Goal: Task Accomplishment & Management: Use online tool/utility

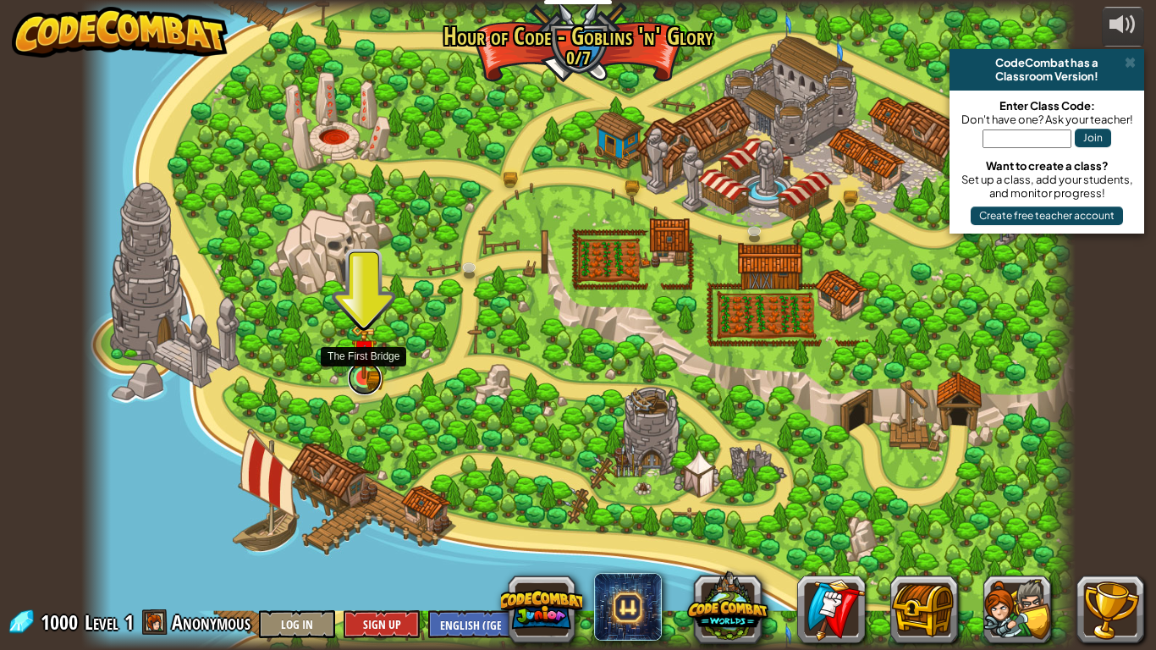
click at [360, 390] on link at bounding box center [365, 379] width 34 height 34
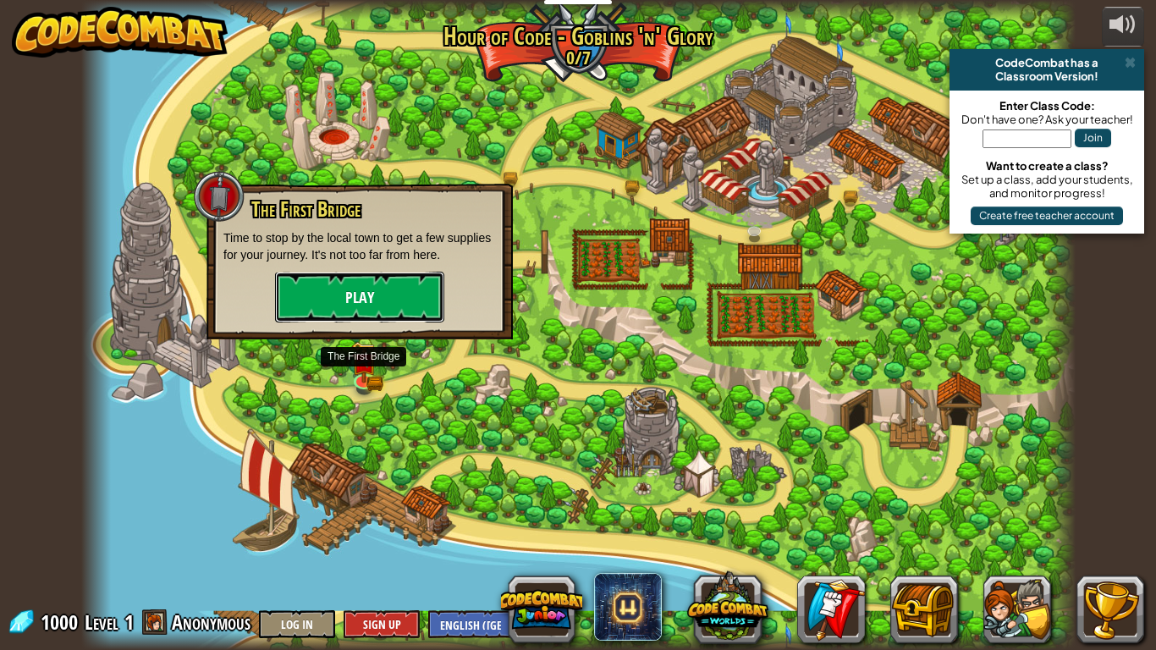
click at [414, 303] on button "Play" at bounding box center [359, 297] width 169 height 51
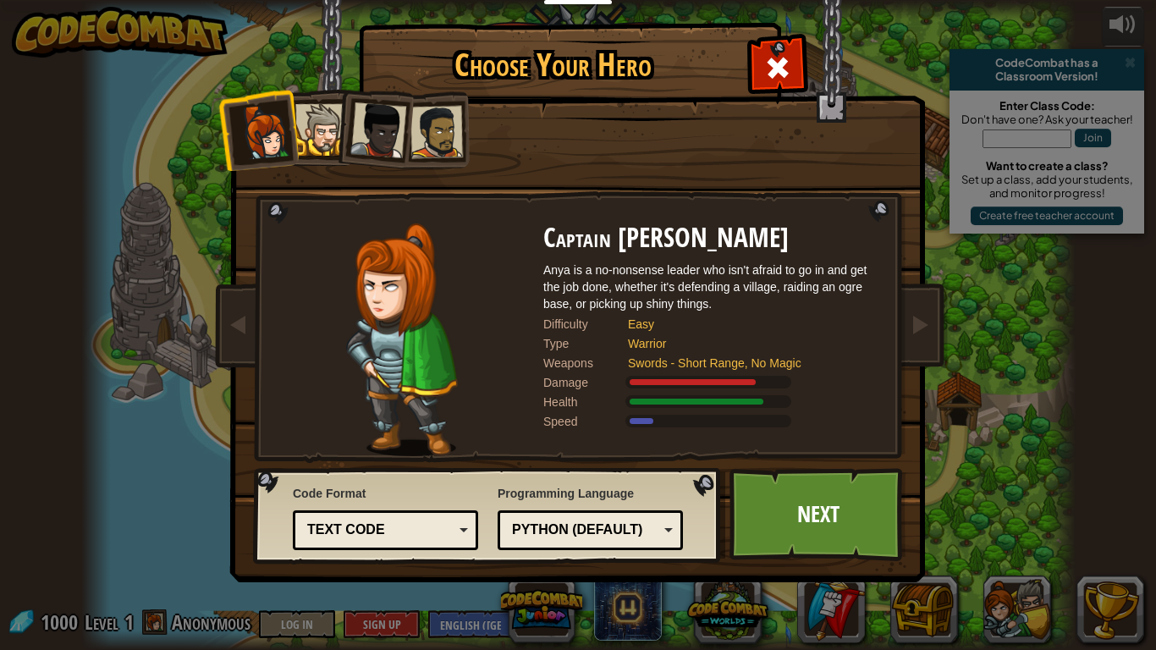
click at [392, 129] on div at bounding box center [378, 130] width 56 height 56
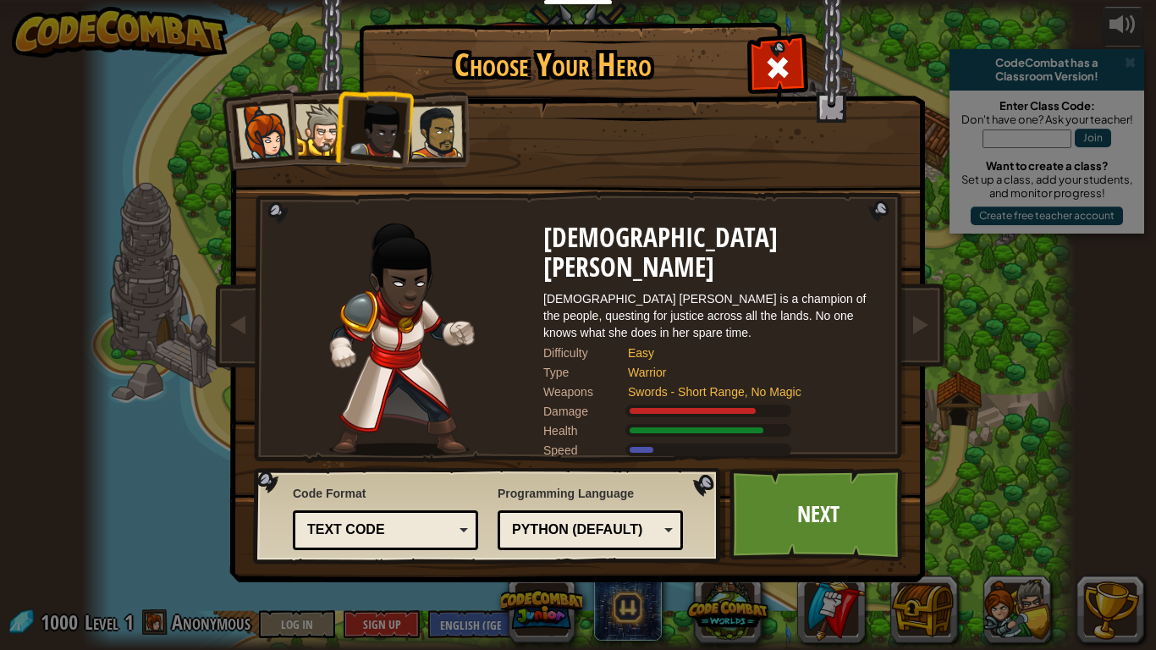
click at [438, 134] on div at bounding box center [437, 132] width 52 height 52
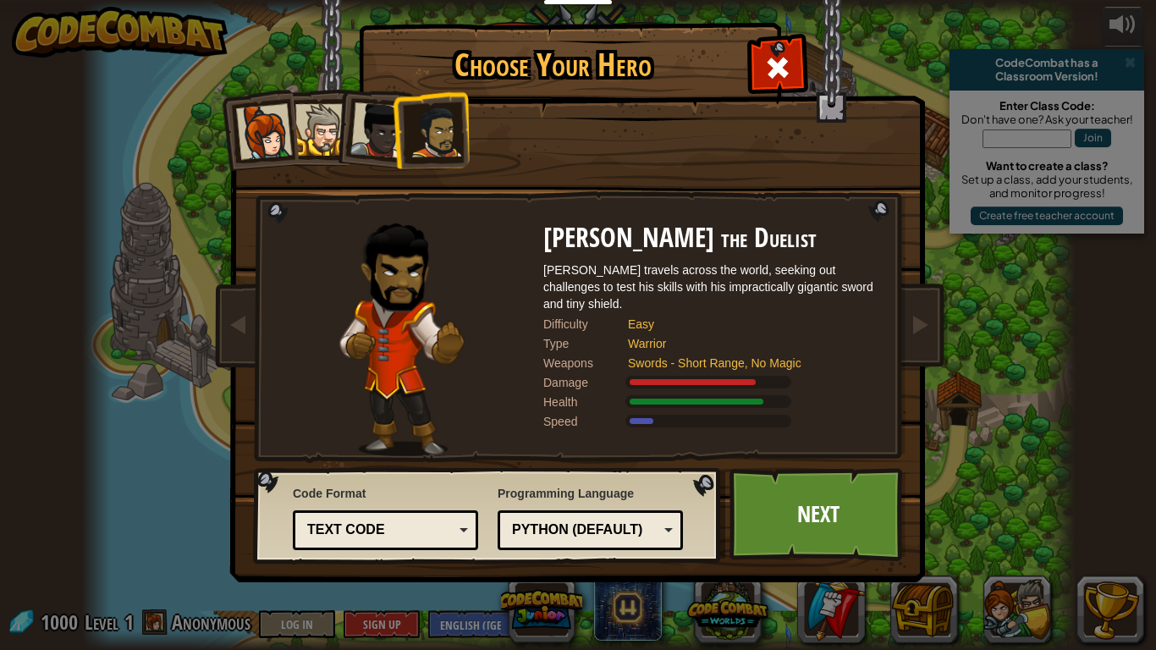
click at [371, 146] on div at bounding box center [378, 130] width 56 height 56
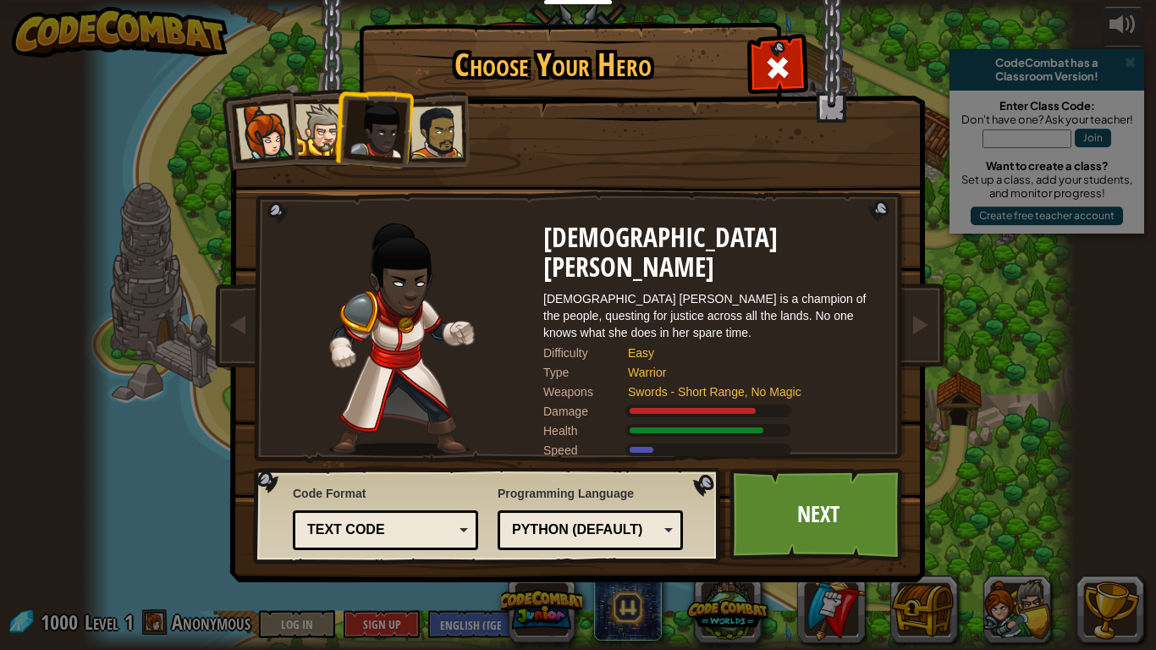
click at [300, 107] on div at bounding box center [321, 130] width 52 height 52
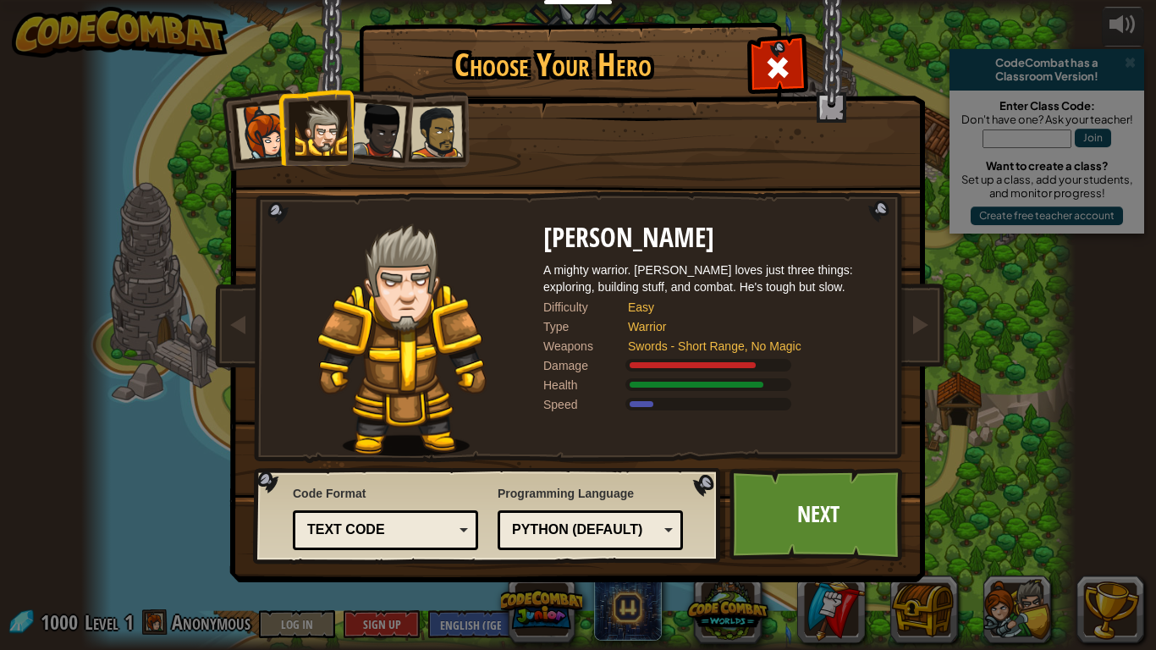
click at [362, 124] on div at bounding box center [378, 130] width 56 height 56
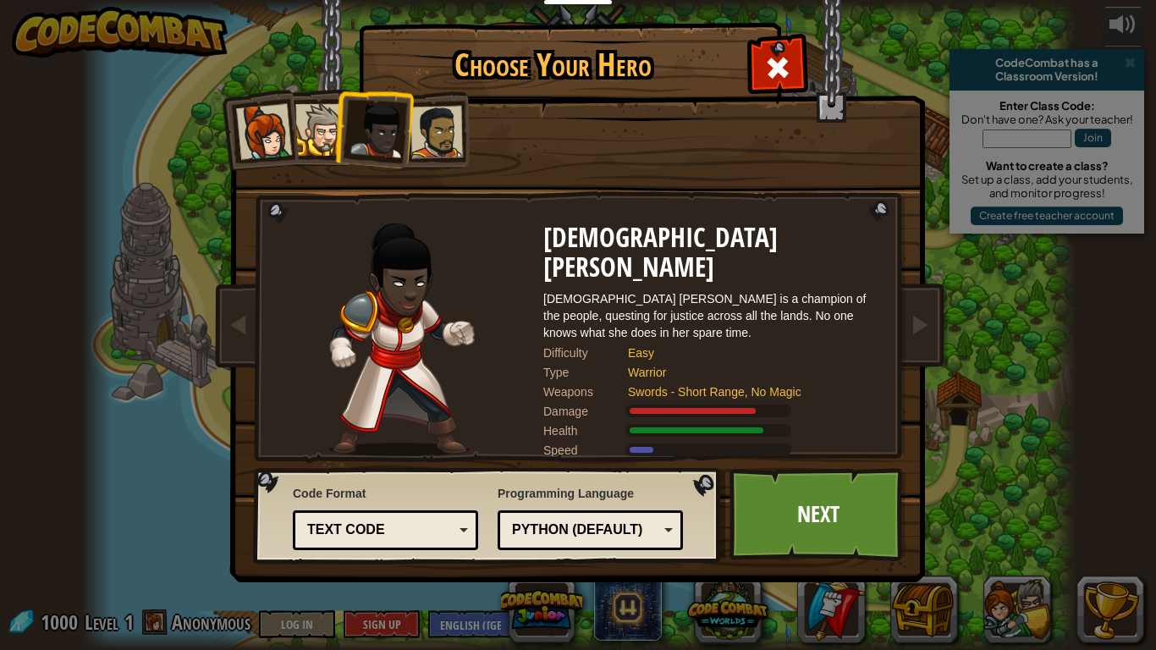
click at [428, 119] on div at bounding box center [437, 132] width 52 height 52
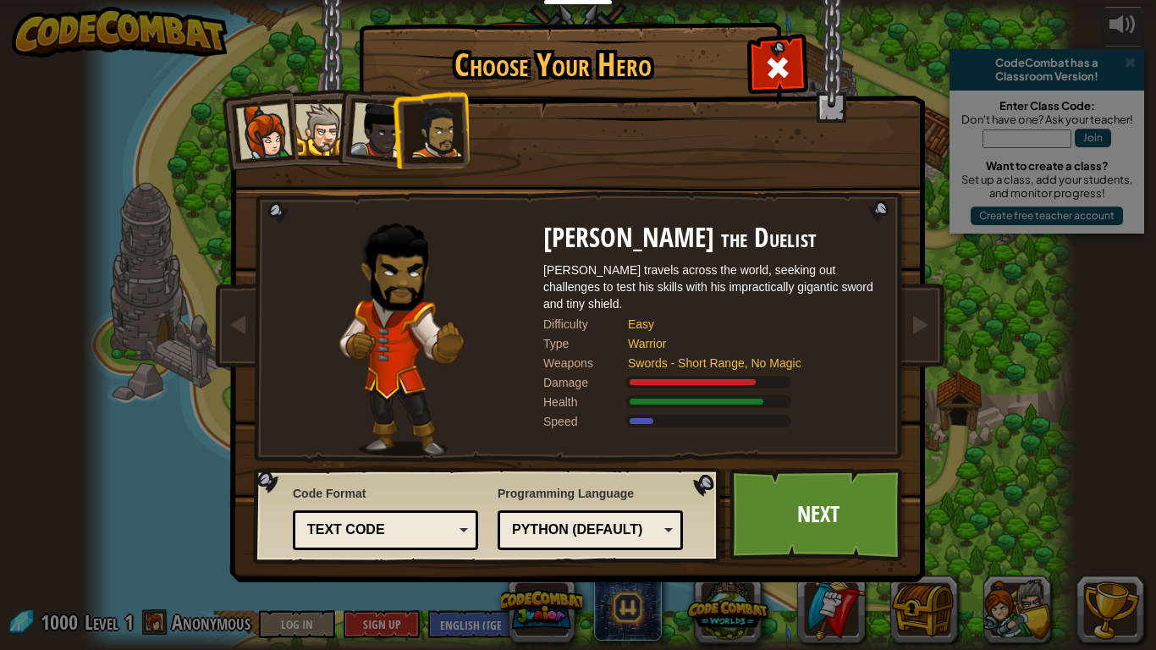
click at [535, 539] on div "Python (Default)" at bounding box center [585, 530] width 146 height 19
click at [602, 541] on div "JavaScript" at bounding box center [590, 530] width 163 height 26
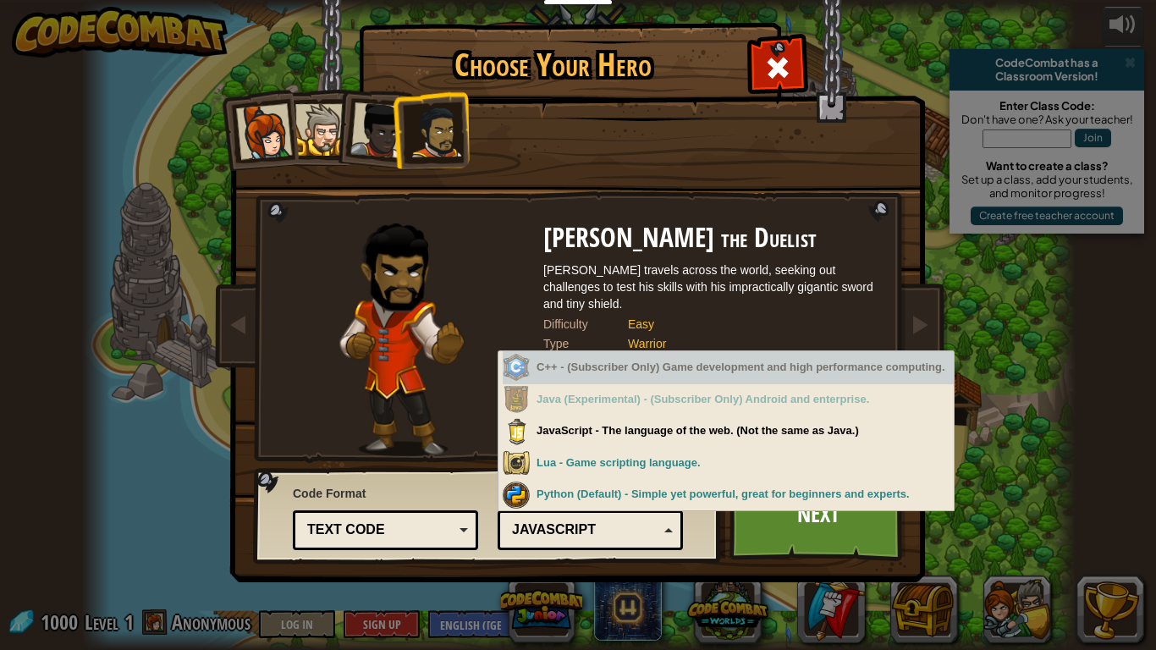
click at [648, 371] on div "C++ - (Subscriber Only) Game development and high performance computing." at bounding box center [728, 367] width 451 height 33
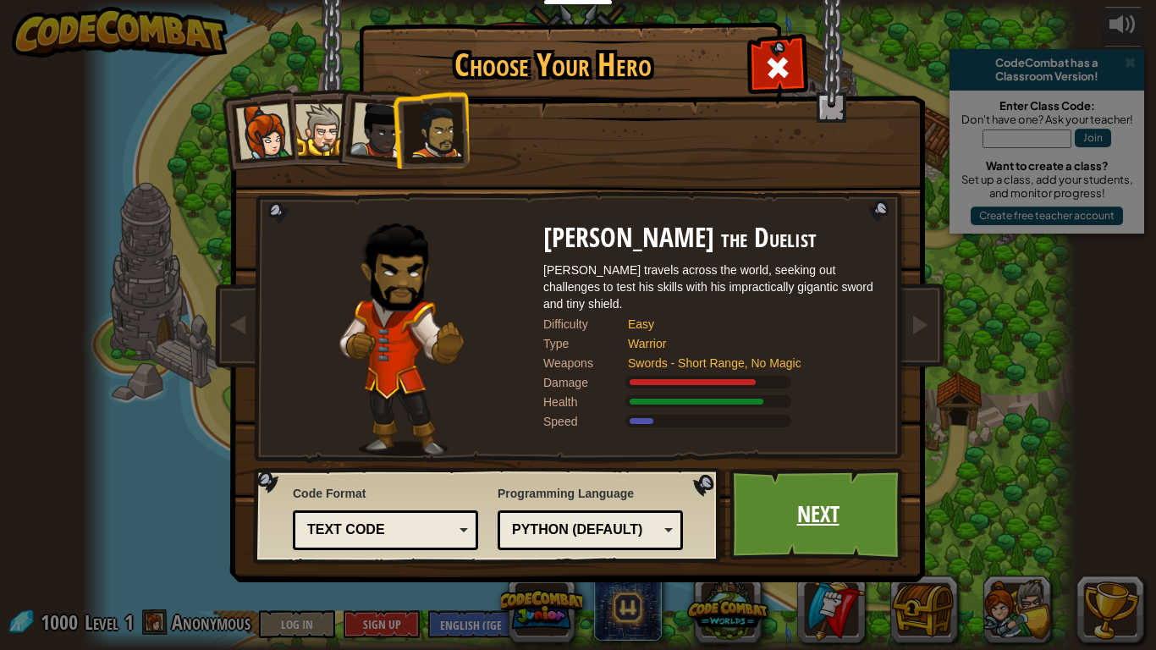
click at [834, 508] on link "Next" at bounding box center [818, 514] width 177 height 93
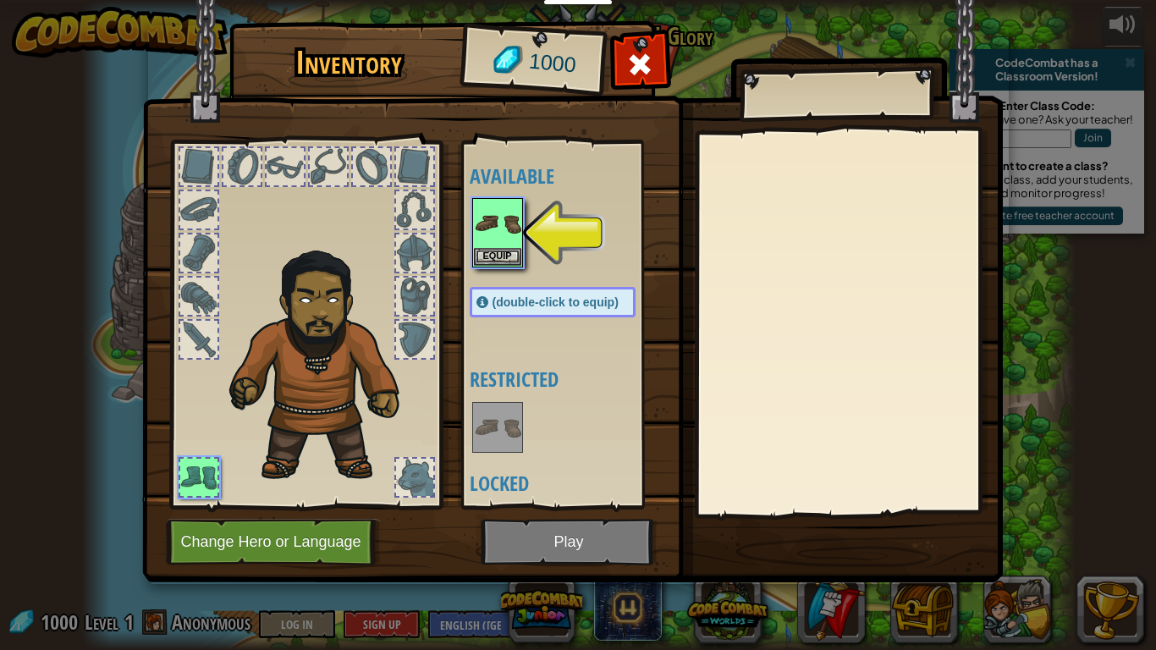
click at [293, 313] on img at bounding box center [324, 361] width 207 height 246
click at [366, 404] on img at bounding box center [324, 361] width 207 height 246
click at [520, 251] on button "Equip" at bounding box center [497, 256] width 47 height 18
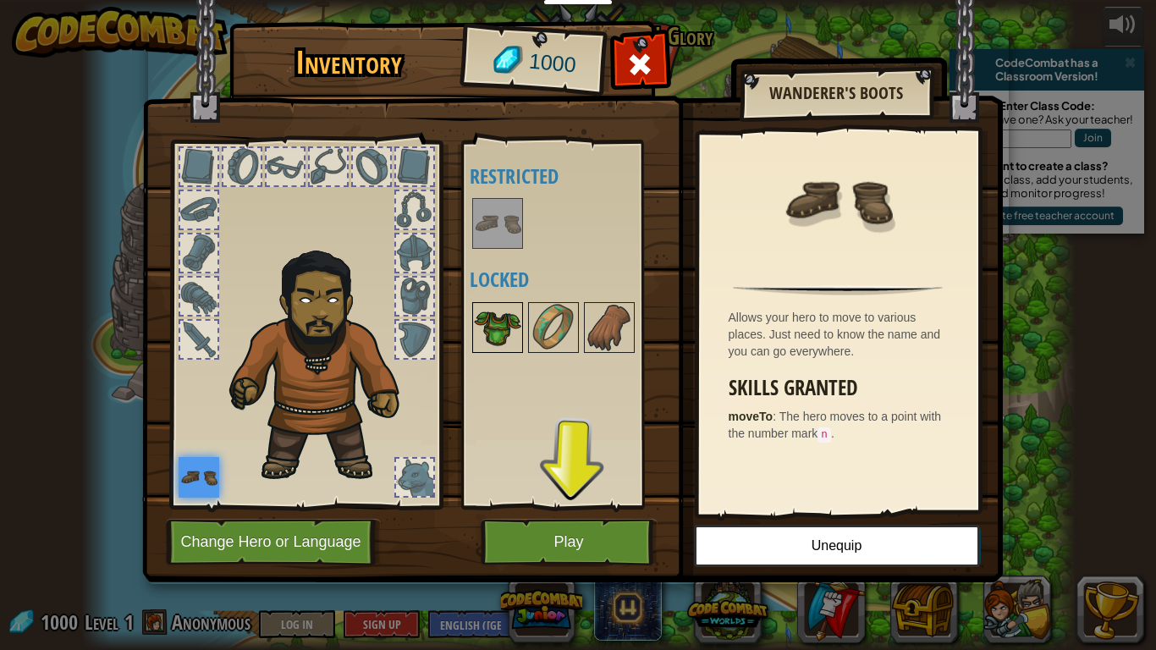
click at [499, 323] on img at bounding box center [497, 327] width 47 height 47
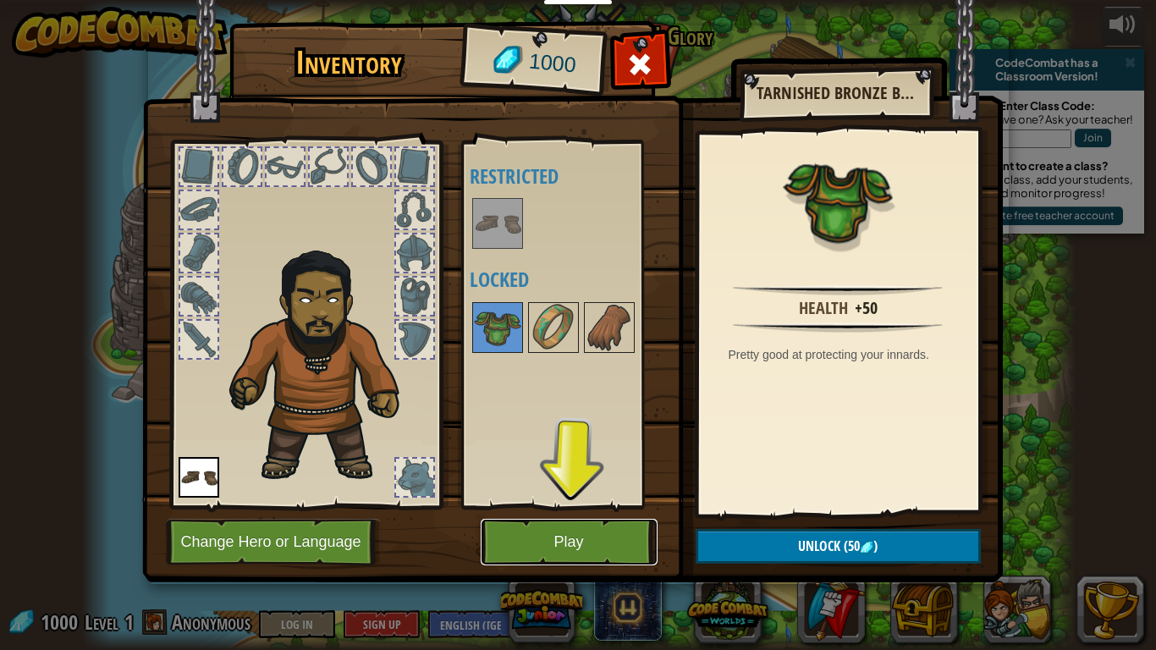
click at [574, 541] on button "Play" at bounding box center [569, 542] width 177 height 47
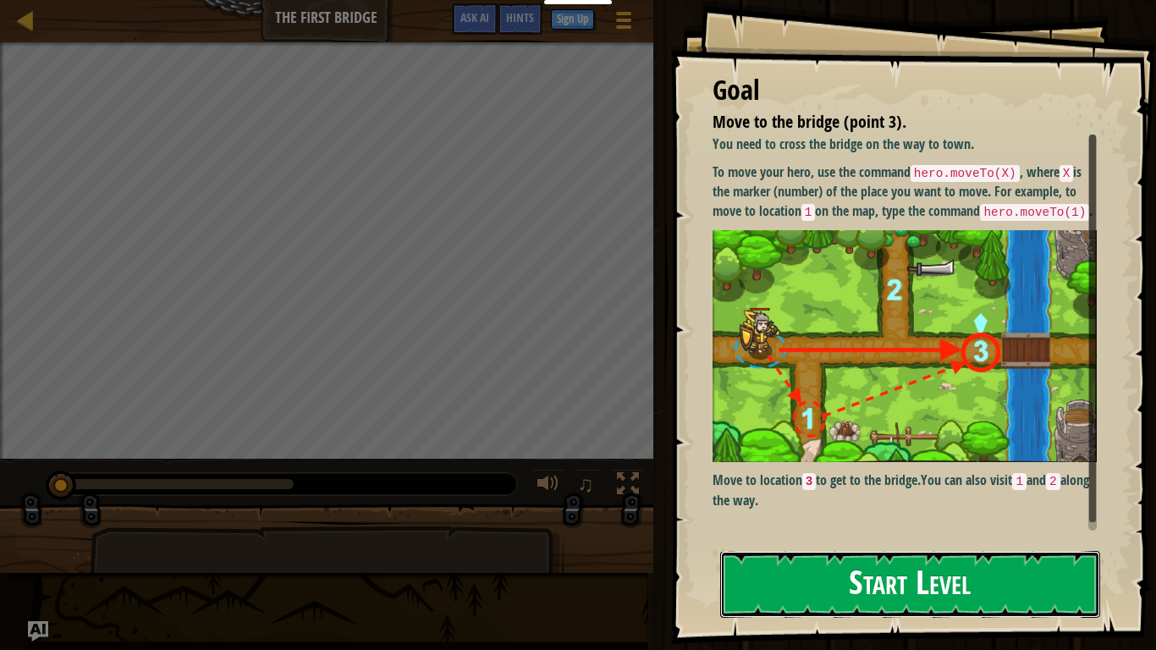
click at [765, 585] on button "Start Level" at bounding box center [910, 584] width 380 height 67
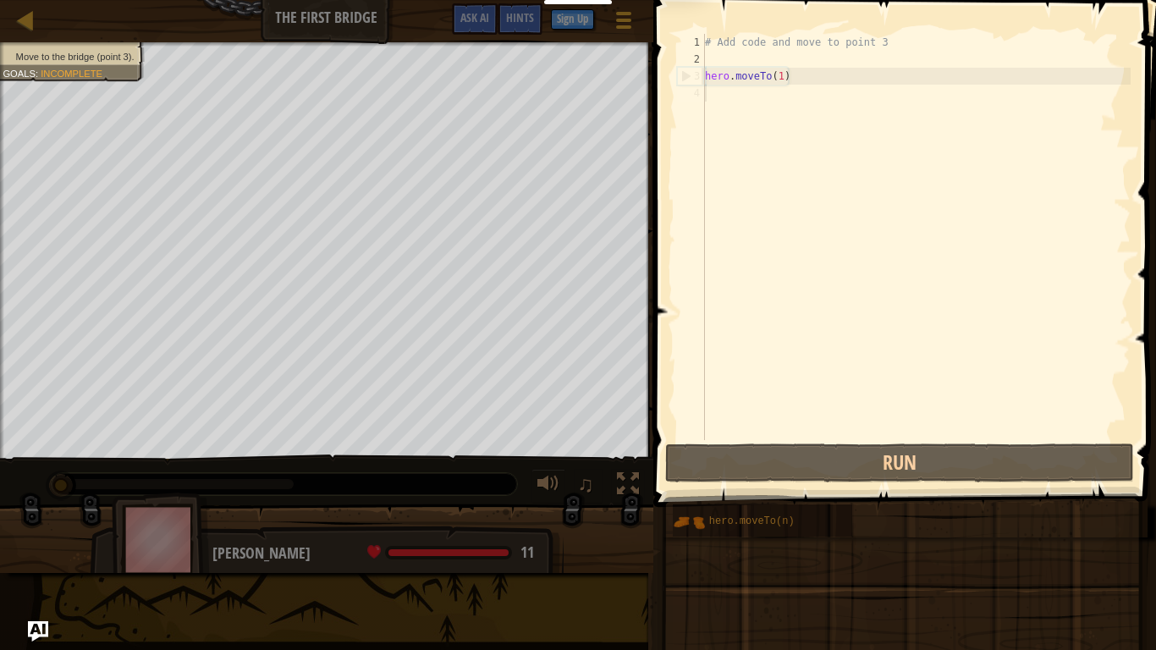
click at [765, 585] on div "Educators Create Free Account School & District Solutions Teacher Toolkit Previ…" at bounding box center [578, 325] width 1156 height 650
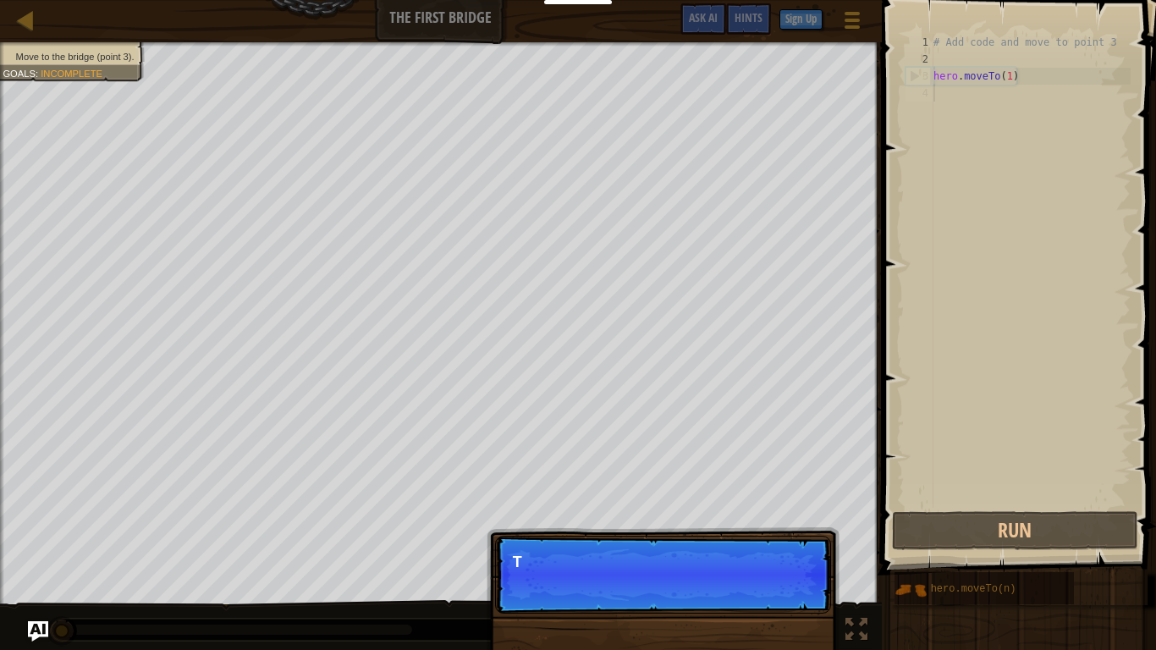
scroll to position [8, 0]
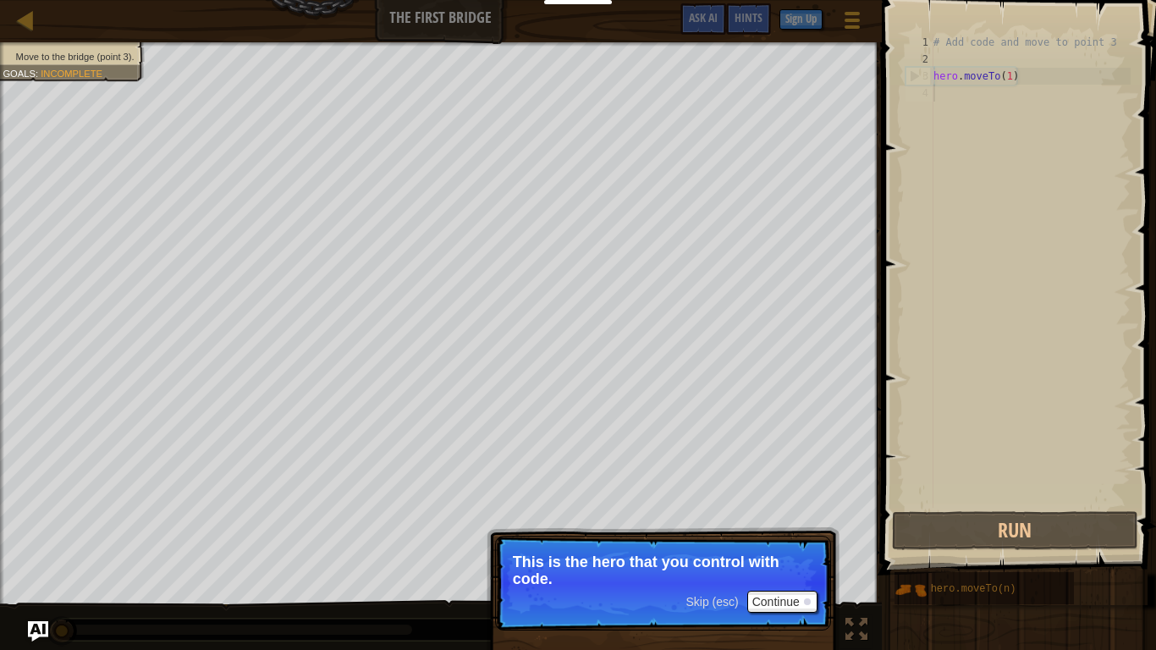
click at [706, 604] on span "Skip (esc)" at bounding box center [712, 602] width 52 height 14
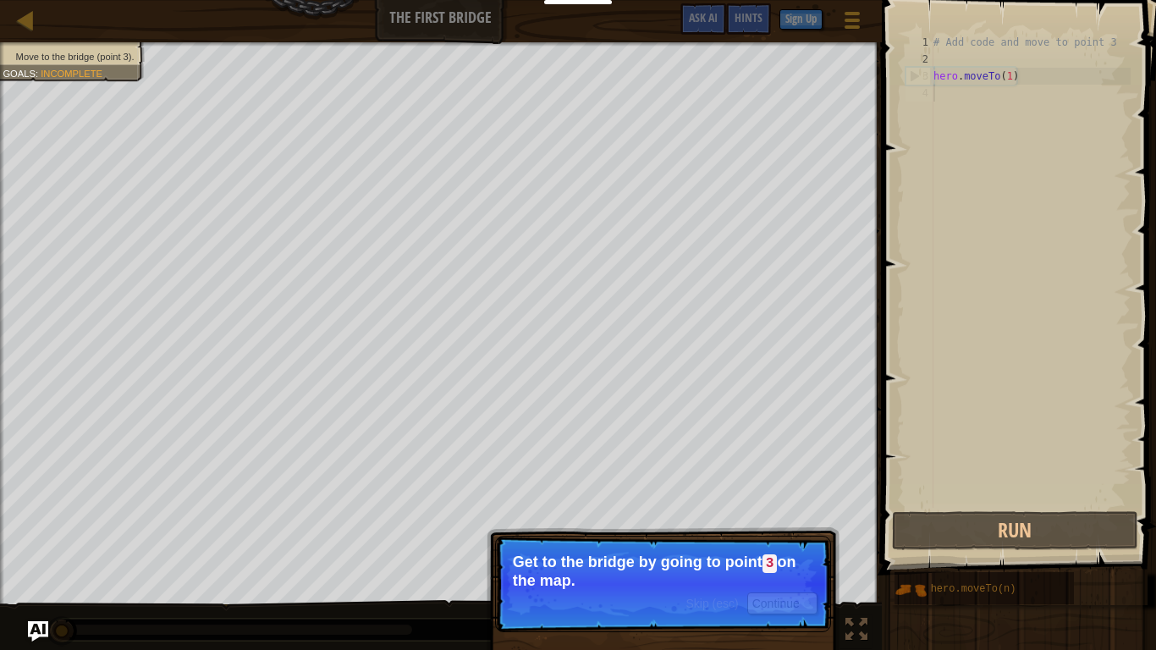
click at [731, 593] on div "Skip (esc) Continue" at bounding box center [751, 604] width 131 height 22
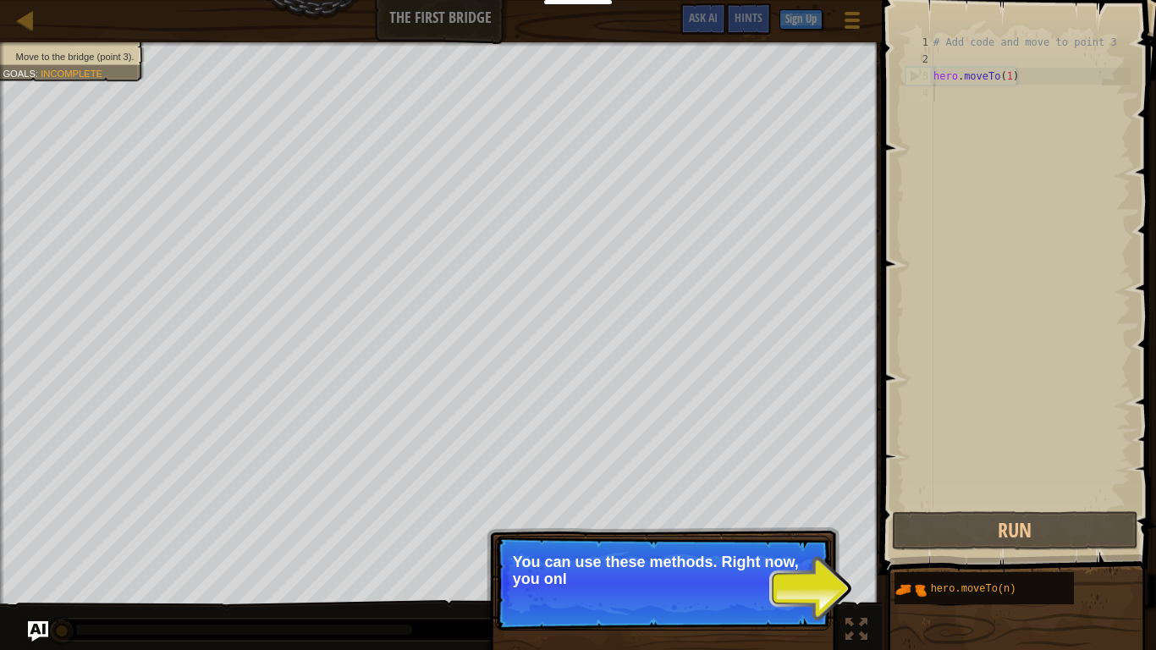
click at [731, 593] on p "Skip (esc) Continue You can use these methods. Right now, you onl" at bounding box center [663, 583] width 336 height 95
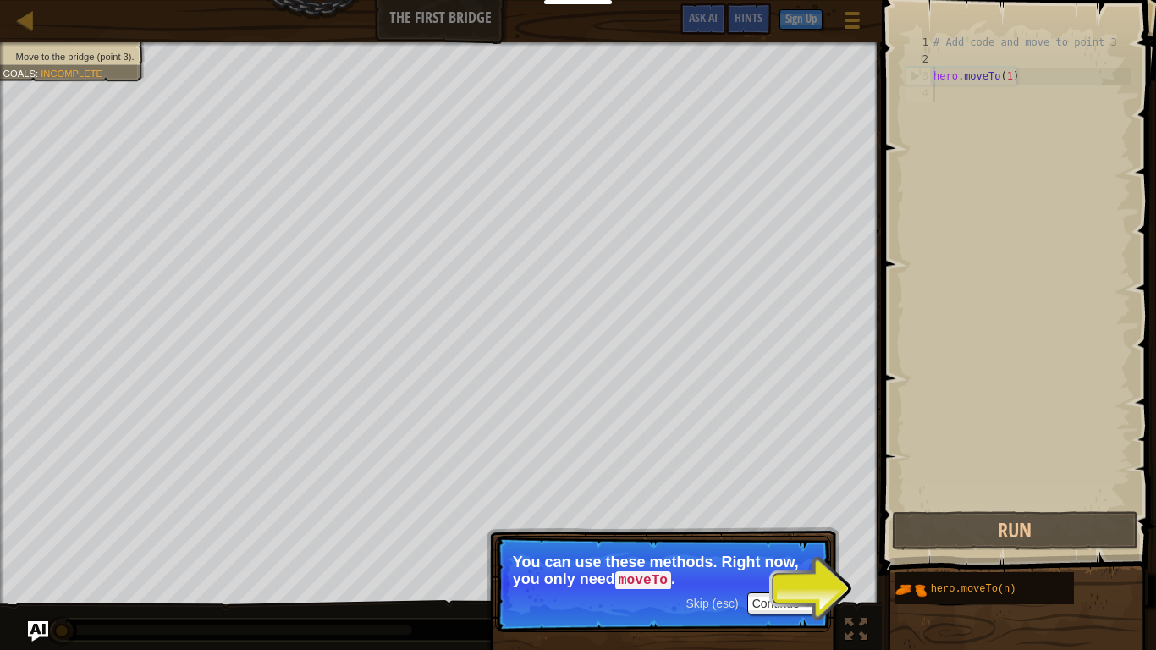
click at [746, 591] on p "Skip (esc) Continue You can use these methods. Right now, you only need moveTo ." at bounding box center [663, 584] width 336 height 97
click at [770, 598] on button "Continue" at bounding box center [783, 604] width 70 height 22
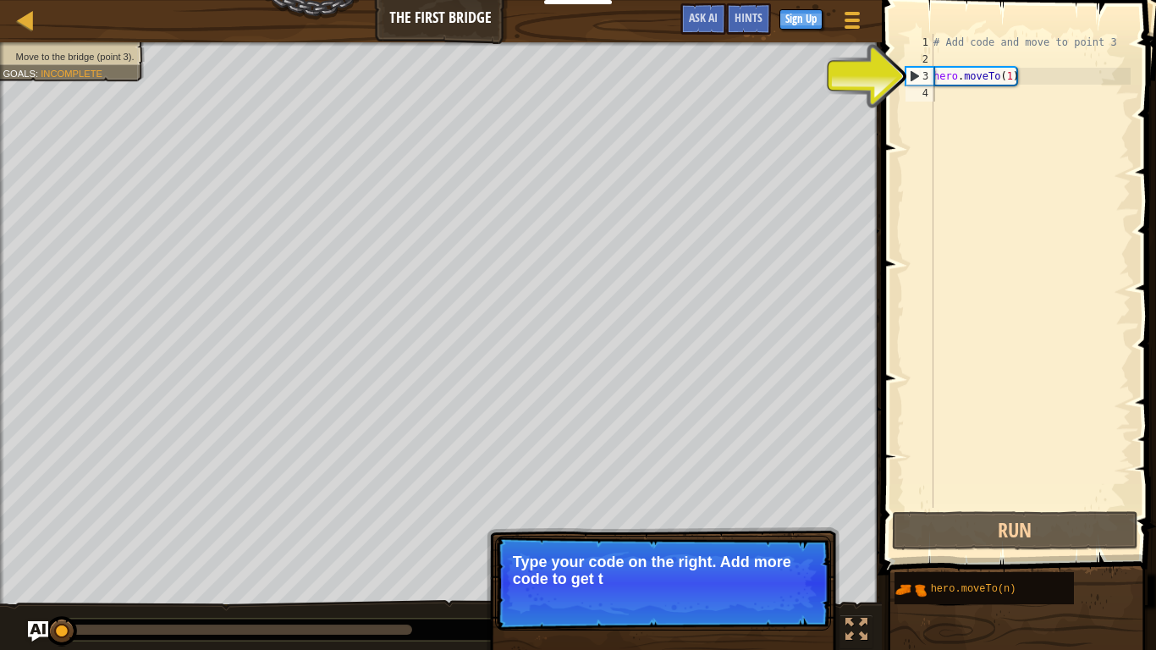
click at [770, 598] on p "Skip (esc) Continue Type your code on the right. Add more code to get t" at bounding box center [663, 583] width 336 height 95
click at [771, 599] on button "Continue" at bounding box center [783, 602] width 70 height 22
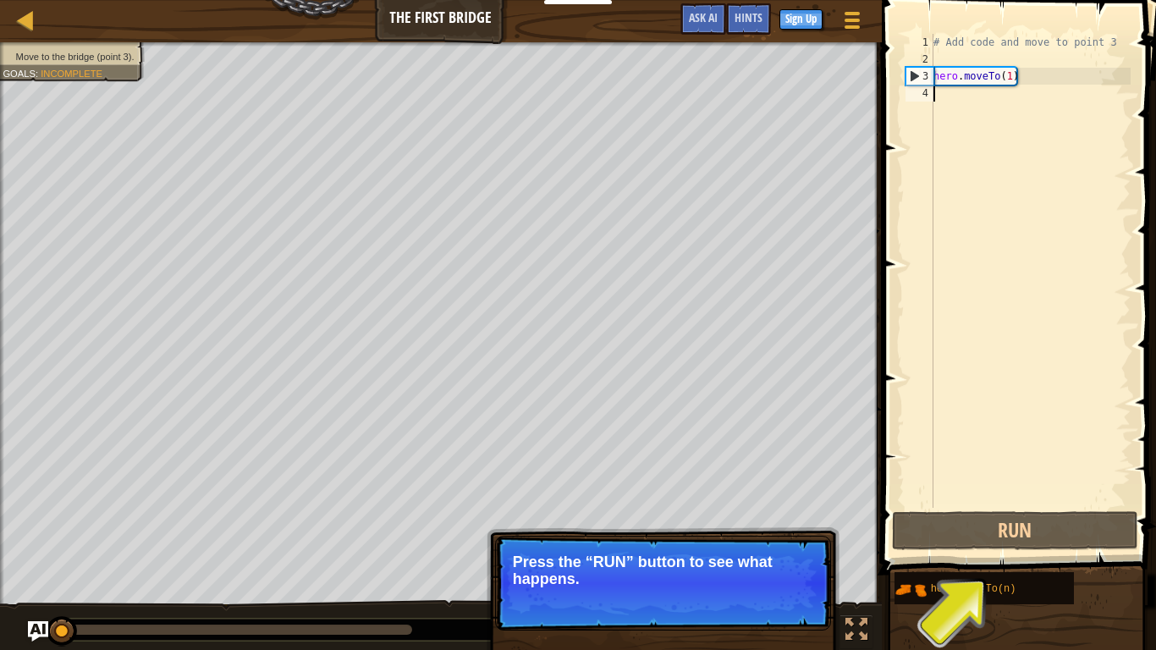
click at [771, 599] on button "Continue" at bounding box center [783, 602] width 70 height 22
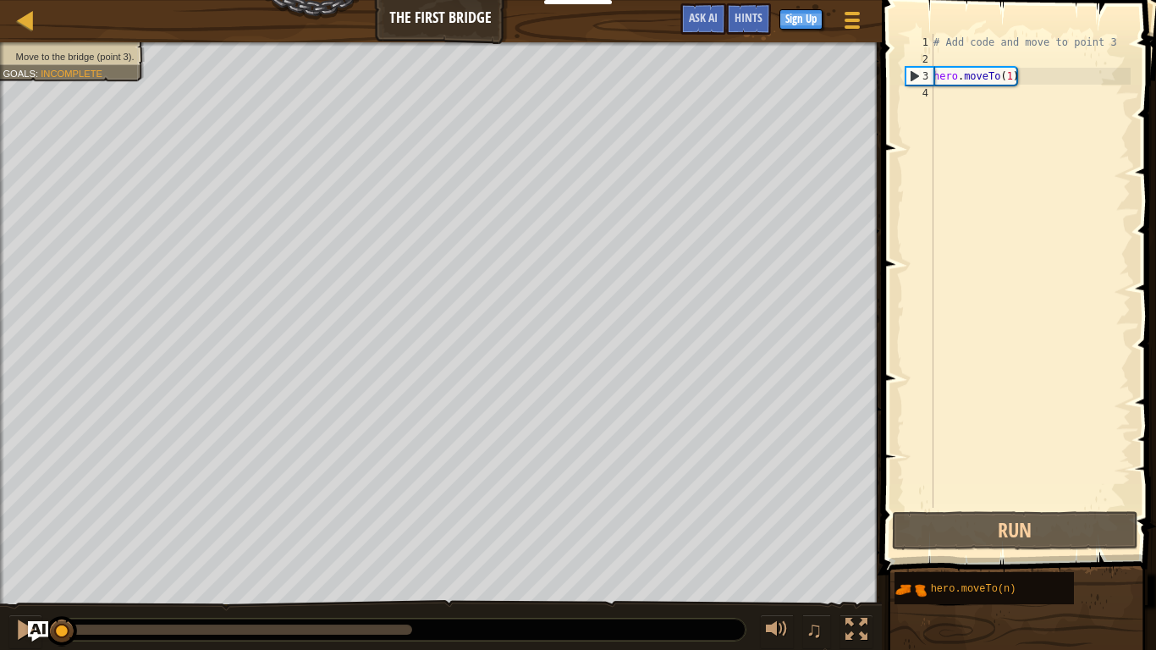
type textarea "hero.moveTo(1)"
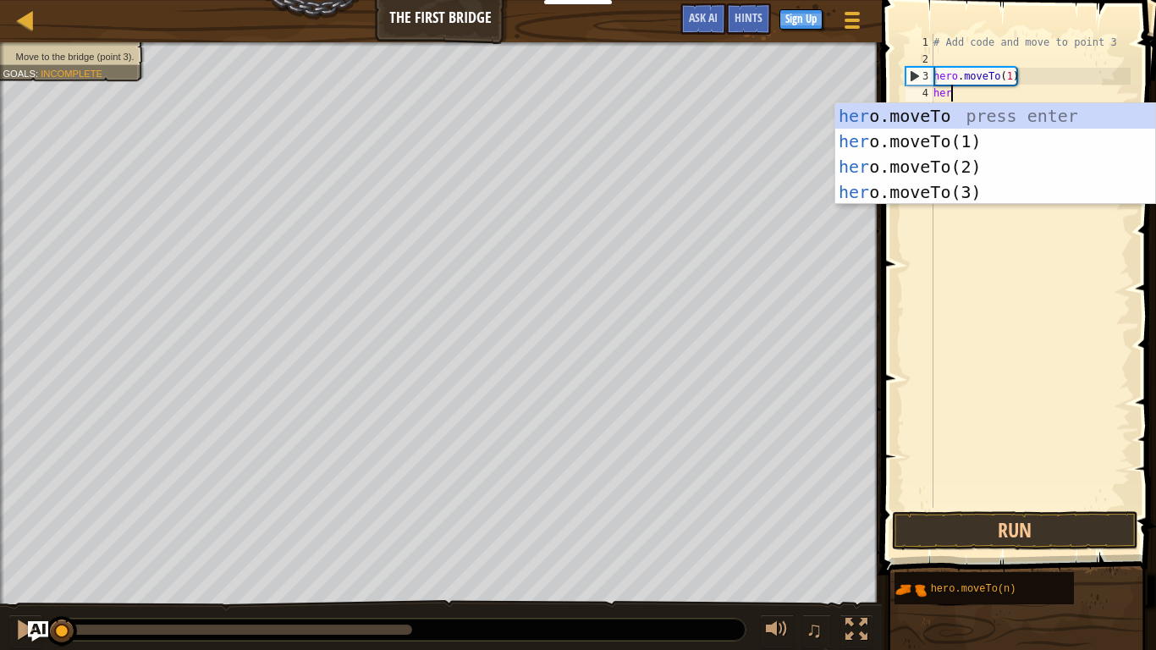
scroll to position [8, 3]
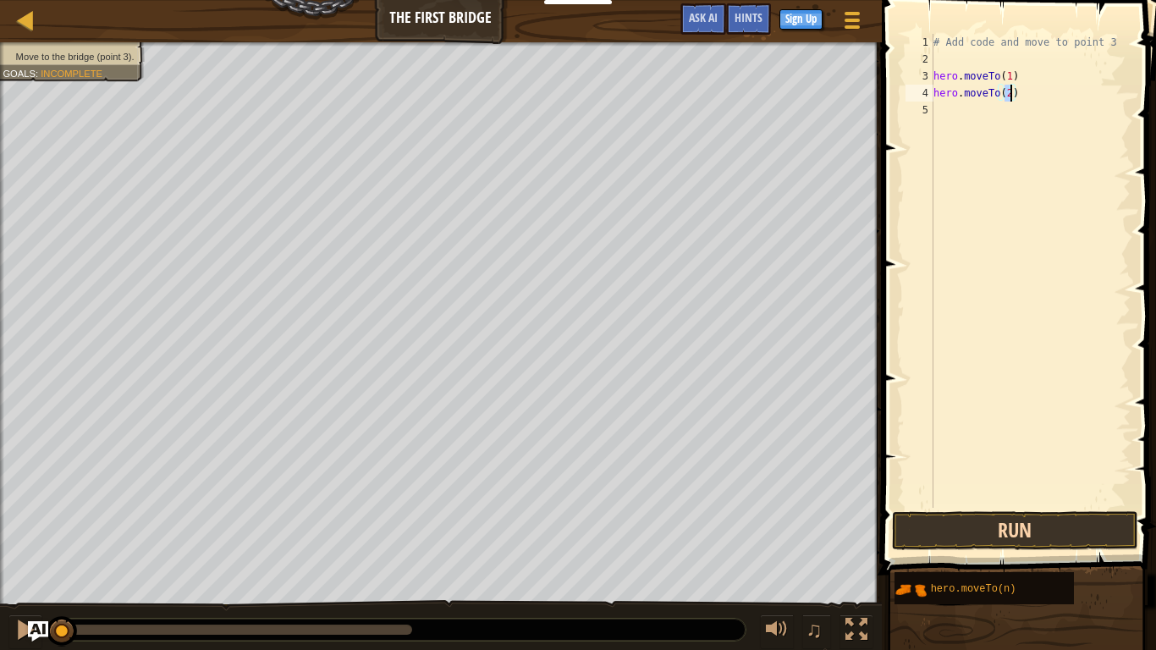
type textarea "hero.moveTo(2)"
click at [998, 541] on button "Run" at bounding box center [1015, 530] width 246 height 39
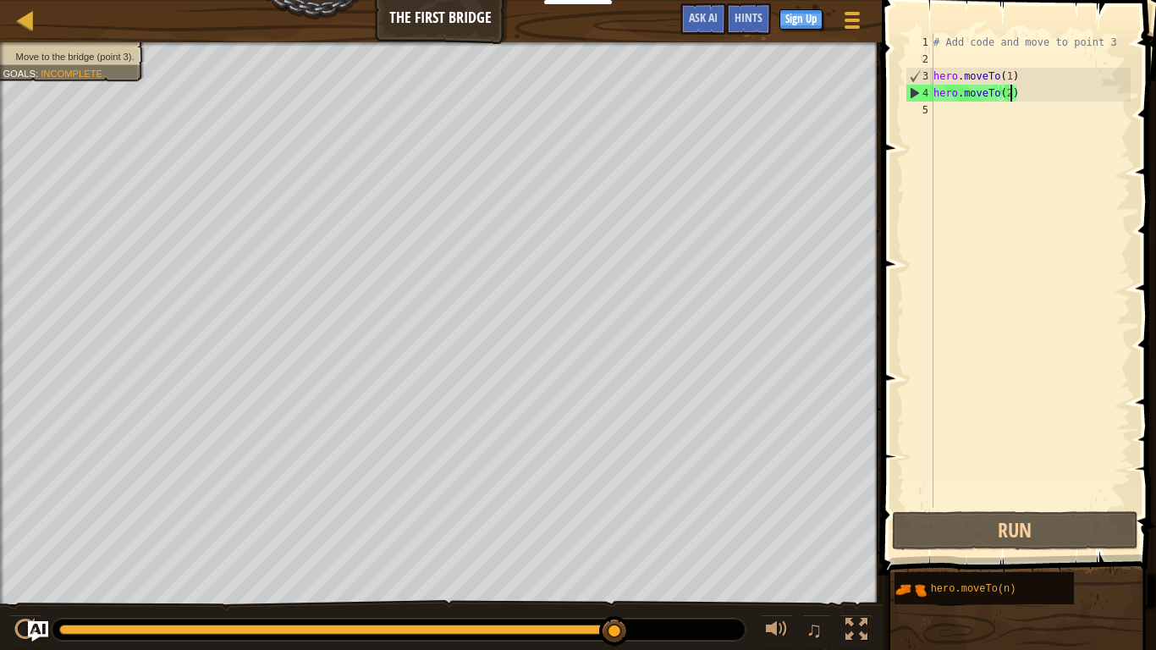
click at [993, 115] on div "# Add code and move to point 3 hero . moveTo ( 1 ) hero . moveTo ( 2 )" at bounding box center [1030, 288] width 201 height 508
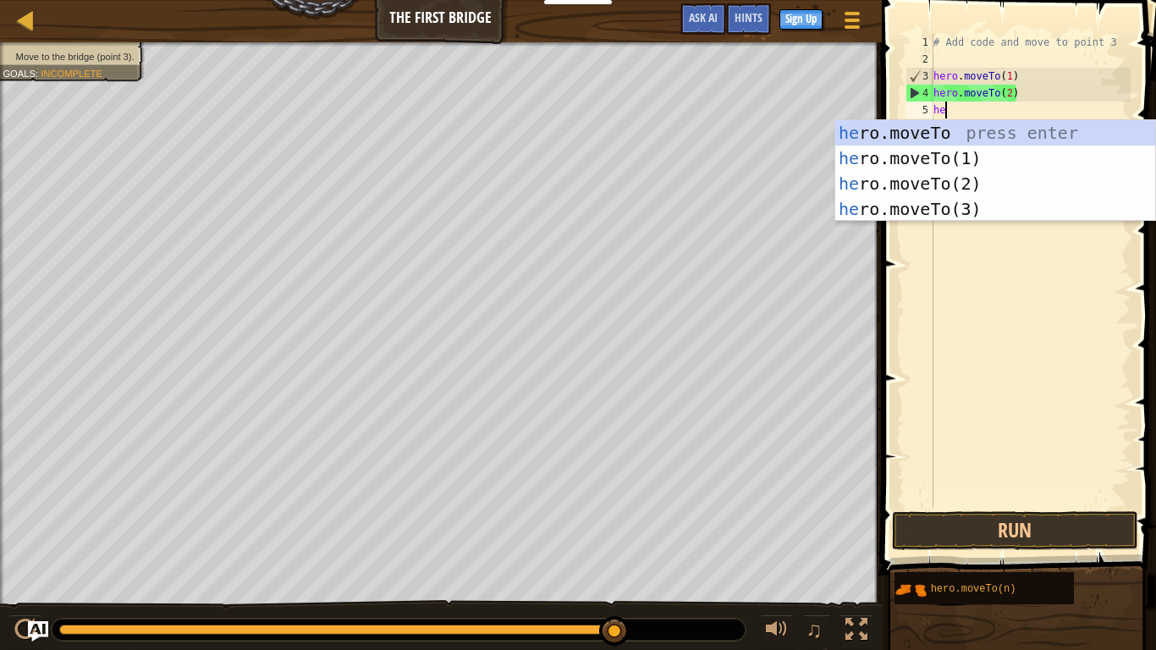
scroll to position [8, 1]
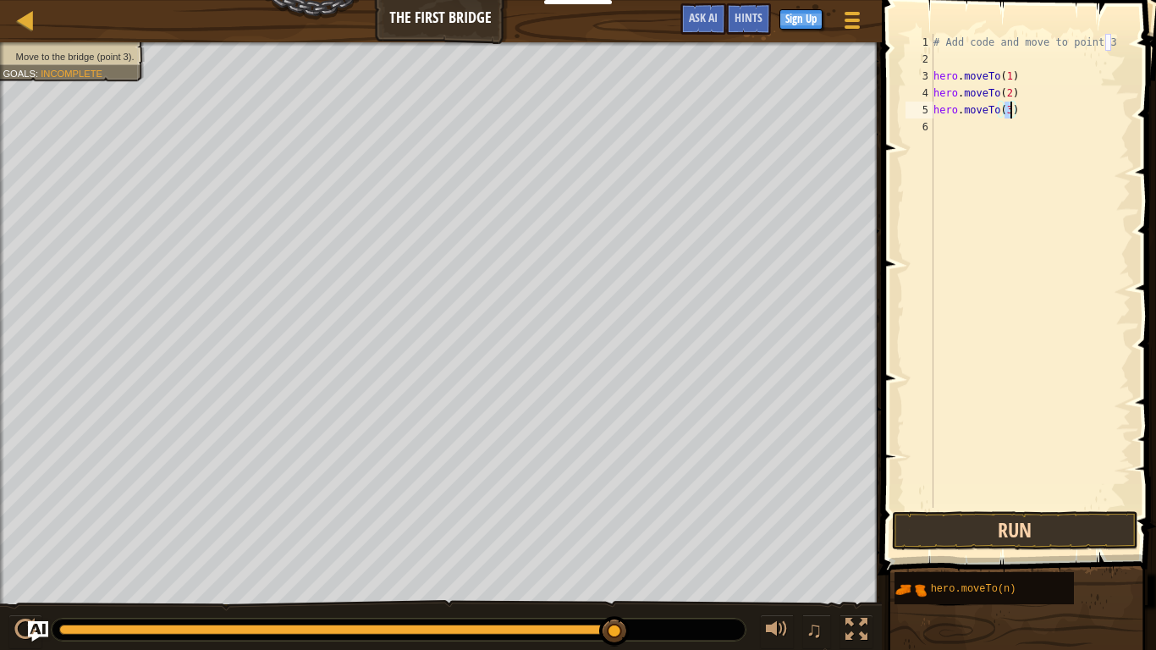
type textarea "hero.moveTo(3)"
click at [978, 539] on button "Run" at bounding box center [1015, 530] width 246 height 39
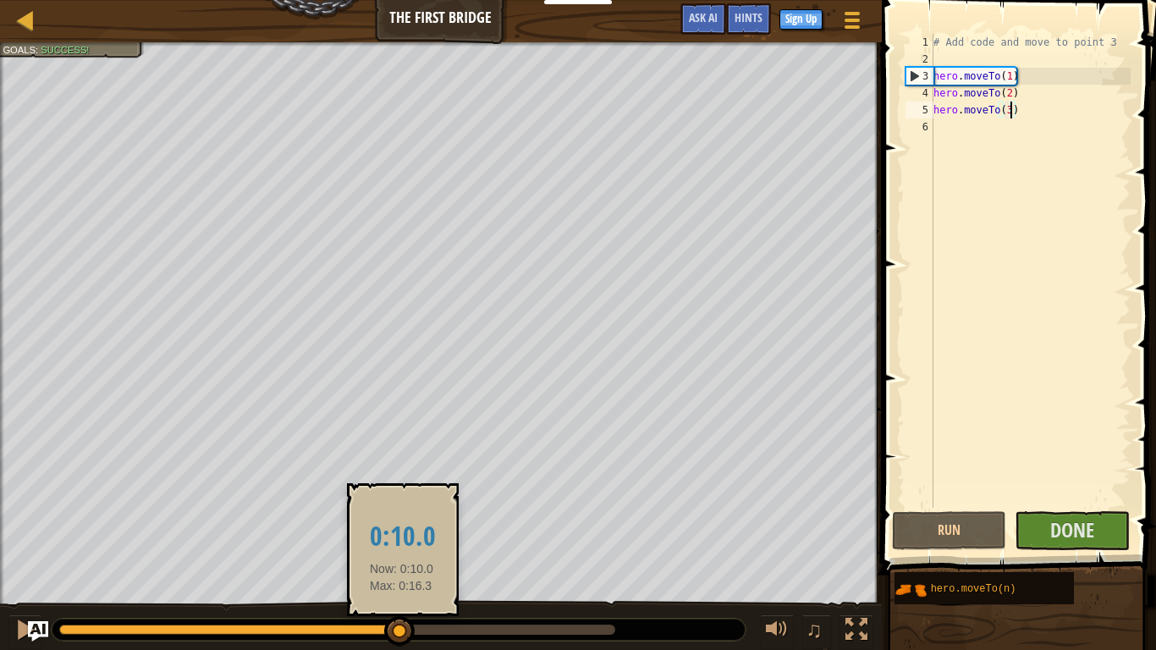
click at [402, 627] on div at bounding box center [337, 630] width 556 height 10
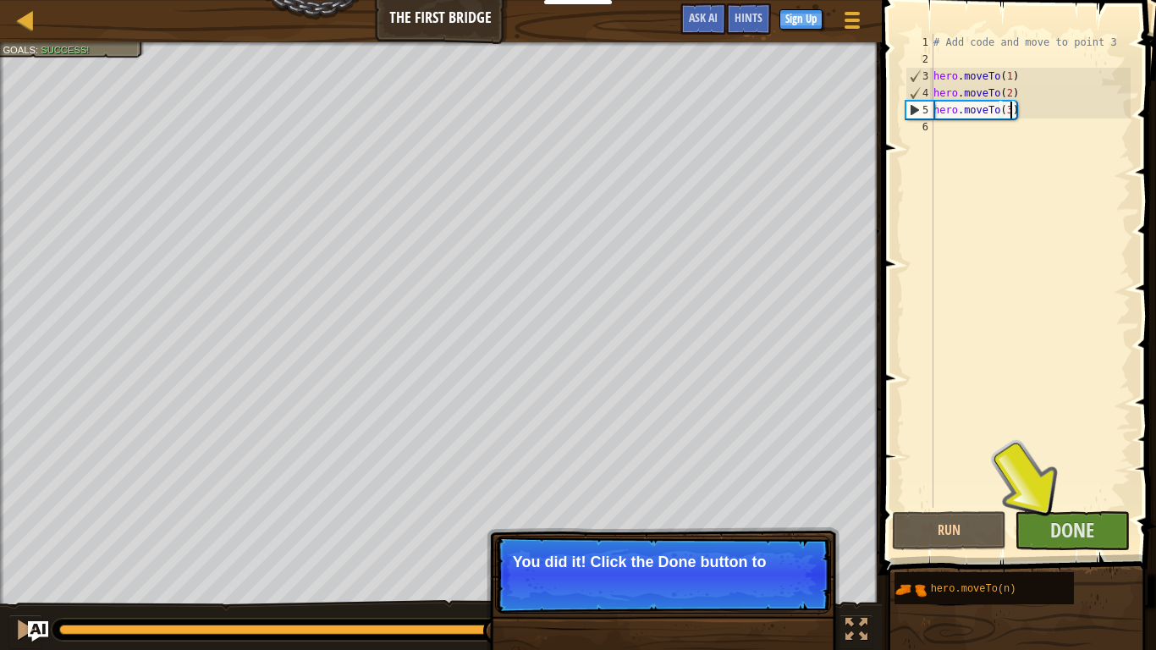
drag, startPoint x: 404, startPoint y: 630, endPoint x: 500, endPoint y: 626, distance: 95.7
click at [500, 626] on div "Move to the bridge (point 3). Goals : Success! ♫ Alejandro 11 x: 28 y: 15 No ta…" at bounding box center [578, 346] width 1156 height 609
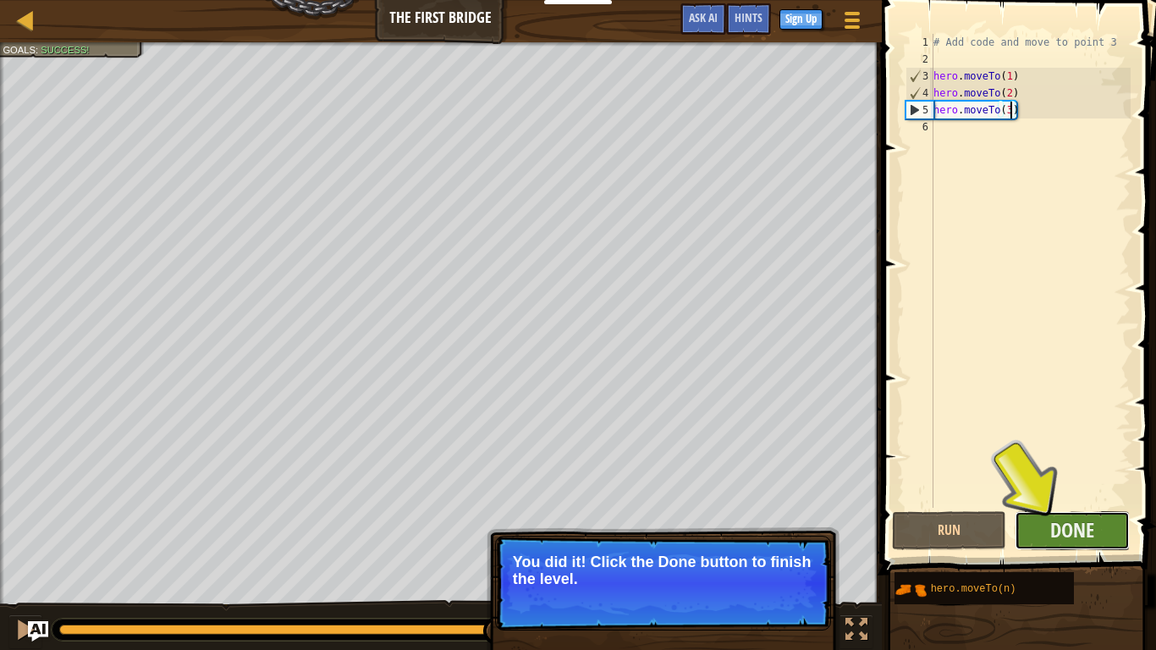
click at [1100, 532] on button "Done" at bounding box center [1072, 530] width 115 height 39
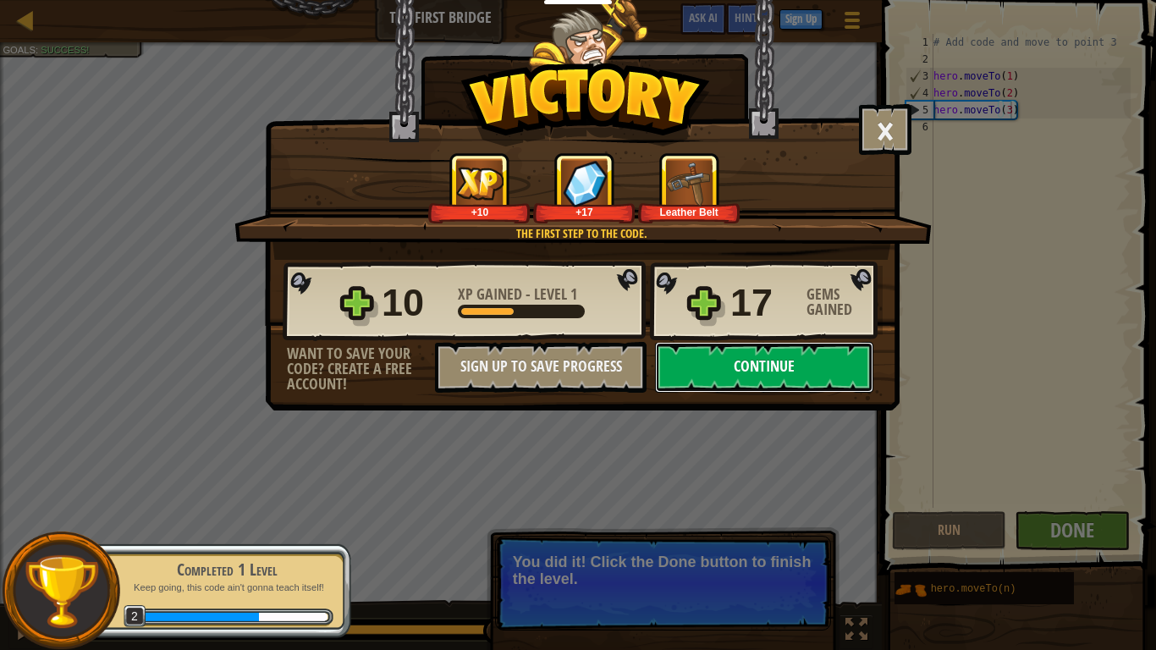
click at [781, 364] on button "Continue" at bounding box center [764, 367] width 218 height 51
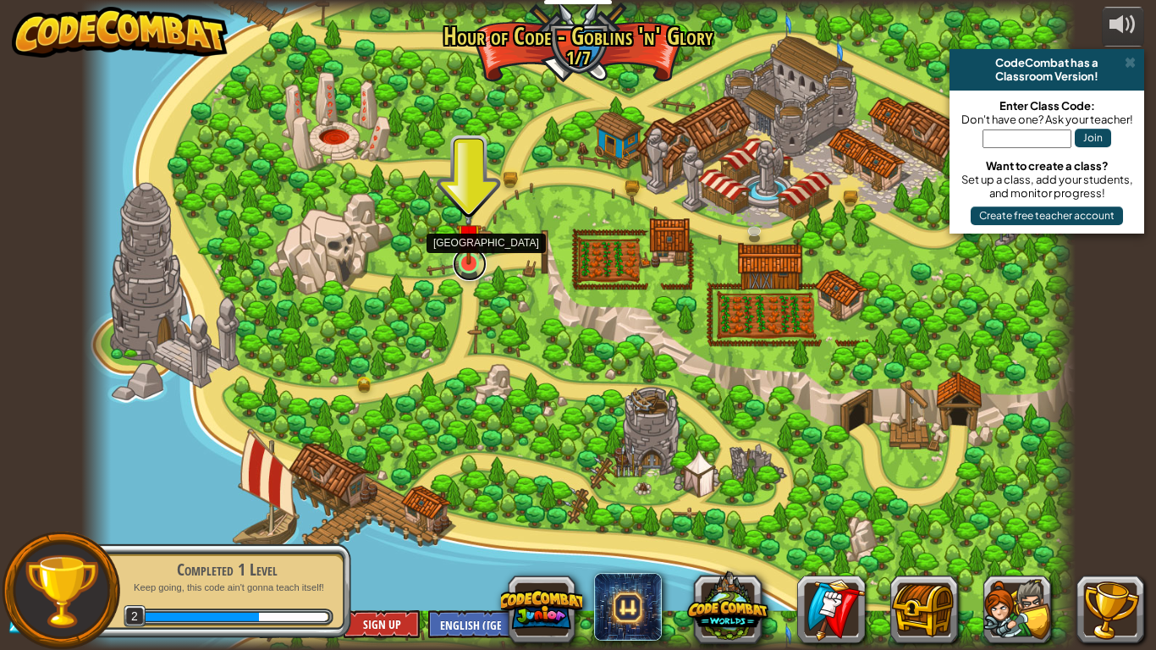
click at [461, 267] on link at bounding box center [470, 264] width 34 height 34
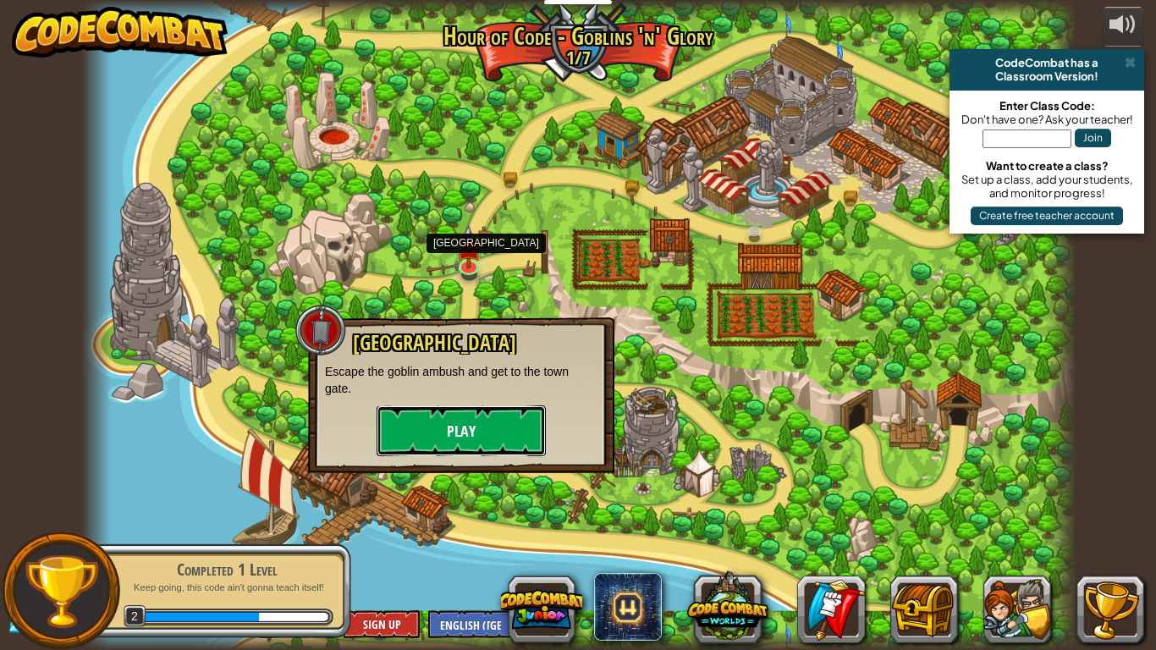
click at [392, 431] on button "Play" at bounding box center [461, 431] width 169 height 51
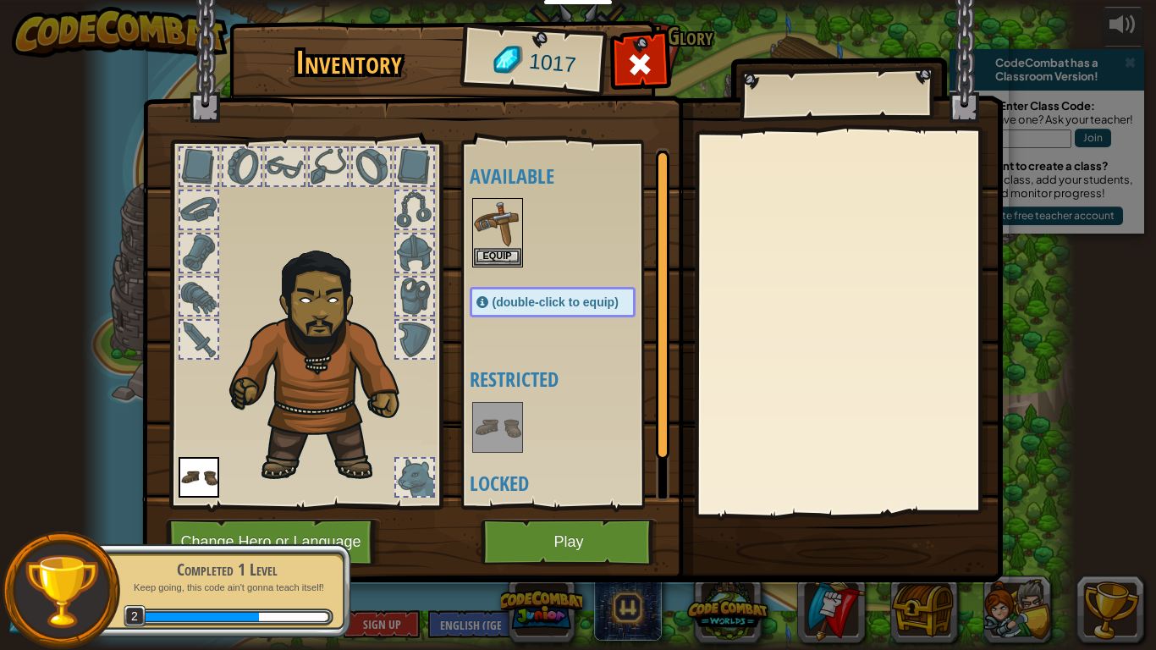
click at [477, 423] on img at bounding box center [497, 427] width 47 height 47
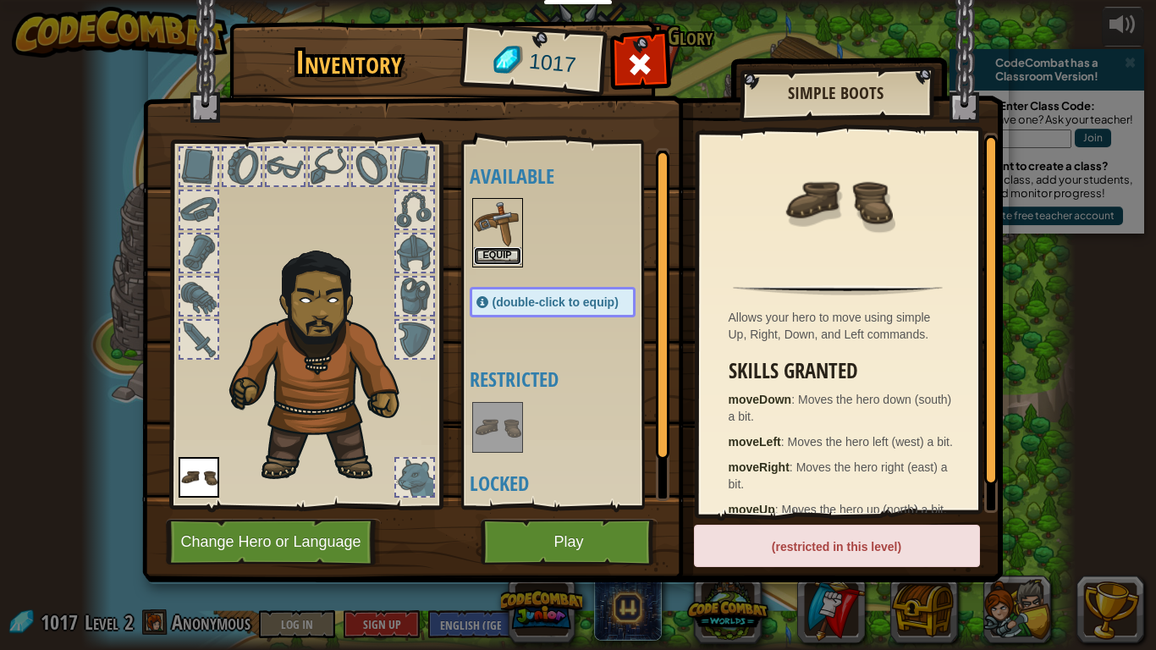
click at [486, 256] on button "Equip" at bounding box center [497, 256] width 47 height 18
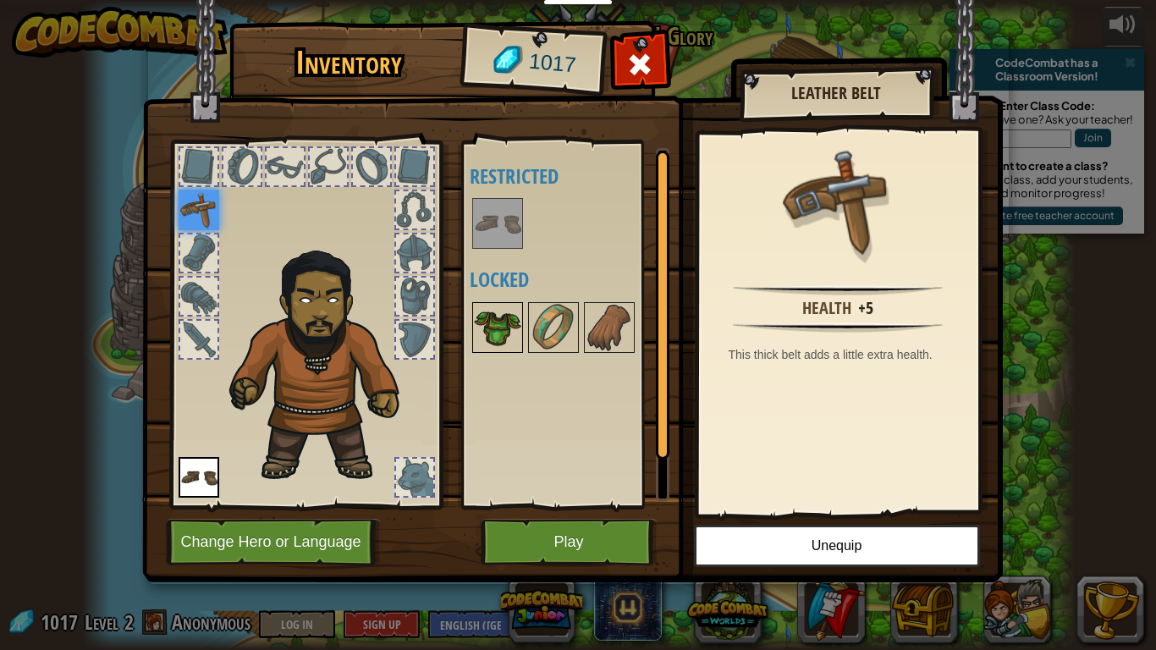
click at [504, 322] on img at bounding box center [497, 327] width 47 height 47
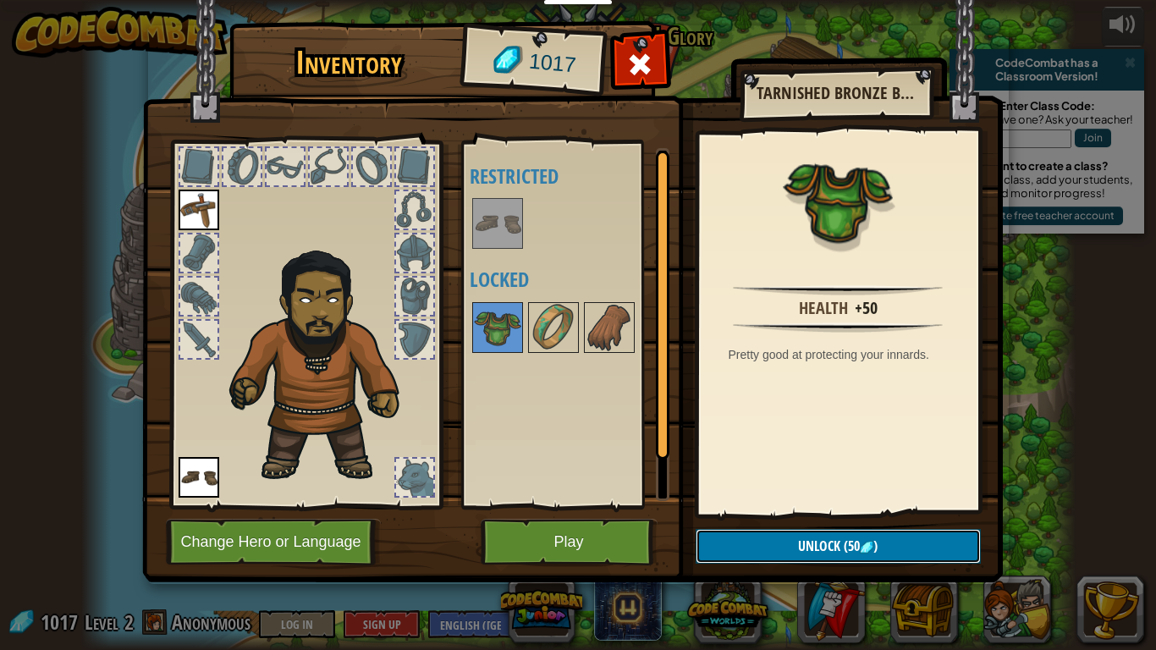
click at [897, 548] on button "Unlock (50 )" at bounding box center [838, 546] width 285 height 35
click at [897, 550] on button "Confirm" at bounding box center [838, 546] width 285 height 35
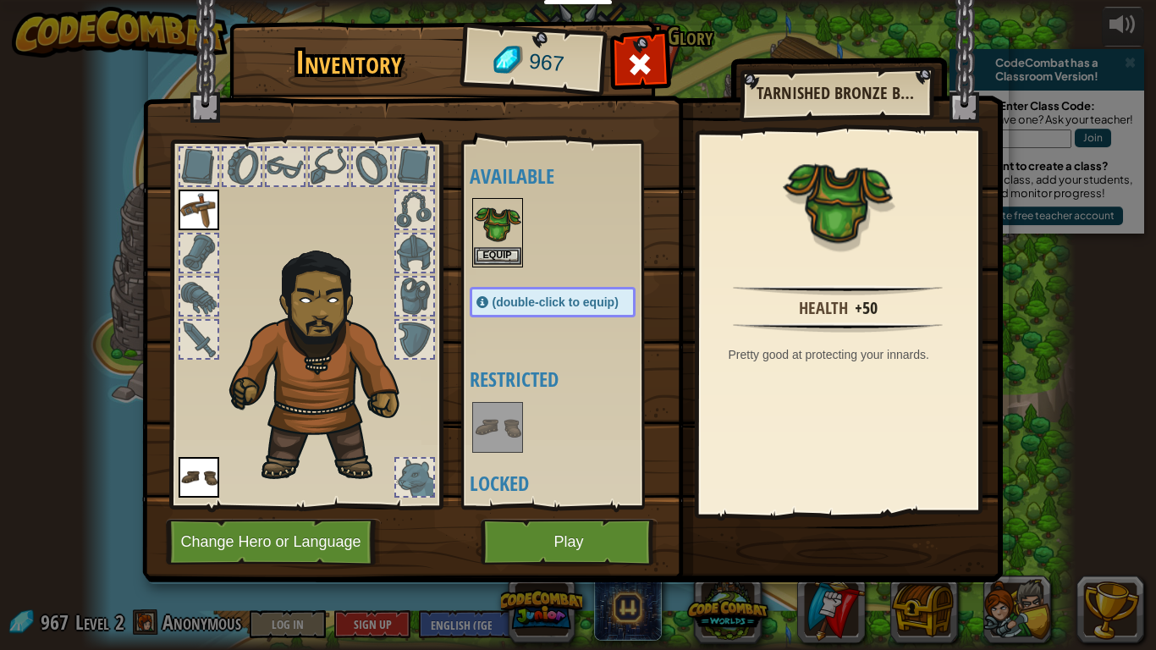
click at [494, 229] on img at bounding box center [497, 223] width 47 height 47
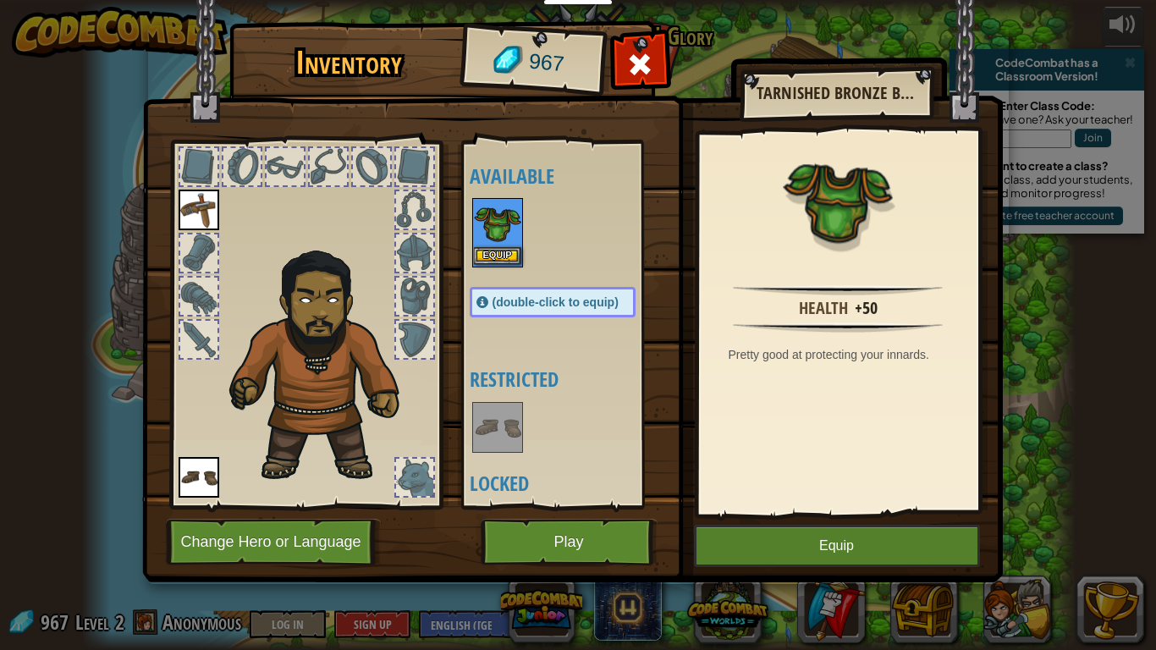
click at [493, 231] on img at bounding box center [497, 223] width 47 height 47
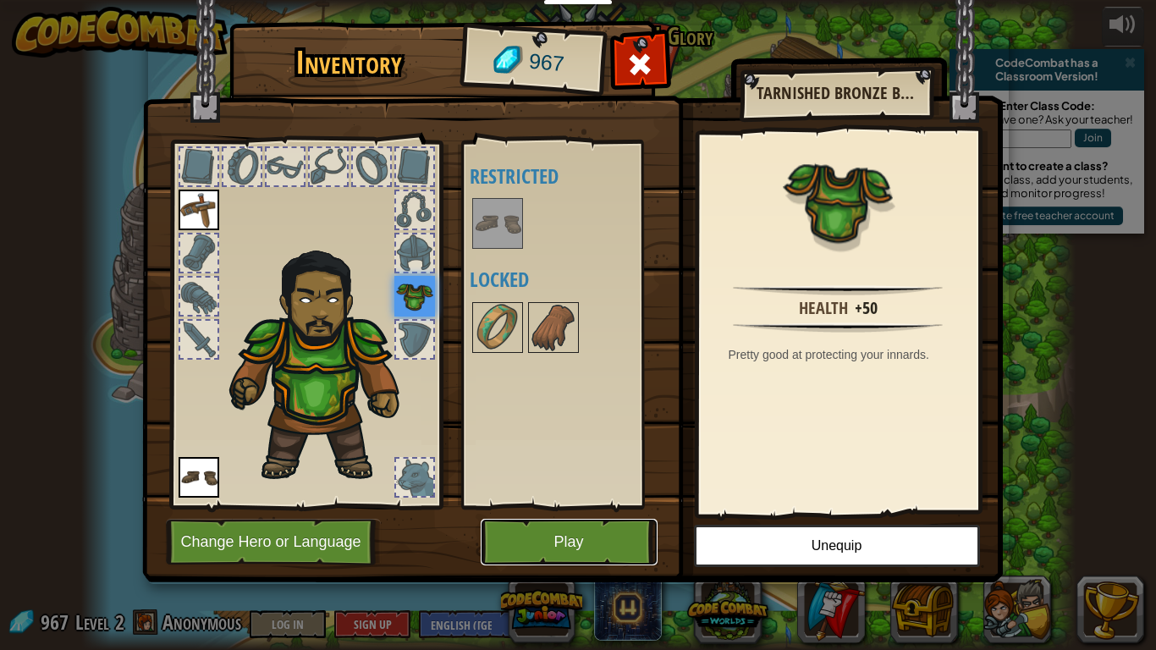
click at [550, 550] on button "Play" at bounding box center [569, 542] width 177 height 47
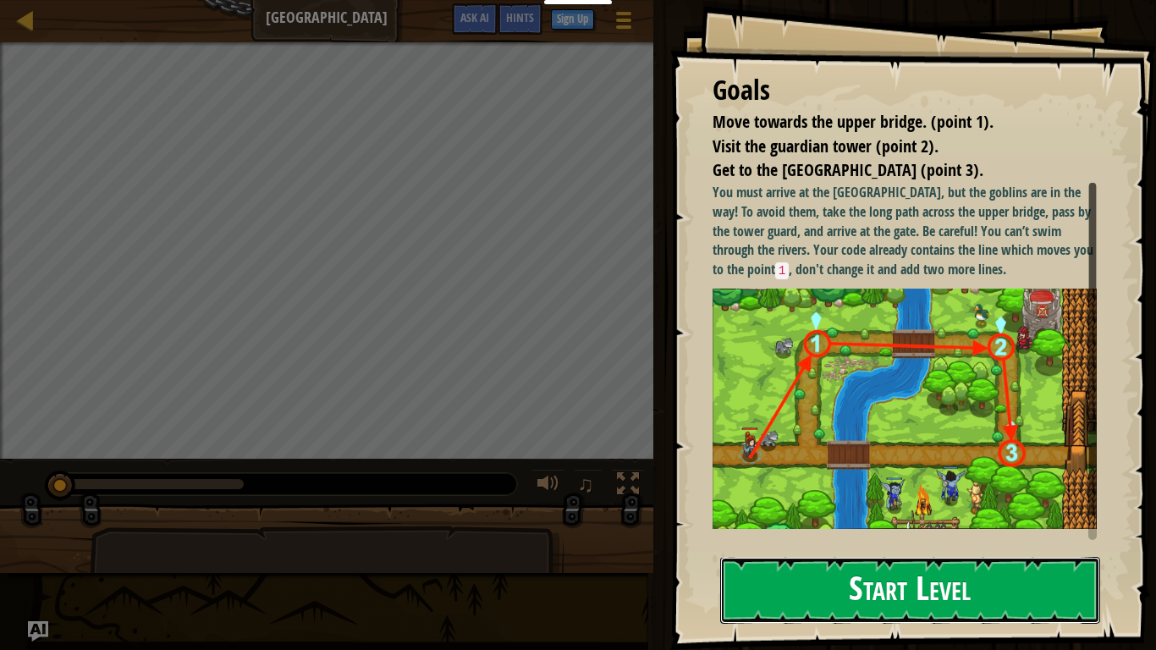
click at [821, 577] on button "Start Level" at bounding box center [910, 590] width 380 height 67
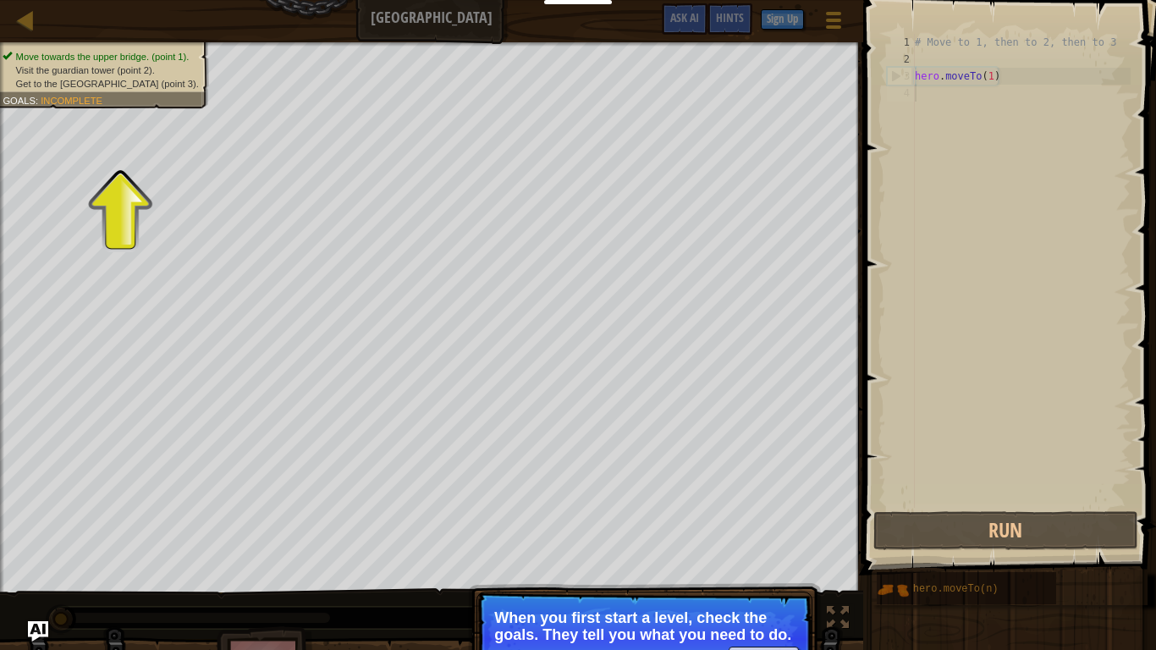
click at [560, 627] on p "When you first start a level, check the goals. They tell you what you need to d…" at bounding box center [644, 627] width 301 height 34
click at [560, 629] on p "When you first start a level, check the goals. They tell you what you need to d…" at bounding box center [644, 627] width 301 height 34
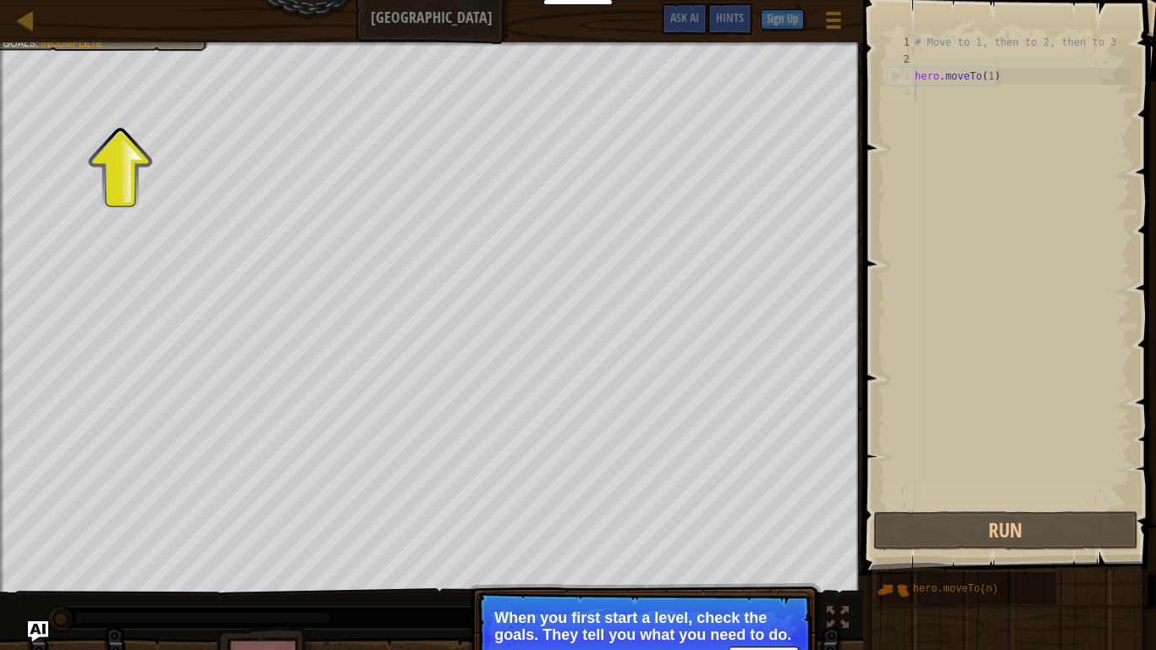
scroll to position [8, 0]
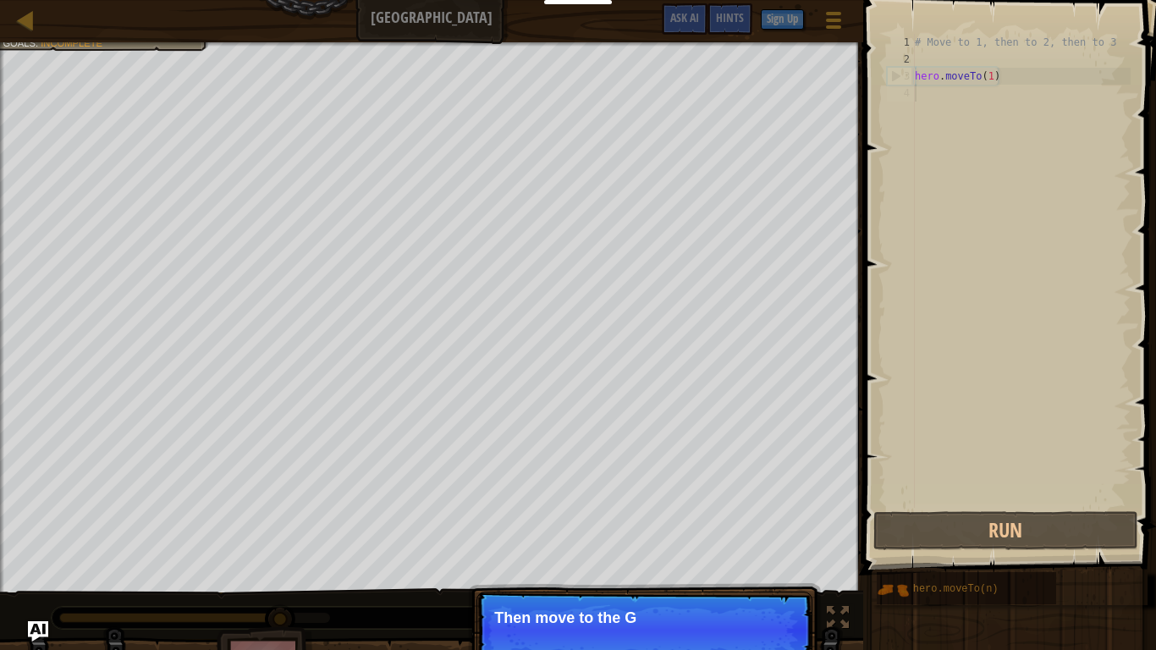
click at [702, 604] on p "Skip (esc) Continue Then move to the G" at bounding box center [645, 631] width 336 height 78
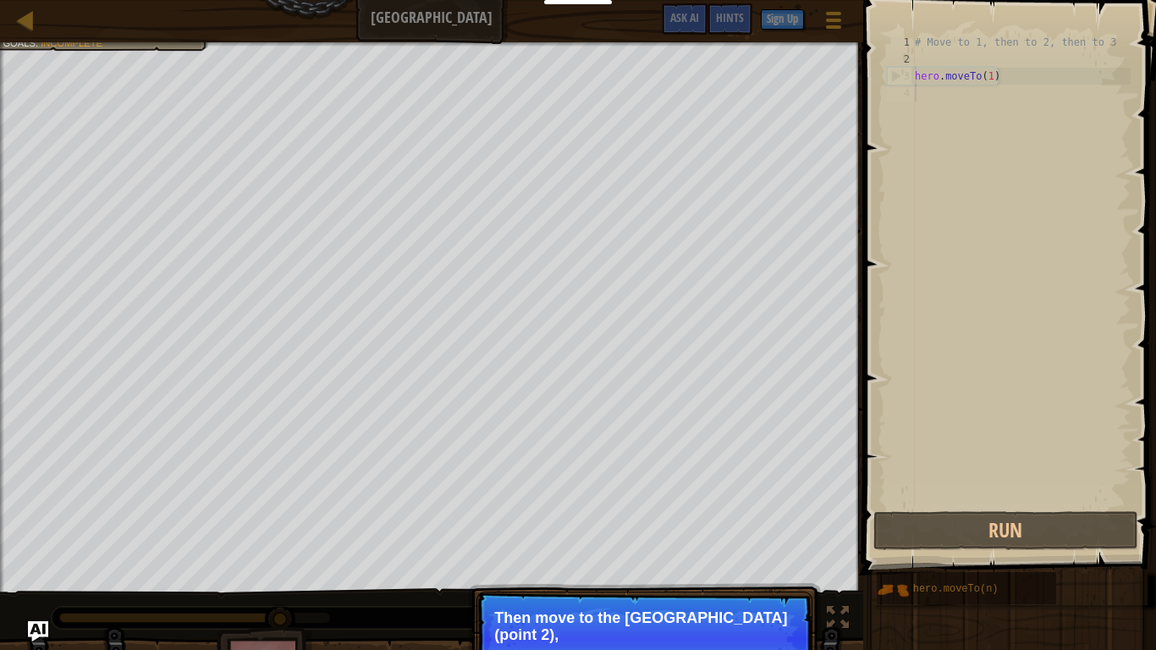
click at [720, 623] on p "Then move to the Guard tower (point 2)," at bounding box center [644, 627] width 301 height 34
click at [720, 623] on p "Then move to the Guard tower (point 2), and f" at bounding box center [644, 627] width 301 height 34
click at [720, 623] on p "Then move to the Guard tower (point 2), and finally" at bounding box center [644, 627] width 301 height 34
click at [720, 623] on p "Then move to the Guard tower (point 2), and finally to the" at bounding box center [644, 627] width 301 height 34
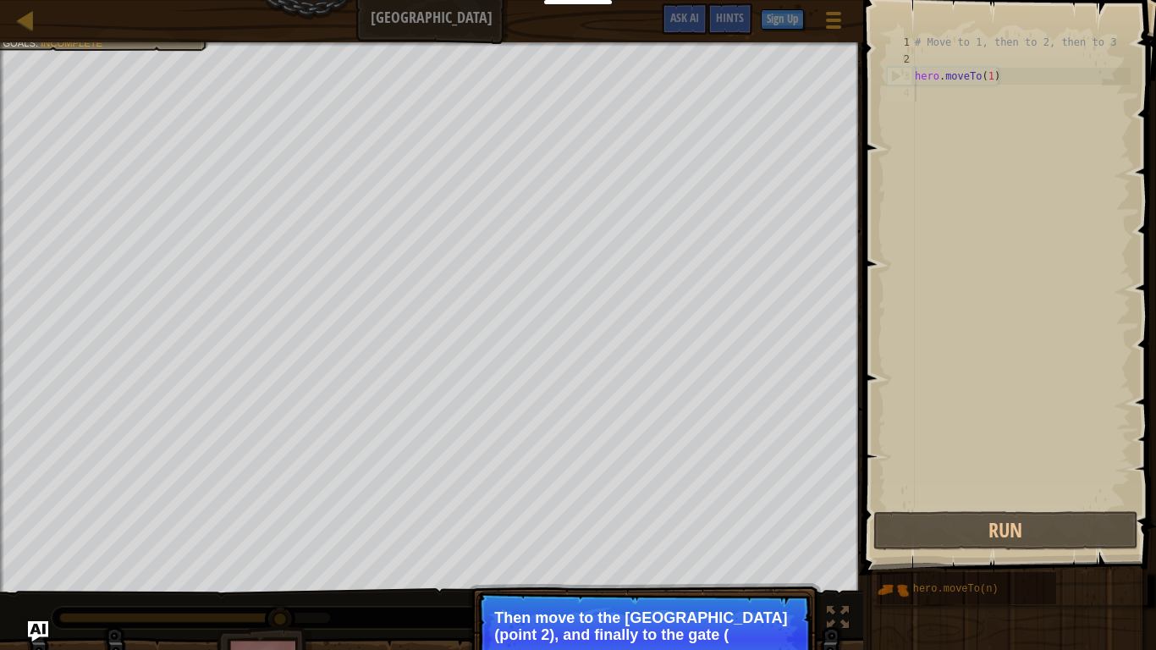
click at [720, 623] on p "Skip (esc) Continue Then move to the Guard tower (point 2), and finally to the …" at bounding box center [645, 639] width 336 height 95
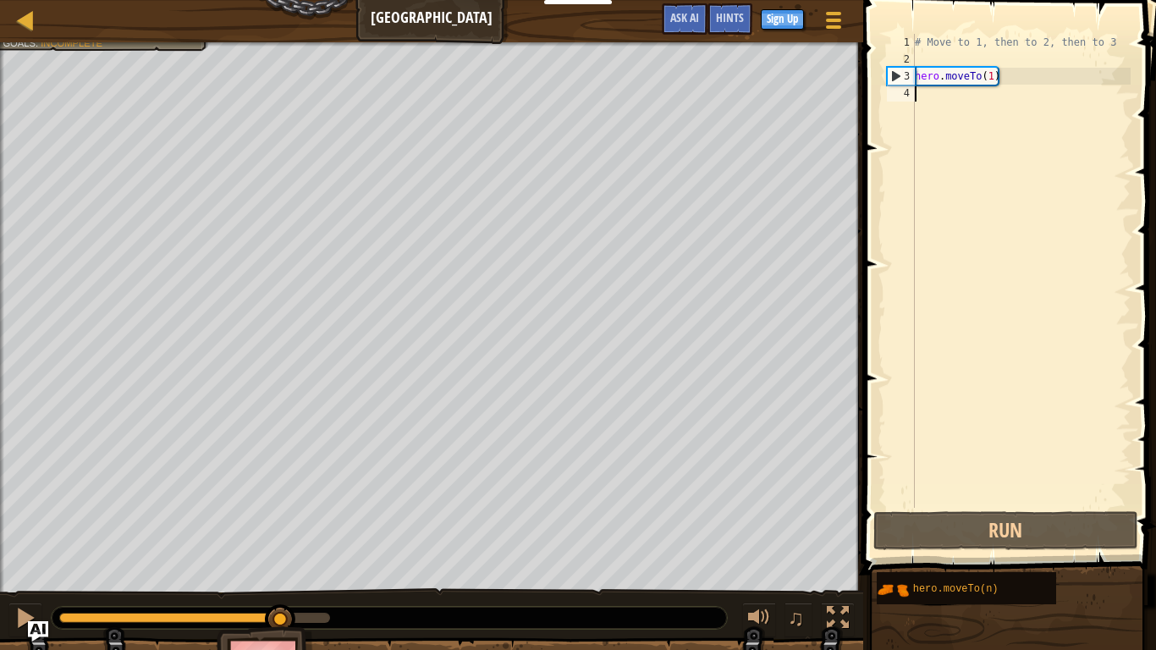
click at [720, 623] on div at bounding box center [390, 618] width 676 height 22
click at [996, 79] on div "# Move to 1, then to 2, then to 3 hero . moveTo ( 1 )" at bounding box center [1021, 288] width 219 height 508
click at [987, 73] on div "# Move to 1, then to 2, then to 3 hero . moveTo ( 1 )" at bounding box center [1021, 288] width 219 height 508
click at [992, 75] on div "# Move to 1, then to 2, then to 3 hero . moveTo ( 1 )" at bounding box center [1021, 288] width 219 height 508
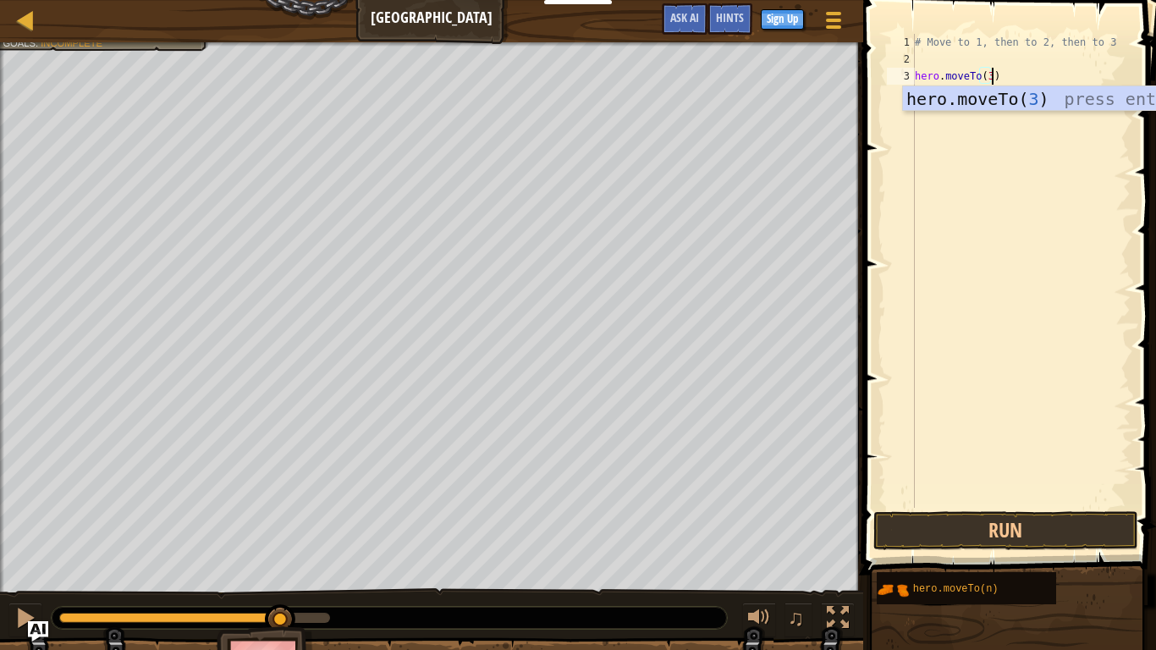
scroll to position [8, 11]
type textarea "hero.moveTo(3)"
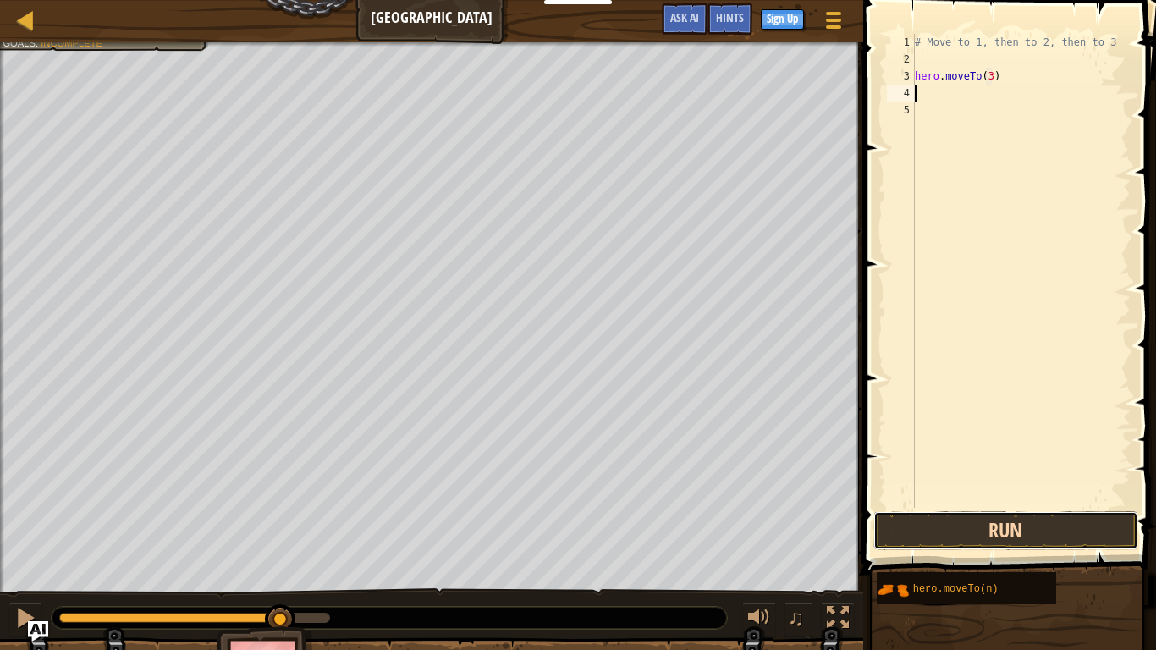
click at [915, 517] on button "Run" at bounding box center [1006, 530] width 264 height 39
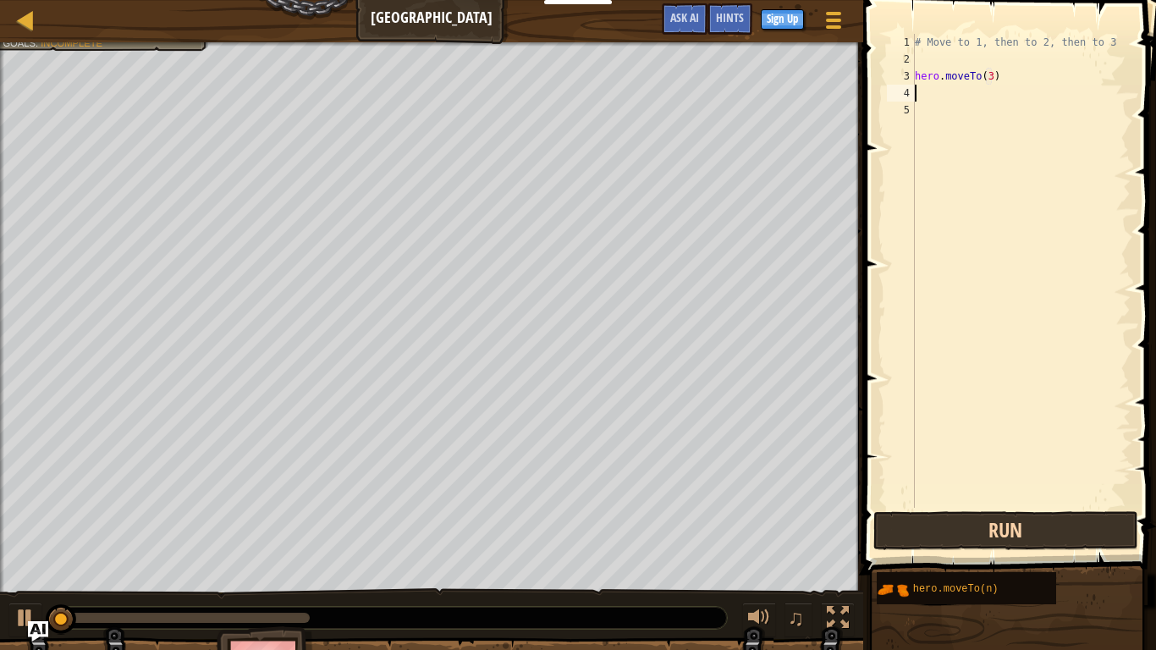
scroll to position [8, 0]
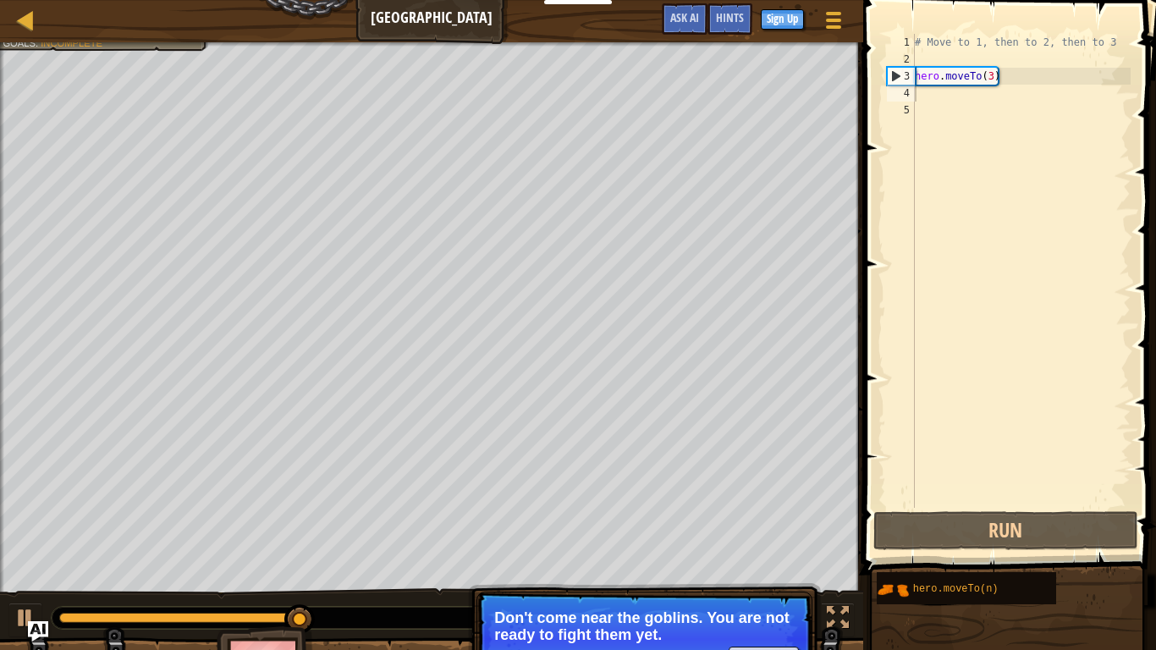
click at [735, 631] on p "Don't come near the goblins. You are not ready to fight them yet." at bounding box center [644, 627] width 301 height 34
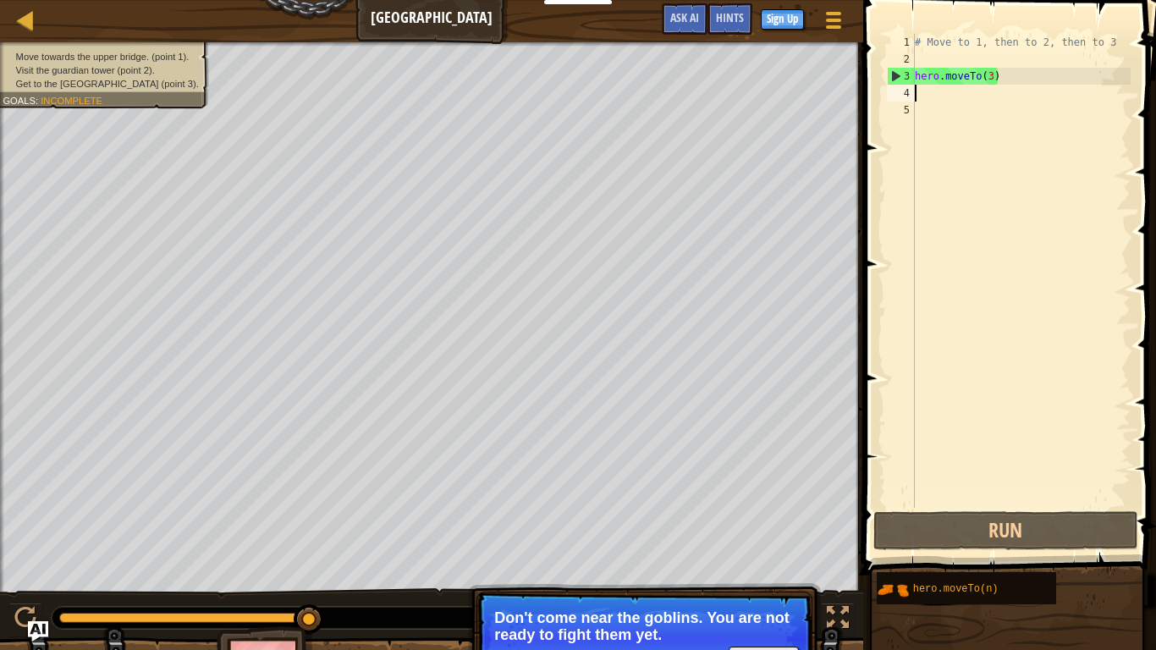
click at [992, 68] on div "# Move to 1, then to 2, then to 3 hero . moveTo ( 3 )" at bounding box center [1021, 288] width 219 height 508
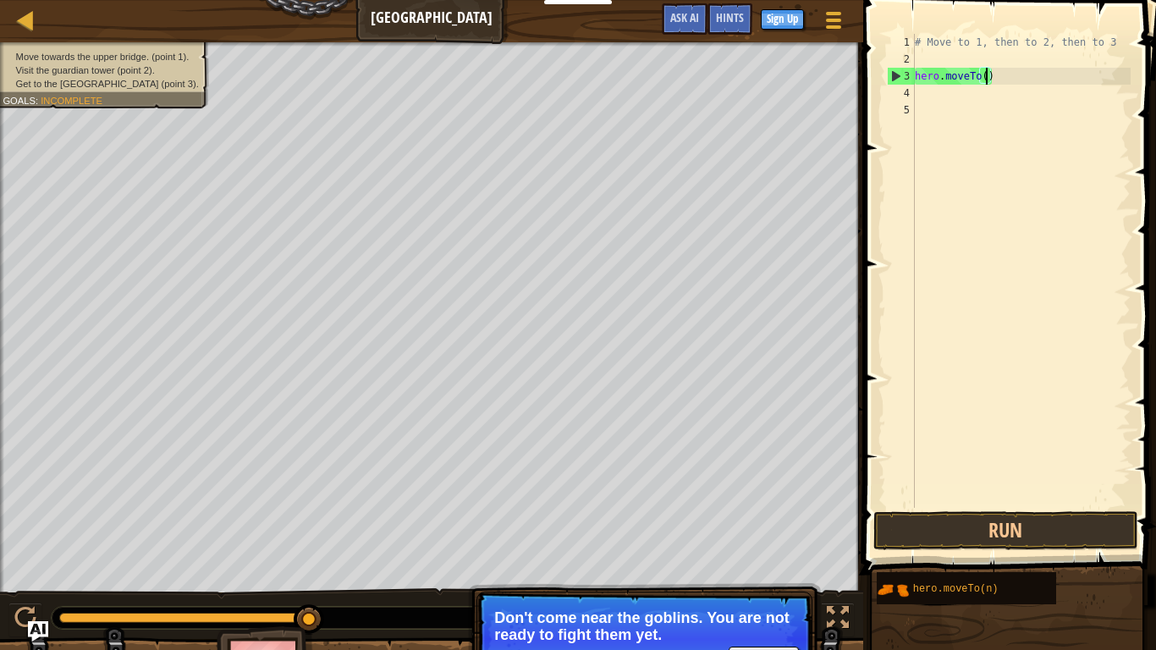
type textarea "hero.moveTo(1)"
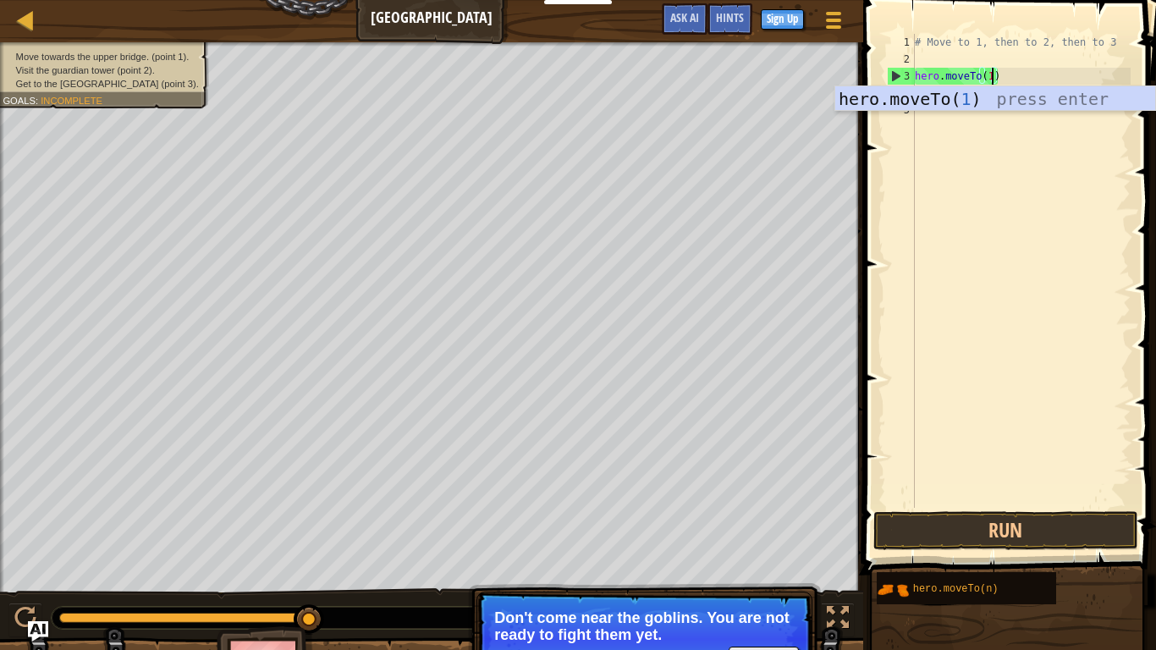
scroll to position [8, 11]
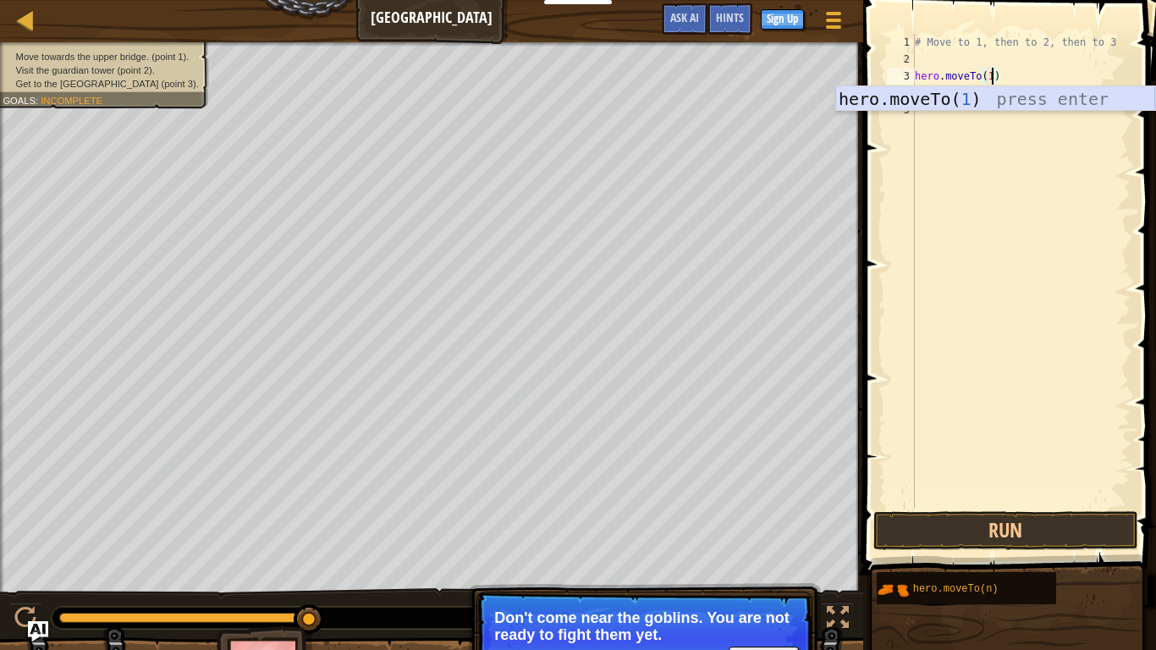
click at [1019, 106] on div "hero.moveTo( 1 ) press enter" at bounding box center [996, 124] width 320 height 76
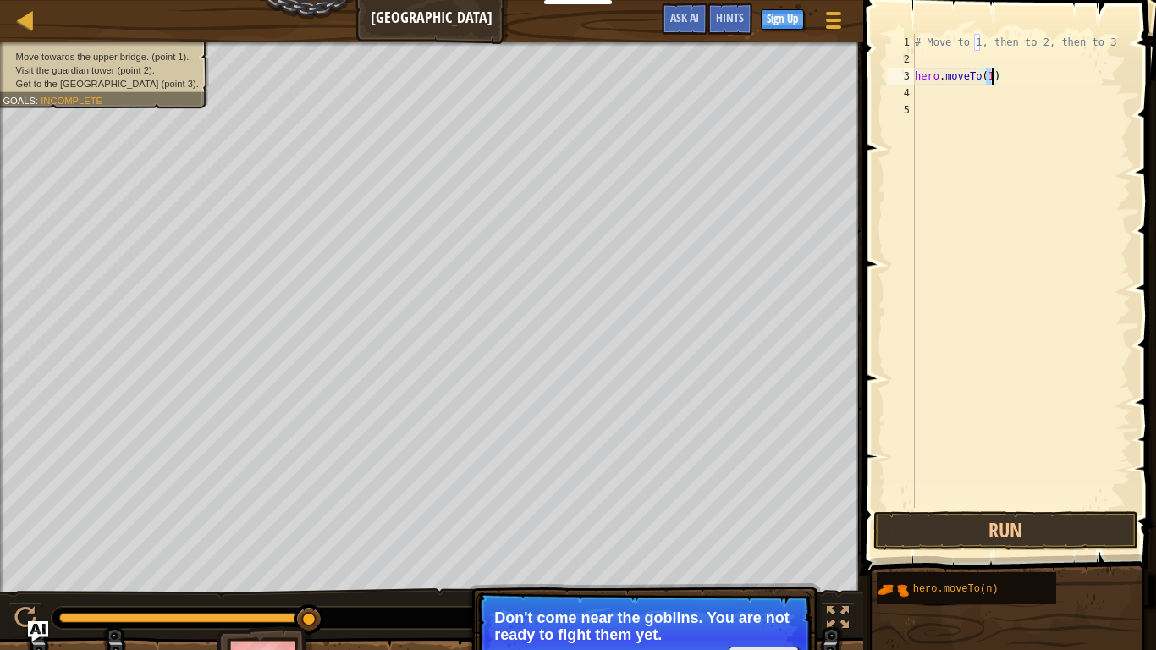
click at [1019, 104] on div "# Move to 1, then to 2, then to 3 hero . moveTo ( 1 )" at bounding box center [1021, 288] width 219 height 508
click at [1013, 98] on div "# Move to 1, then to 2, then to 3 hero . moveTo ( 1 )" at bounding box center [1021, 288] width 219 height 508
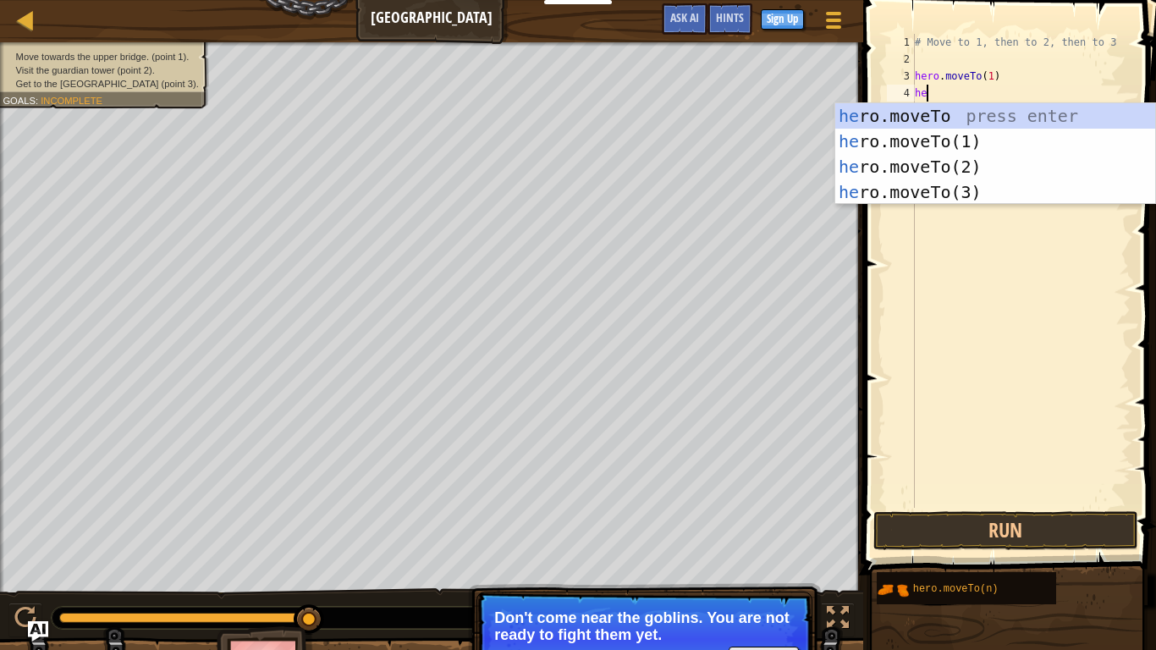
scroll to position [8, 2]
click at [1015, 160] on div "her o.moveTo press enter her o.moveTo(1) press enter her o.moveTo(2) press ente…" at bounding box center [996, 179] width 320 height 152
type textarea "hero.moveTo(2)"
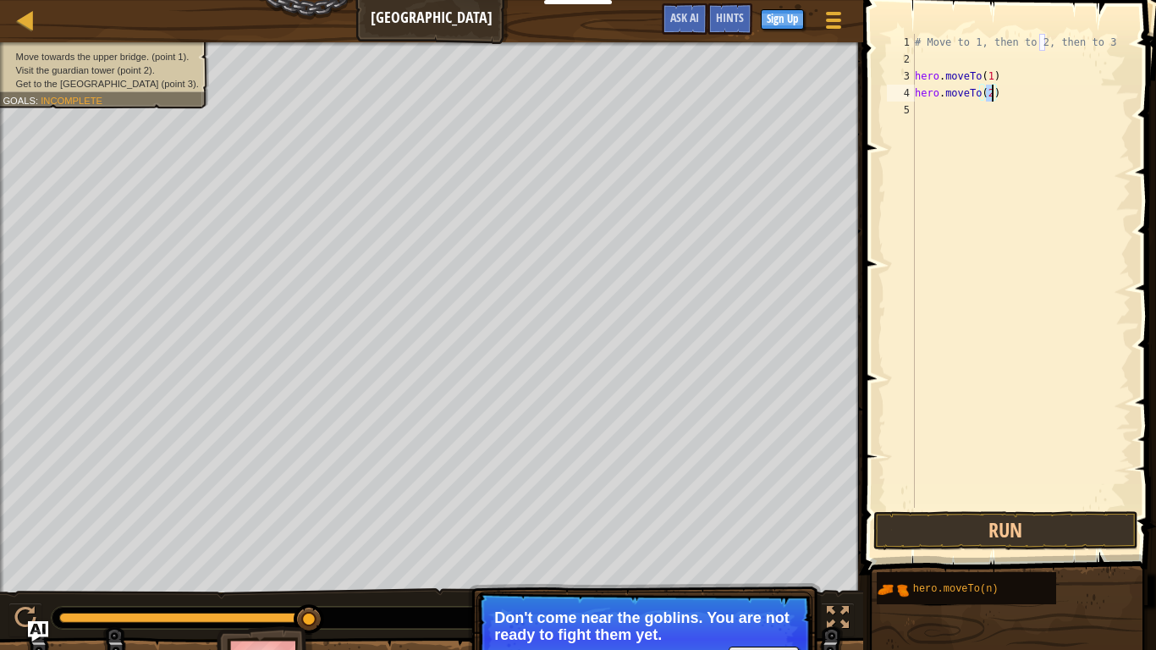
click at [994, 119] on div "# Move to 1, then to 2, then to 3 hero . moveTo ( 1 ) hero . moveTo ( 2 )" at bounding box center [1021, 288] width 219 height 508
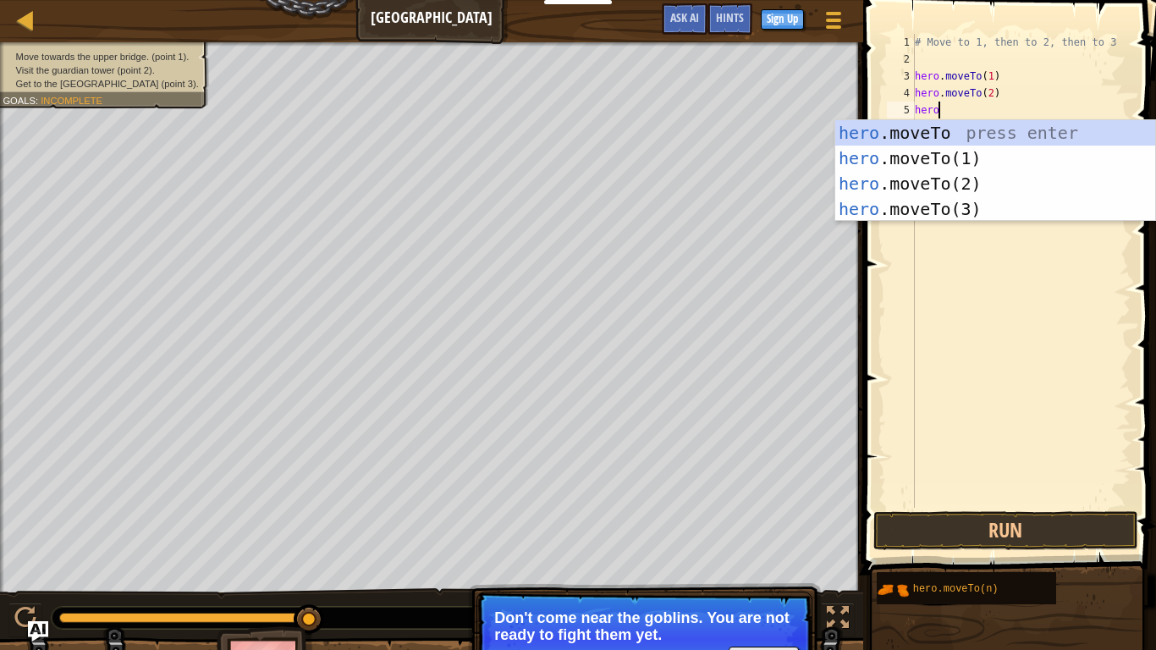
scroll to position [8, 3]
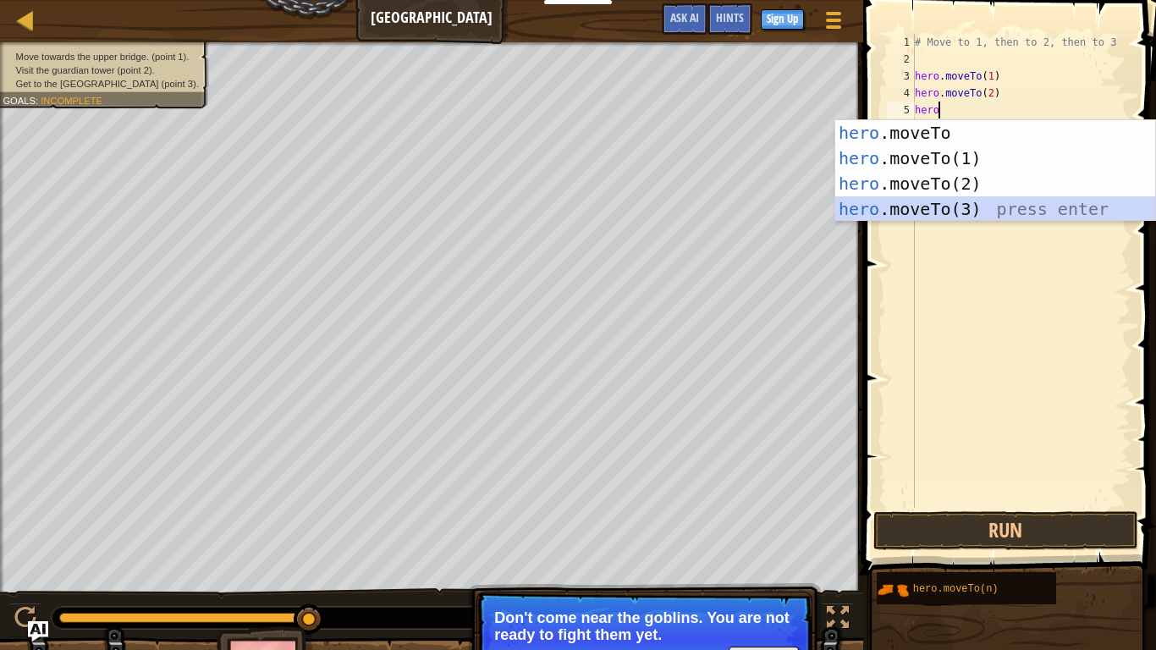
click at [1001, 207] on div "hero .moveTo press enter hero .moveTo(1) press enter hero .moveTo(2) press ente…" at bounding box center [996, 196] width 320 height 152
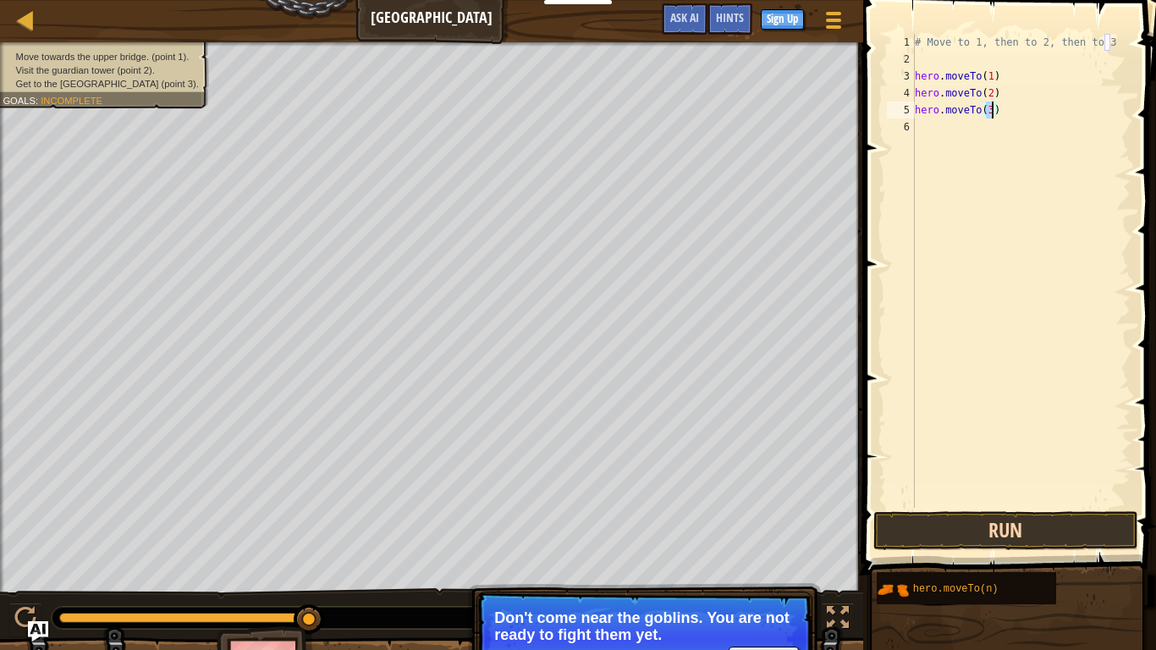
type textarea "hero.moveTo(3)"
click at [1027, 522] on button "Run" at bounding box center [1006, 530] width 264 height 39
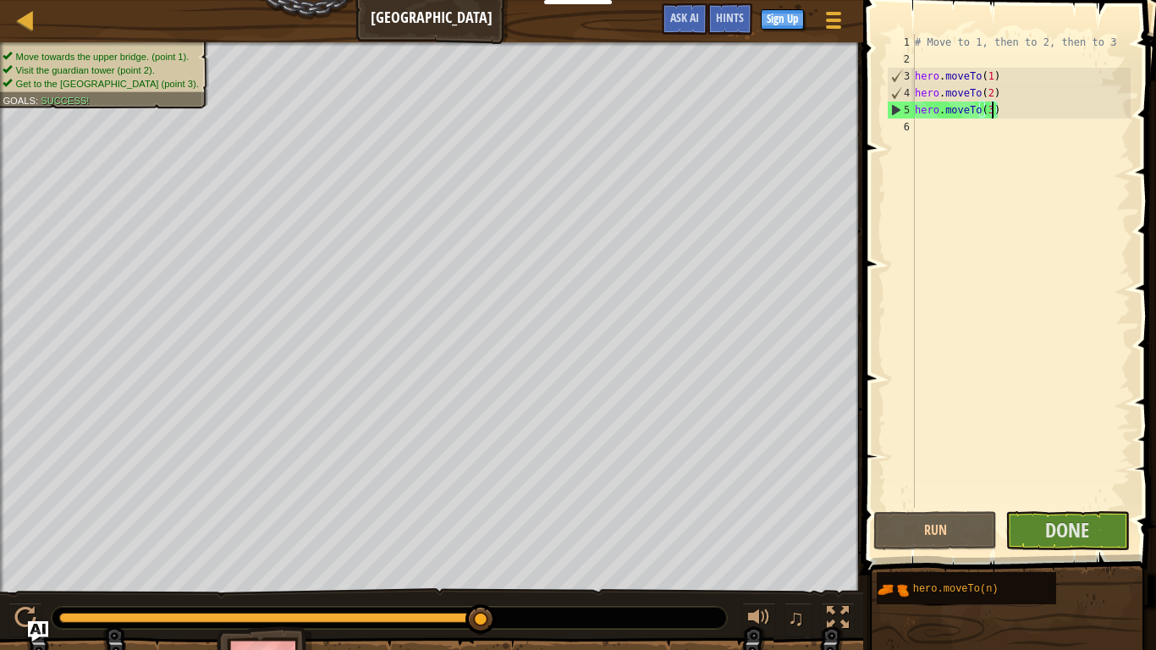
drag, startPoint x: 449, startPoint y: 619, endPoint x: 513, endPoint y: 623, distance: 64.5
click at [513, 623] on div at bounding box center [390, 618] width 676 height 22
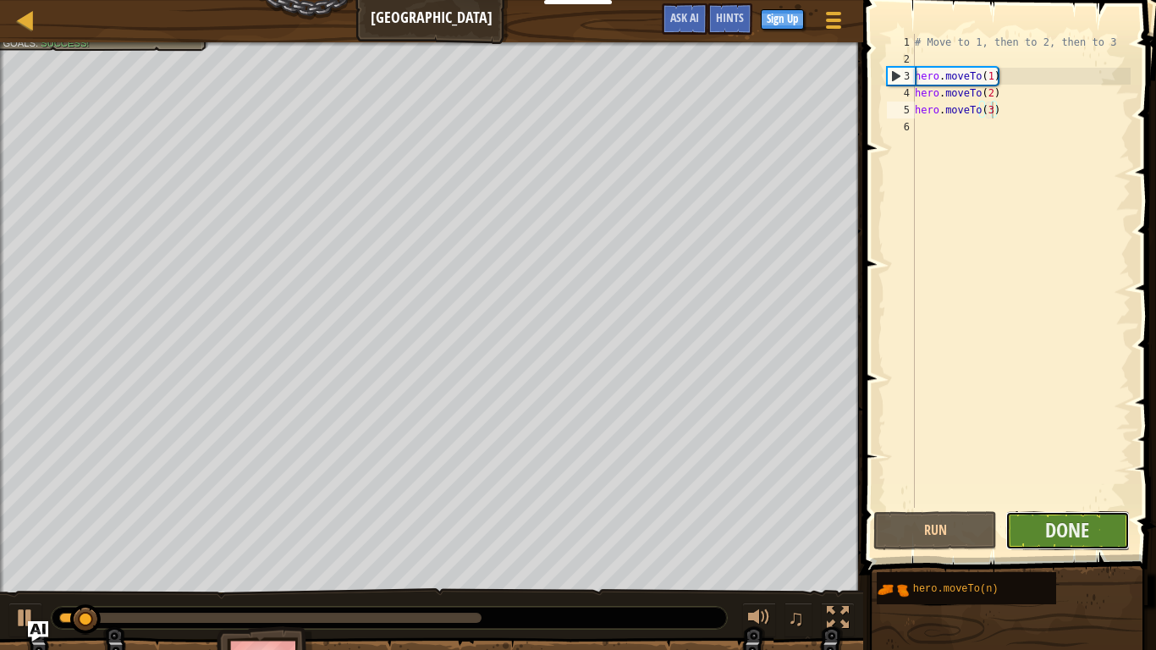
click at [1022, 536] on button "Done" at bounding box center [1068, 530] width 124 height 39
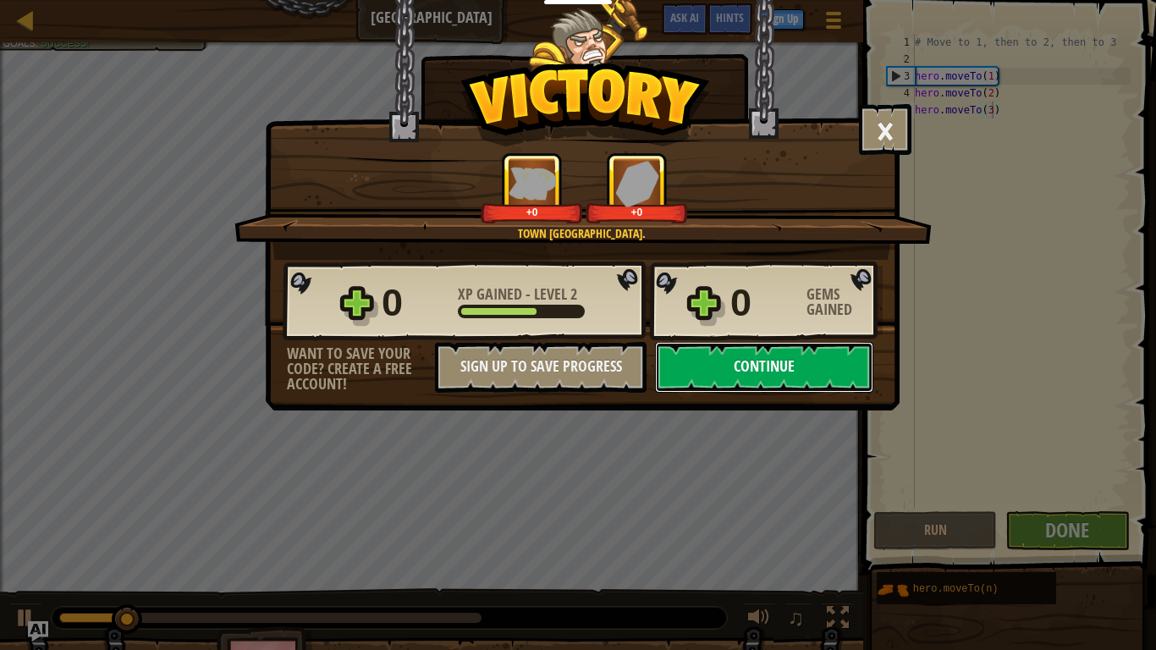
click at [741, 372] on button "Continue" at bounding box center [764, 367] width 218 height 51
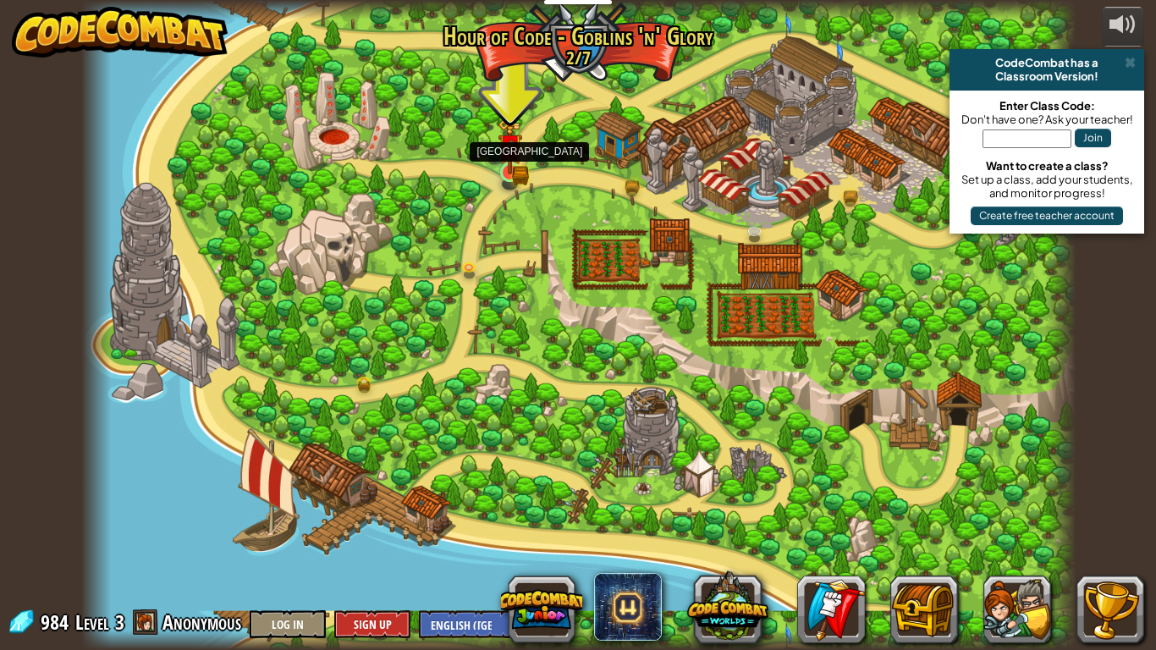
click at [519, 149] on img at bounding box center [510, 146] width 25 height 55
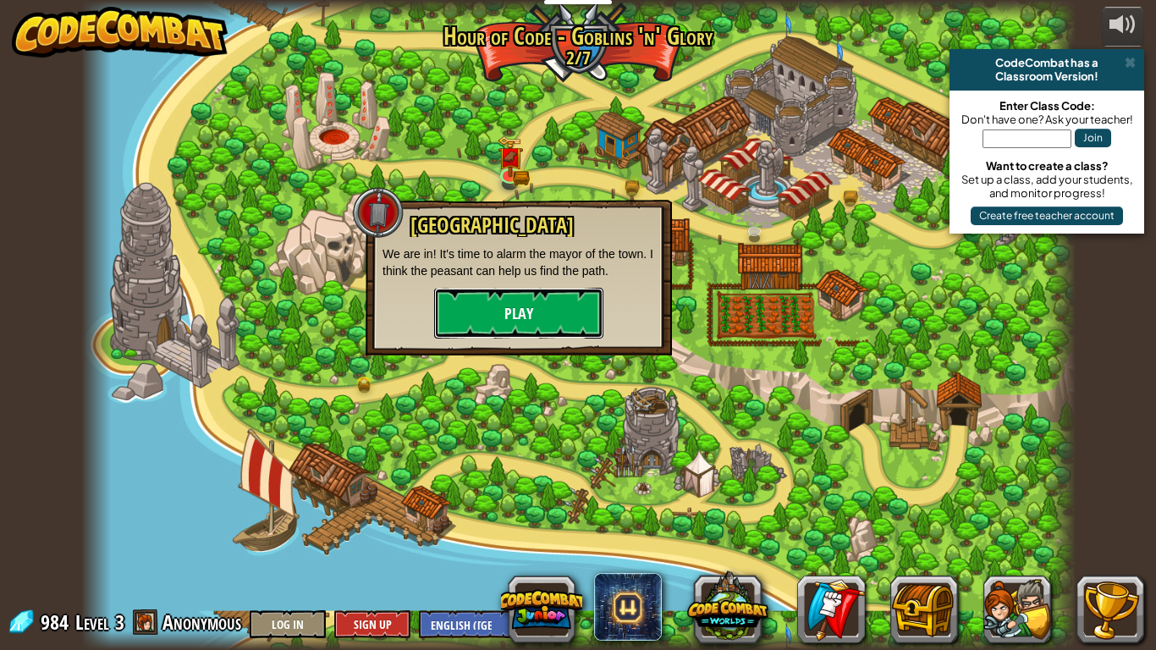
click at [507, 308] on button "Play" at bounding box center [518, 313] width 169 height 51
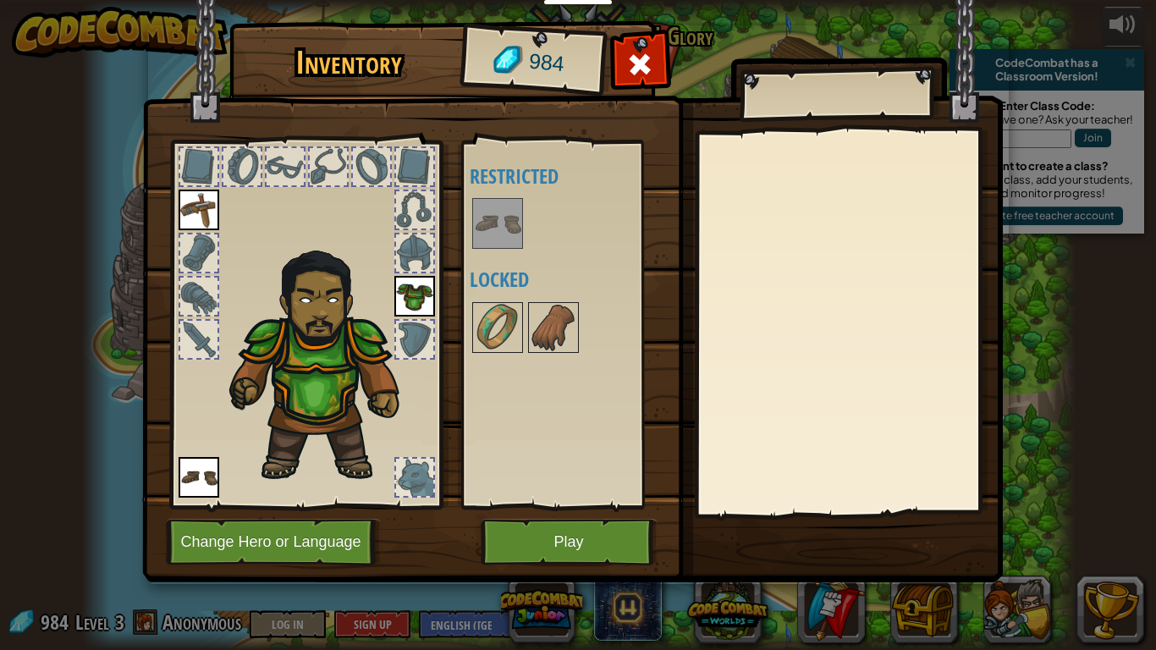
click at [207, 209] on img at bounding box center [199, 210] width 41 height 41
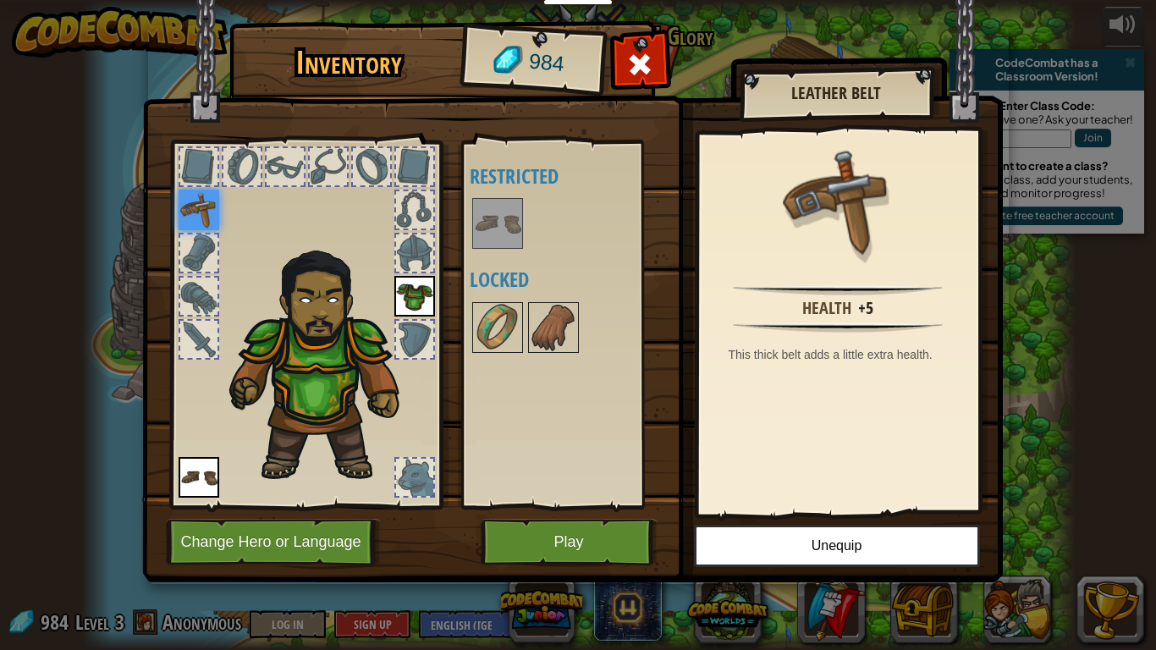
click at [200, 339] on div at bounding box center [198, 339] width 37 height 37
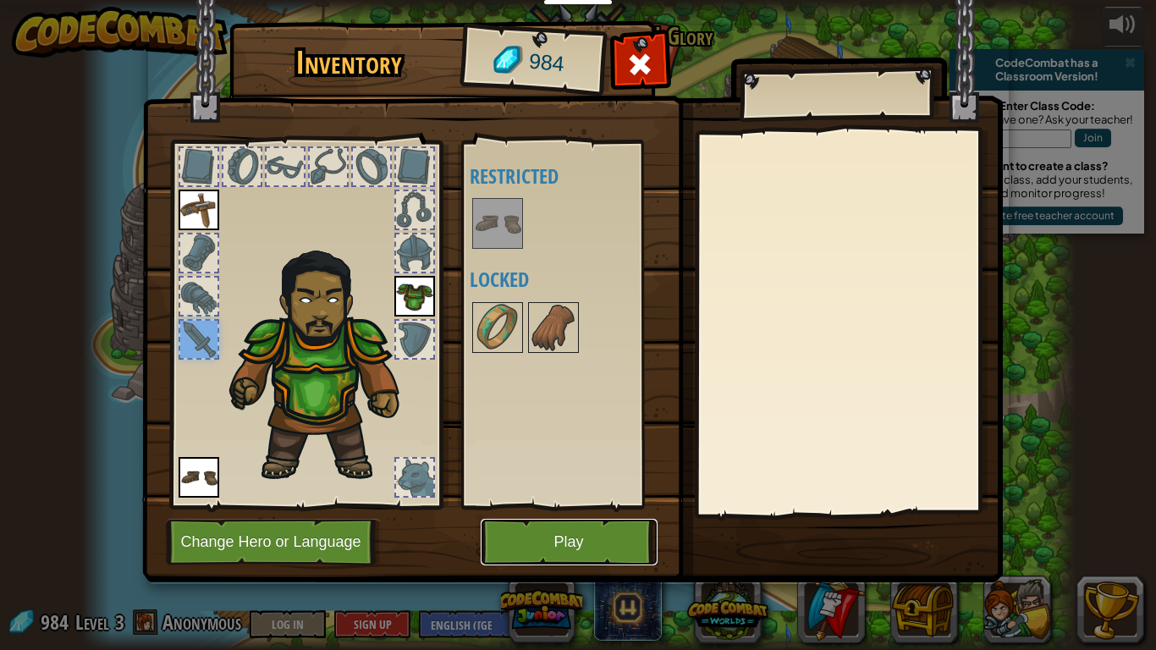
click at [552, 532] on button "Play" at bounding box center [569, 542] width 177 height 47
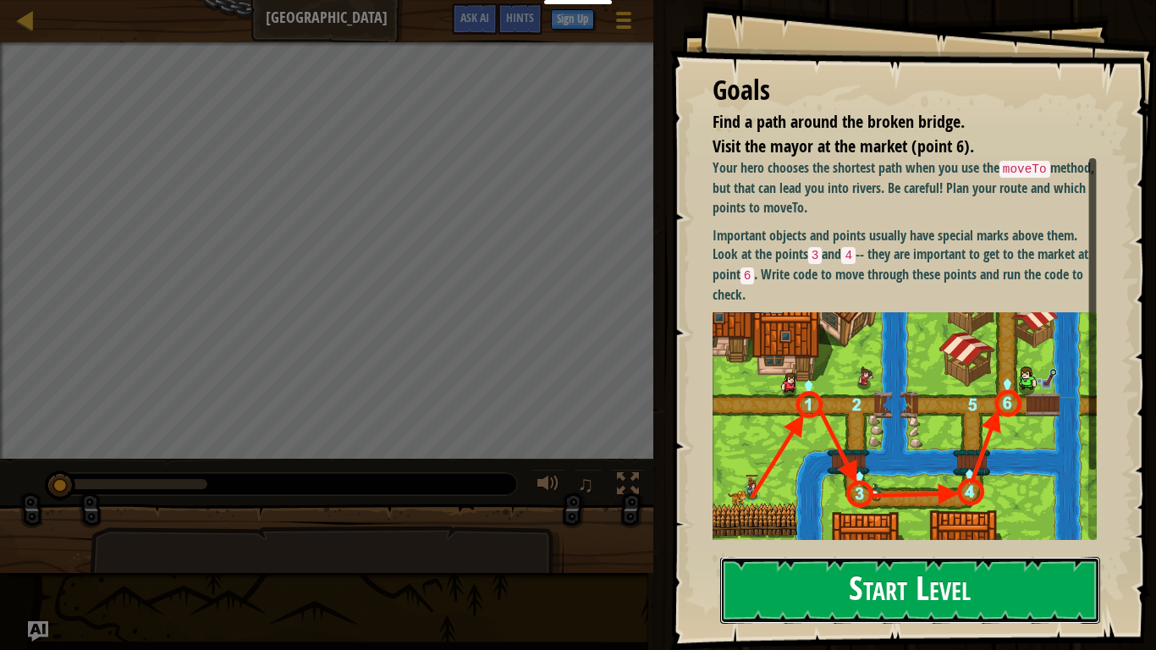
click at [815, 574] on button "Start Level" at bounding box center [910, 590] width 380 height 67
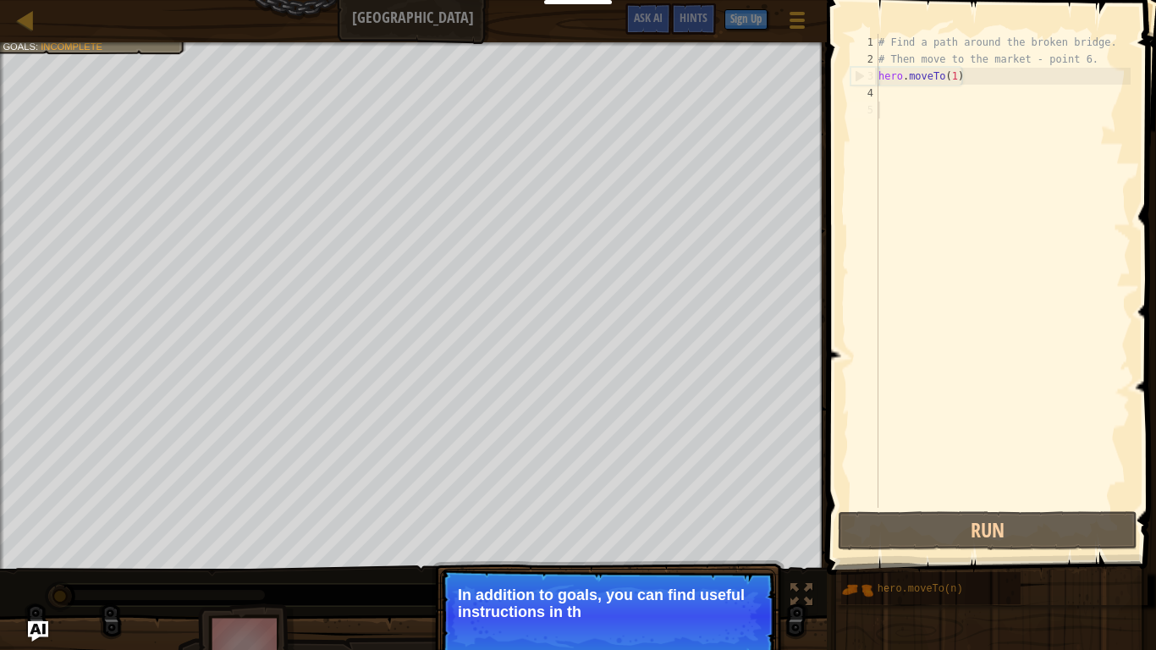
click at [682, 615] on p "In addition to goals, you can find useful instructions in th" at bounding box center [608, 604] width 301 height 34
click at [717, 630] on button "Continue" at bounding box center [728, 635] width 70 height 22
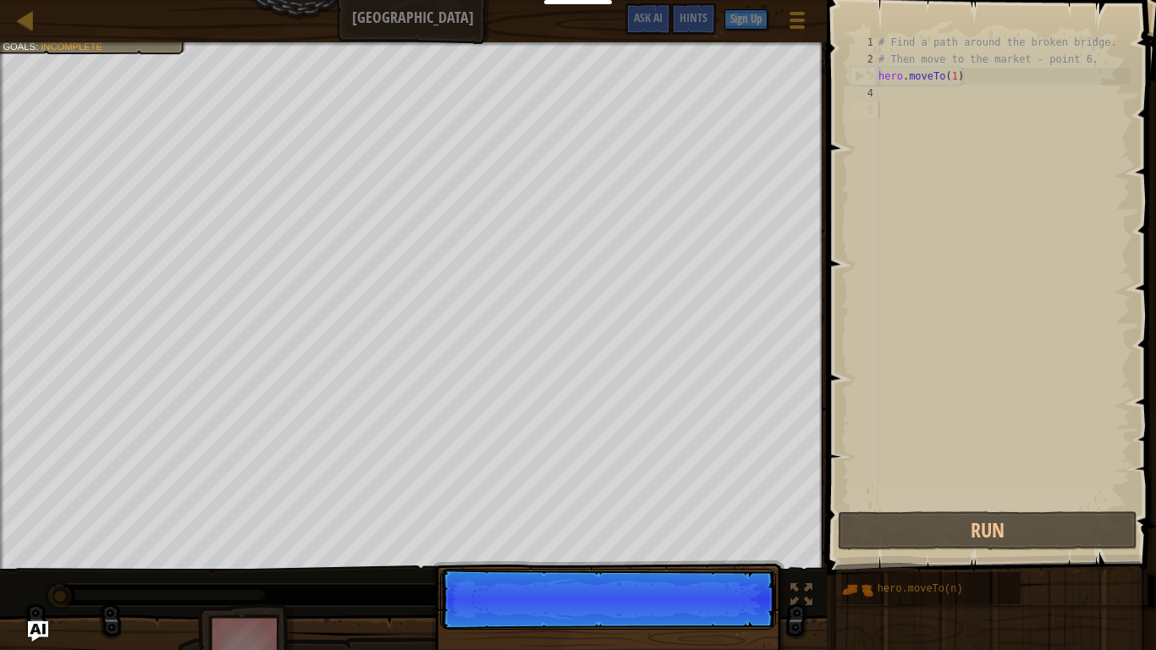
scroll to position [8, 0]
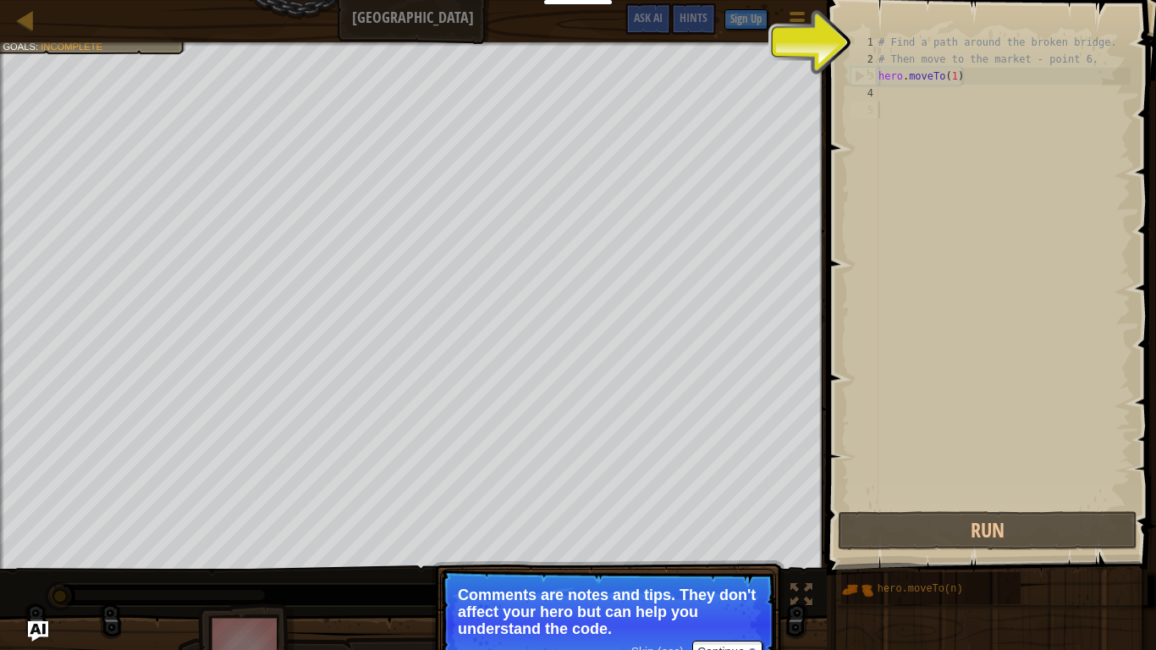
click at [716, 629] on p "Comments are notes and tips. They don't affect your hero but can help you under…" at bounding box center [608, 612] width 301 height 51
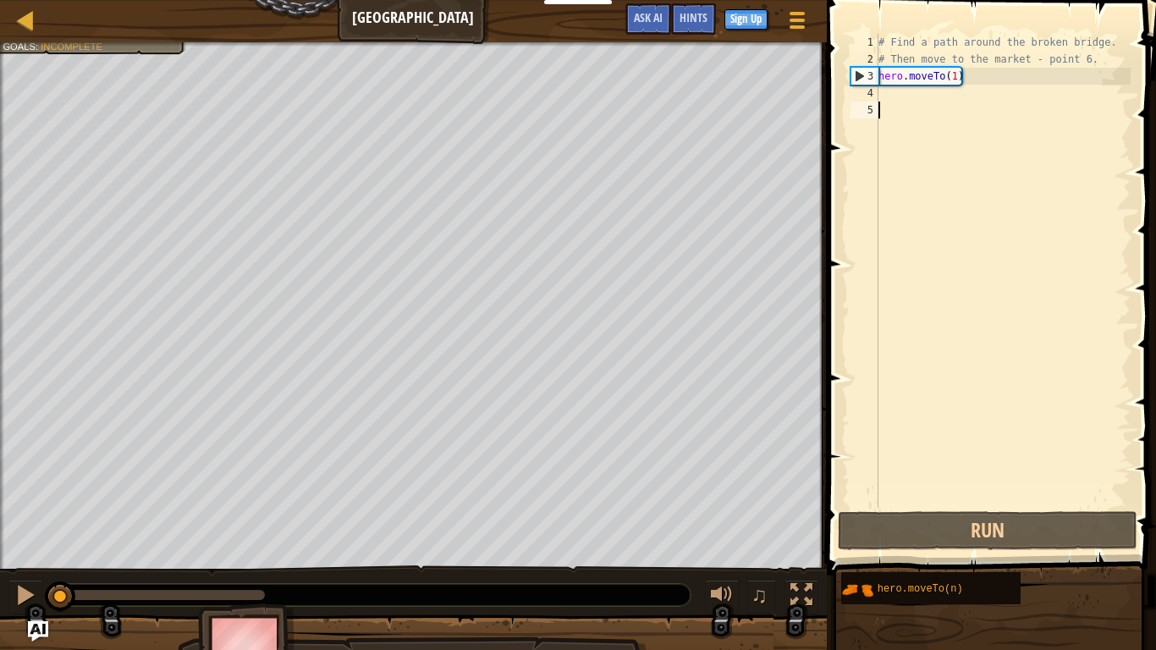
click at [939, 98] on div "# Find a path around the broken bridge. # Then move to the market - point 6. he…" at bounding box center [1003, 288] width 256 height 508
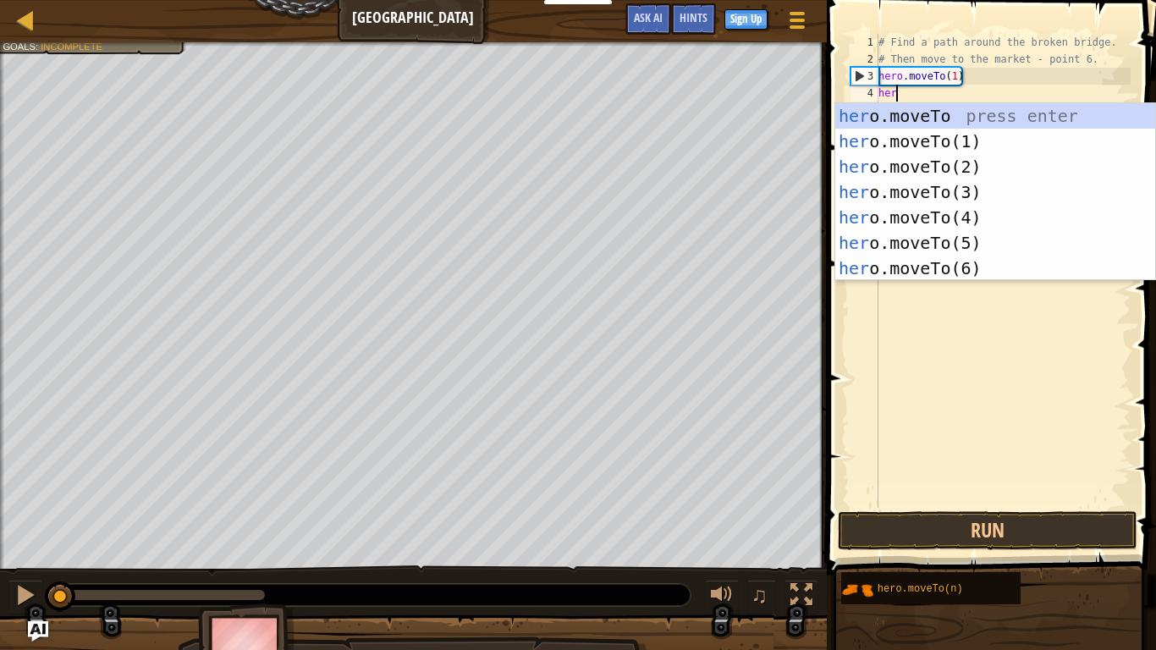
scroll to position [8, 3]
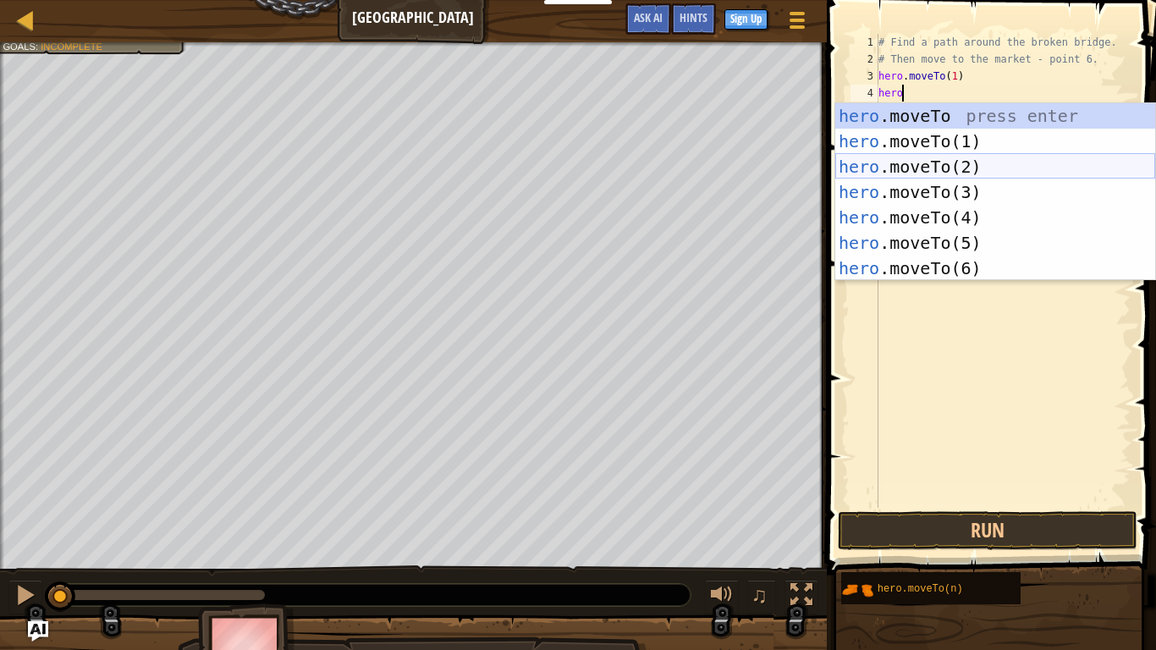
click at [980, 176] on div "hero .moveTo press enter hero .moveTo(1) press enter hero .moveTo(2) press ente…" at bounding box center [996, 217] width 320 height 229
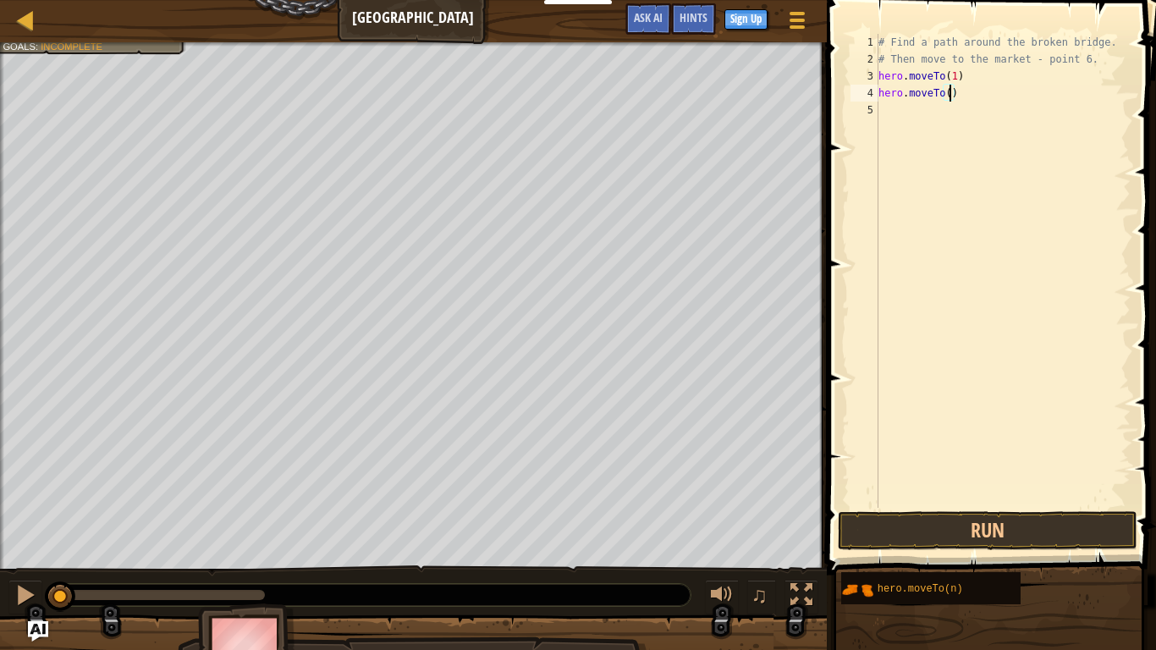
scroll to position [8, 11]
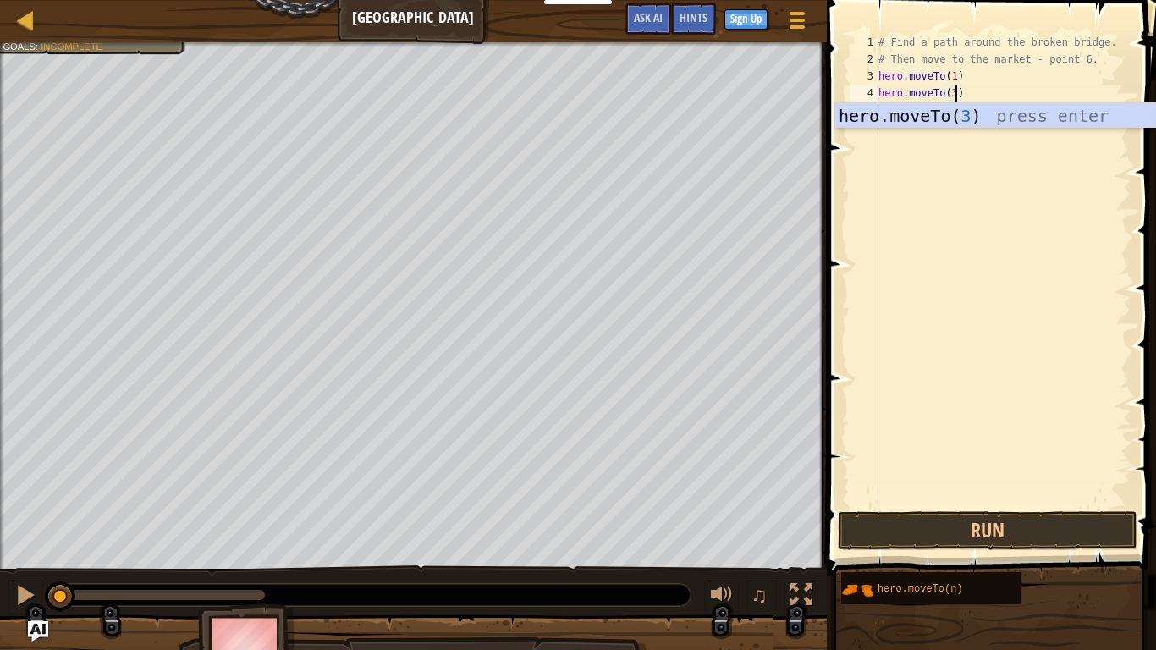
click at [956, 77] on div "# Find a path around the broken bridge. # Then move to the market - point 6. he…" at bounding box center [1003, 288] width 256 height 508
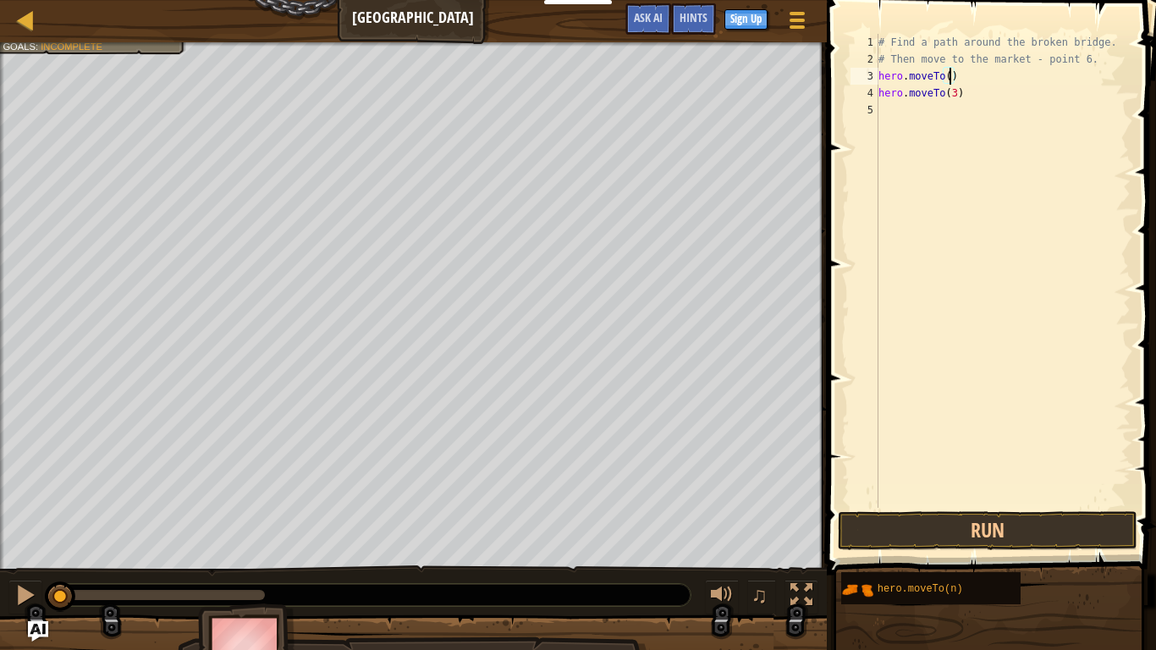
type textarea "hero.moveTo(2)"
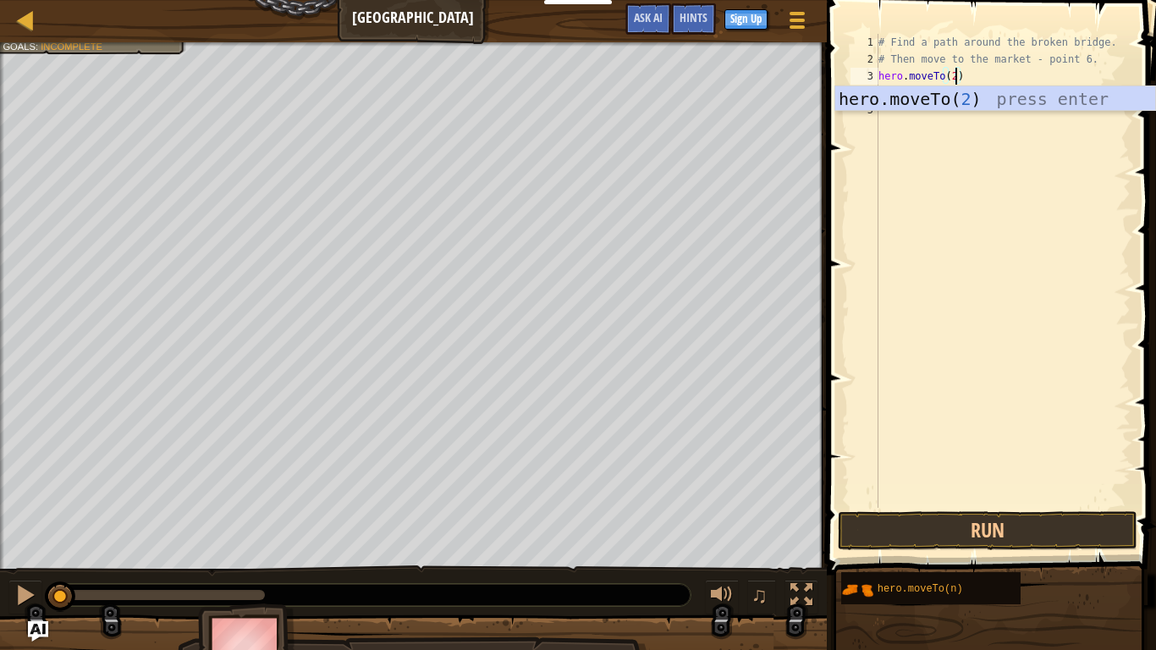
click at [975, 136] on div "# Find a path around the broken bridge. # Then move to the market - point 6. he…" at bounding box center [1003, 288] width 256 height 508
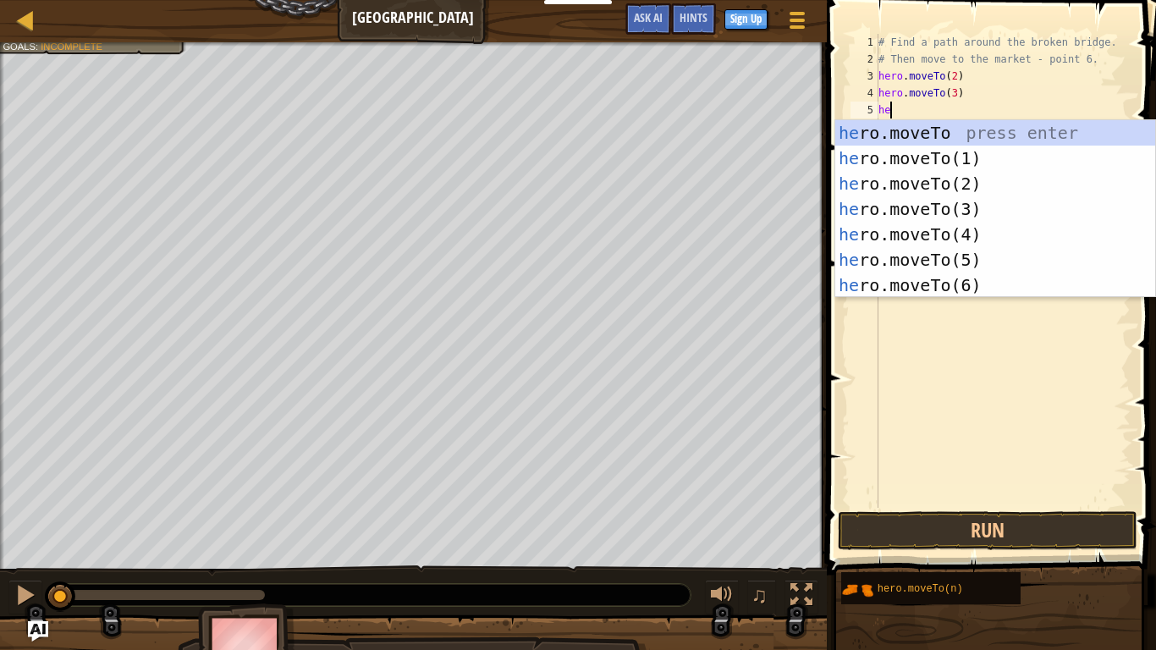
scroll to position [8, 1]
click at [986, 239] on div "he ro.moveTo press enter he ro.moveTo(1) press enter he ro.moveTo(2) press ente…" at bounding box center [996, 234] width 320 height 229
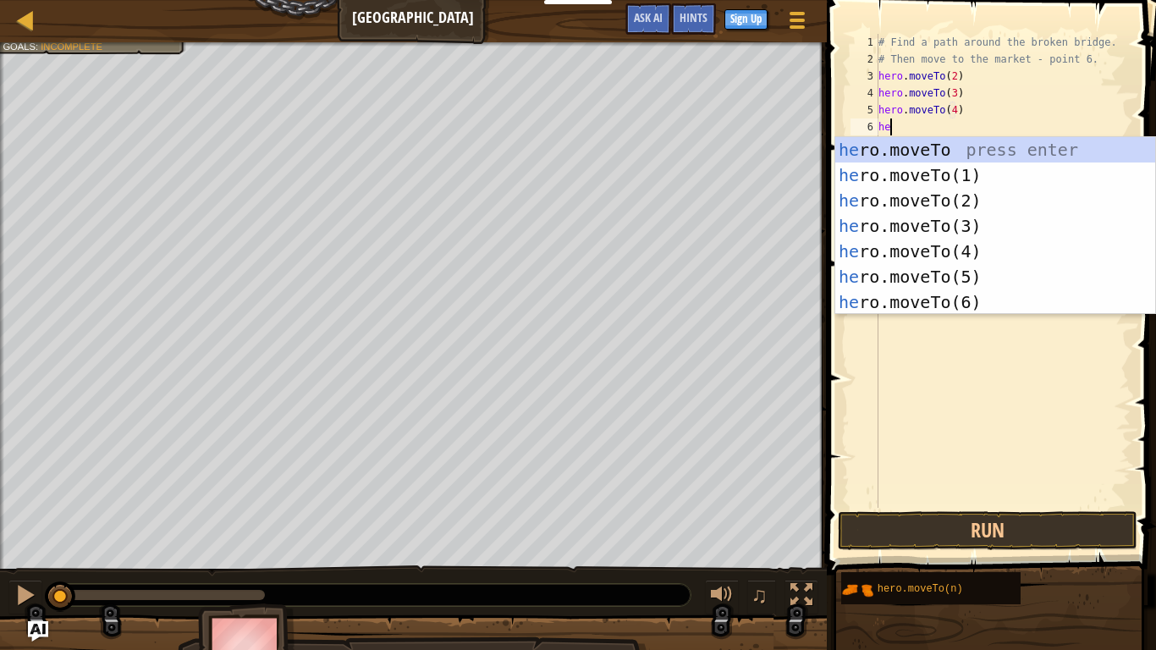
scroll to position [8, 14]
click at [987, 258] on div "hero .moveTo press enter hero .moveTo(1) press enter hero .moveTo(2) press ente…" at bounding box center [996, 251] width 320 height 229
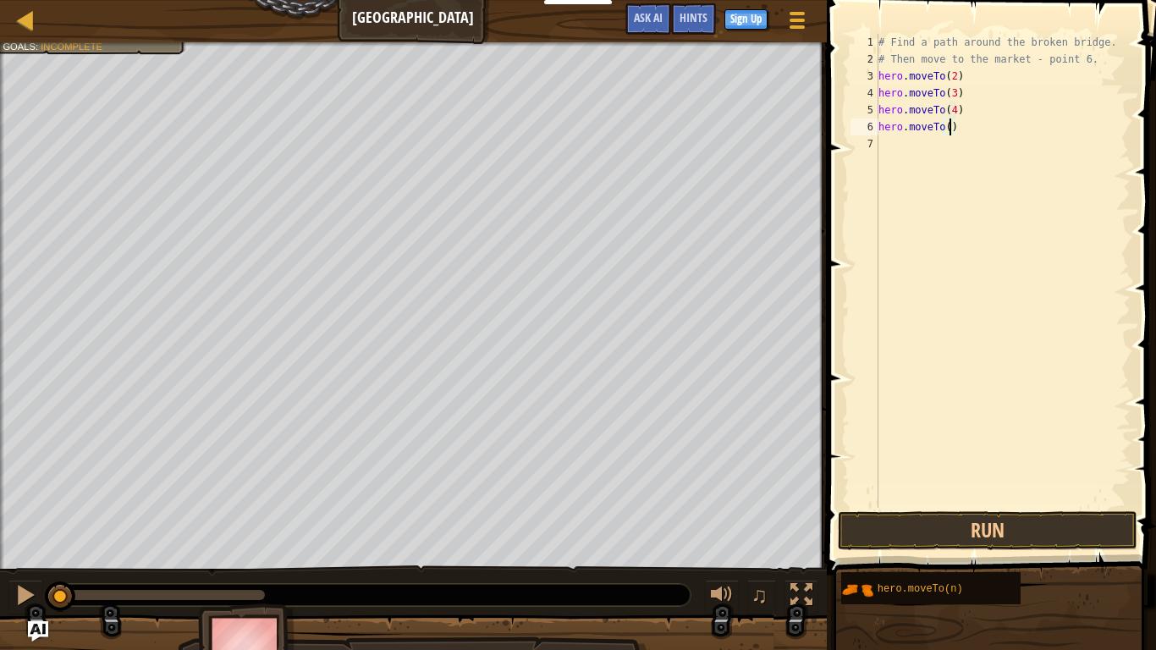
type textarea "hero.moveTo(5)"
click at [963, 179] on div "# Find a path around the broken bridge. # Then move to the market - point 6. he…" at bounding box center [1003, 288] width 256 height 508
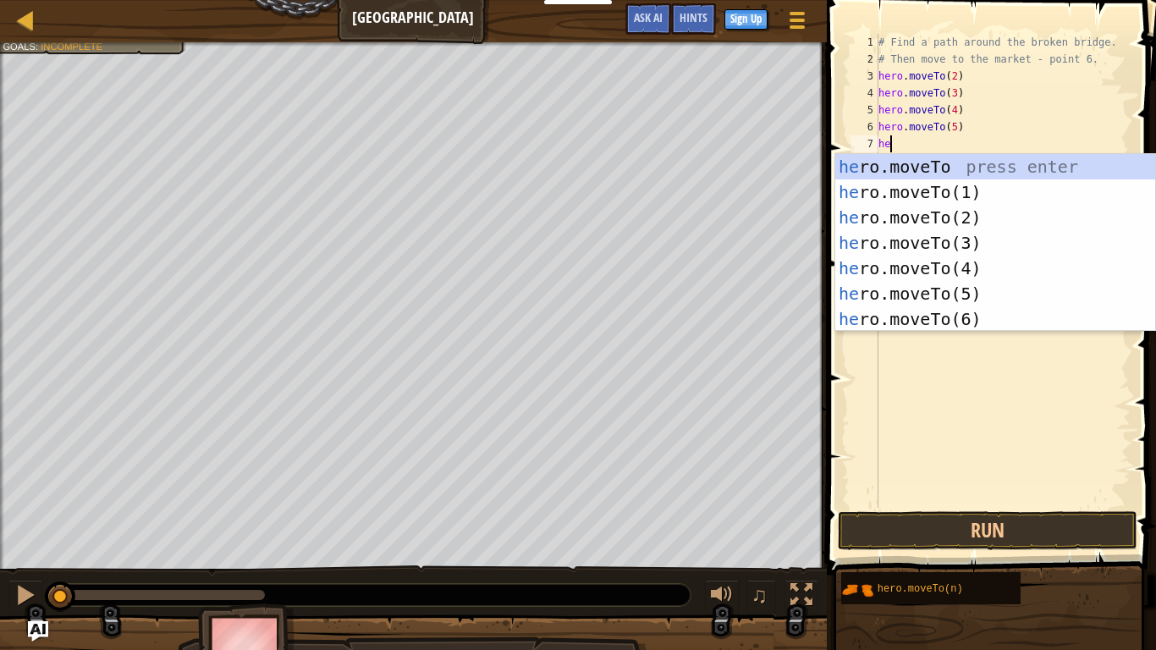
scroll to position [8, 1]
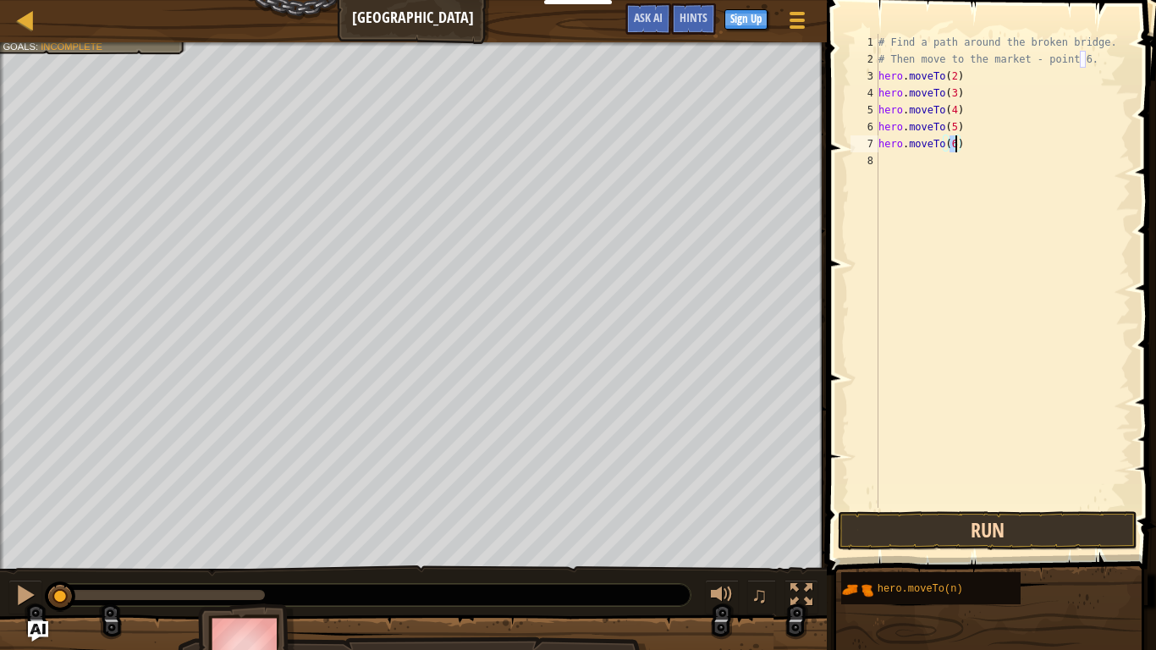
type textarea "hero.moveTo(6)"
click at [975, 519] on button "Run" at bounding box center [988, 530] width 300 height 39
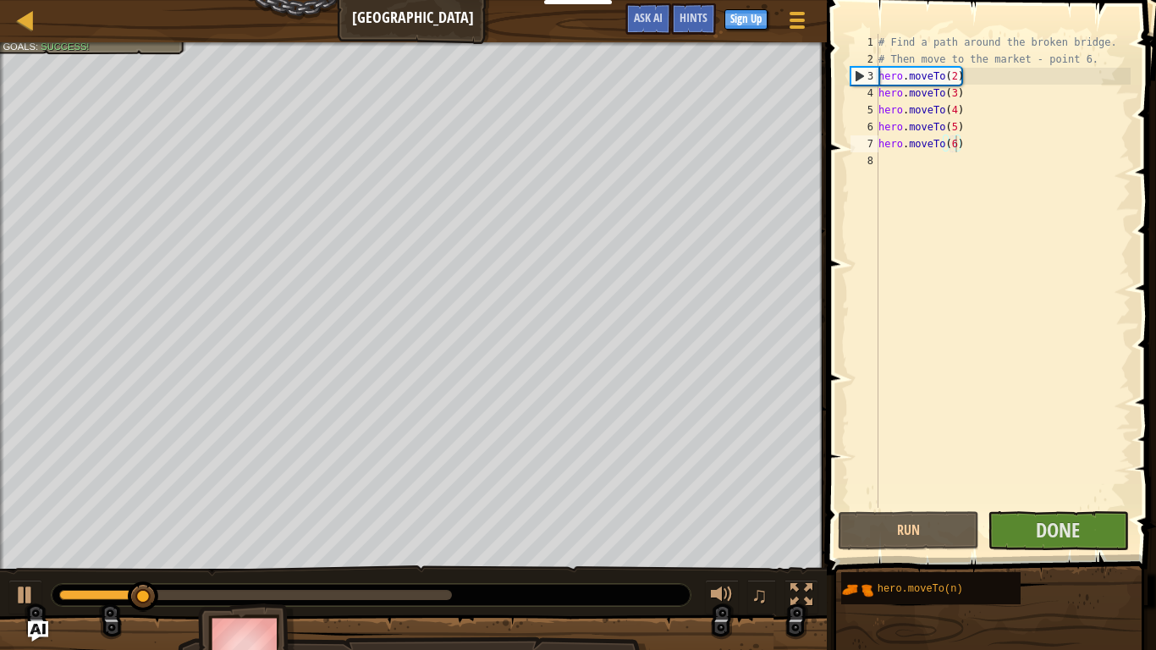
drag, startPoint x: 417, startPoint y: 588, endPoint x: 454, endPoint y: 588, distance: 36.4
click at [454, 588] on div at bounding box center [371, 595] width 639 height 22
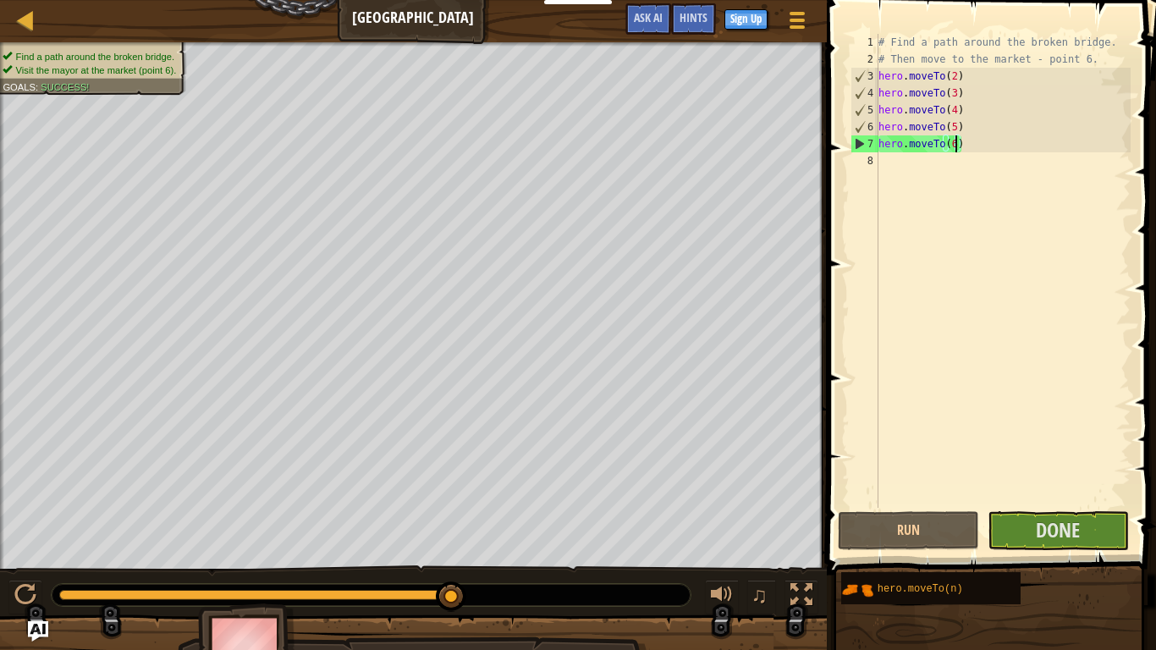
drag, startPoint x: 445, startPoint y: 594, endPoint x: 598, endPoint y: 592, distance: 152.4
click at [598, 592] on div at bounding box center [371, 595] width 639 height 22
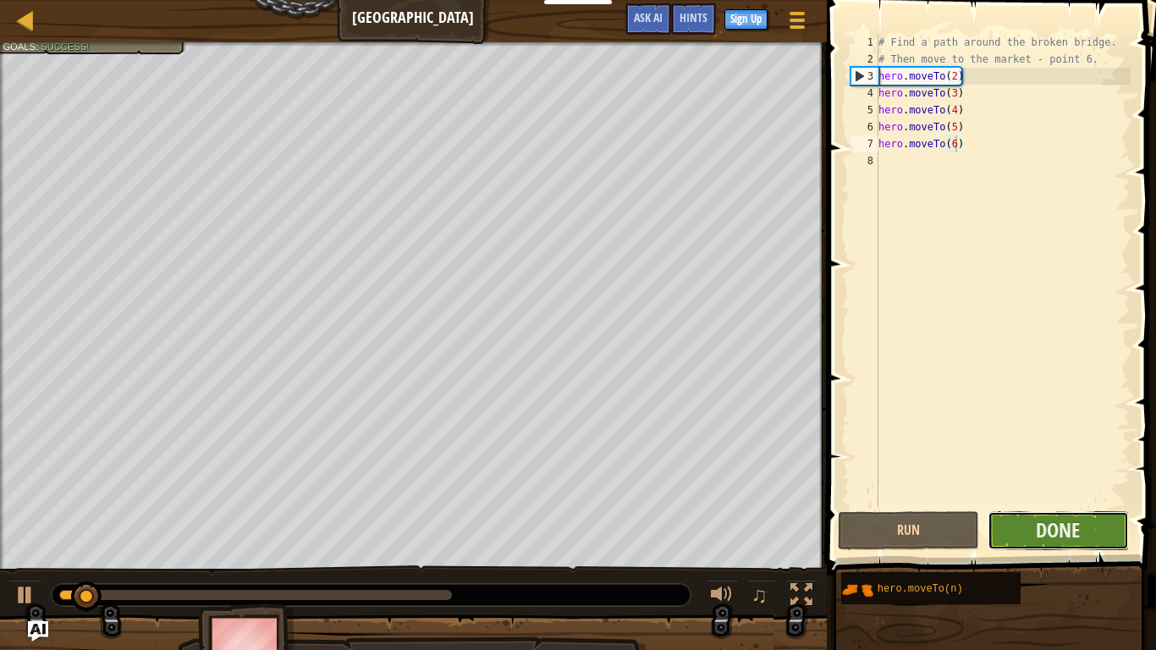
click at [1058, 549] on button "Done" at bounding box center [1058, 530] width 141 height 39
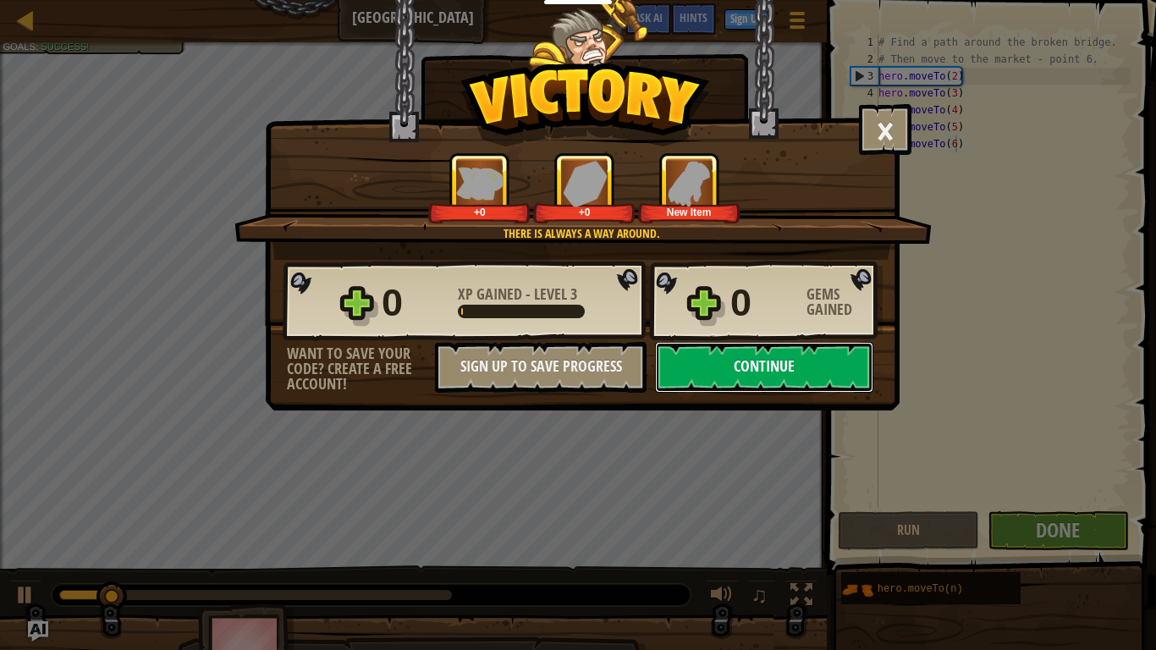
click at [796, 371] on button "Continue" at bounding box center [764, 367] width 218 height 51
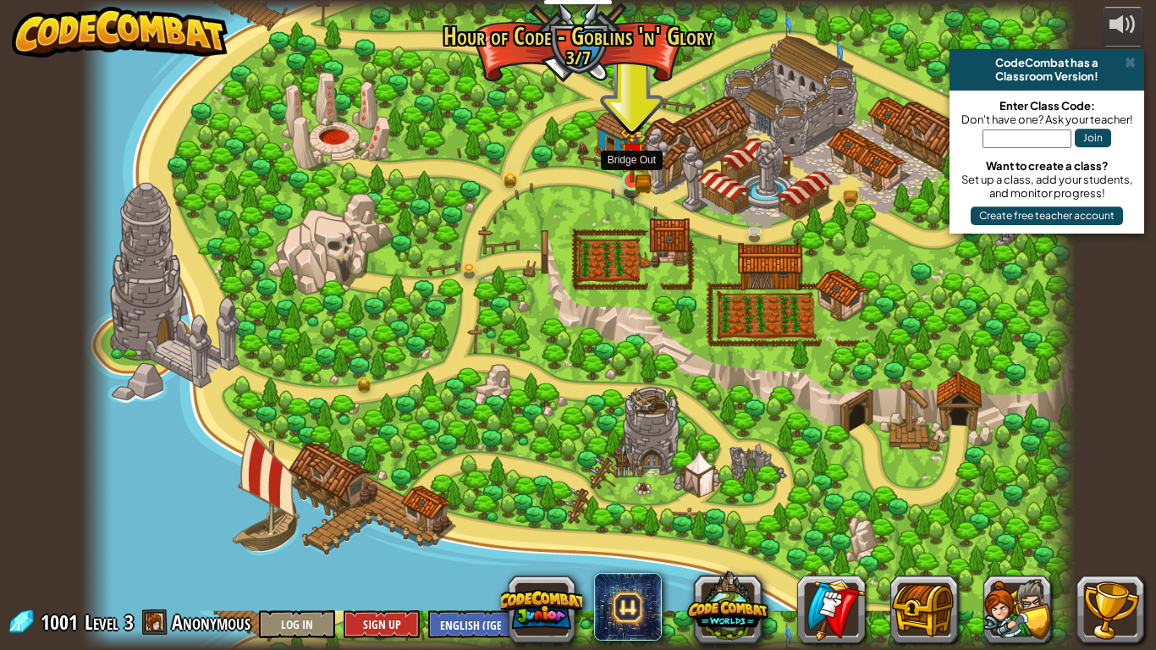
click at [631, 163] on img at bounding box center [632, 155] width 15 height 15
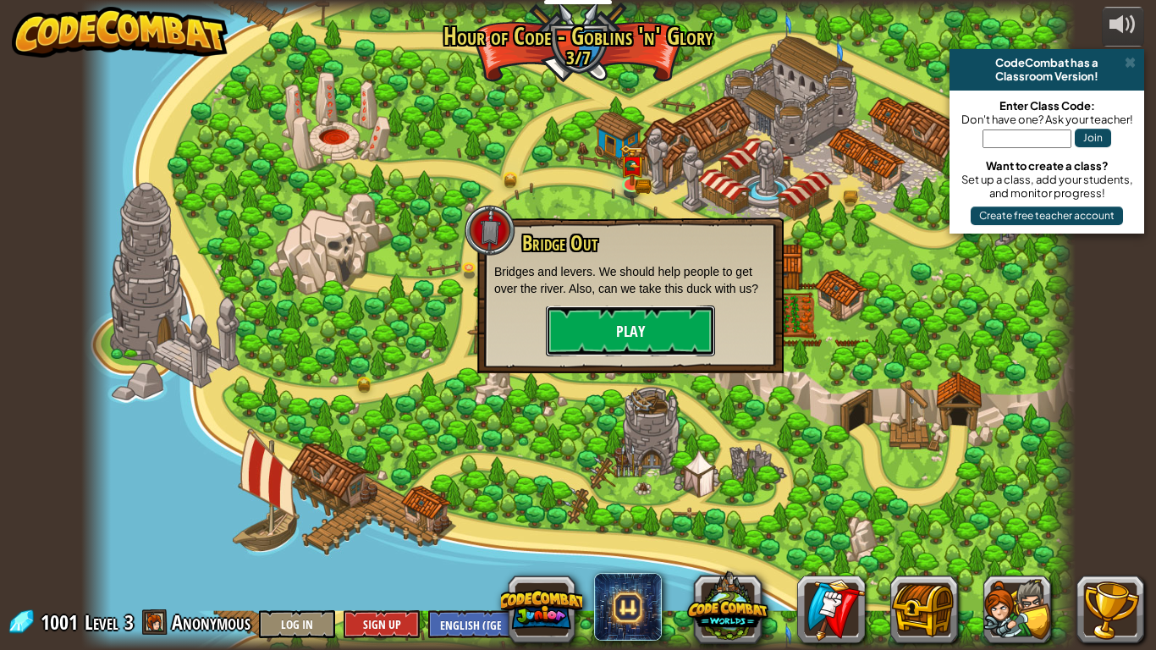
click at [647, 335] on button "Play" at bounding box center [630, 331] width 169 height 51
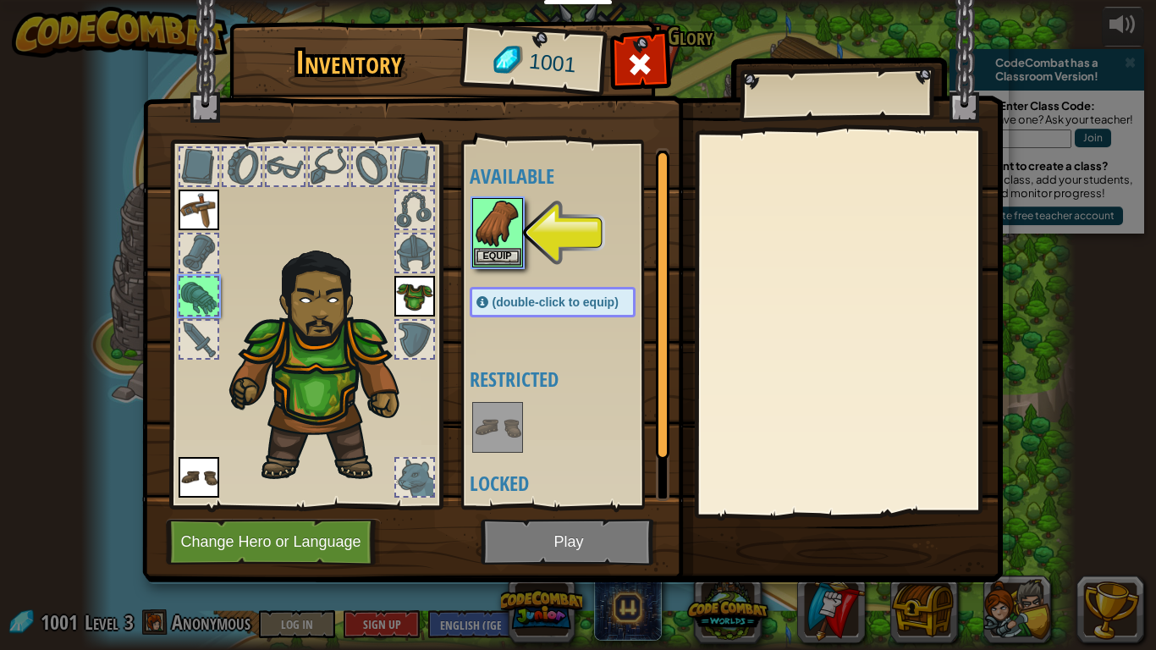
click at [494, 552] on img at bounding box center [572, 275] width 861 height 615
click at [529, 533] on img at bounding box center [572, 275] width 861 height 615
click at [532, 544] on img at bounding box center [572, 275] width 861 height 615
click at [500, 218] on img at bounding box center [497, 223] width 47 height 47
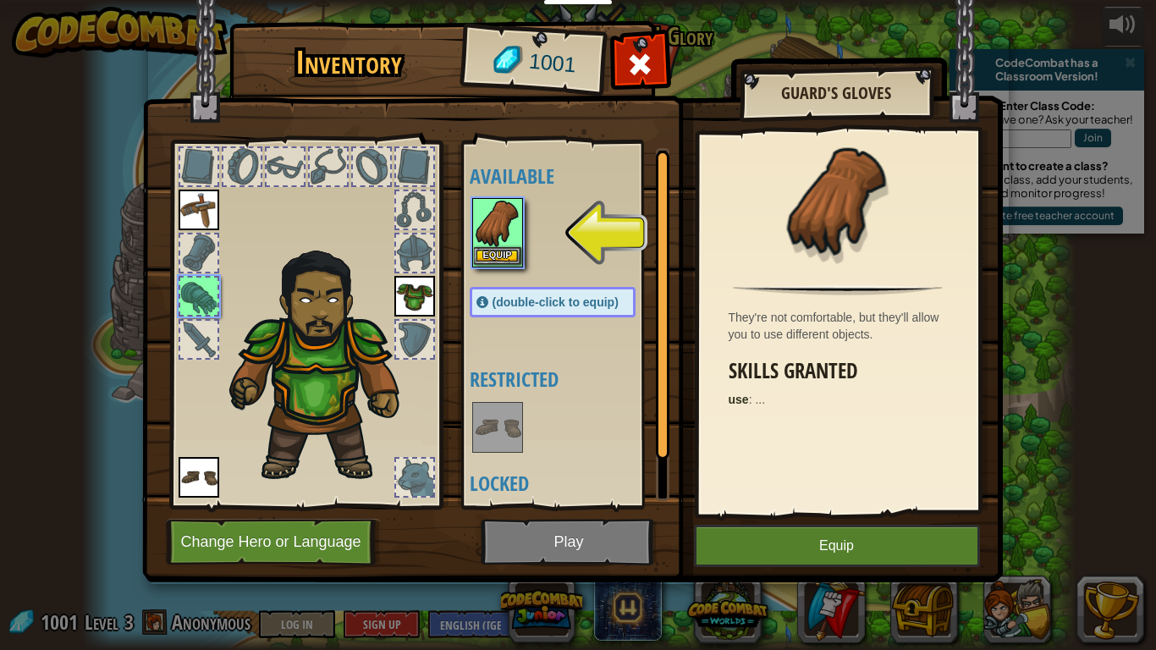
click at [500, 218] on img at bounding box center [497, 223] width 47 height 47
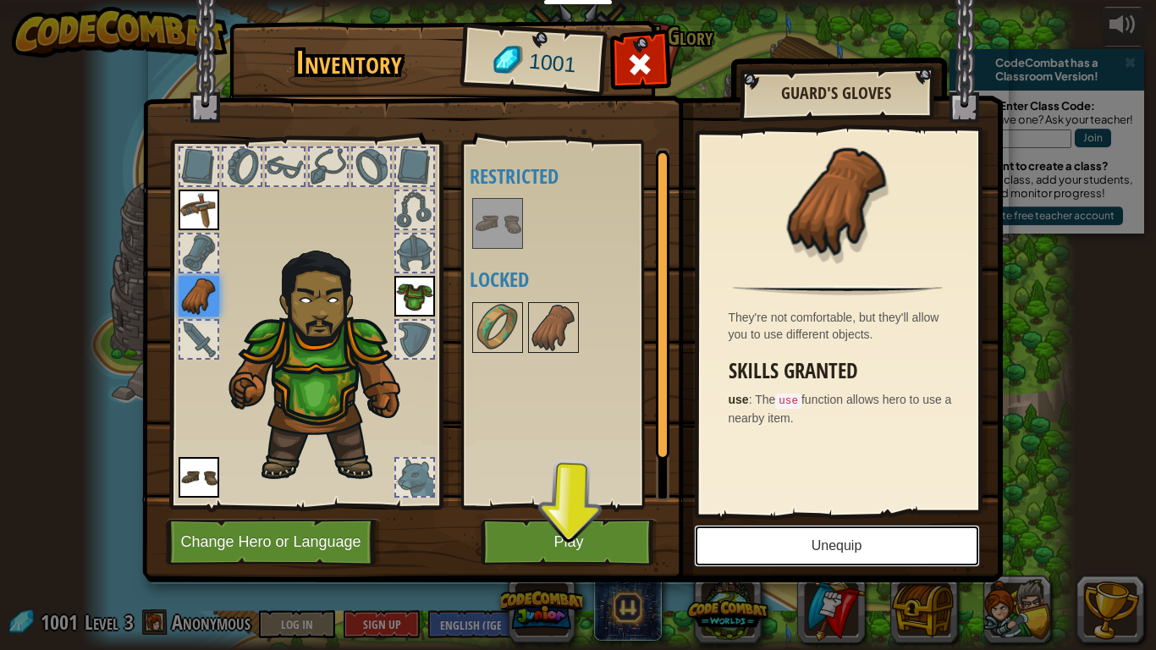
click at [864, 552] on button "Unequip" at bounding box center [837, 546] width 286 height 42
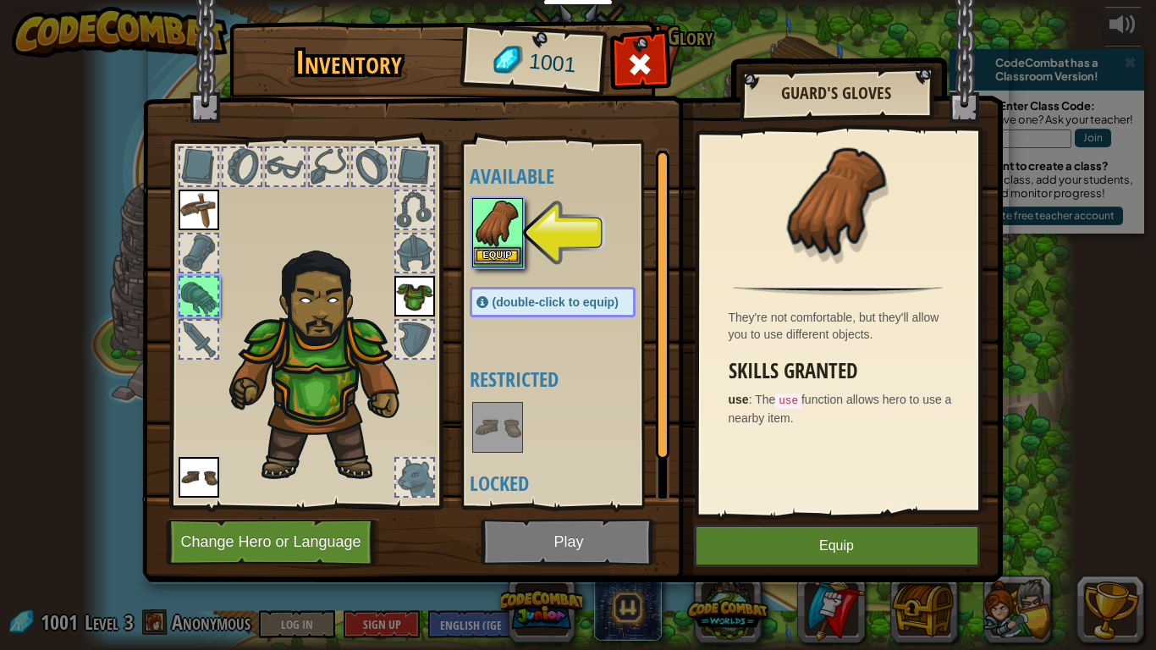
click at [500, 233] on img at bounding box center [497, 223] width 47 height 47
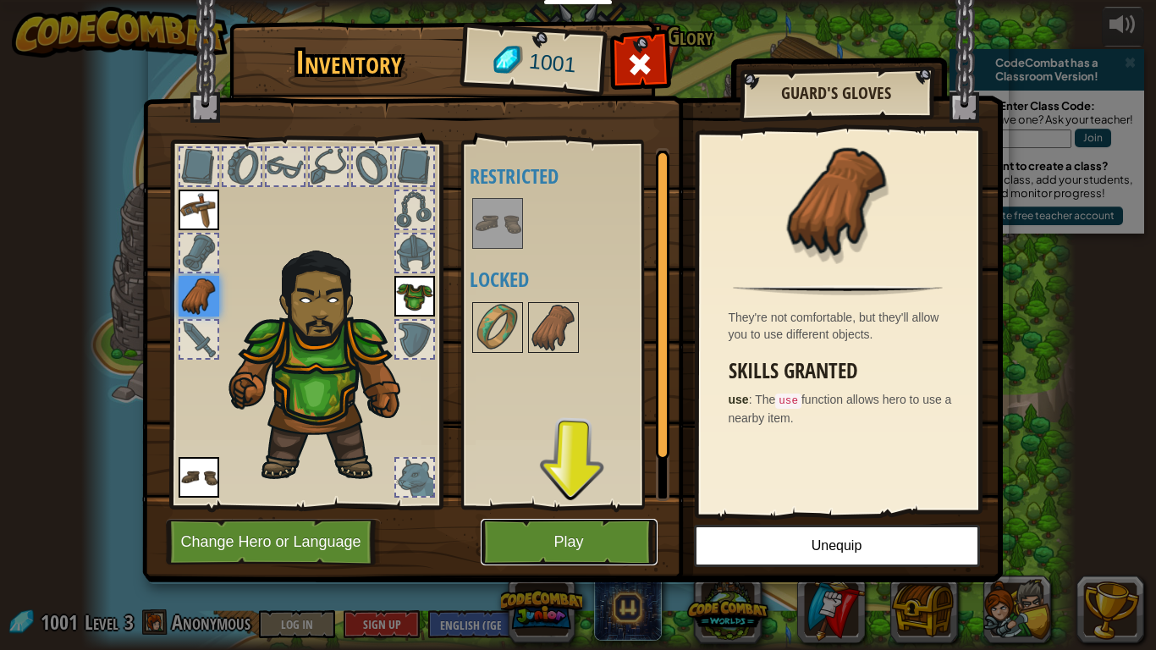
click at [505, 549] on button "Play" at bounding box center [569, 542] width 177 height 47
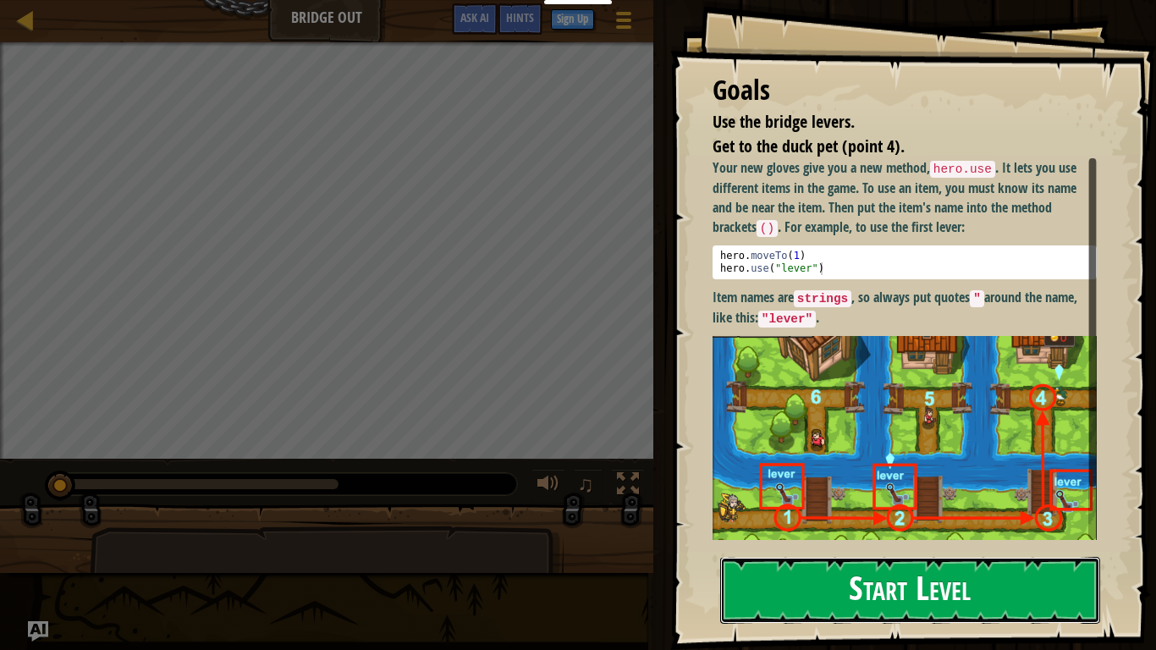
click at [816, 578] on button "Start Level" at bounding box center [910, 590] width 380 height 67
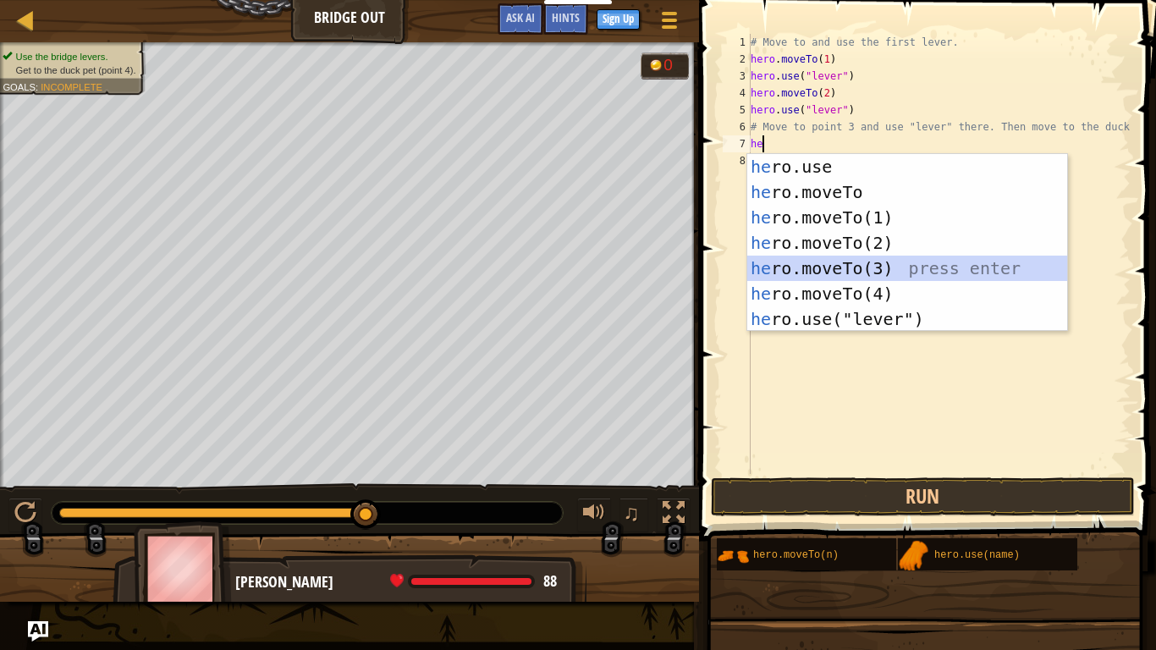
scroll to position [8, 2]
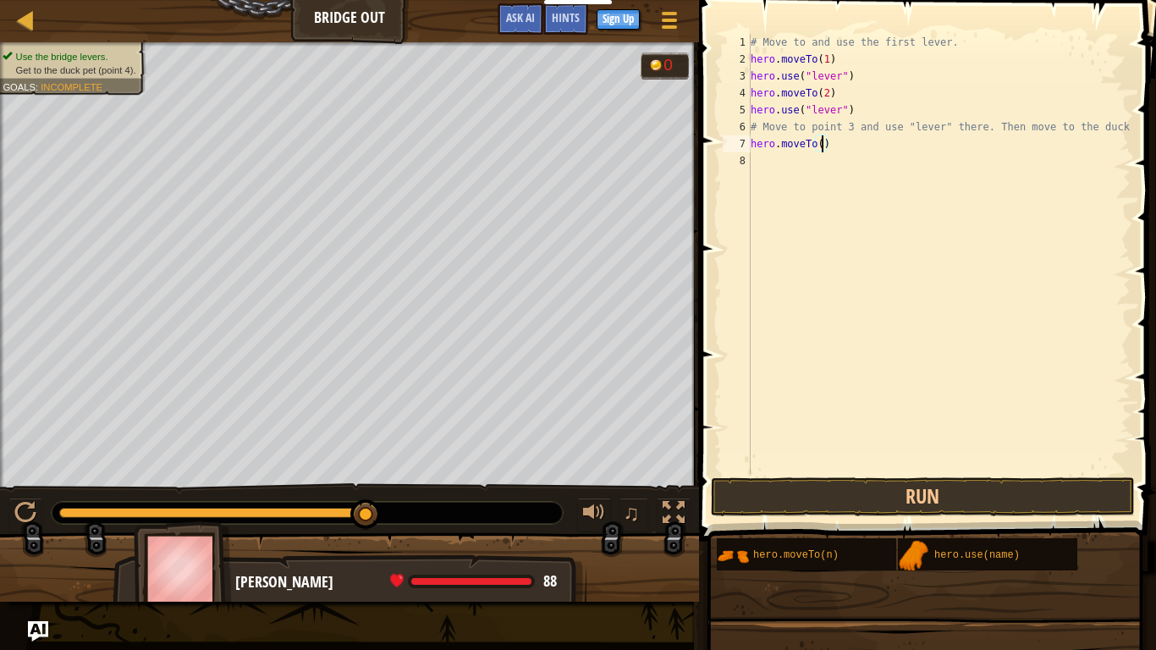
type textarea "hero.moveTo(3)"
click at [803, 169] on div "# Move to and use the first lever. hero . moveTo ( 1 ) hero . use ( "lever" ) h…" at bounding box center [940, 271] width 384 height 474
type textarea "hero.use("lever")"
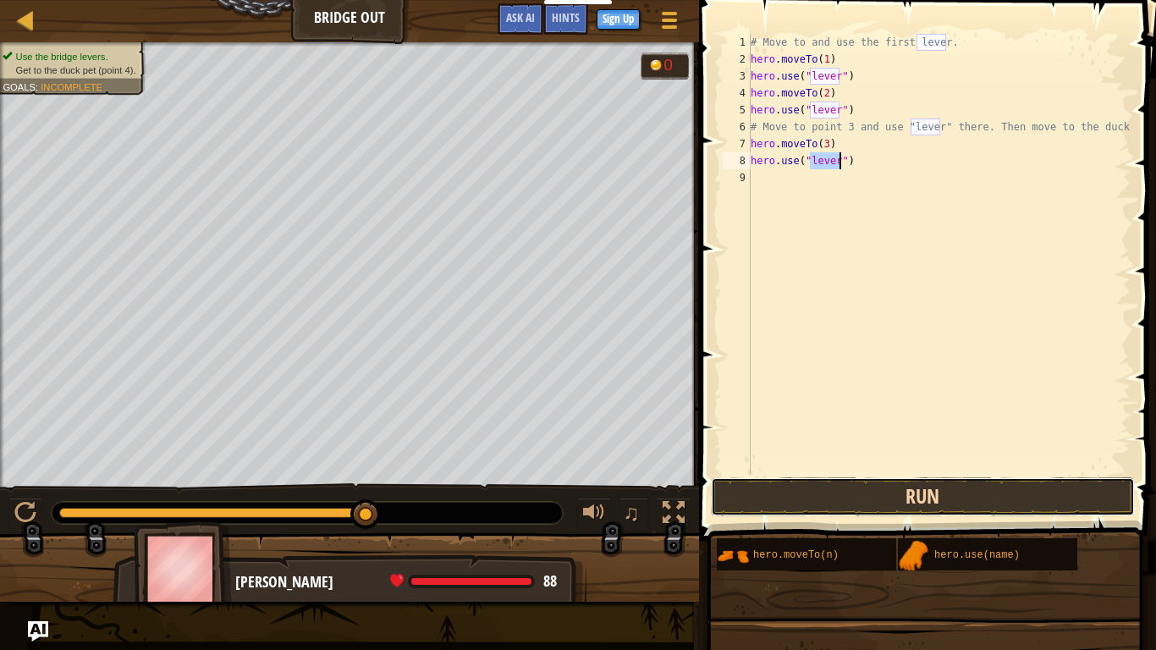
click at [872, 500] on button "Run" at bounding box center [923, 496] width 424 height 39
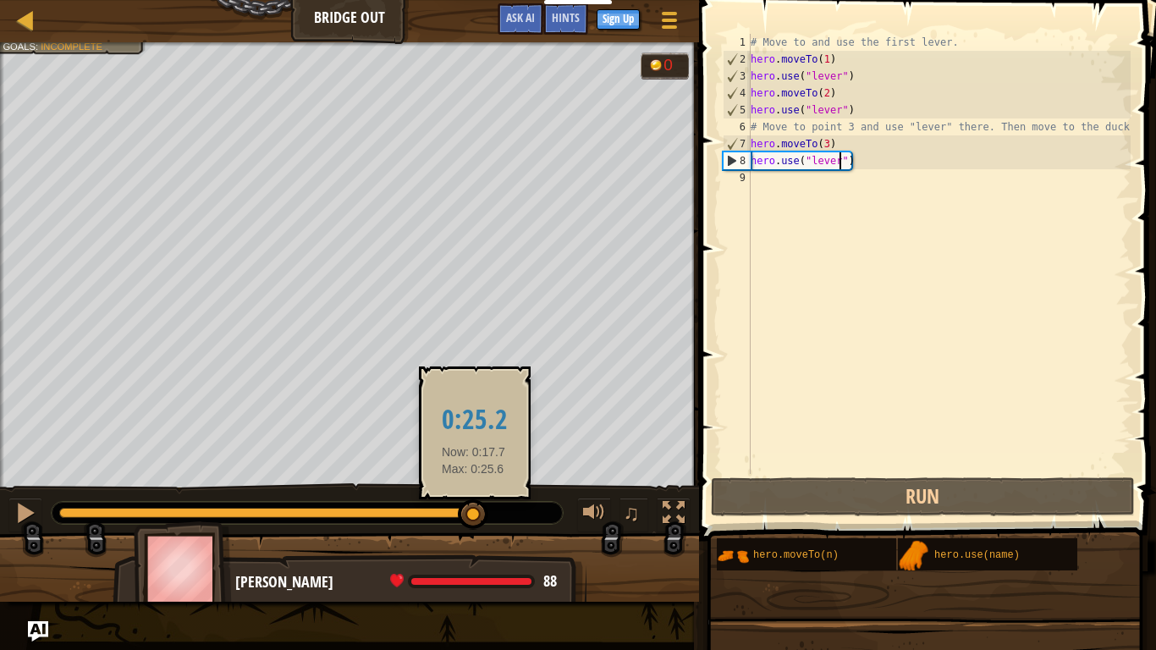
click at [474, 514] on div at bounding box center [270, 513] width 422 height 10
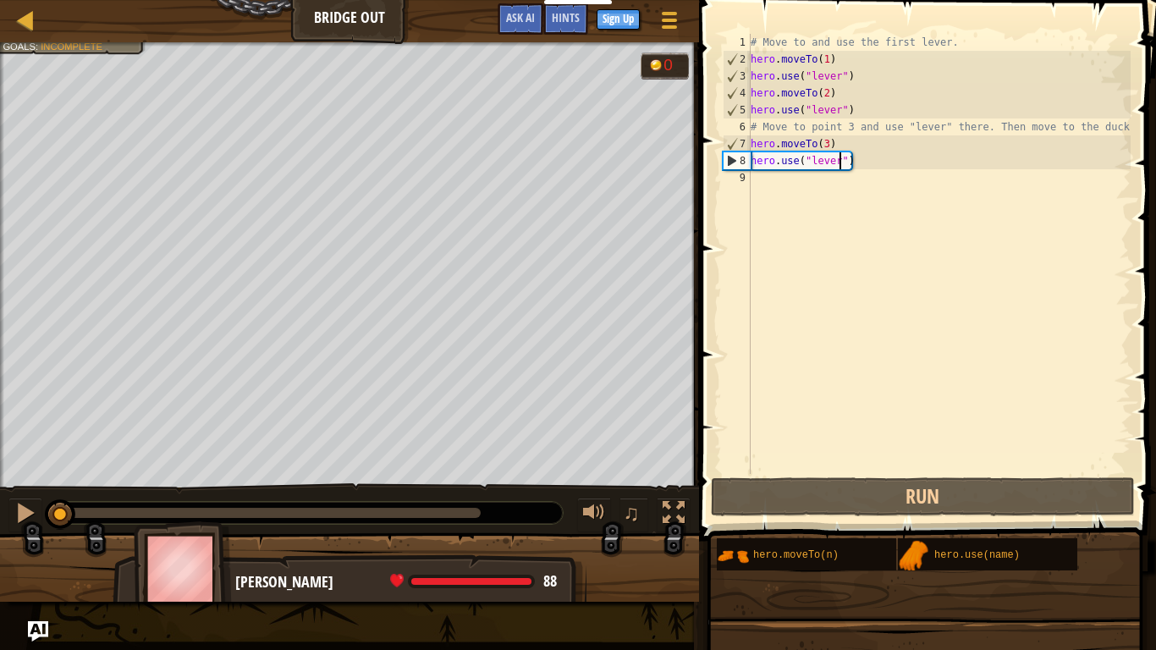
click at [858, 190] on div "# Move to and use the first lever. hero . moveTo ( 1 ) hero . use ( "lever" ) h…" at bounding box center [940, 271] width 384 height 474
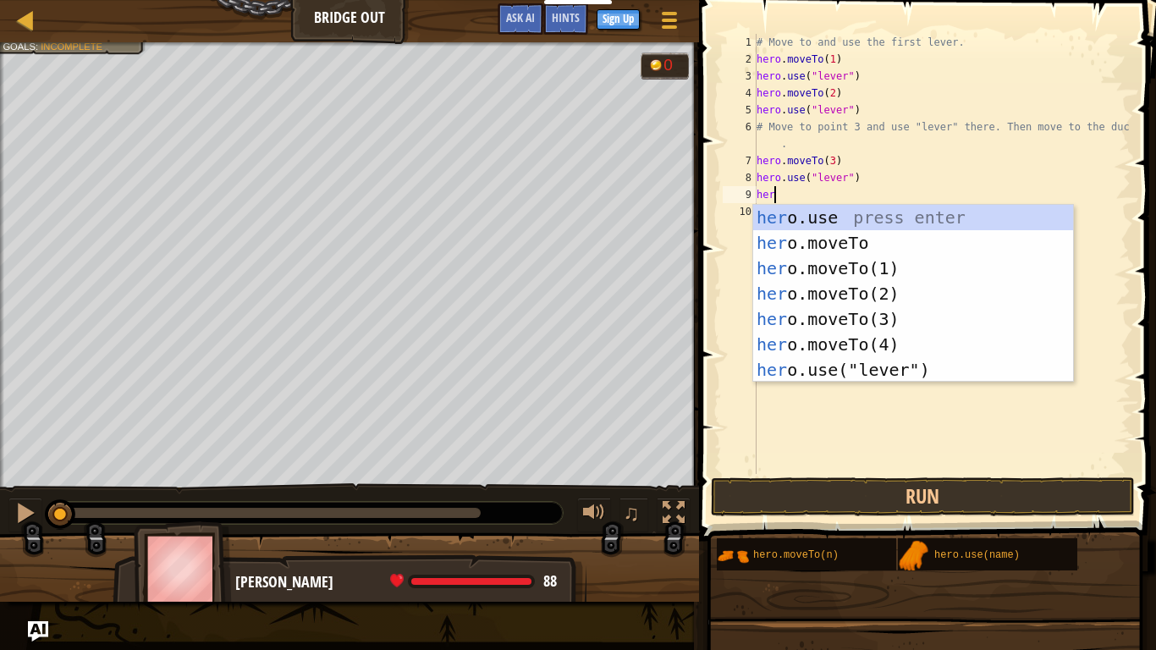
scroll to position [8, 2]
click at [832, 343] on div "her o.use press enter her o.moveTo press enter her o.moveTo(1) press enter her …" at bounding box center [913, 319] width 320 height 229
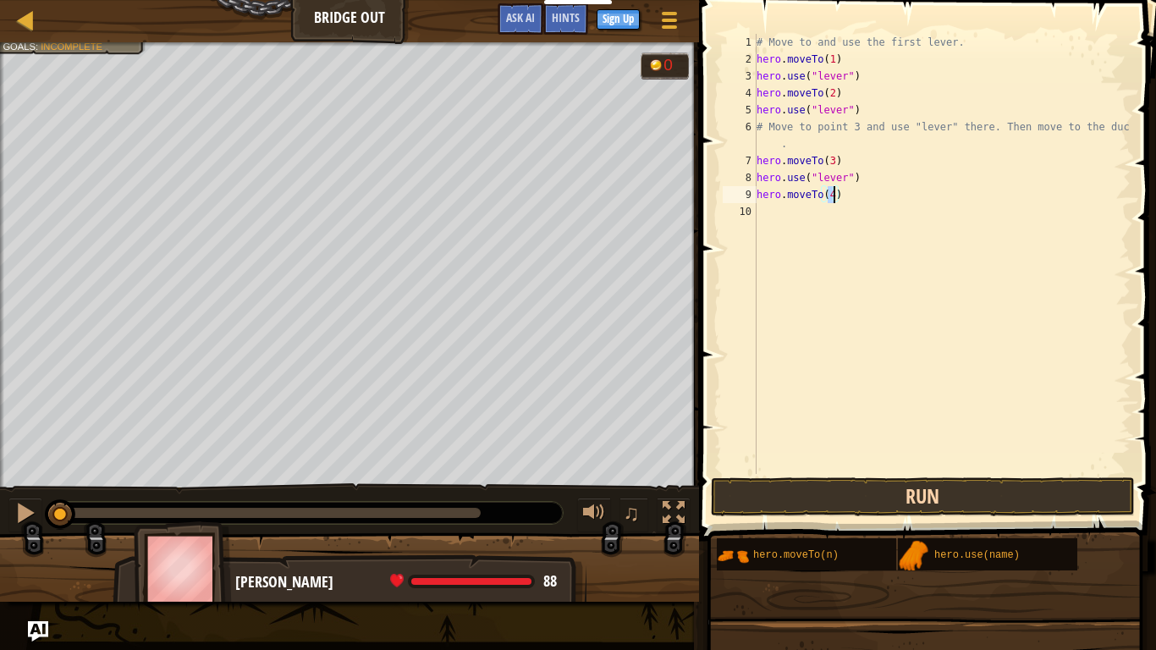
type textarea "hero.moveTo(4)"
click at [824, 497] on button "Run" at bounding box center [923, 496] width 424 height 39
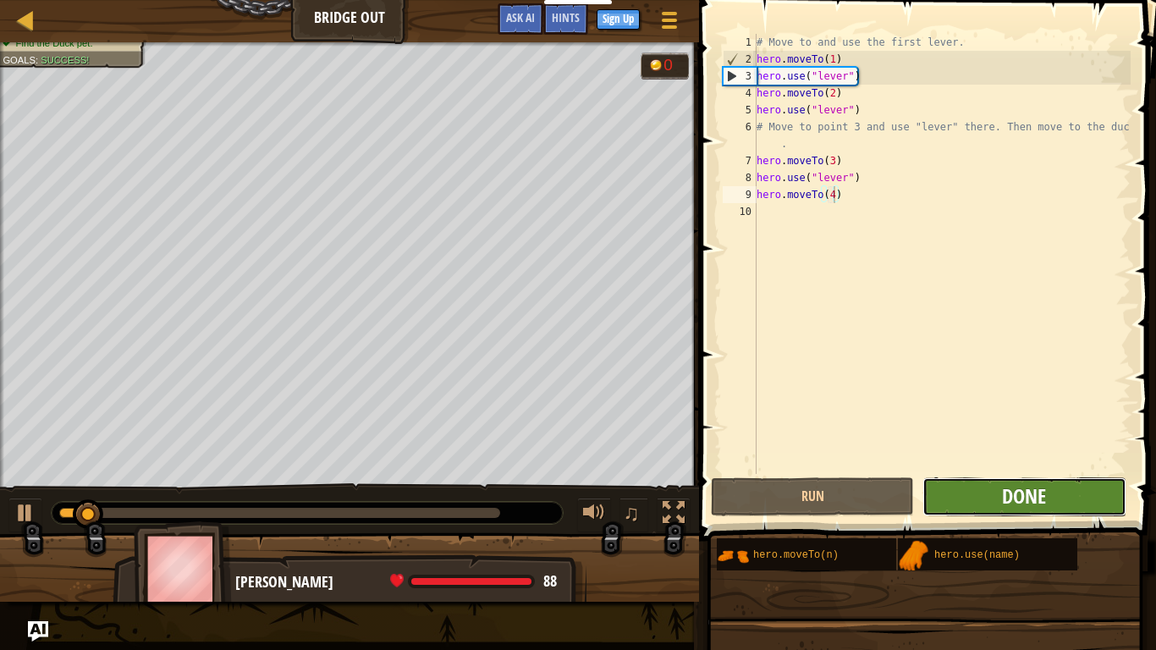
click at [1024, 501] on span "Done" at bounding box center [1024, 496] width 44 height 27
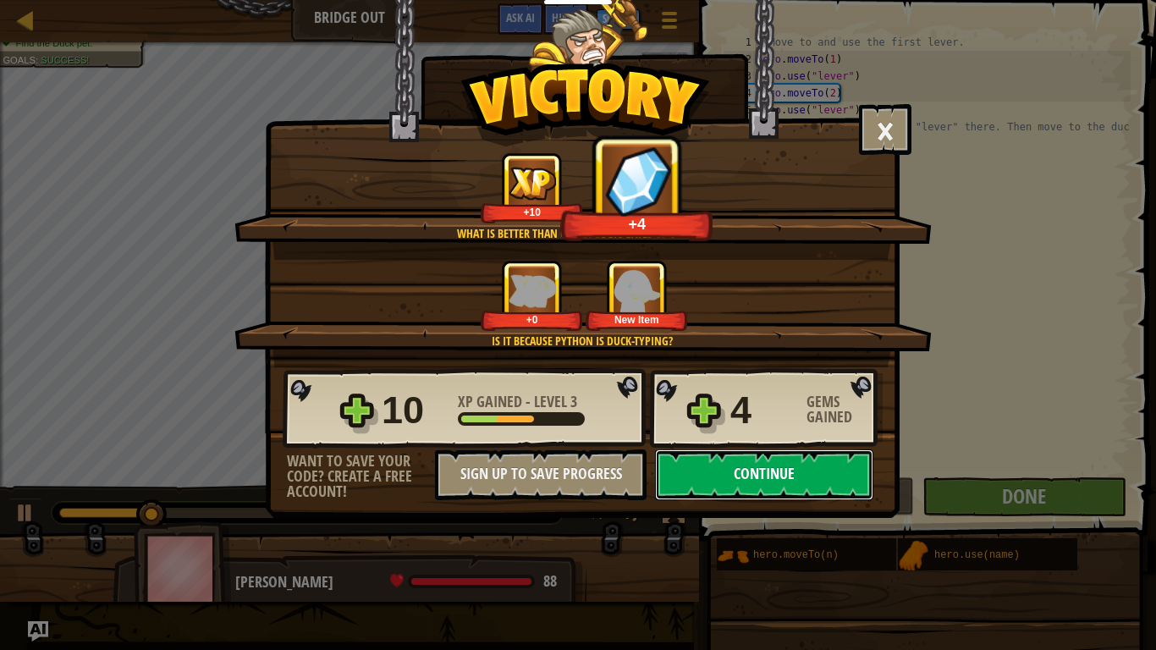
click at [717, 491] on button "Continue" at bounding box center [764, 475] width 218 height 51
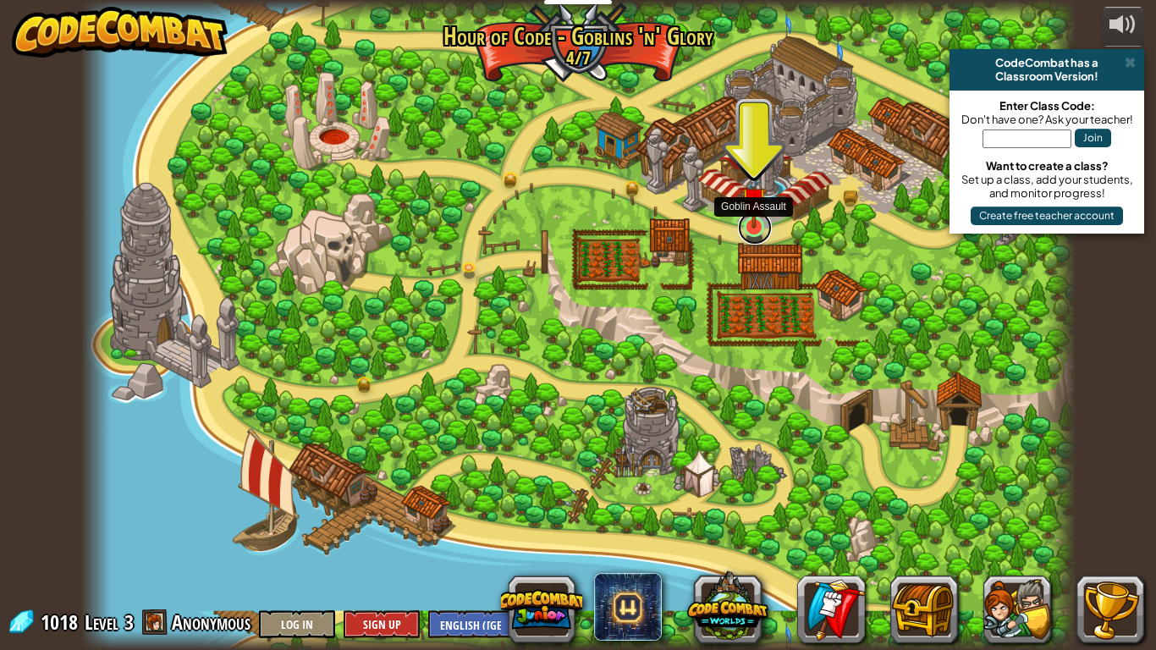
click at [759, 234] on link at bounding box center [755, 228] width 34 height 34
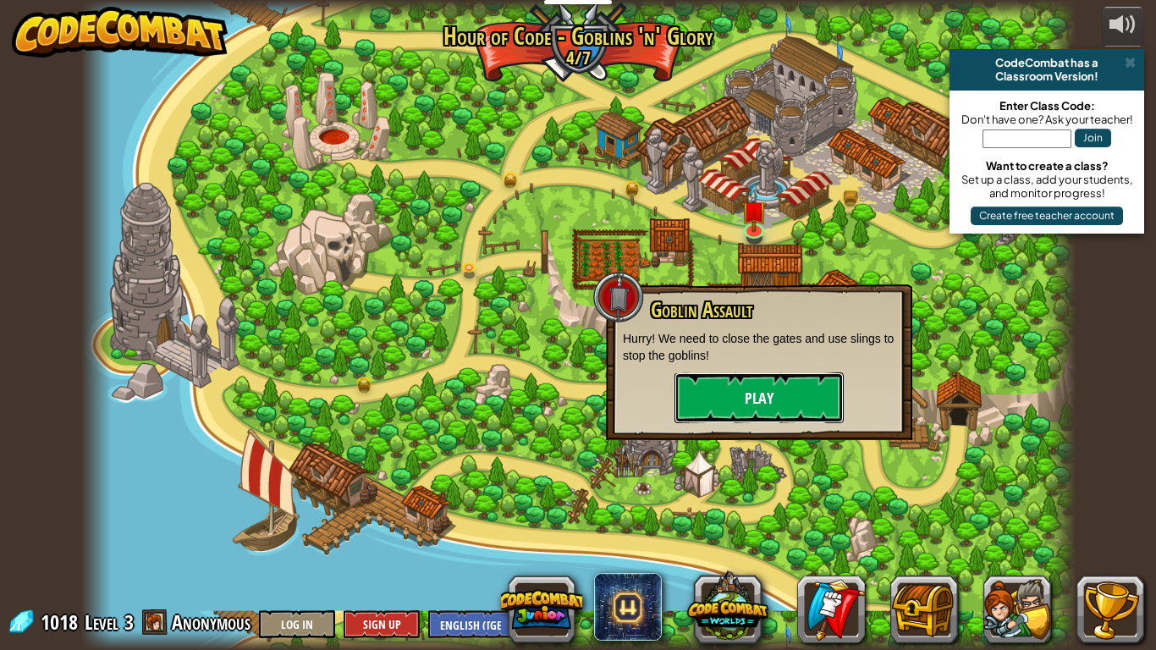
click at [757, 401] on button "Play" at bounding box center [759, 398] width 169 height 51
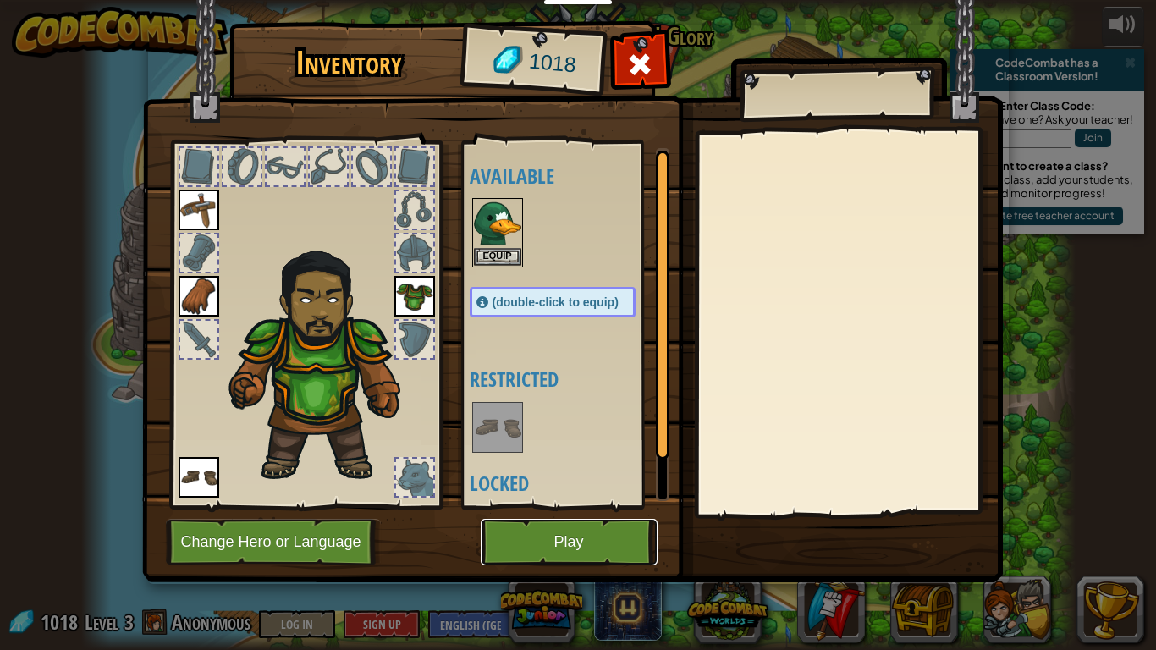
click at [626, 547] on button "Play" at bounding box center [569, 542] width 177 height 47
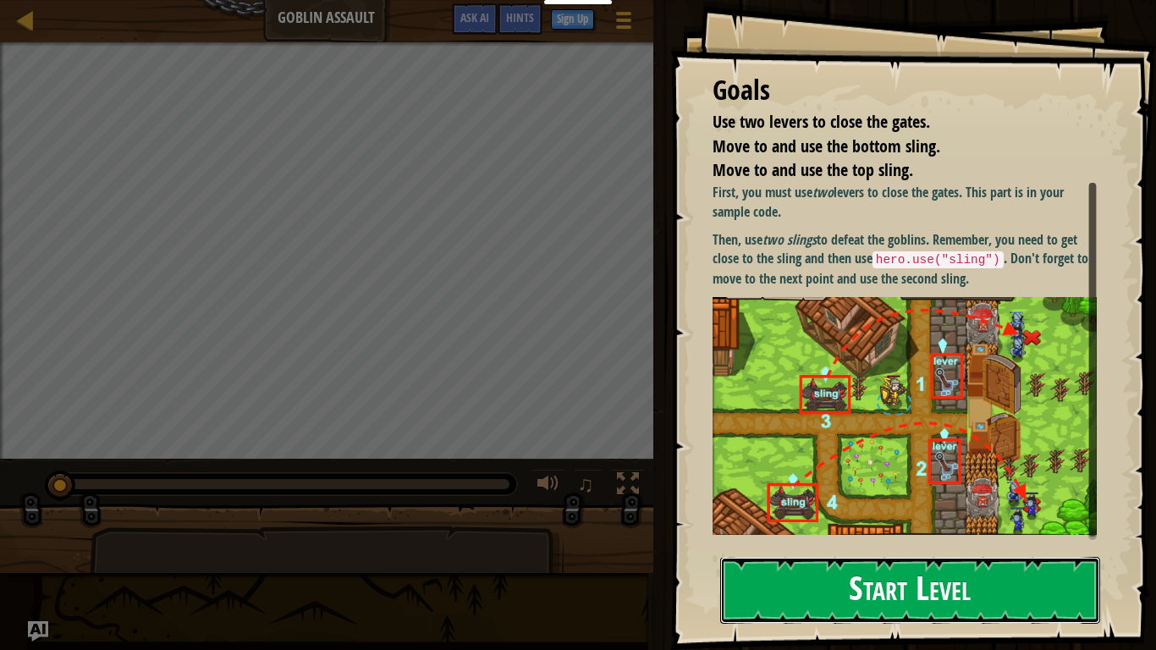
click at [810, 610] on button "Start Level" at bounding box center [910, 590] width 380 height 67
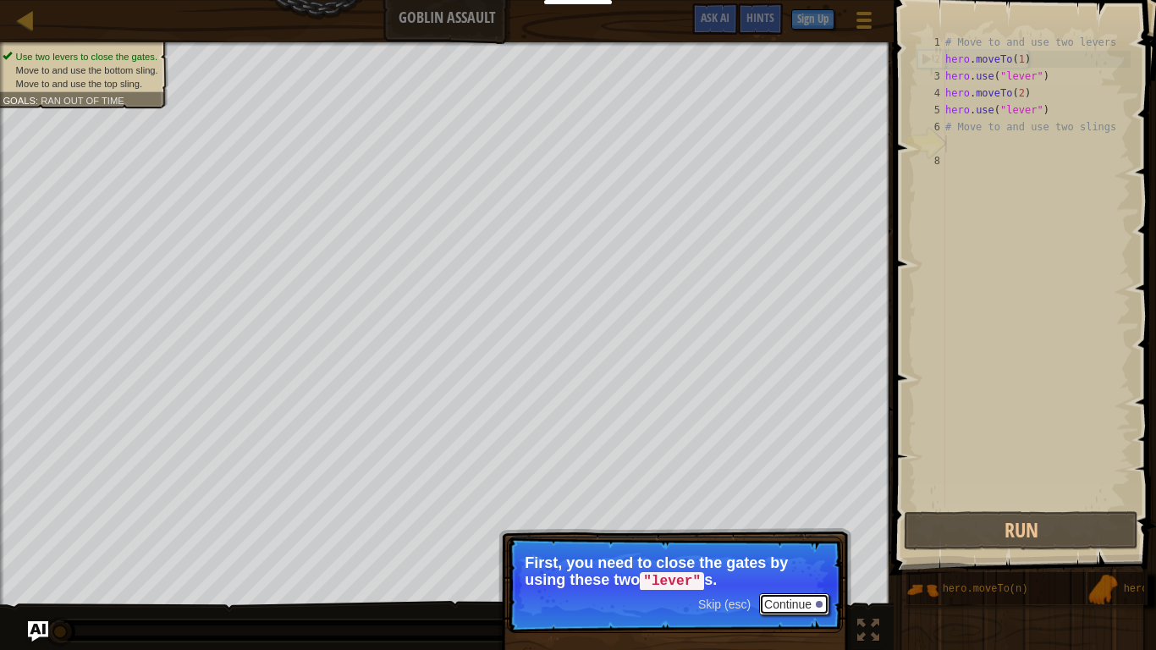
click at [803, 608] on button "Continue" at bounding box center [794, 604] width 70 height 22
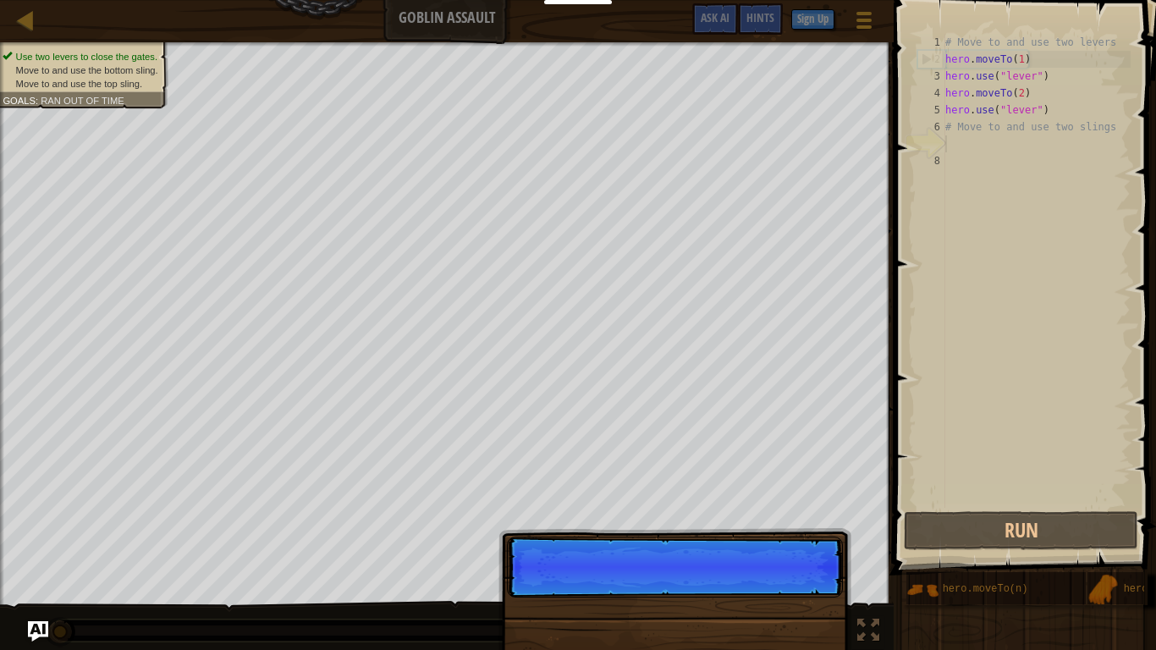
scroll to position [8, 0]
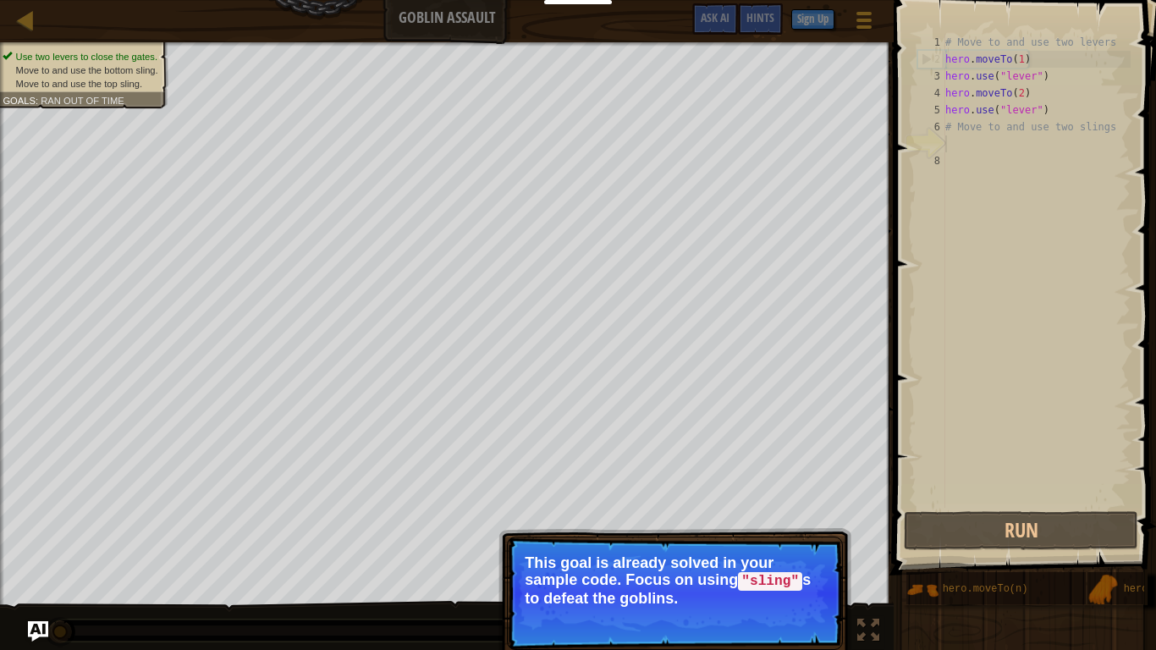
click at [784, 597] on p "This goal is already solved in your sample code. Focus on using "sling" s to de…" at bounding box center [675, 581] width 301 height 52
click at [797, 624] on button "Continue" at bounding box center [794, 621] width 70 height 22
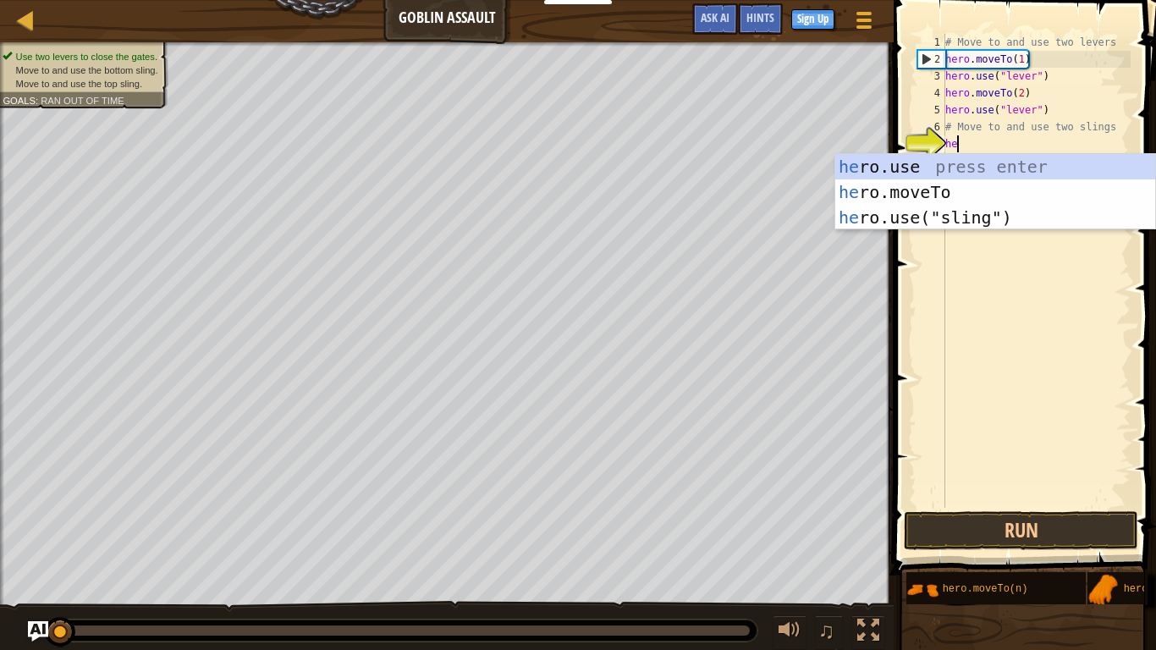
scroll to position [8, 3]
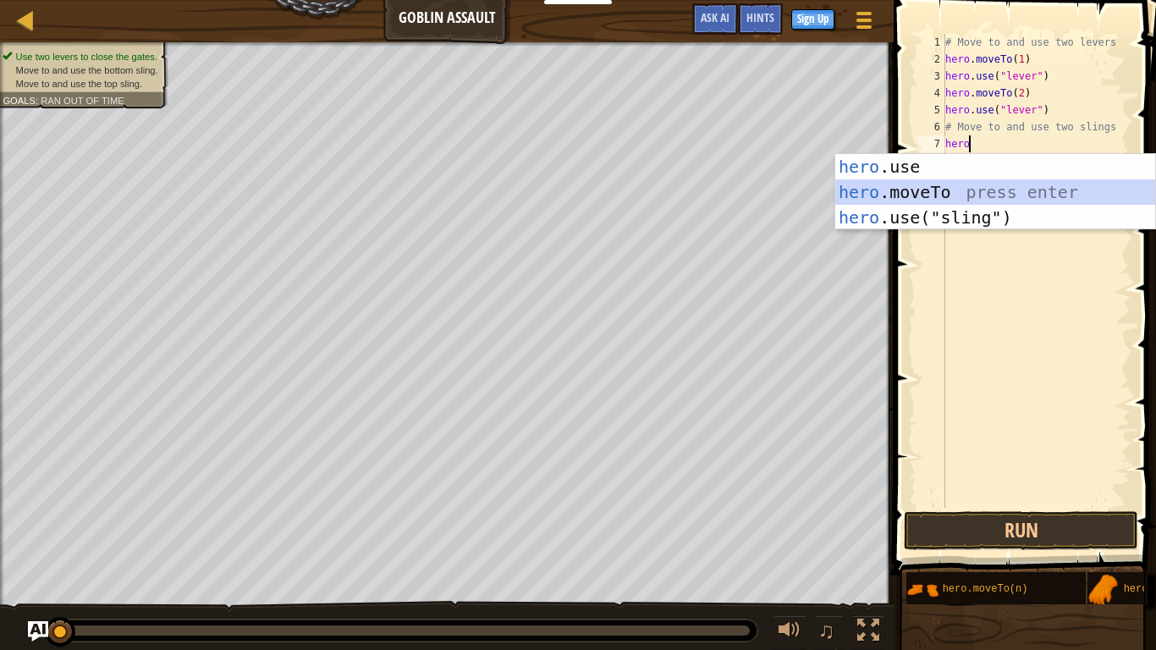
click at [1021, 191] on div "hero .use press enter hero .moveTo press enter hero .use("sling") press enter" at bounding box center [996, 217] width 320 height 127
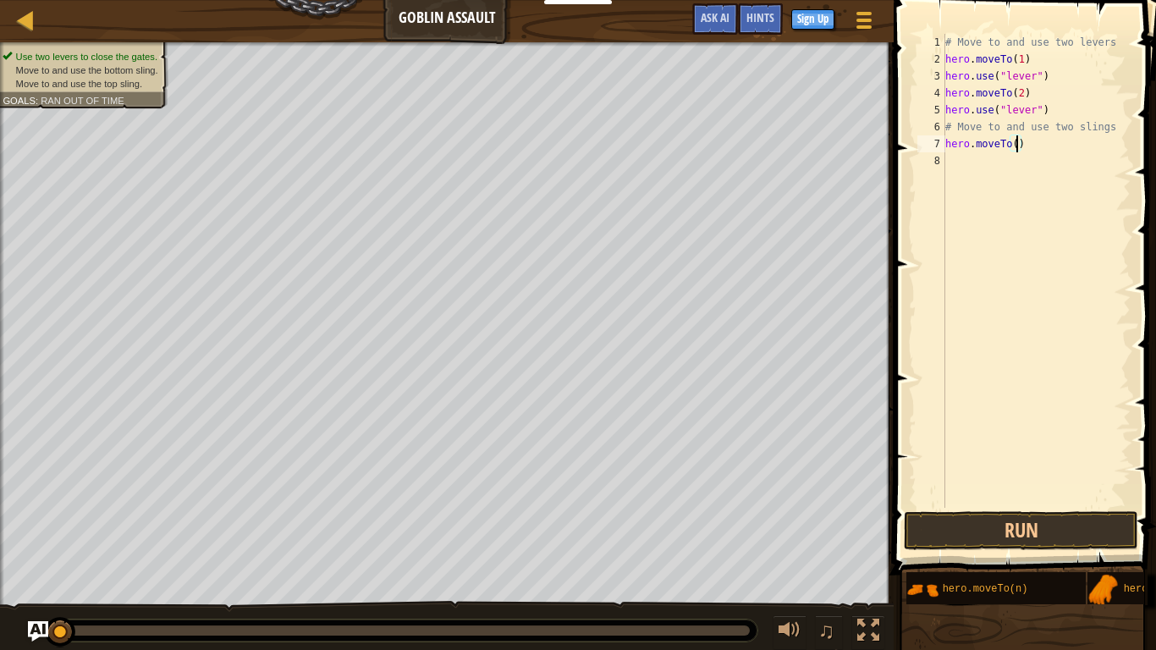
type textarea "hero.moveTo(3)"
click at [1055, 172] on div "# Move to and use two levers hero . moveTo ( 1 ) hero . use ( "lever" ) hero . …" at bounding box center [1036, 288] width 189 height 508
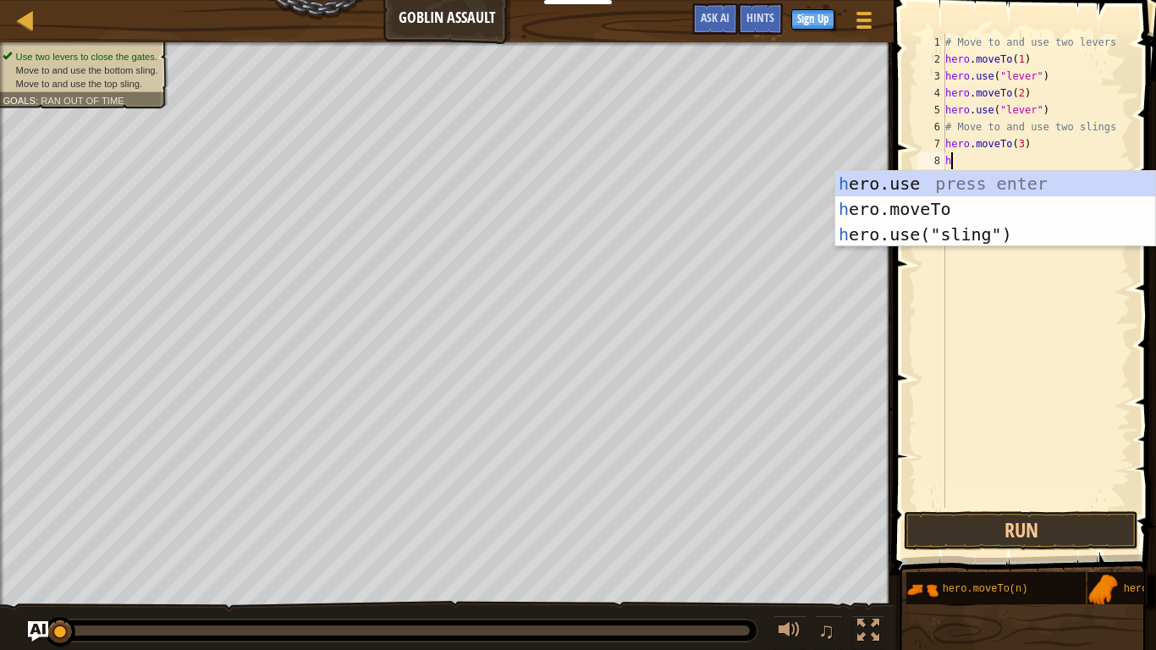
scroll to position [8, 1]
click at [1056, 235] on div "he ro.use press enter he ro.moveTo press enter he ro.use("sling") press enter" at bounding box center [996, 234] width 320 height 127
type textarea "hero.use("sling")"
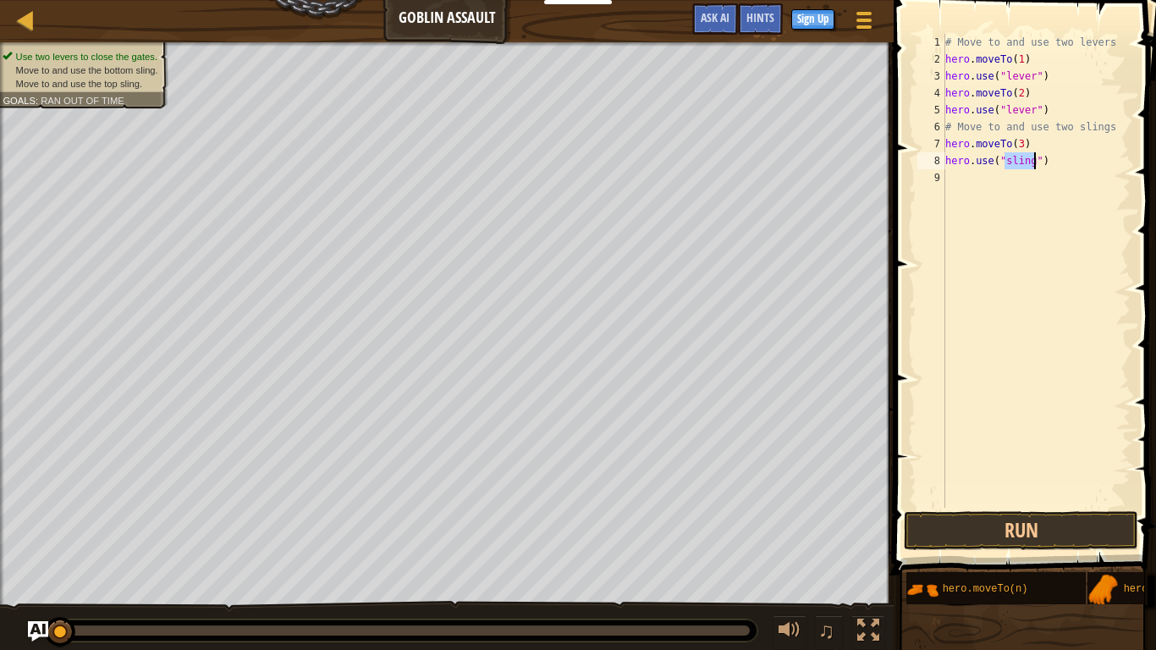
click at [1021, 187] on div "# Move to and use two levers hero . moveTo ( 1 ) hero . use ( "lever" ) hero . …" at bounding box center [1036, 288] width 189 height 508
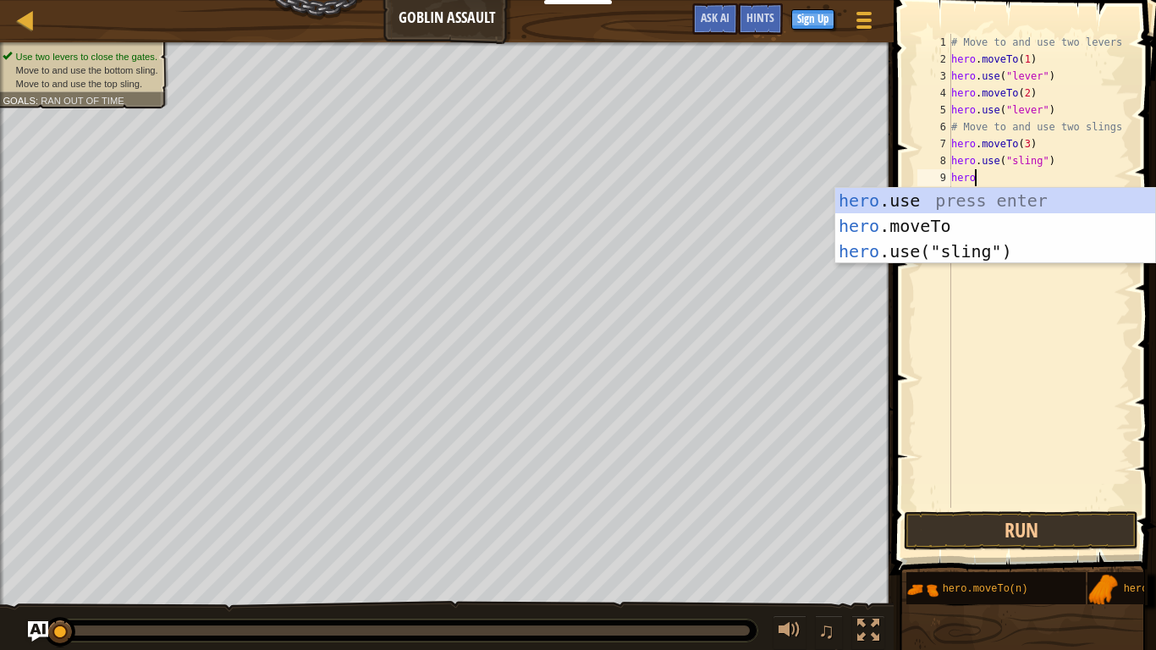
scroll to position [8, 2]
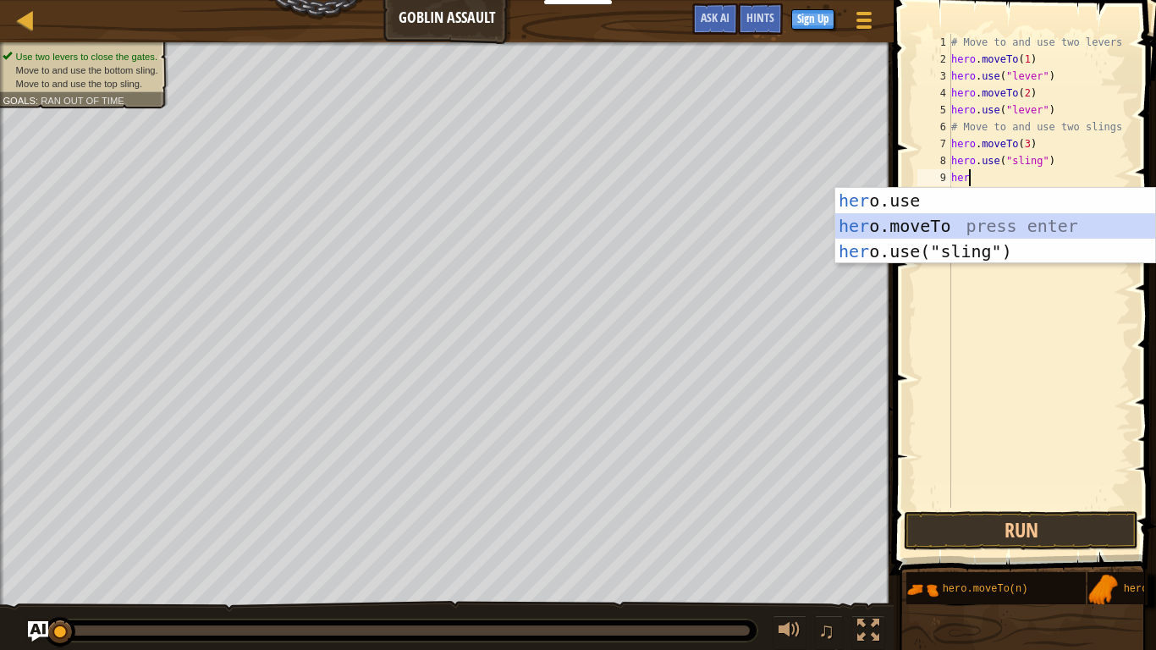
click at [980, 224] on div "her o.use press enter her o.moveTo press enter her o.use("sling") press enter" at bounding box center [996, 251] width 320 height 127
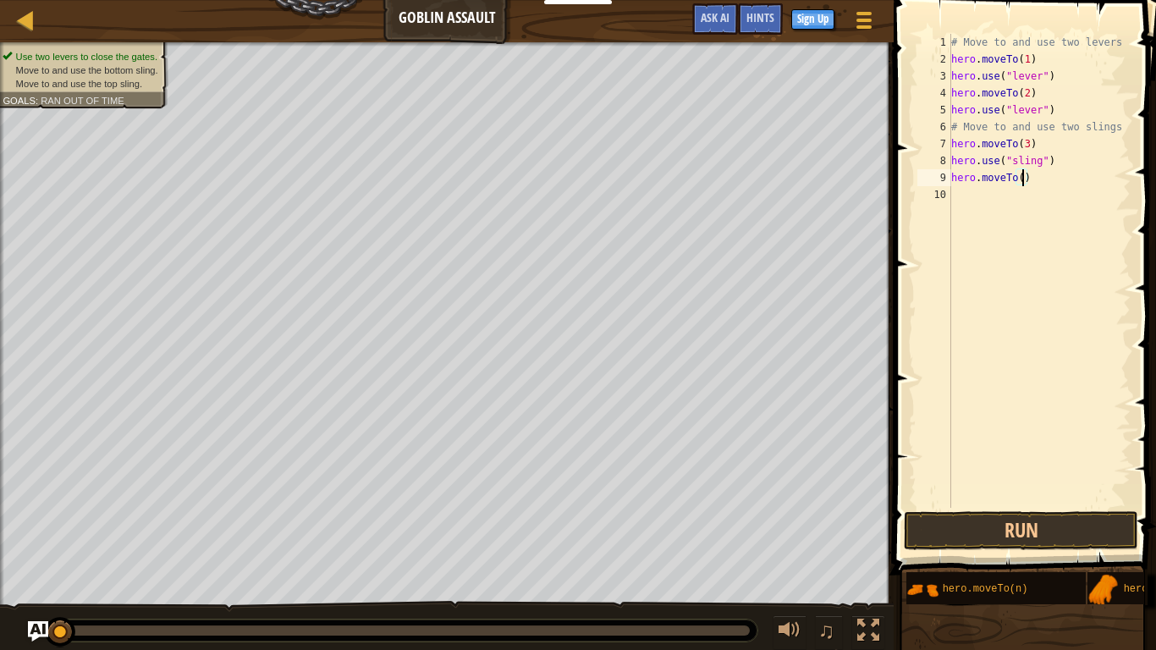
type textarea "hero.moveTo(4)"
type textarea "hero.use("sling")"
click at [968, 535] on button "Run" at bounding box center [1021, 530] width 235 height 39
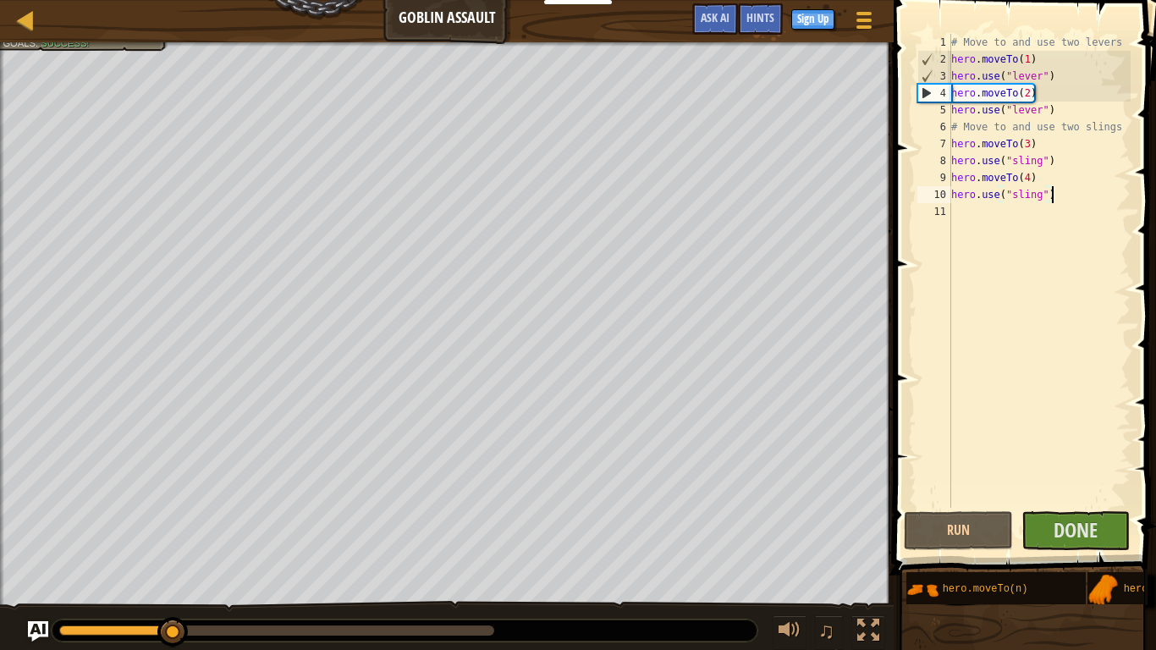
click at [483, 627] on div at bounding box center [276, 631] width 435 height 10
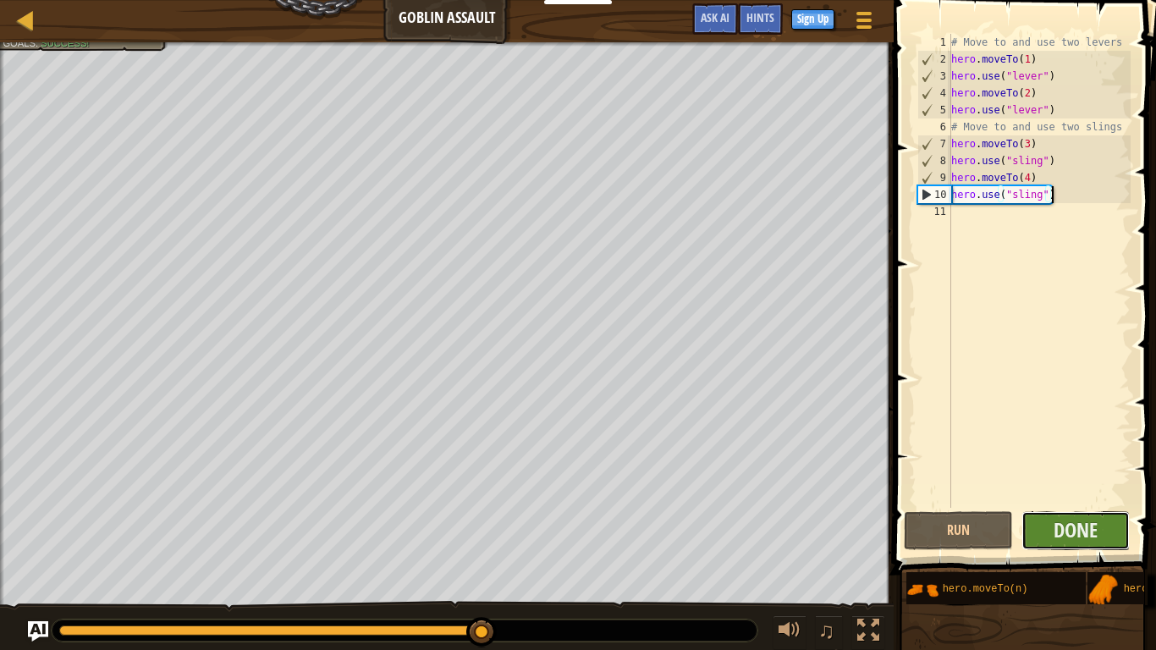
click at [1103, 533] on button "Done" at bounding box center [1076, 530] width 109 height 39
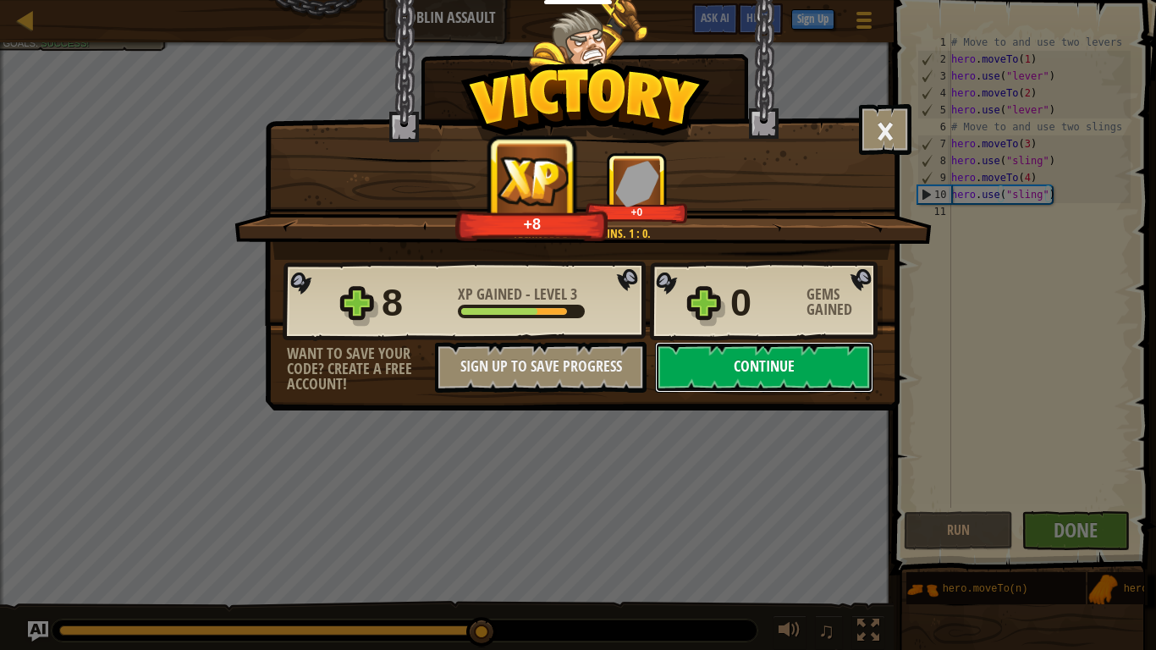
click at [715, 384] on button "Continue" at bounding box center [764, 367] width 218 height 51
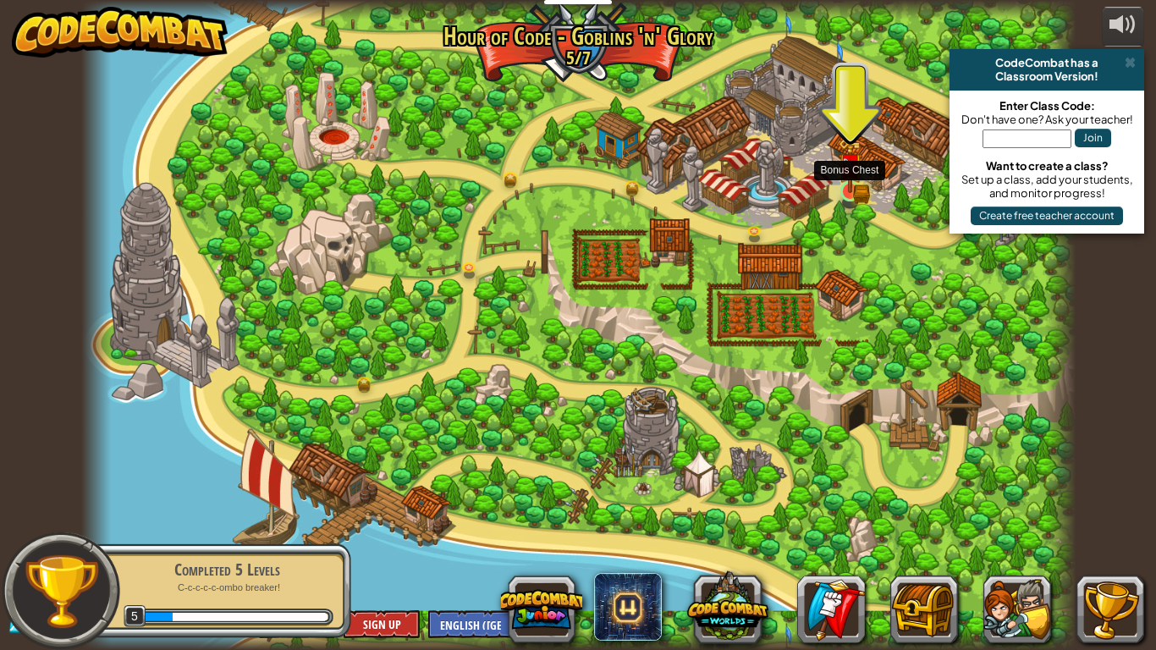
click at [844, 179] on img at bounding box center [850, 165] width 25 height 55
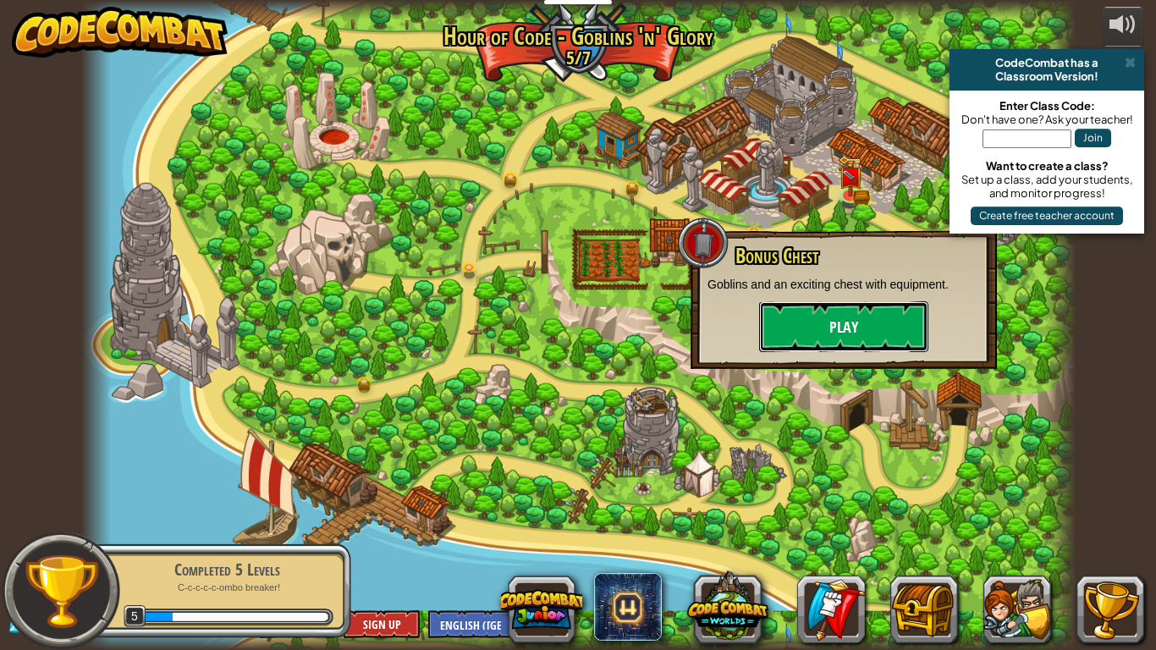
click at [825, 344] on button "Play" at bounding box center [843, 326] width 169 height 51
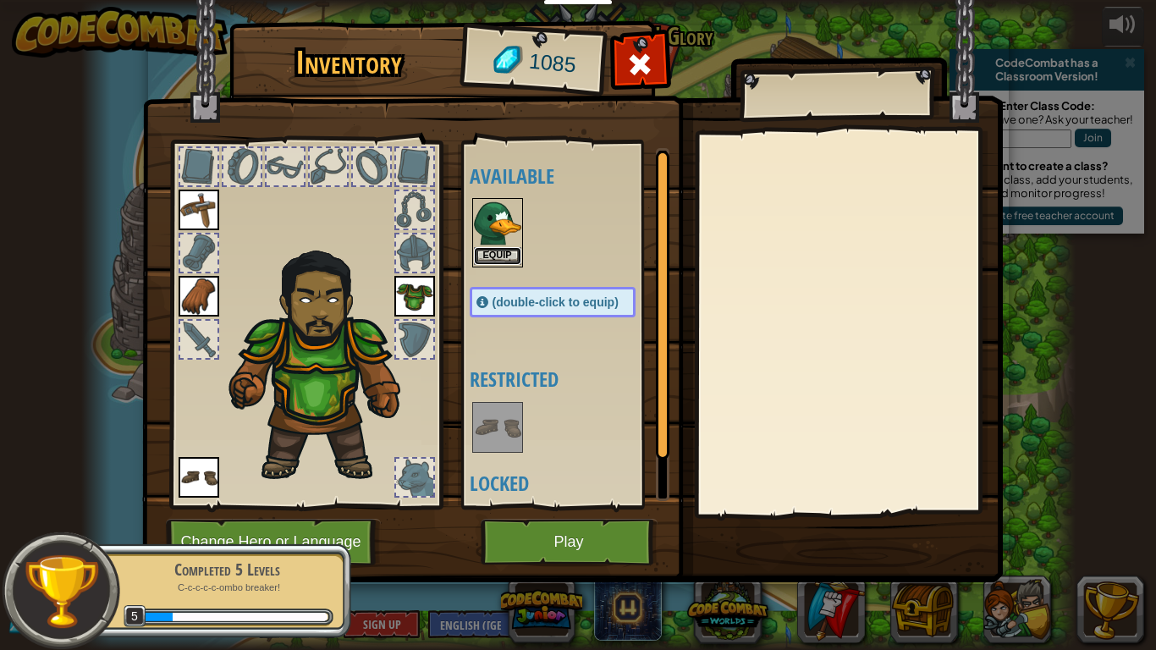
click at [501, 247] on button "Equip" at bounding box center [497, 256] width 47 height 18
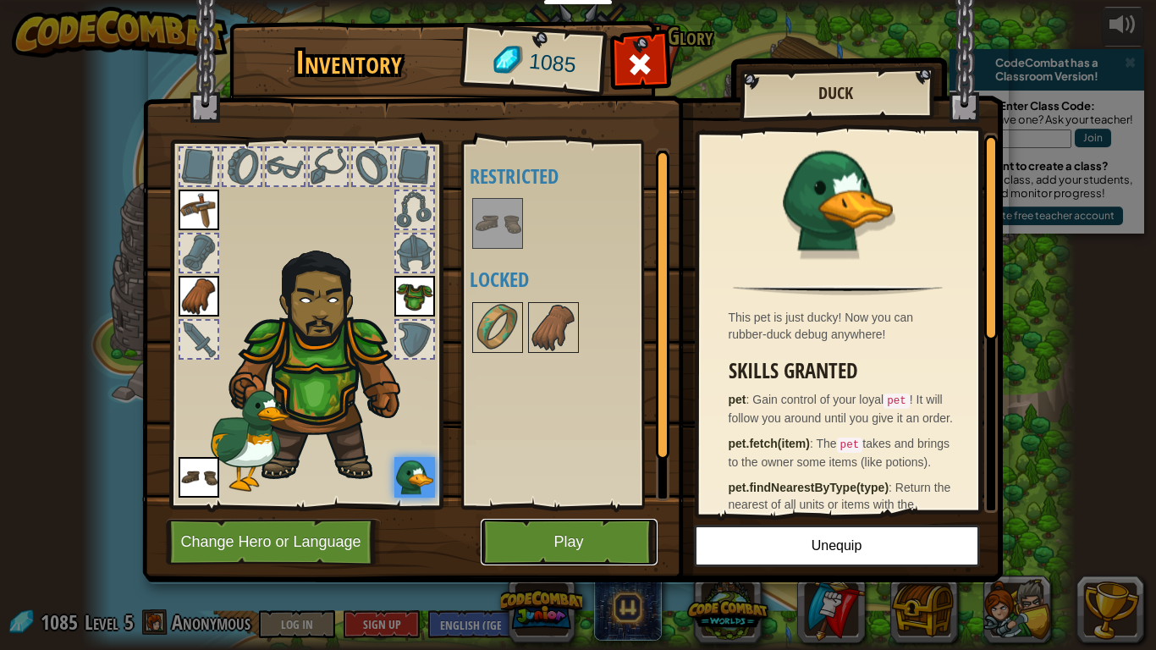
click at [569, 554] on button "Play" at bounding box center [569, 542] width 177 height 47
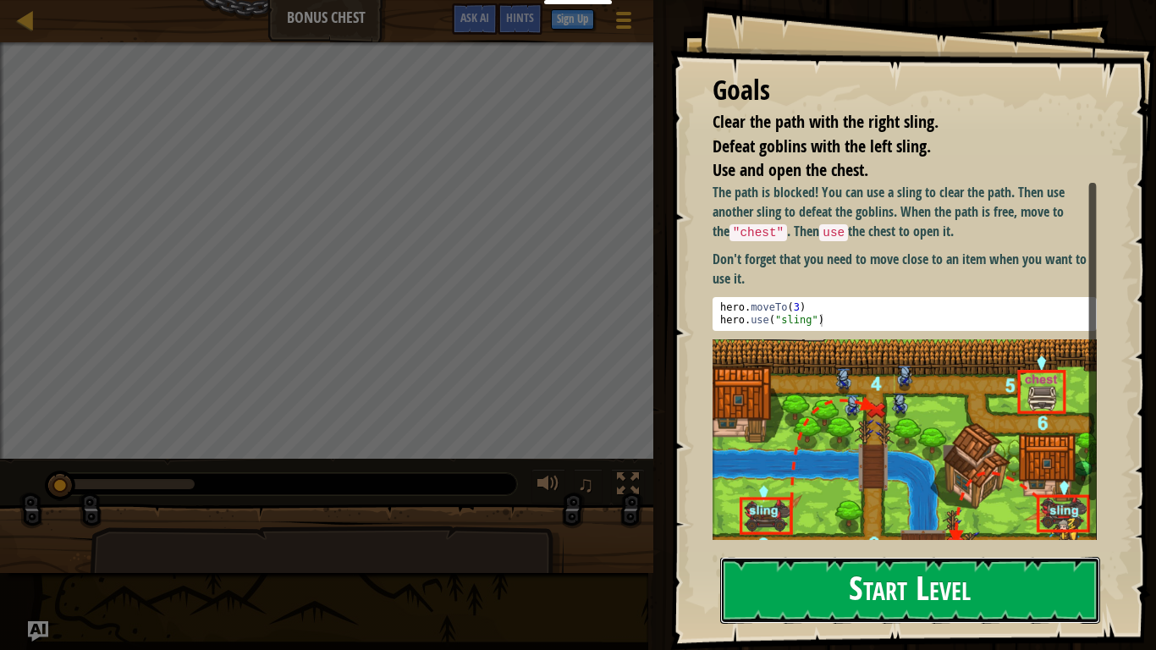
click at [748, 592] on button "Start Level" at bounding box center [910, 590] width 380 height 67
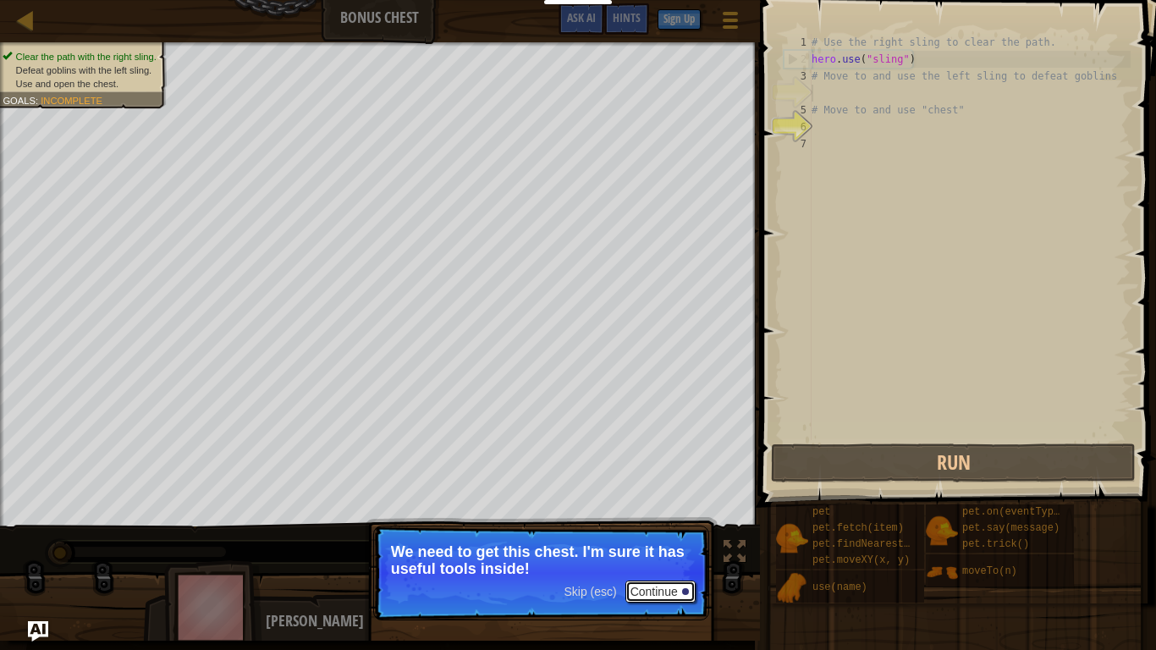
click at [654, 588] on button "Continue" at bounding box center [661, 592] width 70 height 22
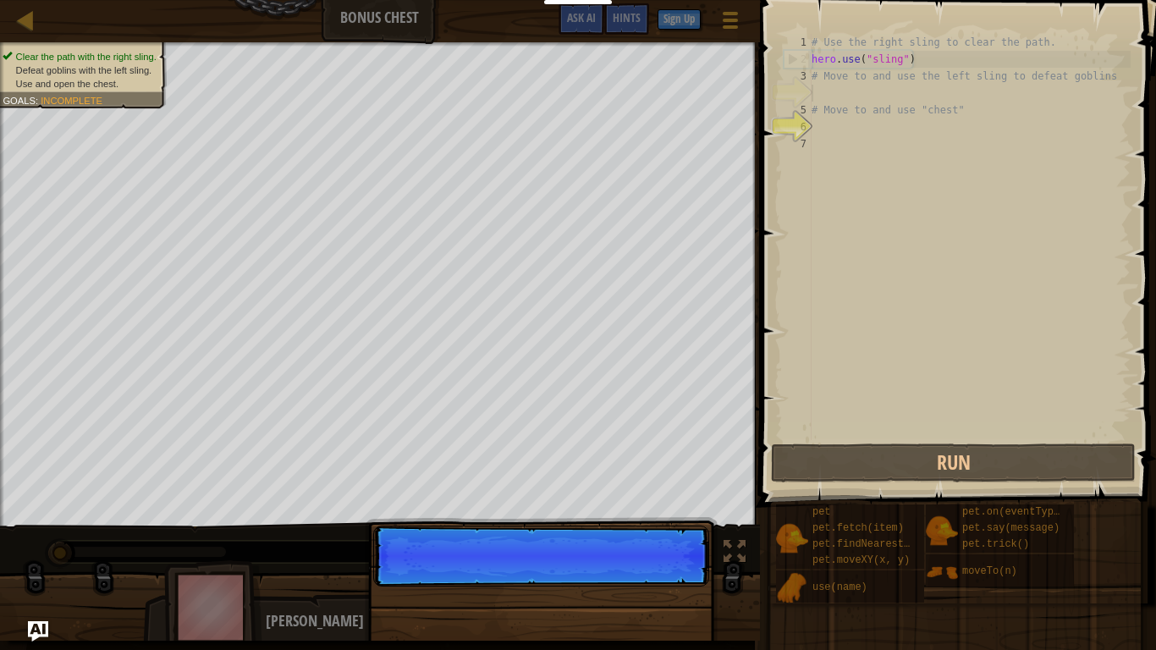
scroll to position [8, 0]
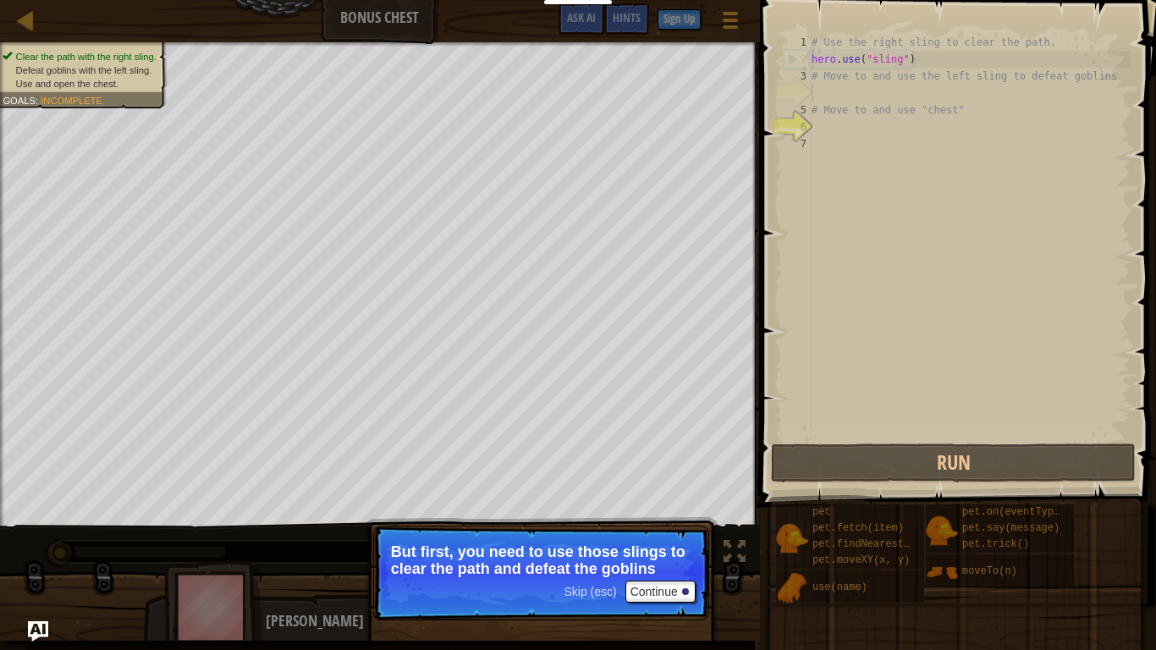
click at [580, 566] on p "But first, you need to use those slings to clear the path and defeat the goblins" at bounding box center [541, 561] width 301 height 34
click at [634, 596] on button "Continue" at bounding box center [661, 592] width 70 height 22
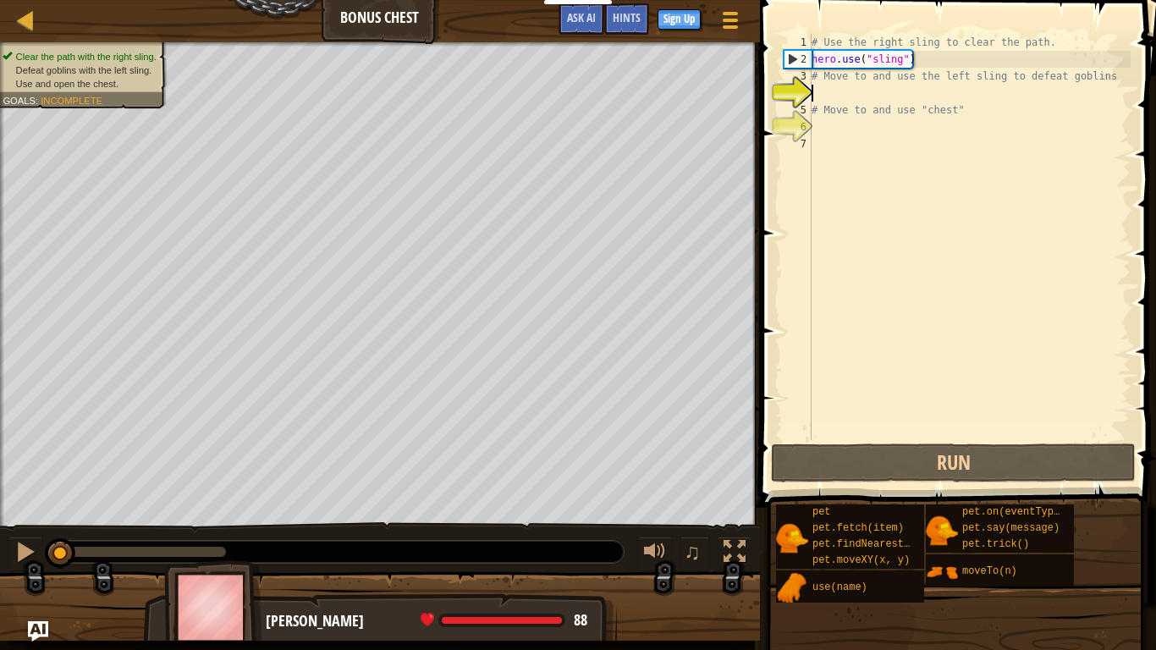
click at [825, 96] on div "# Use the right sling to clear the path. hero . use ( "sling" ) # Move to and u…" at bounding box center [970, 254] width 323 height 440
click at [850, 97] on div "# Use the right sling to clear the path. hero . use ( "sling" ) # Move to and u…" at bounding box center [970, 254] width 323 height 440
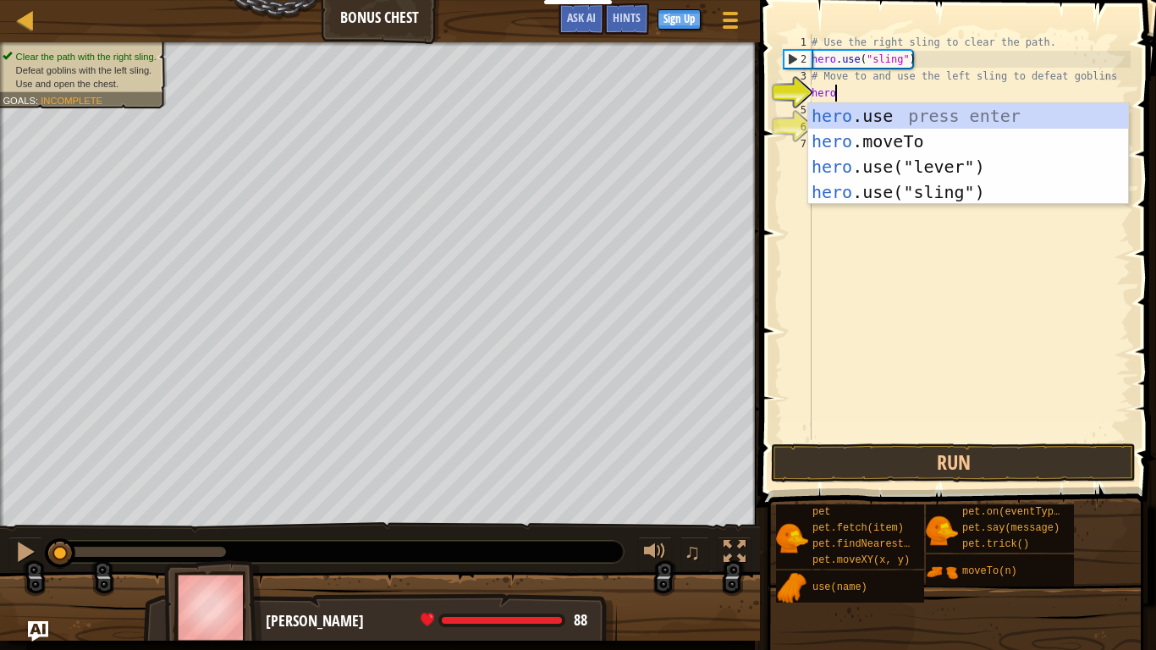
scroll to position [8, 3]
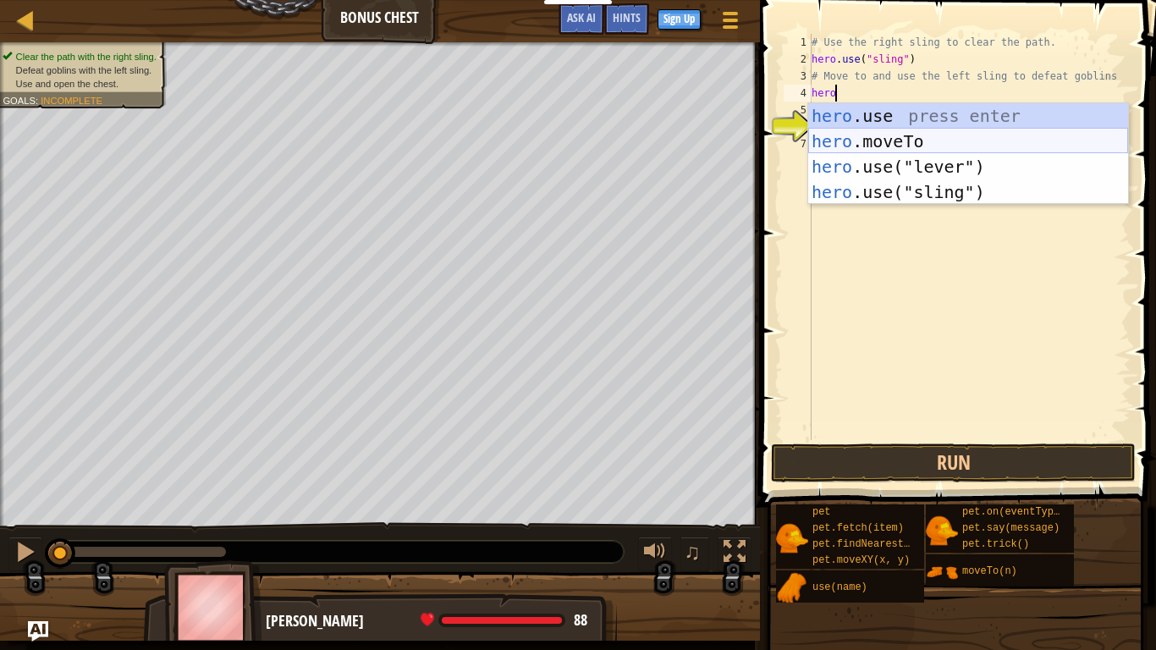
click at [824, 135] on div "hero .use press enter hero .moveTo press enter hero .use("lever") press enter h…" at bounding box center [969, 179] width 320 height 152
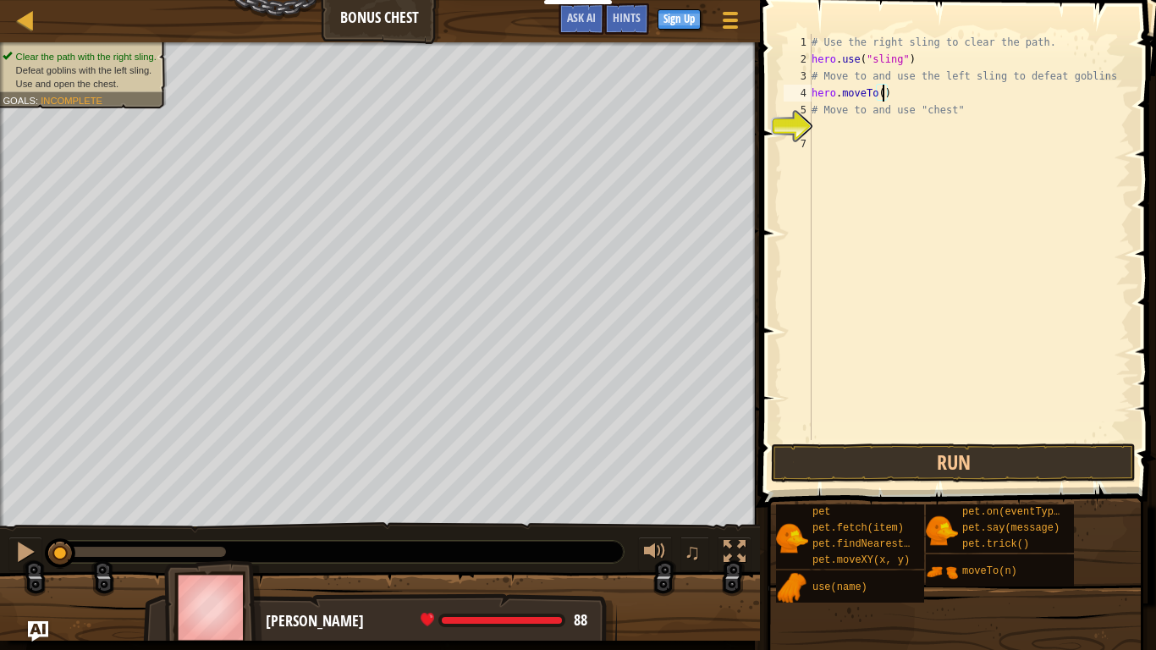
type textarea "hero.moveTo(3)"
click at [908, 93] on div "# Use the right sling to clear the path. hero . use ( "sling" ) # Move to and u…" at bounding box center [970, 254] width 323 height 440
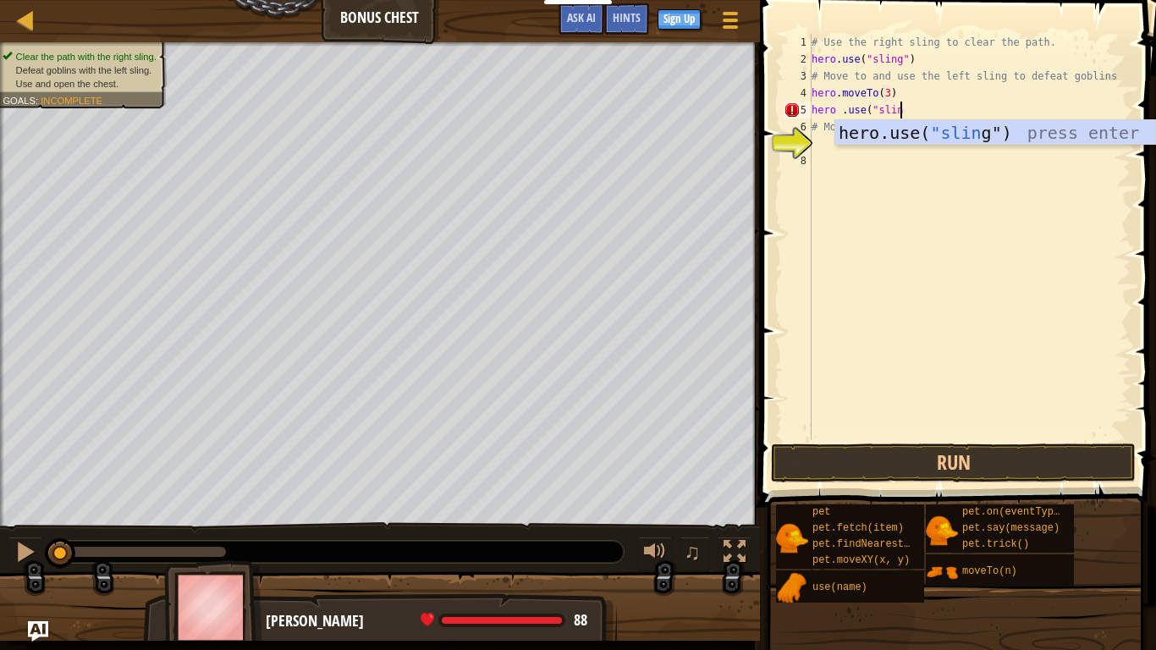
scroll to position [8, 13]
type textarea "hero .use("sling")"
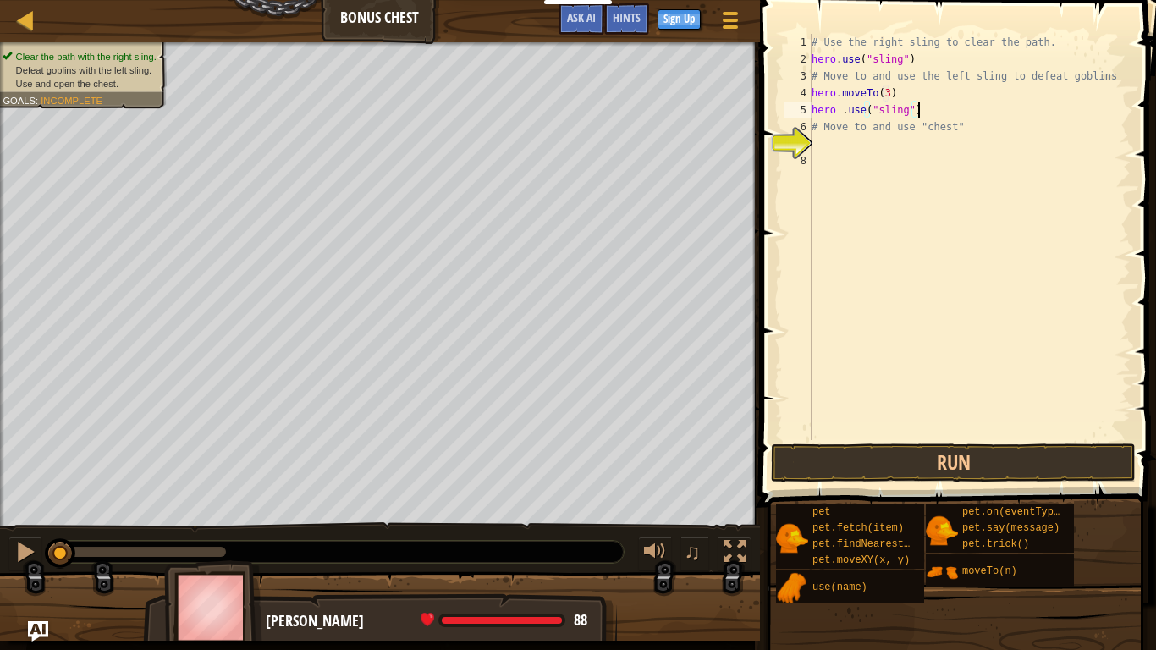
click at [904, 139] on div "# Use the right sling to clear the path. hero . use ( "sling" ) # Move to and u…" at bounding box center [970, 254] width 323 height 440
click at [959, 182] on div "# Use the right sling to clear the path. hero . use ( "sling" ) # Move to and u…" at bounding box center [970, 254] width 323 height 440
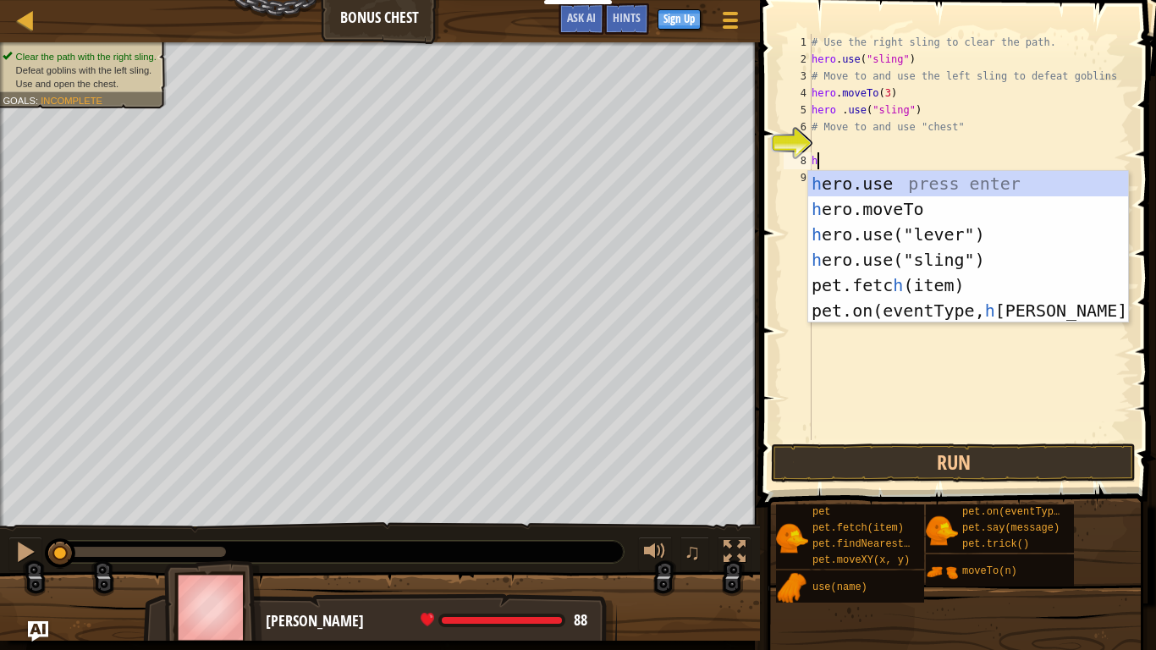
scroll to position [8, 1]
type textarea "h"
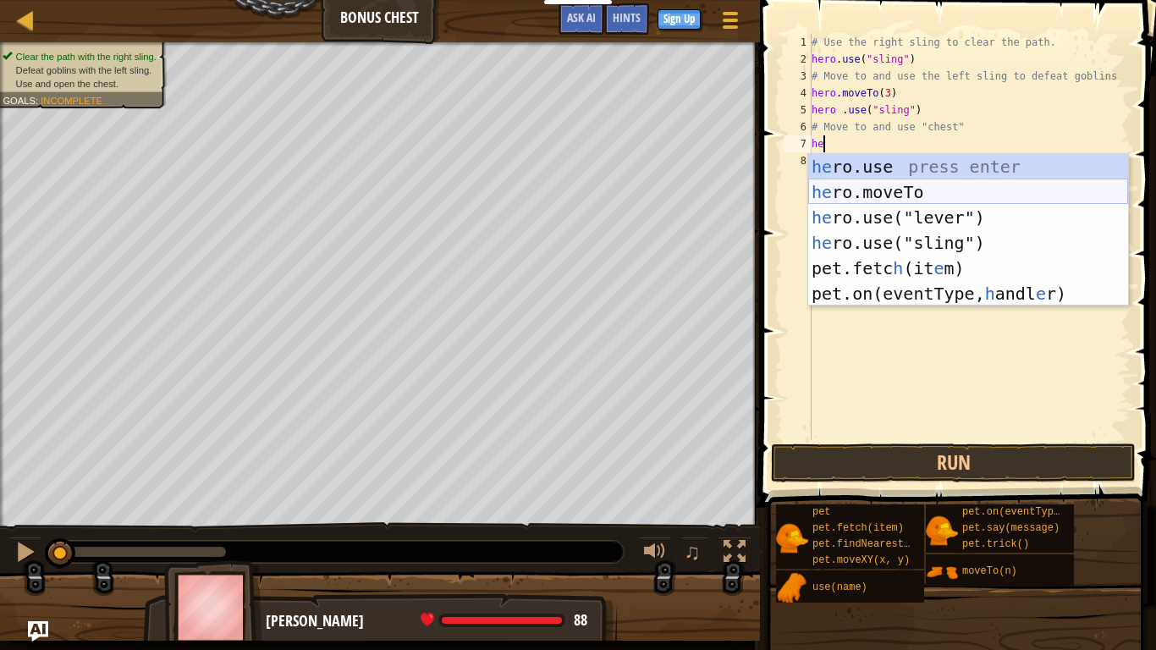
click at [939, 190] on div "he ro.use press enter he ro.moveTo press enter he ro.use("lever") press enter h…" at bounding box center [969, 255] width 320 height 203
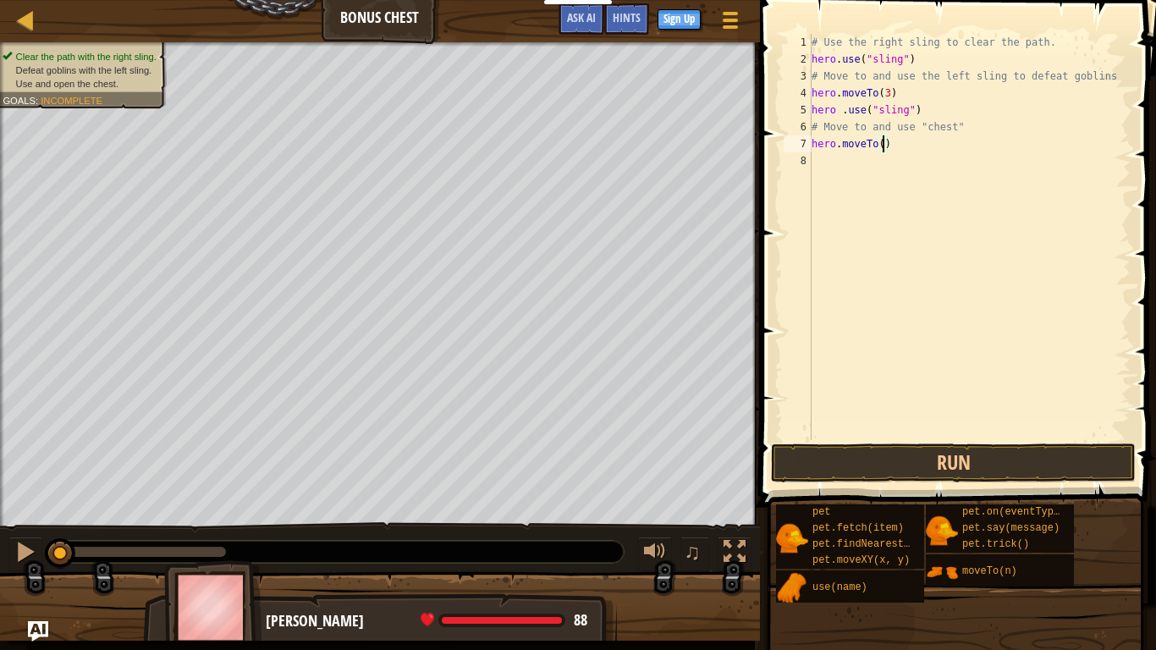
type textarea "hero.moveTo(4)"
click at [818, 166] on div "# Use the right sling to clear the path. hero . use ( "sling" ) # Move to and u…" at bounding box center [970, 254] width 323 height 440
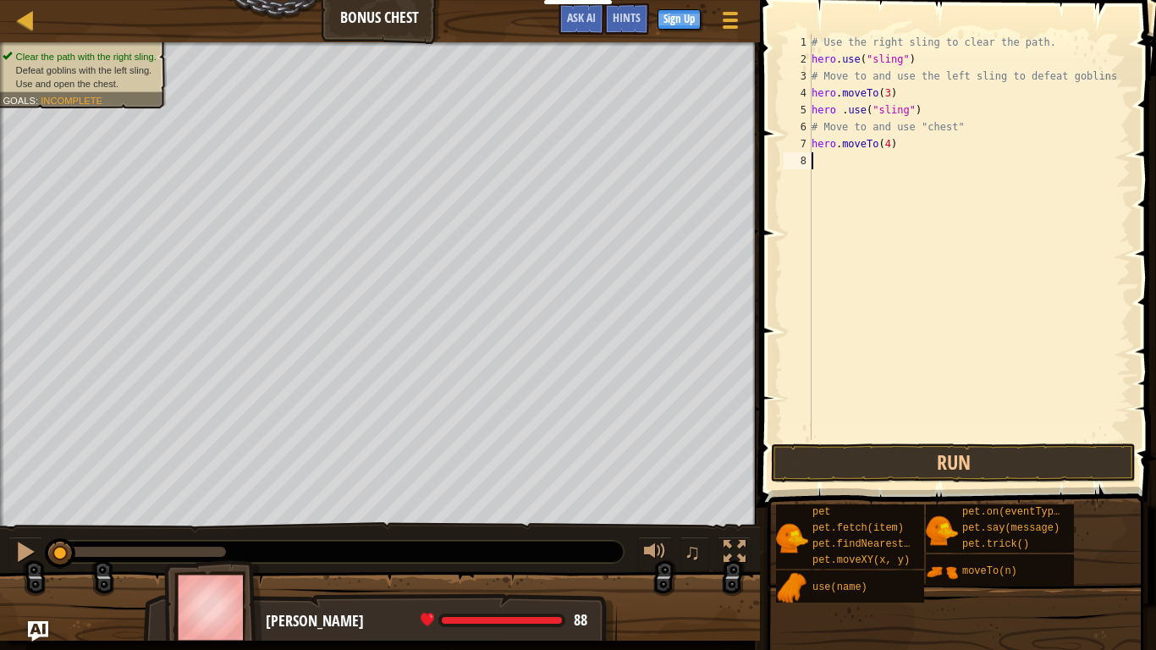
click at [818, 166] on div "# Use the right sling to clear the path. hero . use ( "sling" ) # Move to and u…" at bounding box center [970, 254] width 323 height 440
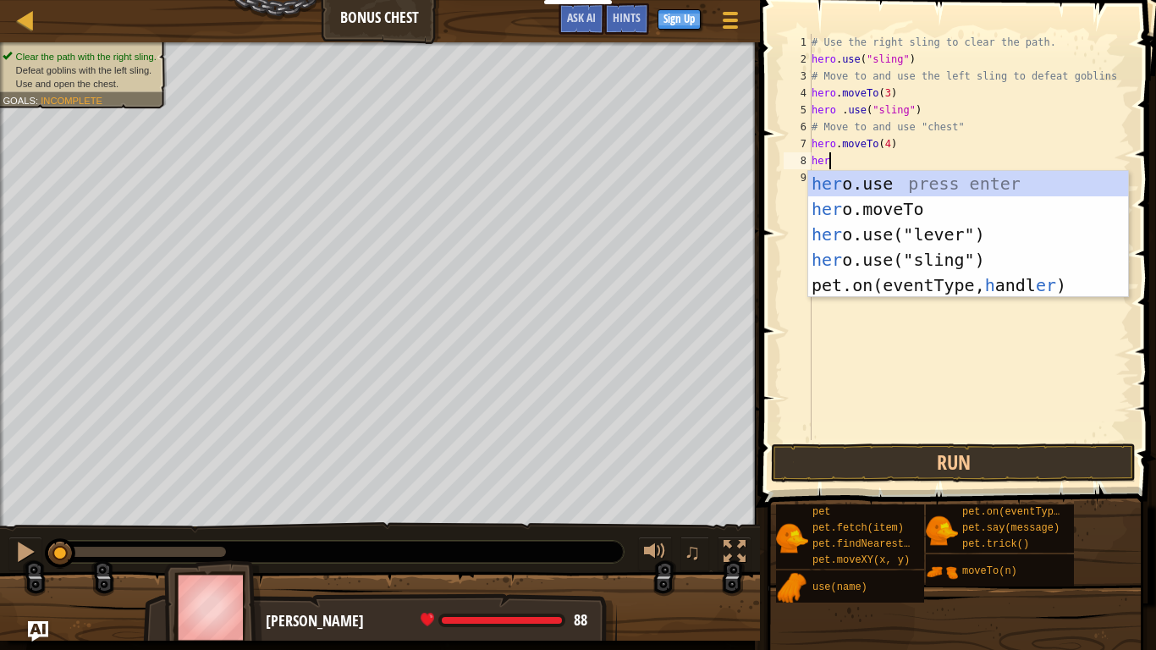
scroll to position [8, 3]
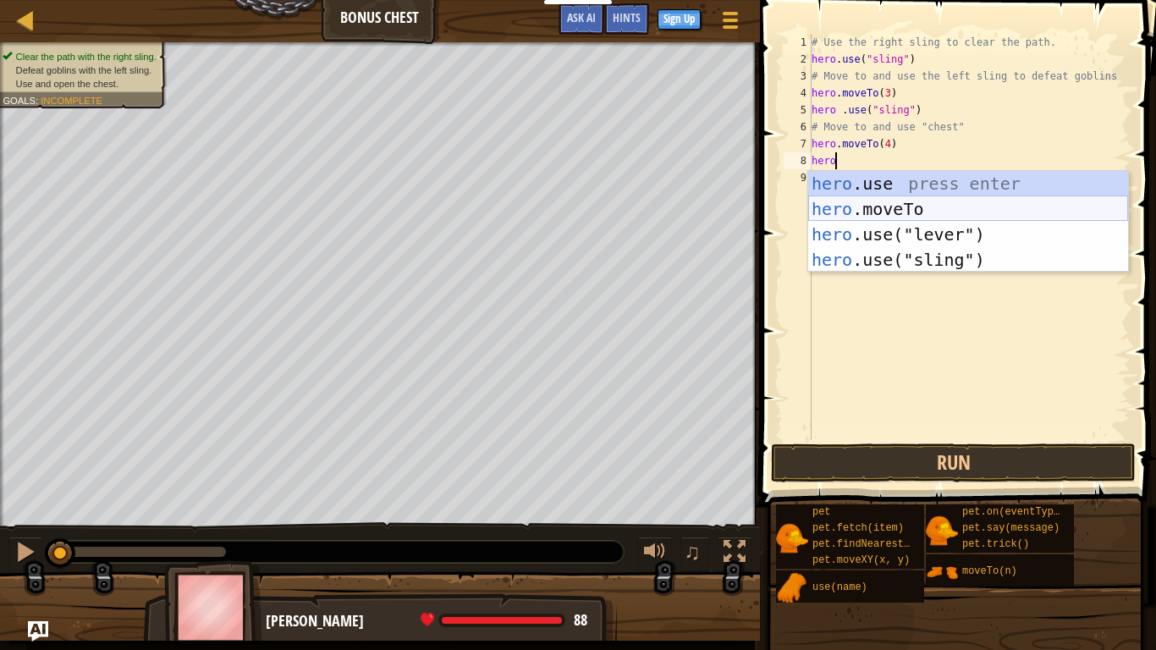
click at [835, 204] on div "hero .use press enter hero .moveTo press enter hero .use("lever") press enter h…" at bounding box center [969, 247] width 320 height 152
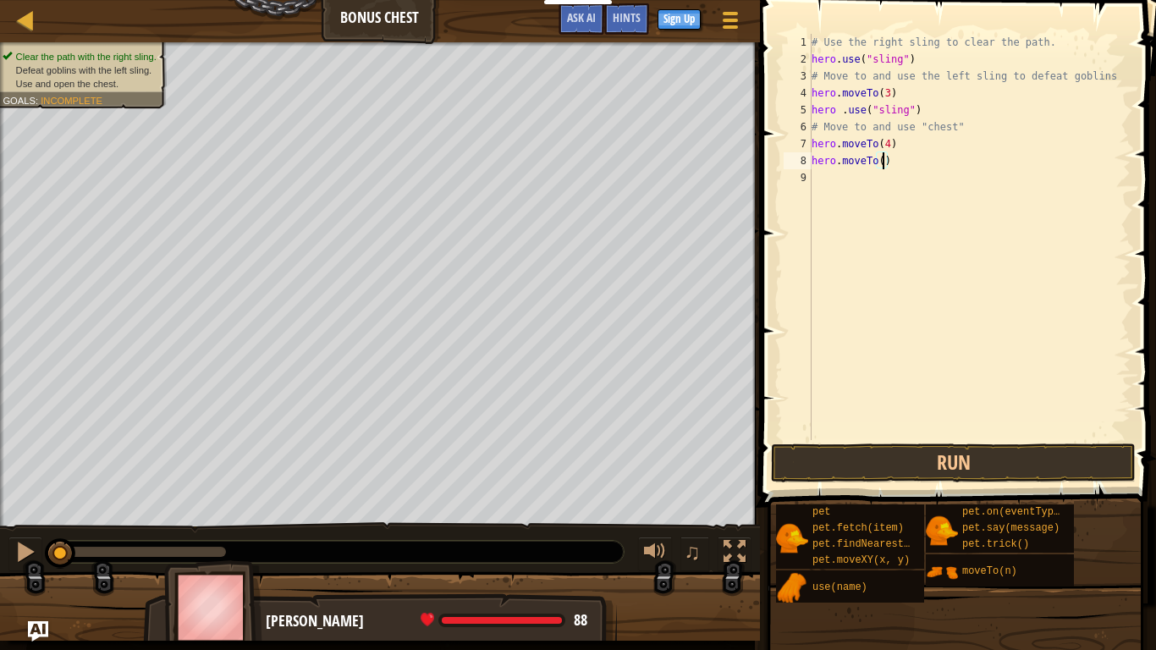
type textarea "hero.moveTo(6)"
click at [956, 174] on div "# Use the right sling to clear the path. hero . use ( "sling" ) # Move to and u…" at bounding box center [970, 254] width 323 height 440
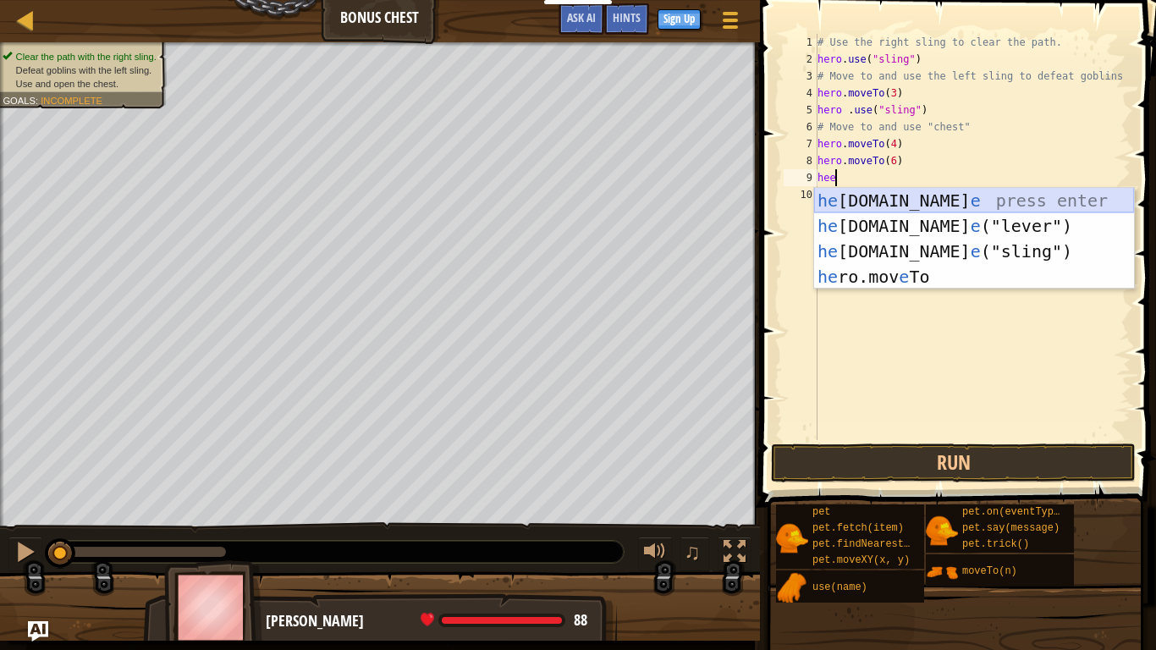
click at [961, 206] on div "he ro.us e press enter he ro.us e ("lever") press enter he ro.us e ("sling") pr…" at bounding box center [974, 264] width 320 height 152
type textarea "hero.use("sling")"
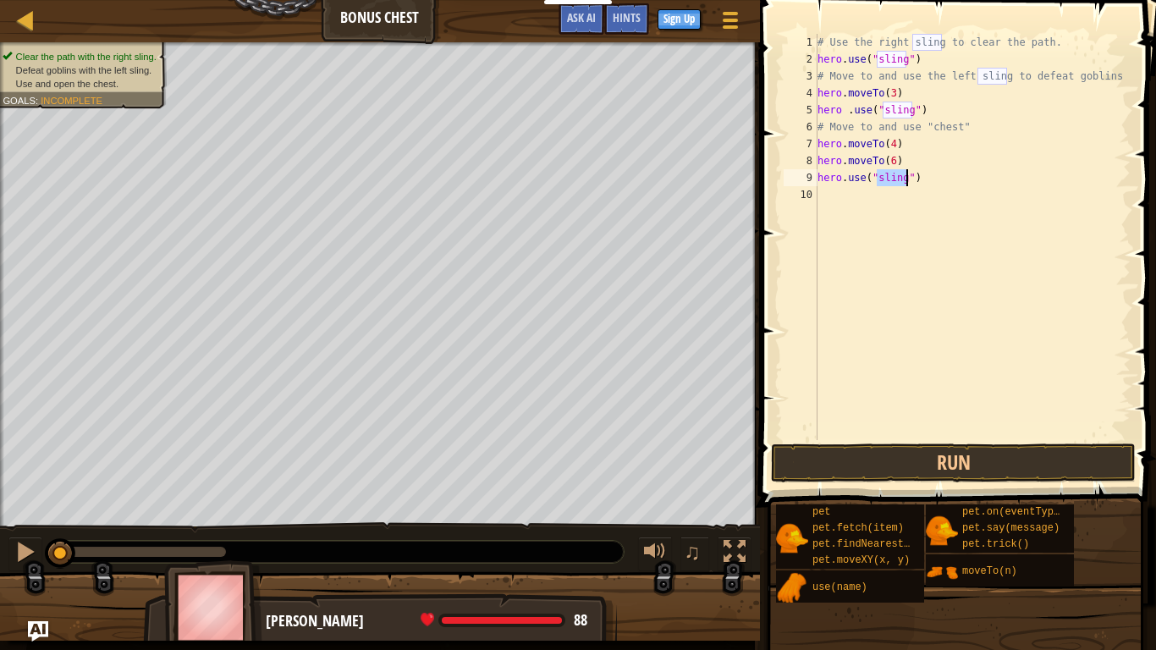
click at [961, 206] on div "# Use the right sling to clear the path. hero . use ( "sling" ) # Move to and u…" at bounding box center [972, 254] width 317 height 440
click at [907, 182] on div "# Use the right sling to clear the path. hero . use ( "sling" ) # Move to and u…" at bounding box center [972, 254] width 317 height 440
click at [836, 464] on button "Run" at bounding box center [953, 463] width 365 height 39
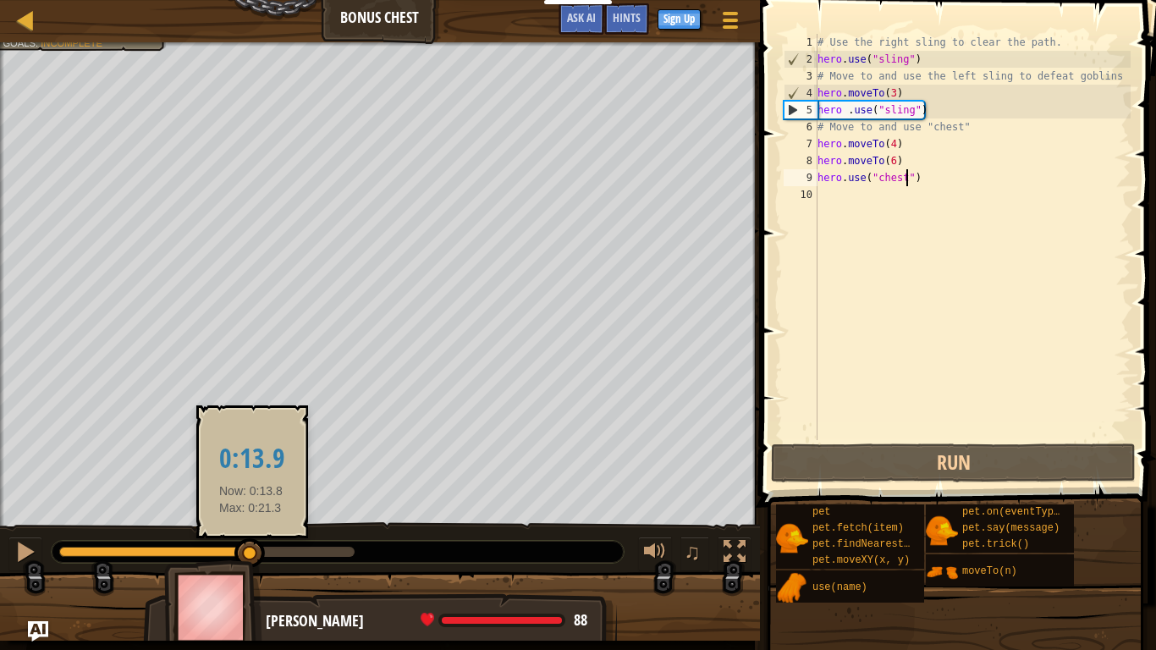
drag, startPoint x: 128, startPoint y: 552, endPoint x: 251, endPoint y: 544, distance: 123.9
click at [251, 544] on div at bounding box center [250, 553] width 30 height 30
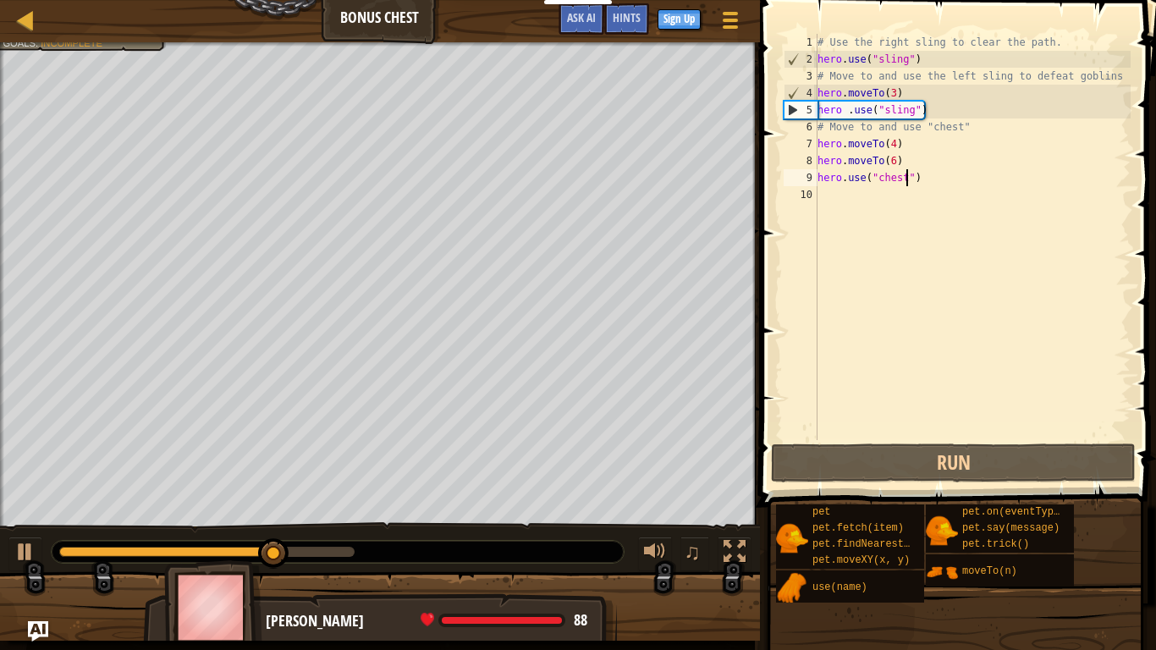
click at [896, 144] on div "# Use the right sling to clear the path. hero . use ( "sling" ) # Move to and u…" at bounding box center [972, 254] width 317 height 440
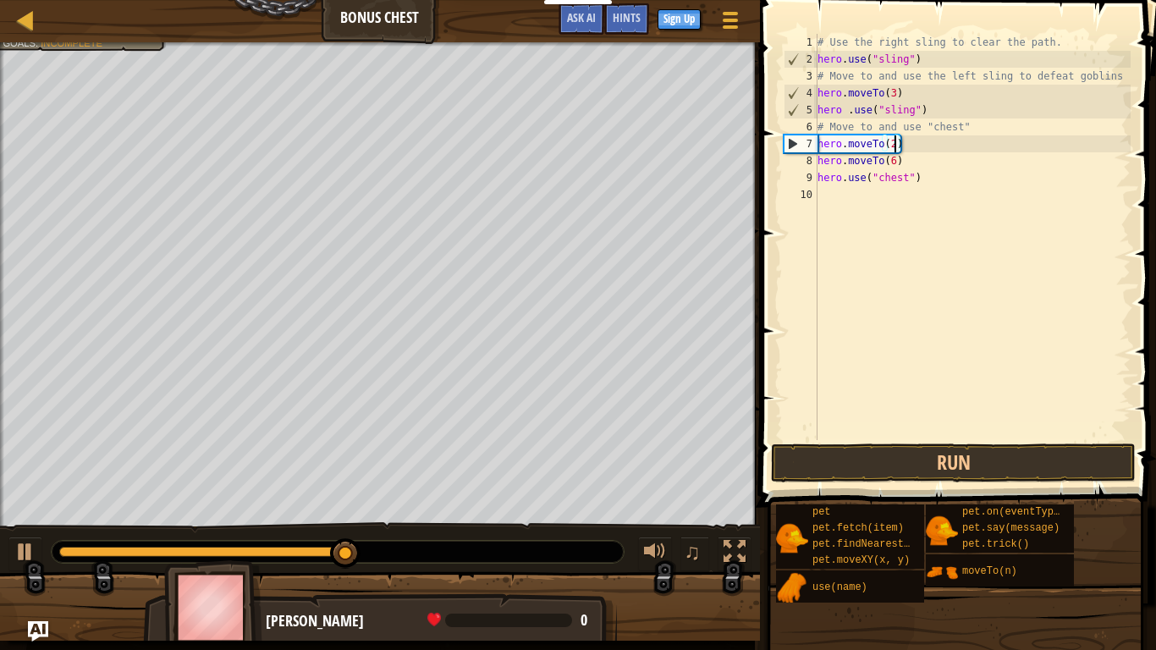
scroll to position [8, 11]
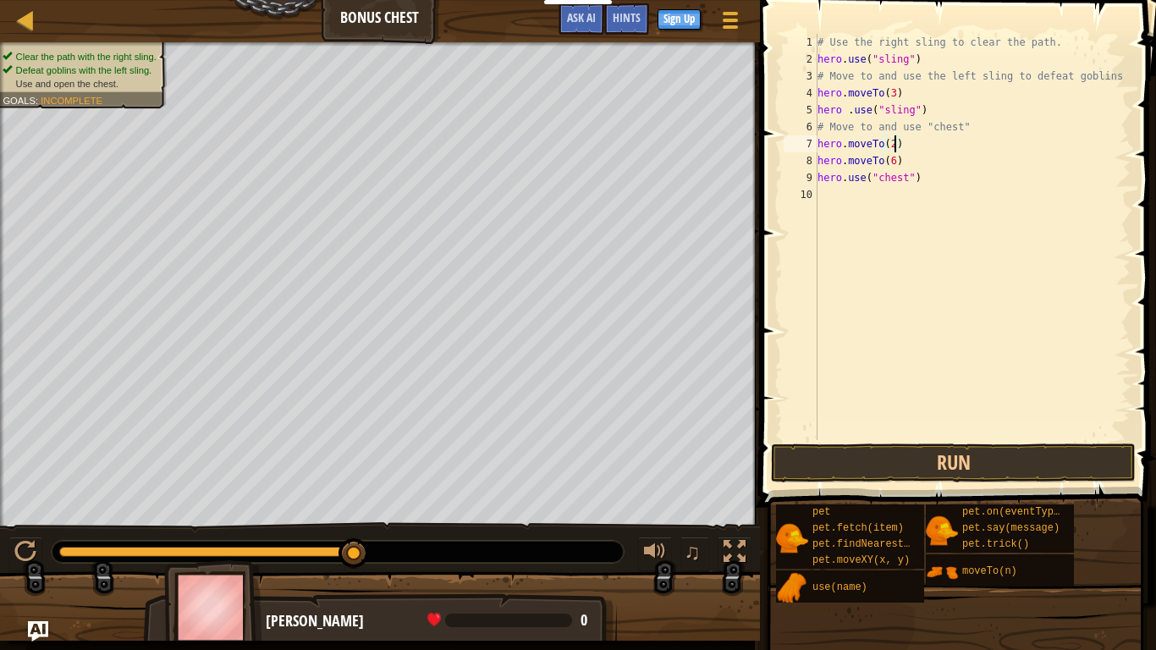
click at [896, 160] on div "# Use the right sling to clear the path. hero . use ( "sling" ) # Move to and u…" at bounding box center [972, 254] width 317 height 440
type textarea "hero.moveTo(4)"
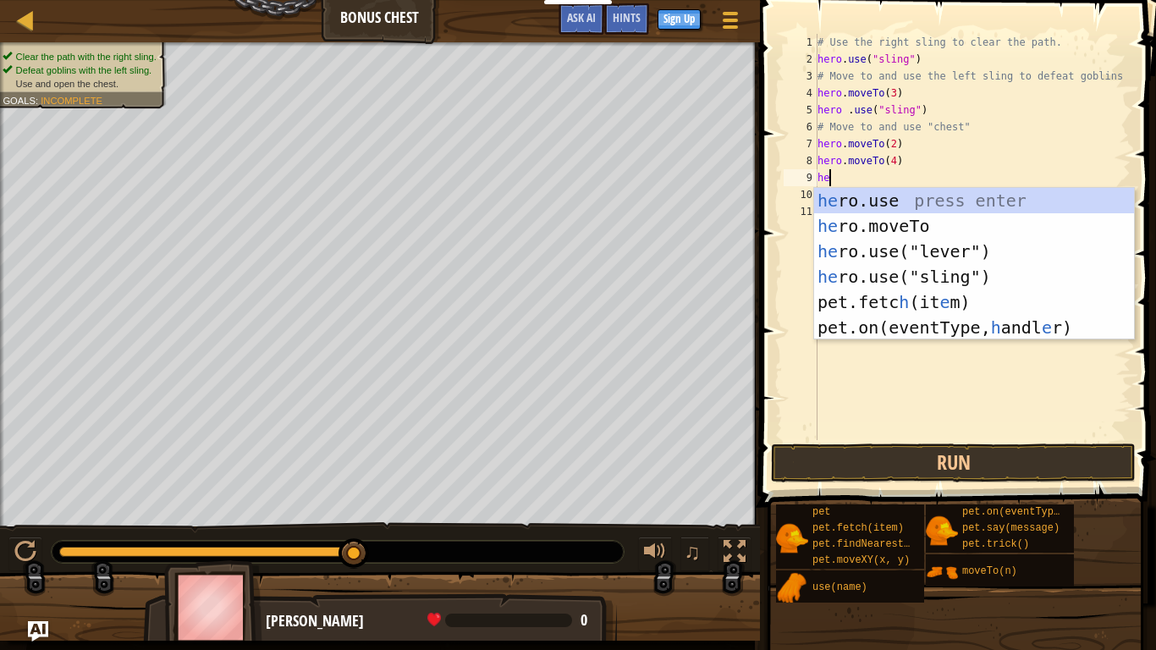
scroll to position [8, 2]
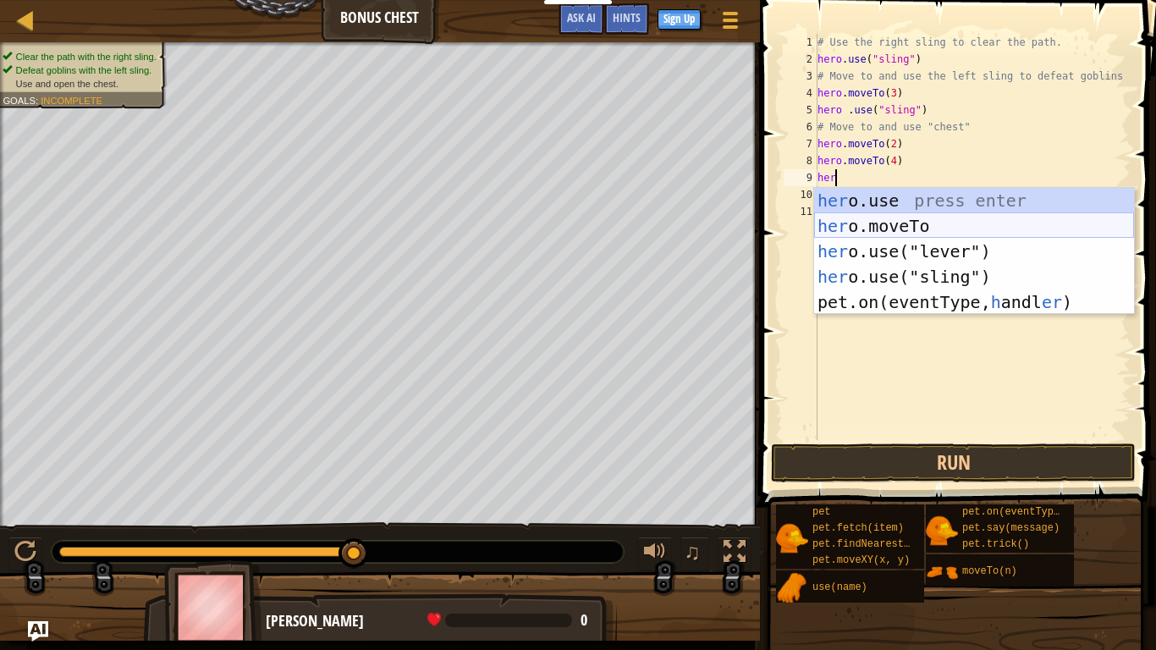
click at [1012, 230] on div "her o.use press enter her o.moveTo press enter her o.use("lever") press enter h…" at bounding box center [974, 277] width 320 height 178
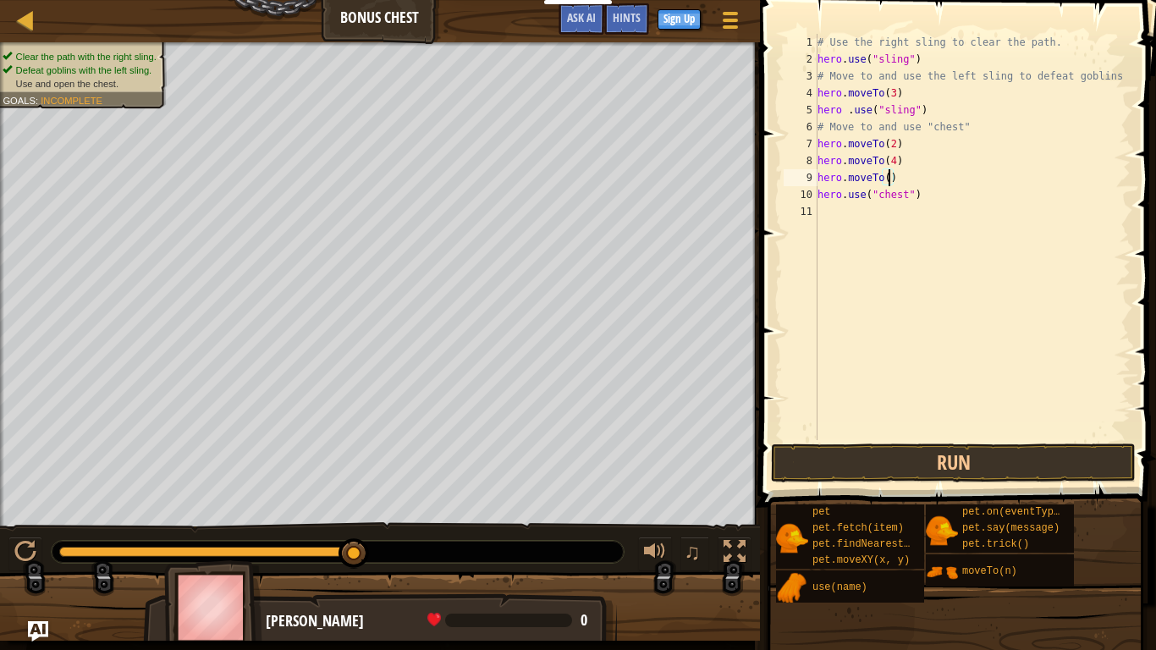
scroll to position [8, 11]
type textarea "hero.moveTo(6)"
click at [955, 468] on button "Run" at bounding box center [953, 463] width 365 height 39
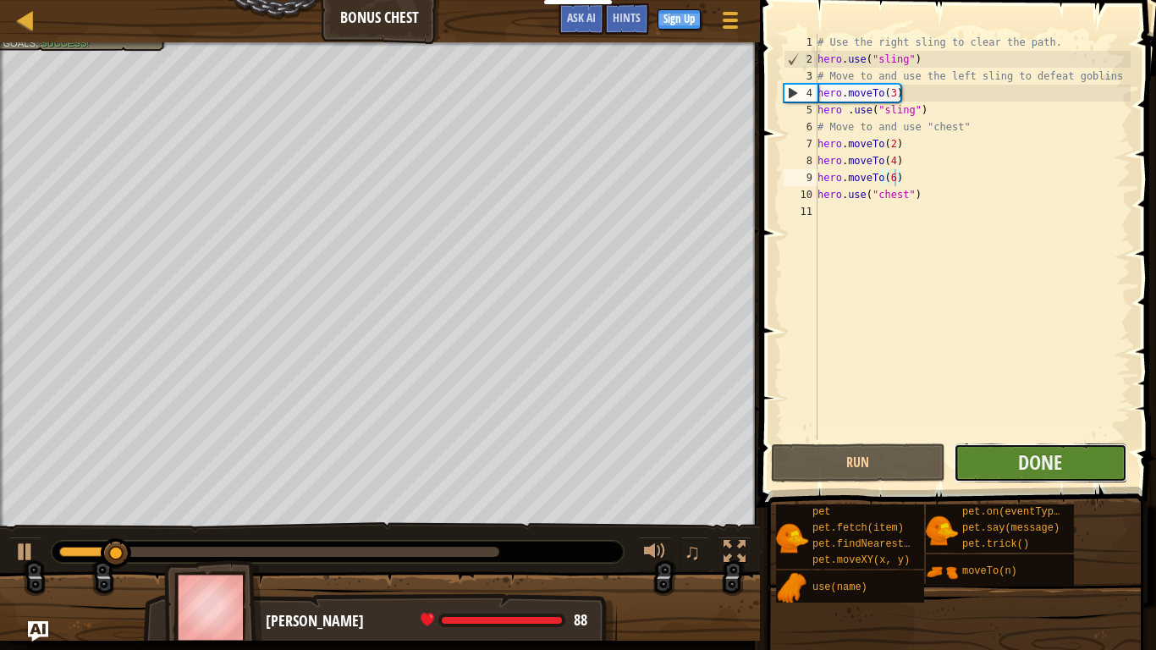
click at [1089, 469] on button "Done" at bounding box center [1041, 463] width 174 height 39
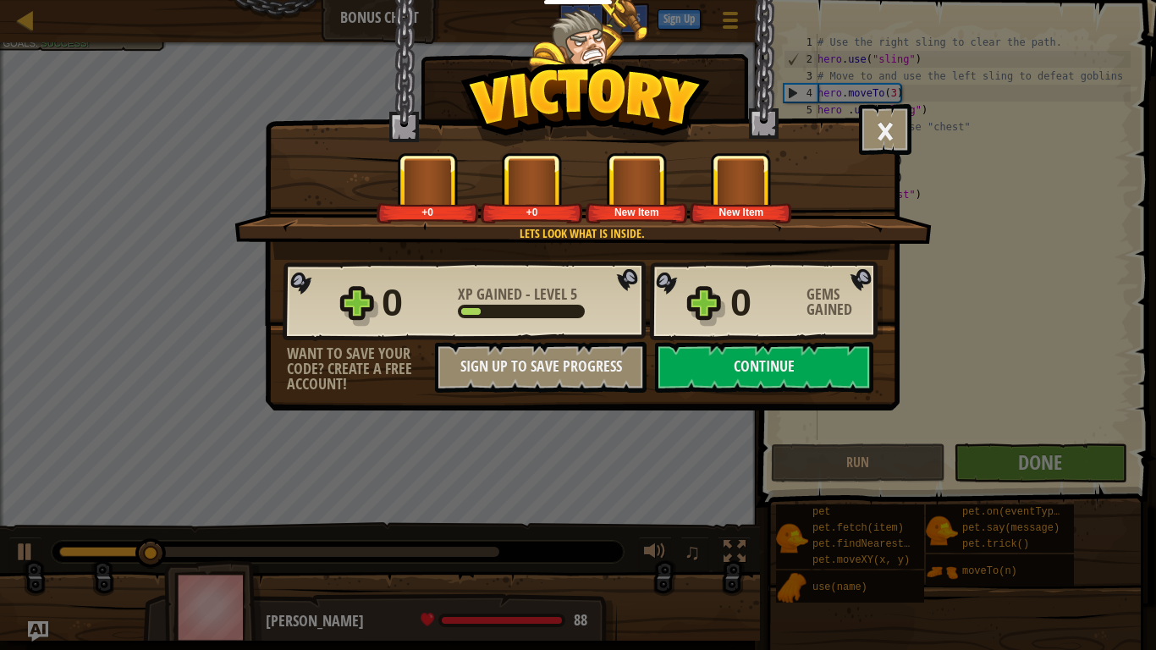
click at [715, 338] on div "0 XP Gained - Level 5 0 Gems Gained" at bounding box center [583, 301] width 600 height 81
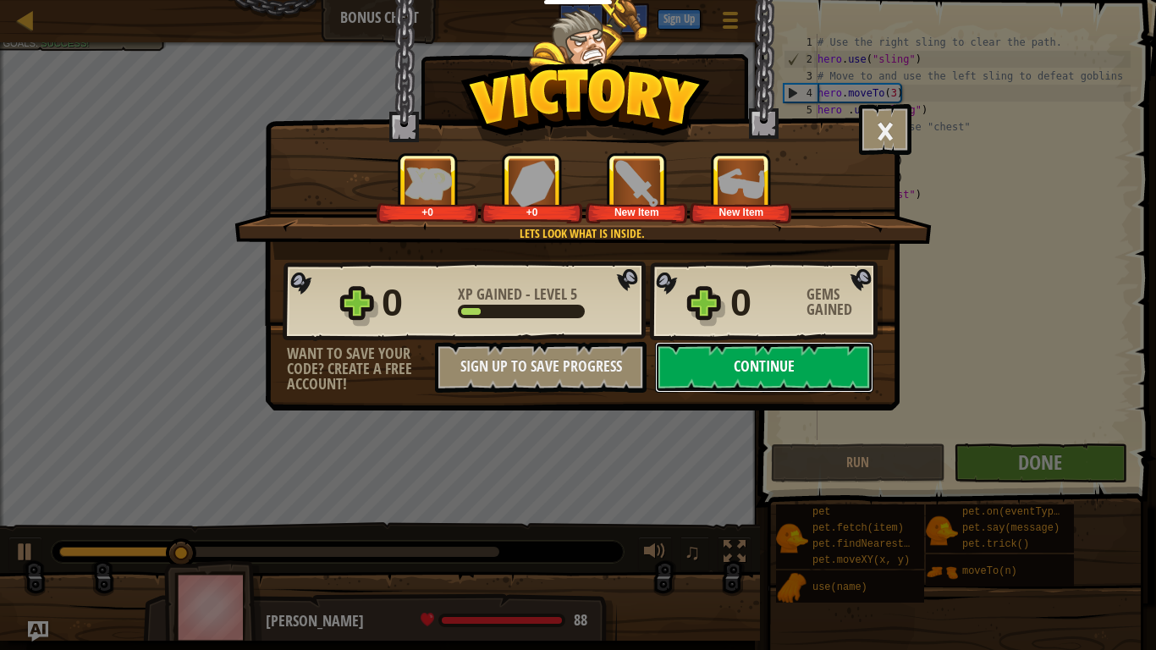
click at [713, 356] on button "Continue" at bounding box center [764, 367] width 218 height 51
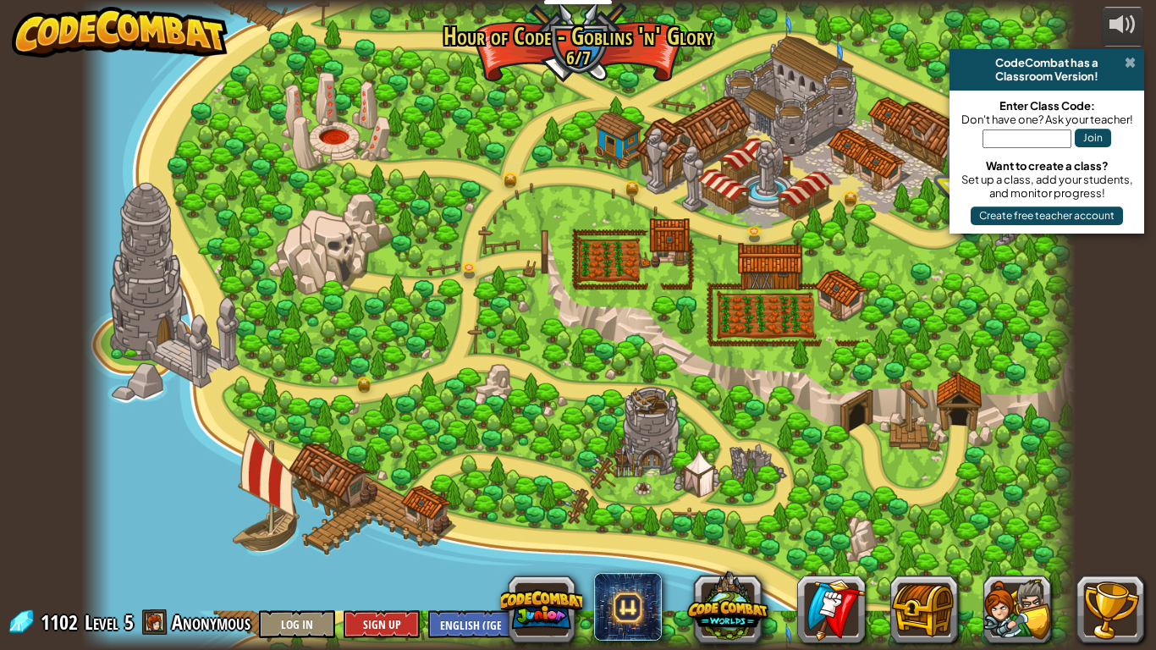
click at [1129, 62] on span at bounding box center [1130, 63] width 11 height 14
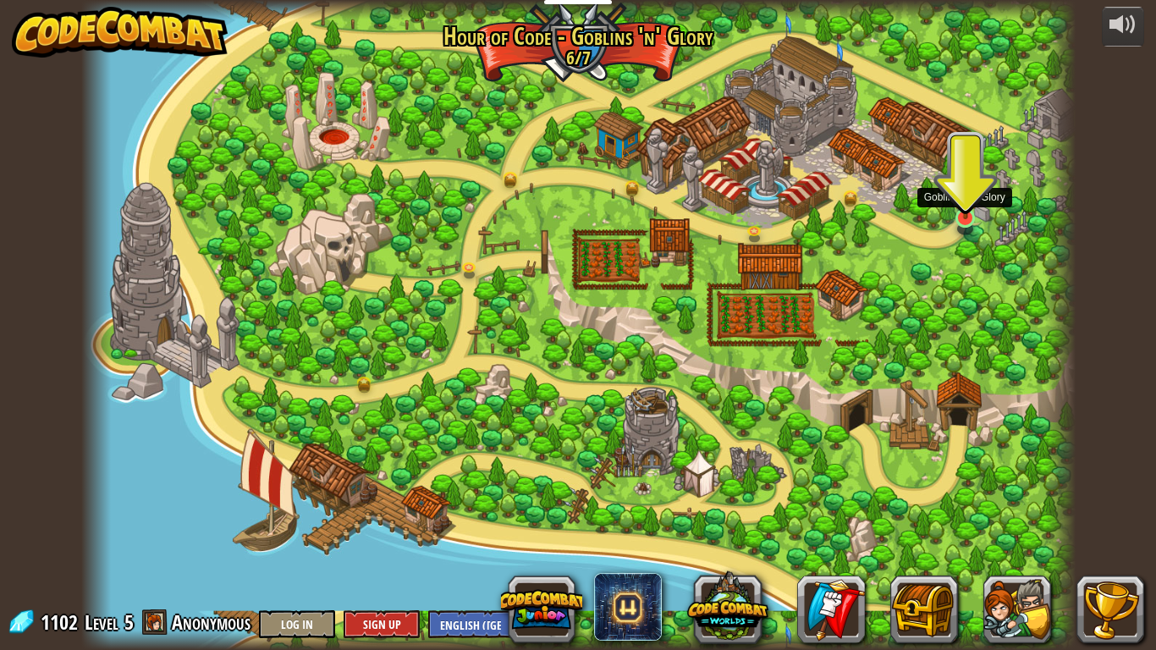
click at [964, 216] on img at bounding box center [965, 186] width 25 height 67
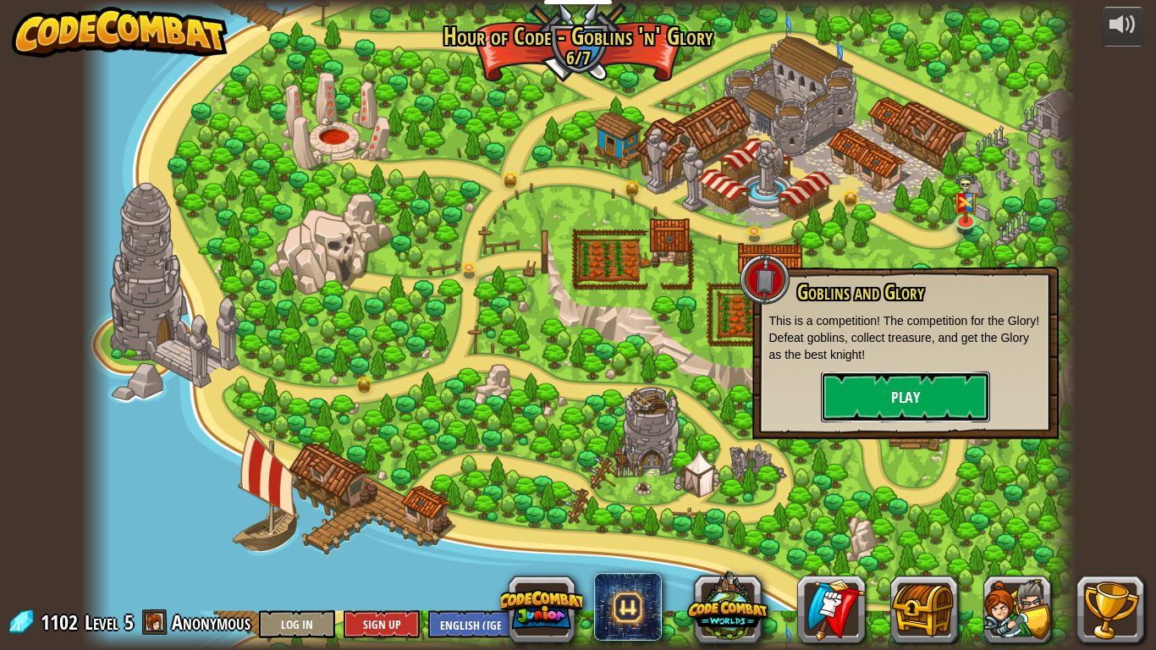
click at [880, 397] on button "Play" at bounding box center [905, 397] width 169 height 51
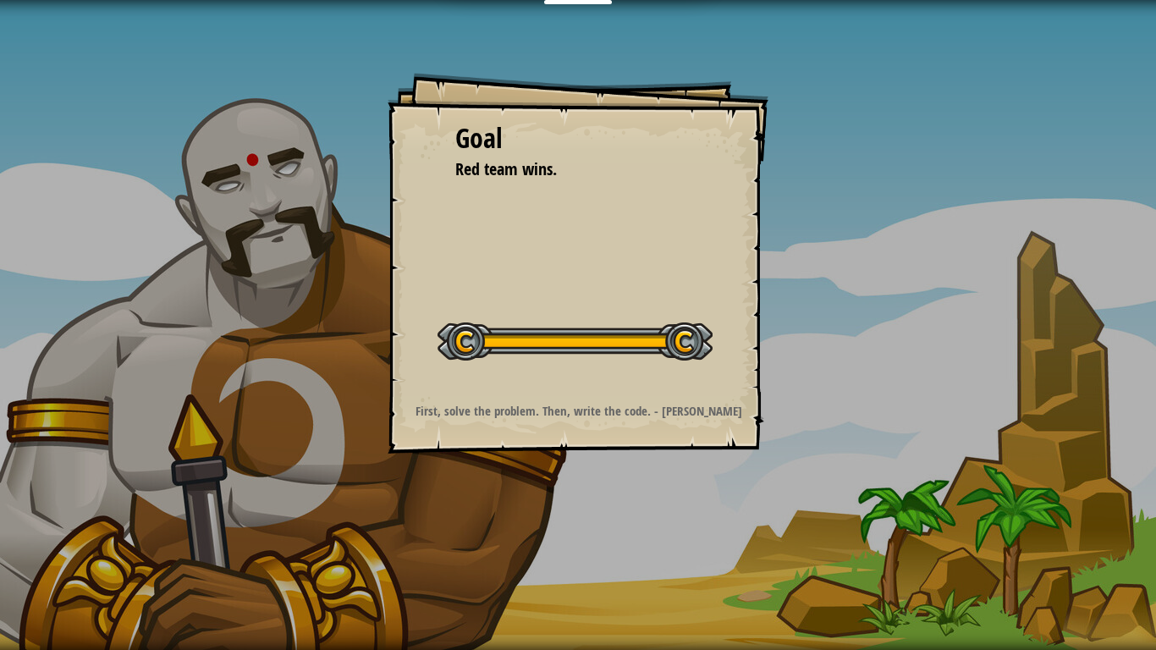
click at [516, 337] on div at bounding box center [575, 342] width 275 height 38
click at [579, 404] on strong "First, solve the problem. Then, write the code. - John Johnson" at bounding box center [579, 411] width 327 height 18
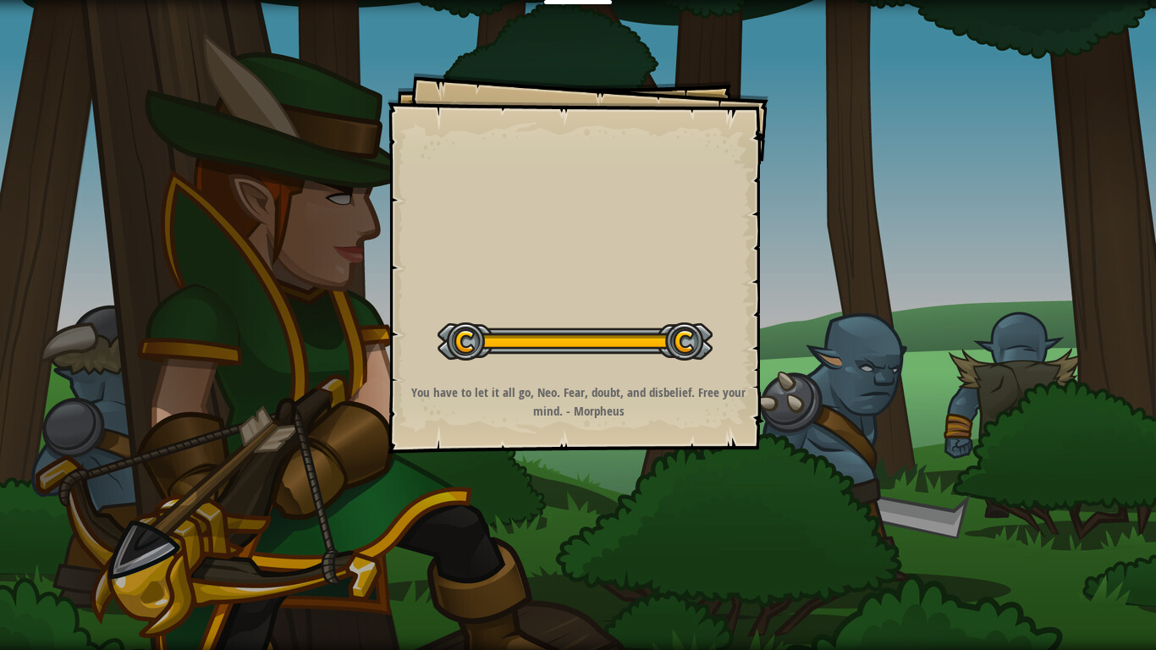
click at [542, 267] on div "Goals Start Level Error loading from server. Try refreshing the page. You'll ne…" at bounding box center [578, 263] width 381 height 381
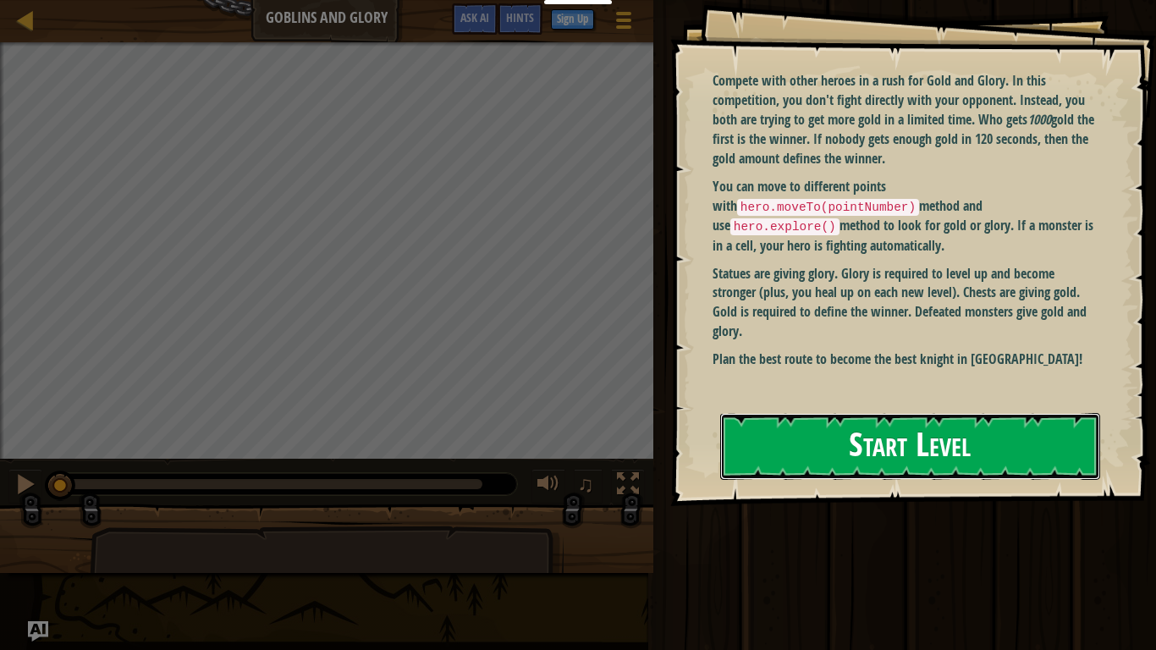
click at [803, 444] on button "Start Level" at bounding box center [910, 446] width 380 height 67
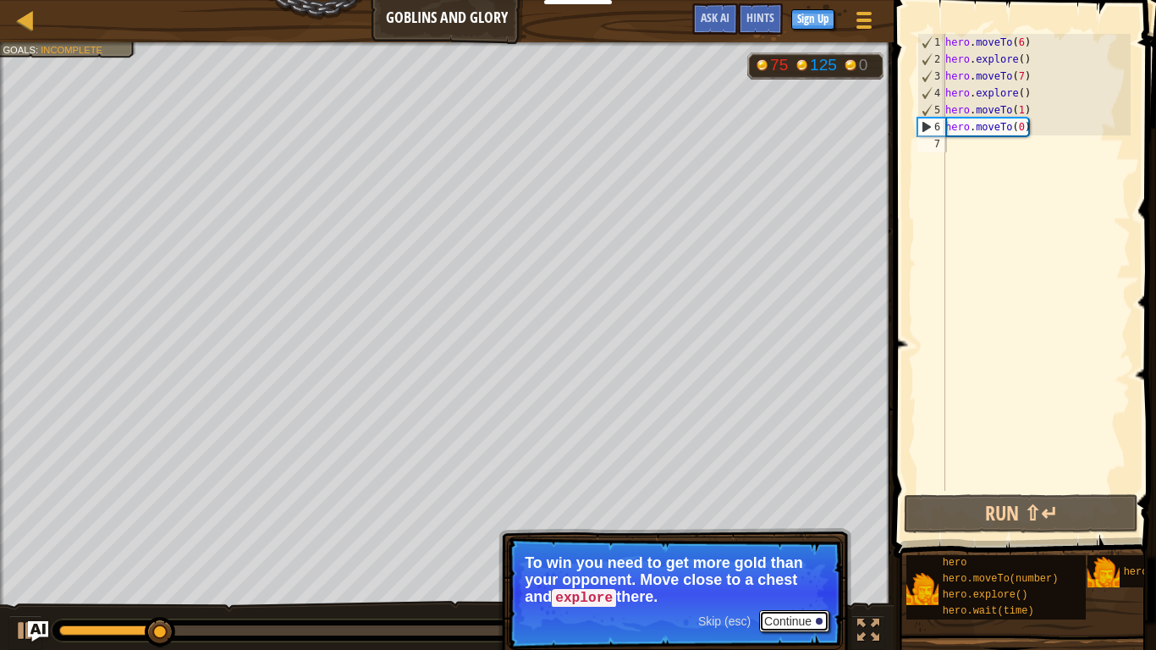
click at [793, 626] on button "Continue" at bounding box center [794, 621] width 70 height 22
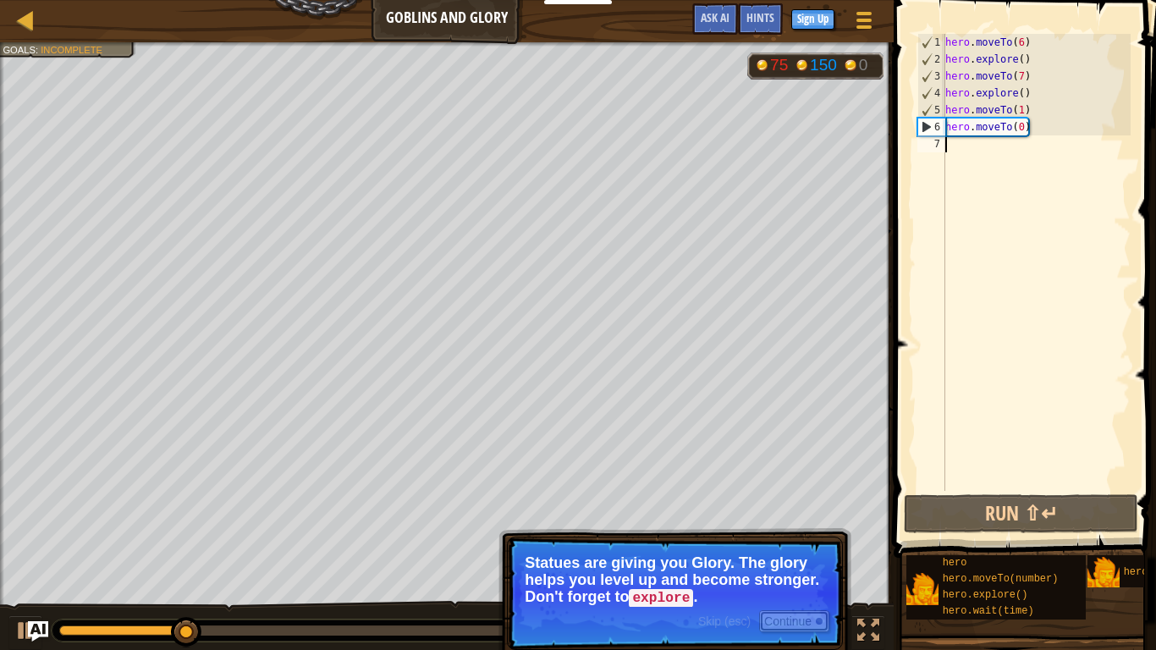
click at [793, 626] on button "Continue" at bounding box center [794, 621] width 70 height 22
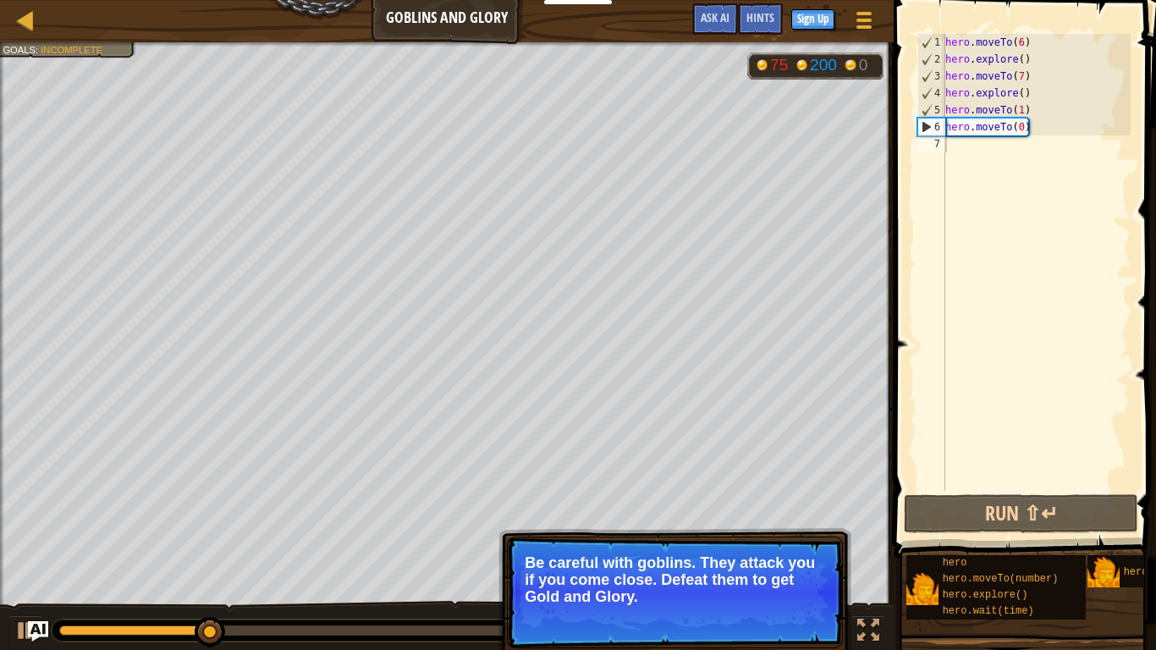
click at [777, 615] on button "Continue" at bounding box center [794, 620] width 70 height 22
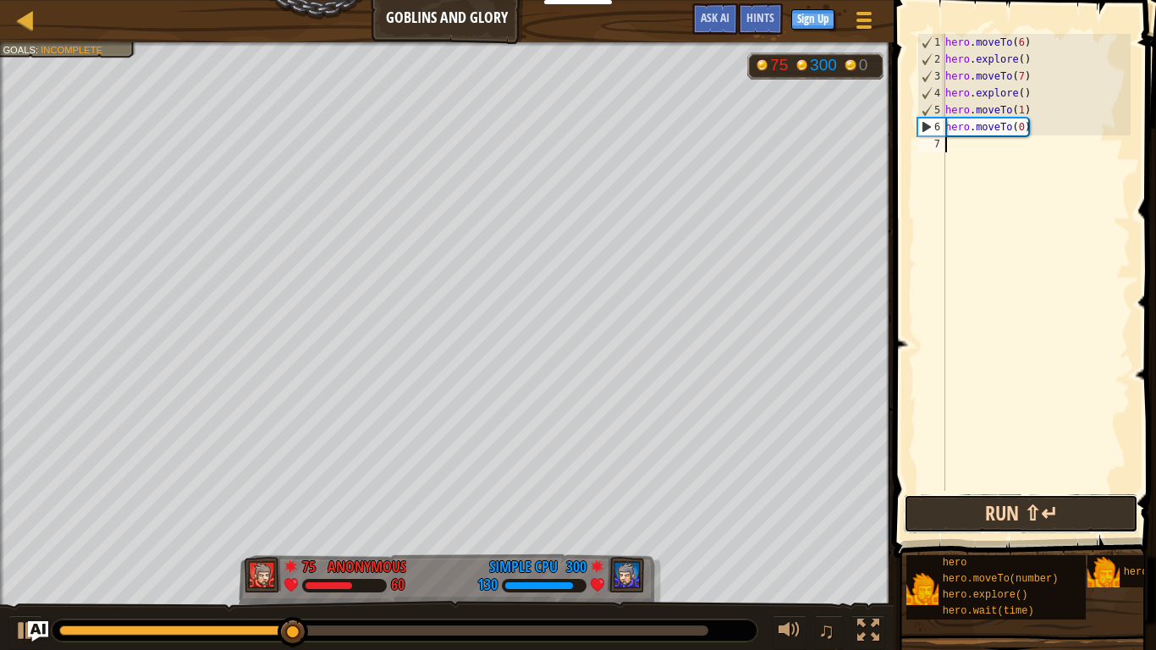
click at [969, 522] on button "Run ⇧↵" at bounding box center [1021, 513] width 235 height 39
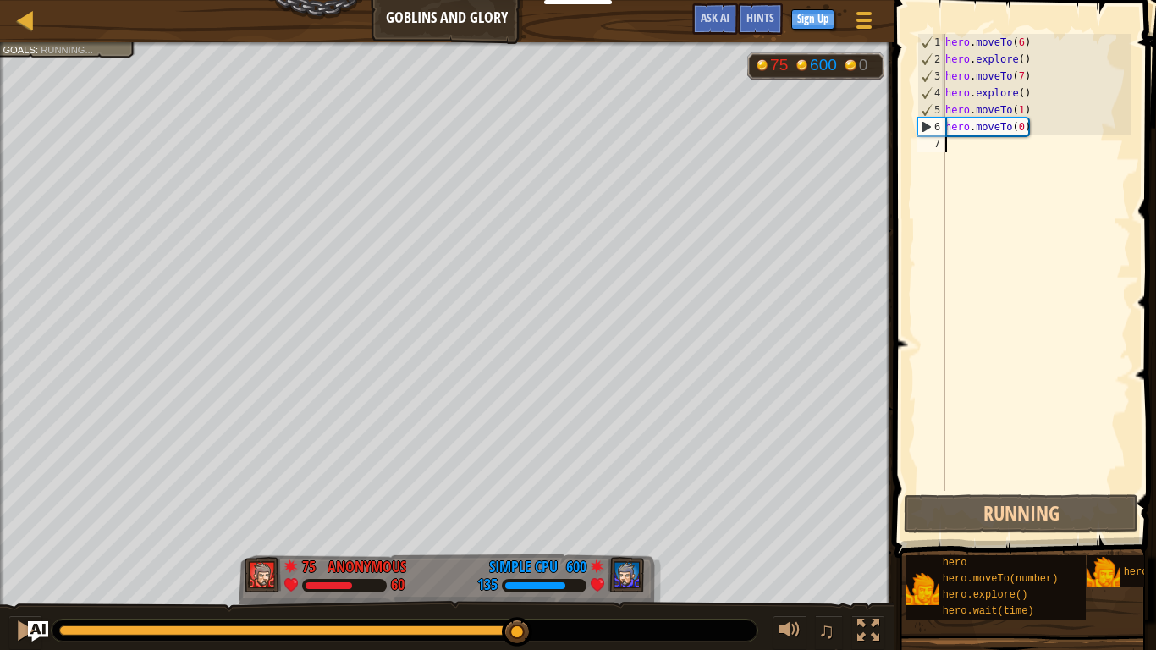
drag, startPoint x: 332, startPoint y: 635, endPoint x: 522, endPoint y: 649, distance: 190.2
click at [522, 649] on div "♫" at bounding box center [447, 626] width 894 height 51
drag, startPoint x: 527, startPoint y: 633, endPoint x: 699, endPoint y: 637, distance: 172.7
click at [699, 637] on div at bounding box center [405, 631] width 706 height 22
click at [989, 149] on div "hero . moveTo ( 6 ) hero . explore ( ) hero . moveTo ( 7 ) hero . explore ( ) h…" at bounding box center [1036, 279] width 189 height 491
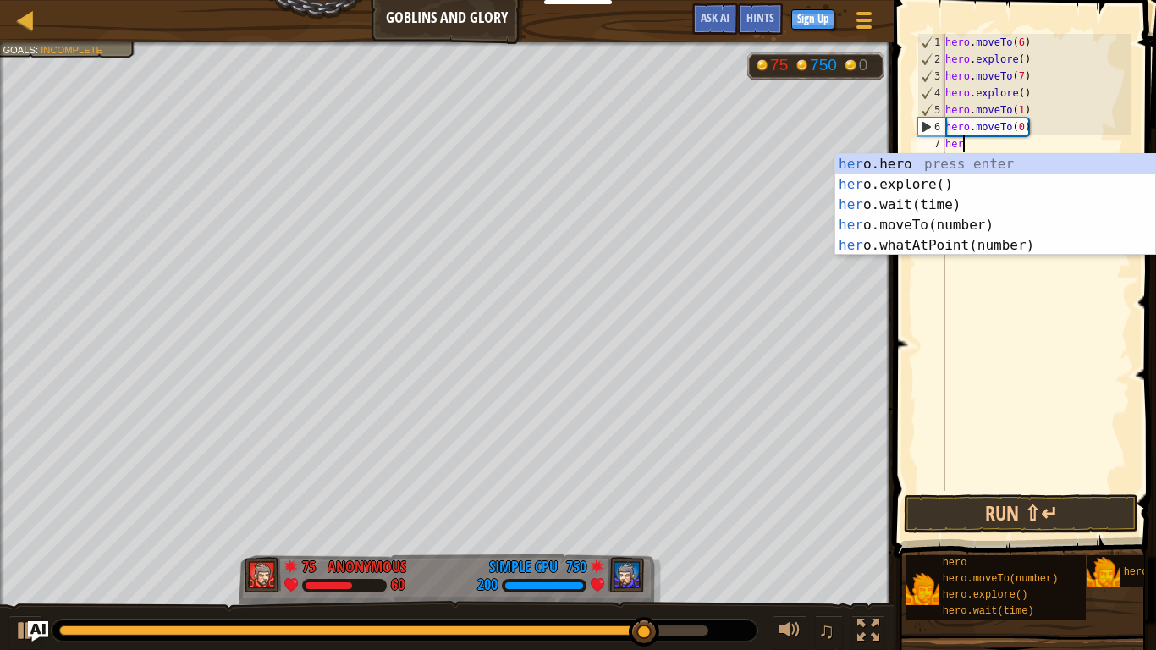
scroll to position [8, 2]
type textarea "h"
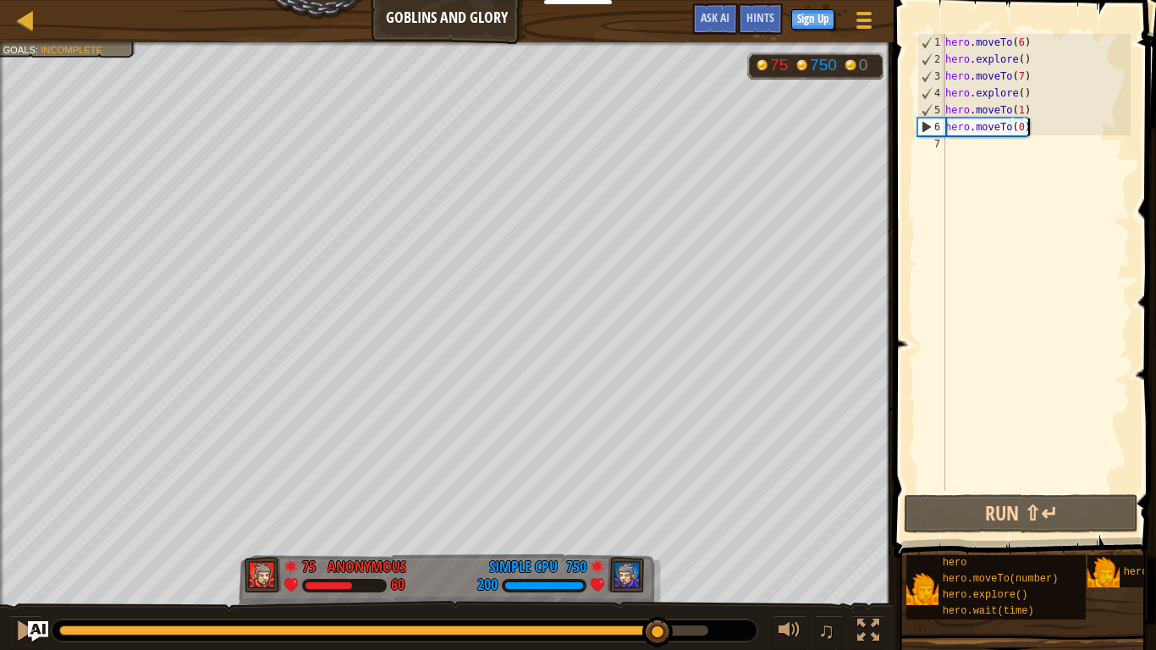
scroll to position [8, 12]
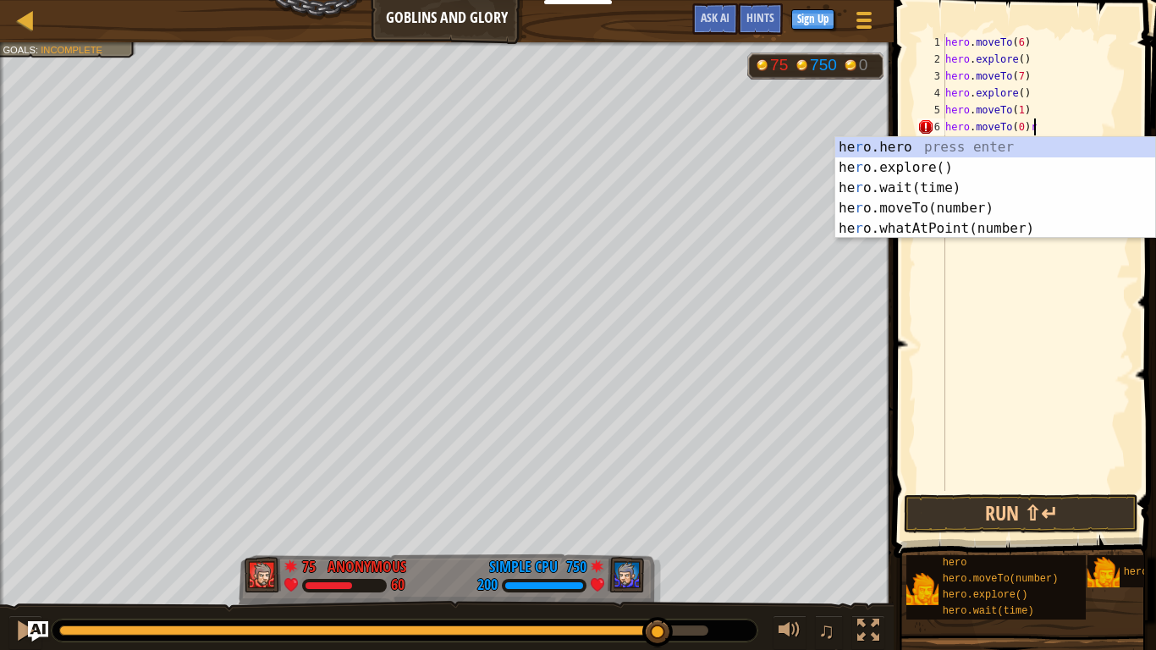
type textarea "hero.moveTo(0)"
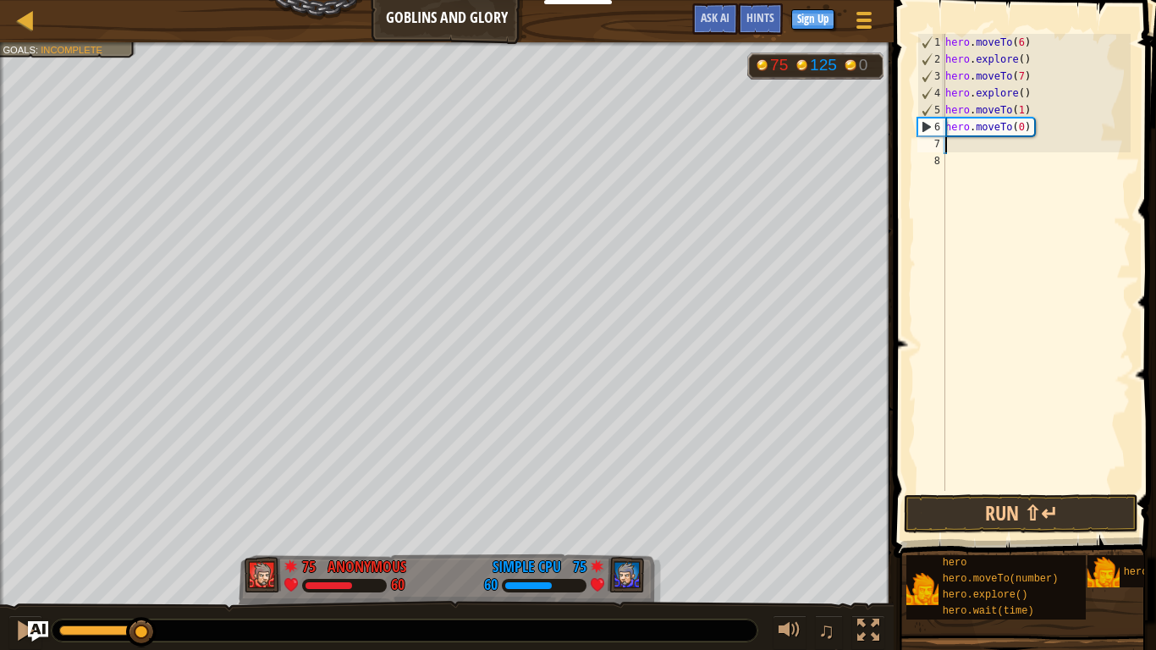
scroll to position [8, 0]
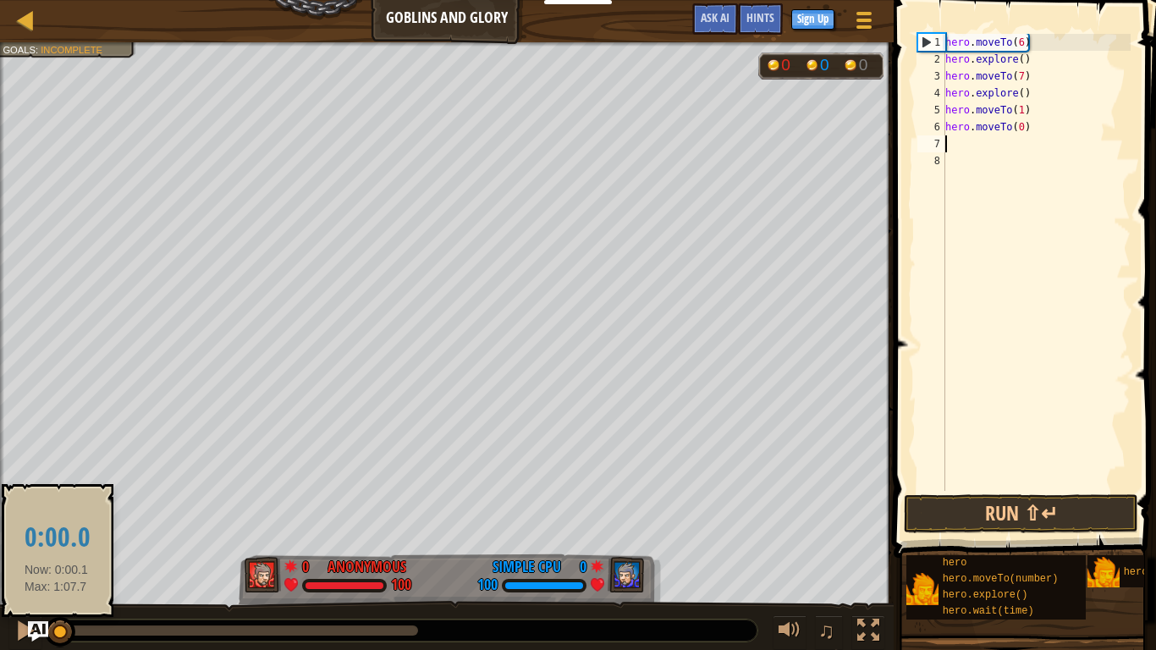
drag, startPoint x: 138, startPoint y: 630, endPoint x: 57, endPoint y: 621, distance: 81.7
click at [57, 621] on div at bounding box center [60, 632] width 30 height 30
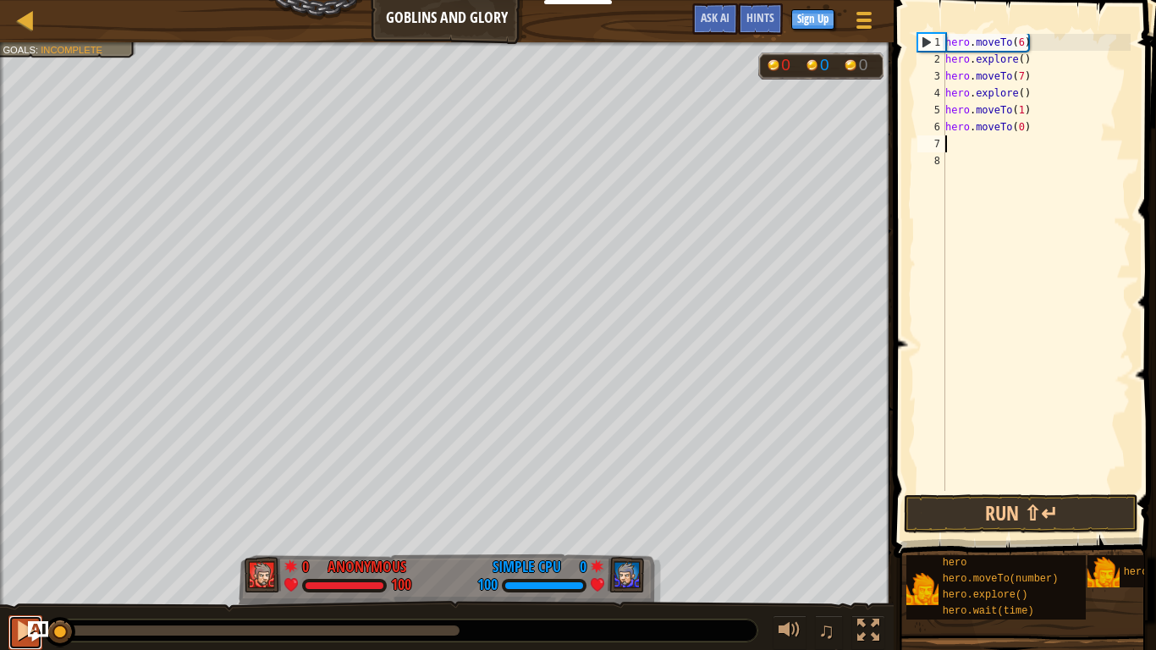
click at [16, 634] on div at bounding box center [25, 631] width 22 height 22
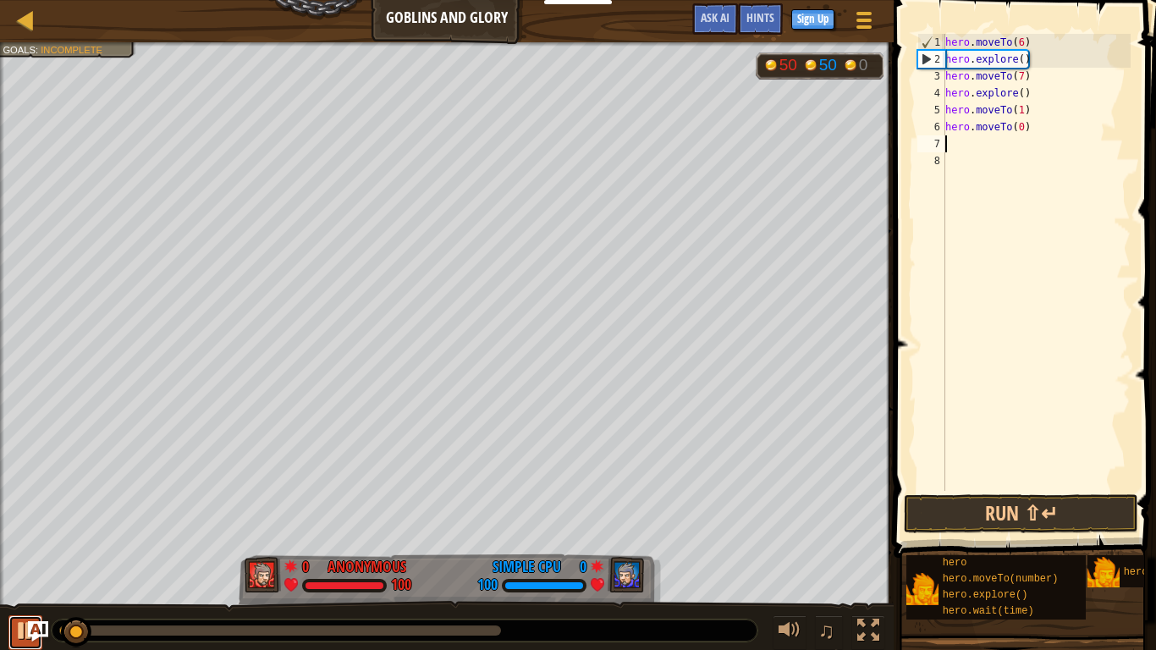
click at [20, 642] on div at bounding box center [25, 631] width 22 height 22
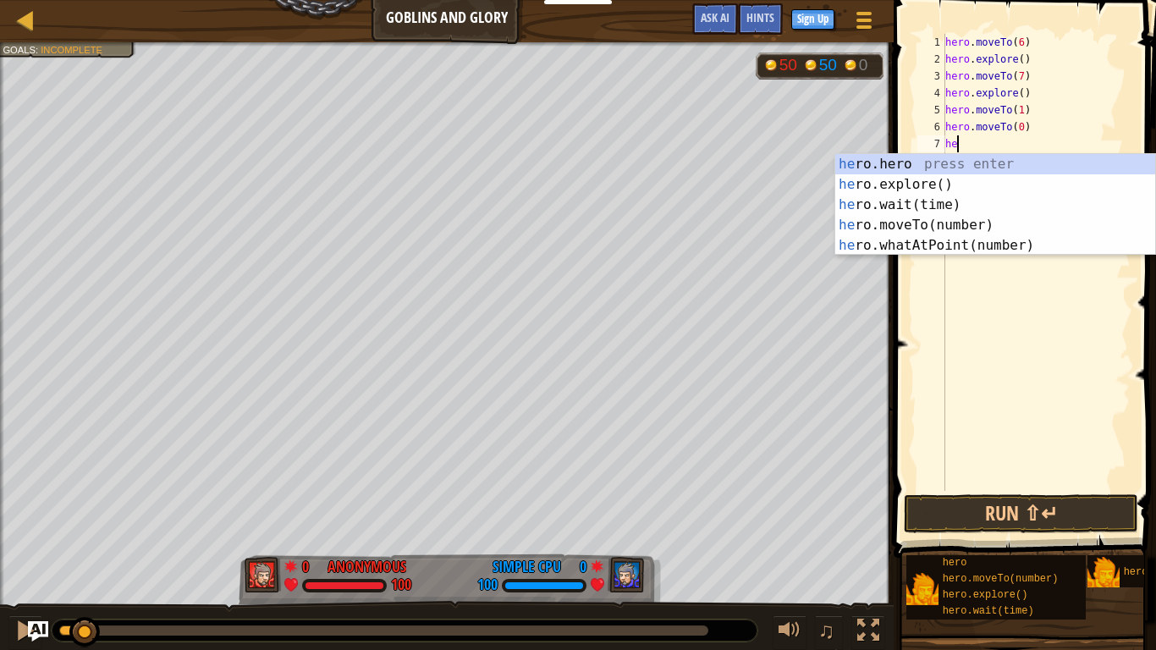
type textarea "her"
click at [985, 179] on div "her o.hero press enter her o.explore() press enter her o.wait(time) press enter…" at bounding box center [996, 225] width 320 height 142
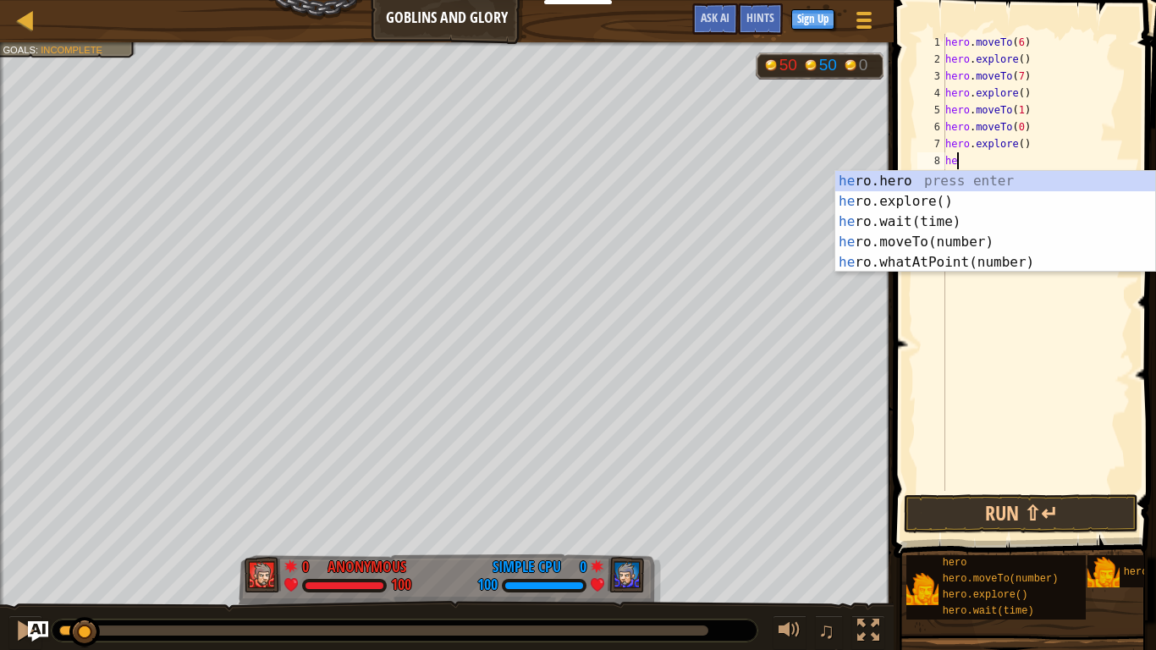
scroll to position [8, 1]
type textarea "h"
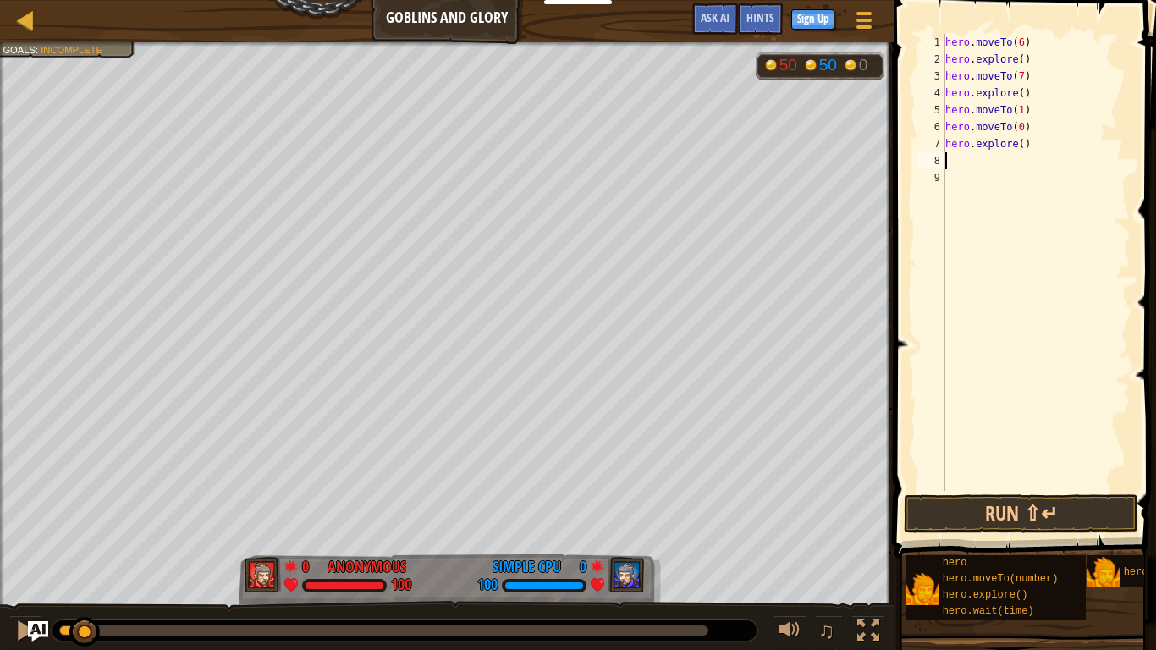
click at [1047, 533] on span at bounding box center [1027, 255] width 276 height 608
click at [1037, 514] on button "Run ⇧↵" at bounding box center [1021, 513] width 235 height 39
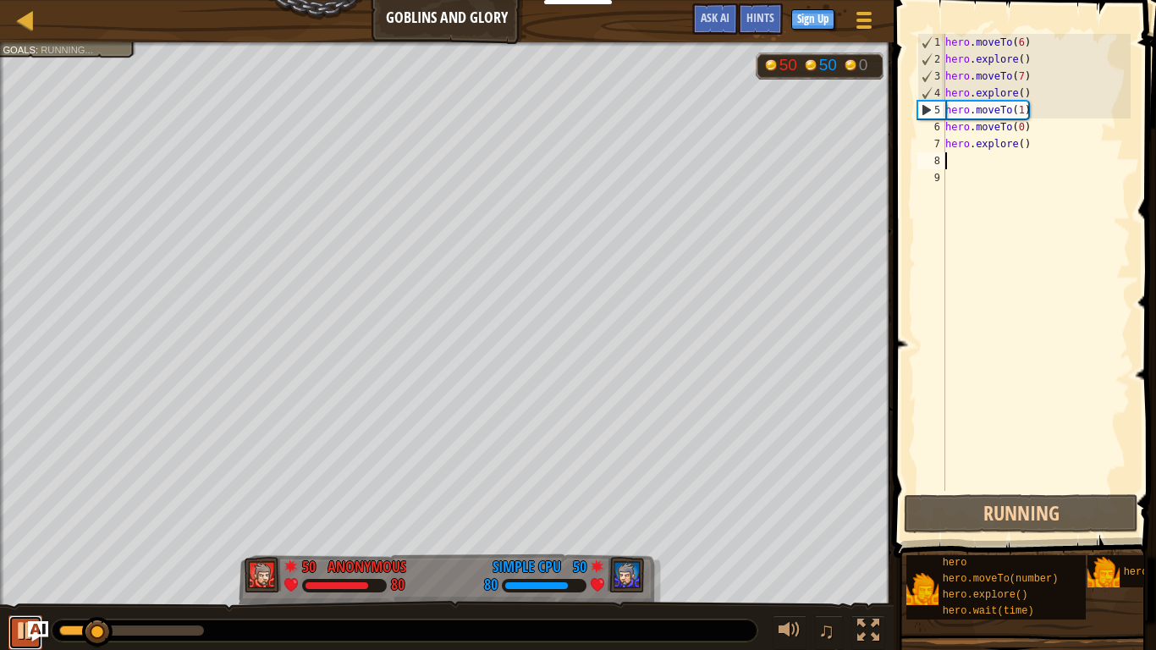
click at [19, 635] on div at bounding box center [25, 631] width 22 height 22
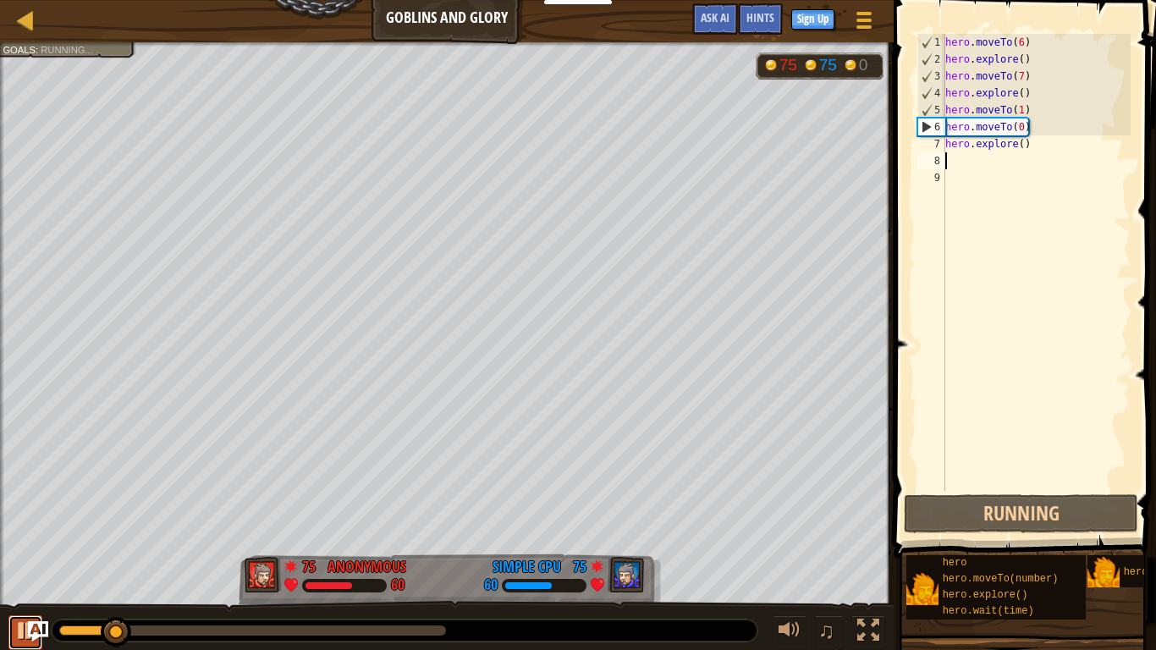
click at [17, 635] on div at bounding box center [25, 631] width 22 height 22
drag, startPoint x: 1027, startPoint y: 126, endPoint x: 933, endPoint y: 129, distance: 94.0
click at [933, 129] on div "1 2 3 4 5 6 7 8 9 hero . moveTo ( 6 ) hero . explore ( ) hero . moveTo ( 7 ) he…" at bounding box center [1022, 262] width 217 height 457
type textarea "hero.moveTo(0)"
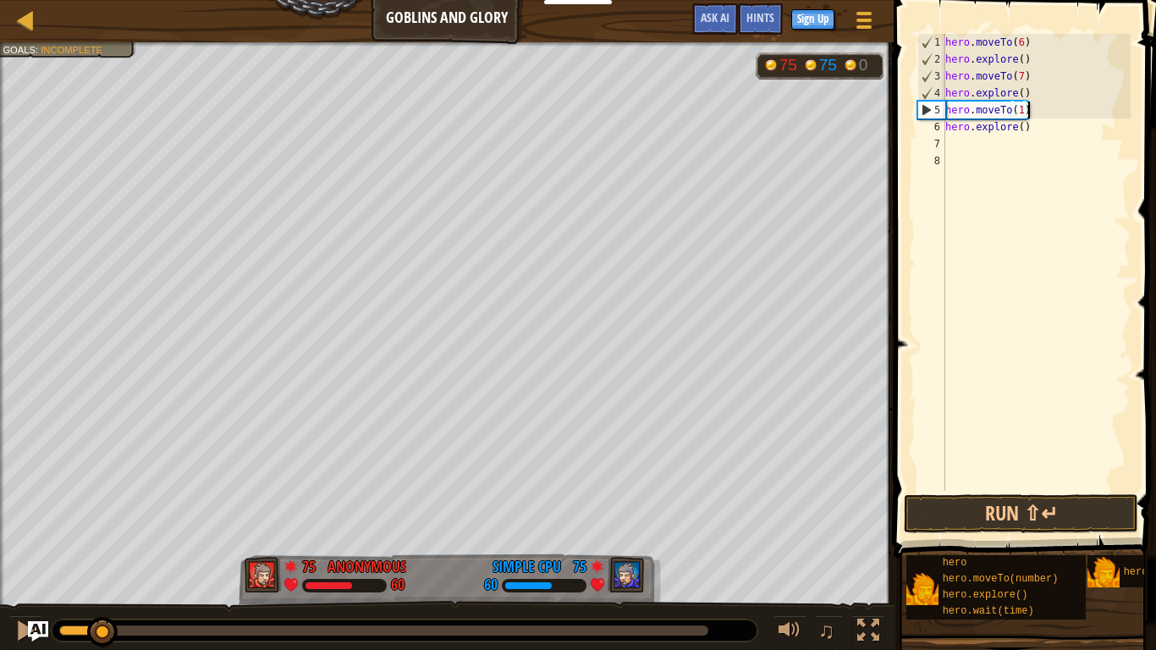
drag, startPoint x: 113, startPoint y: 625, endPoint x: 102, endPoint y: 626, distance: 11.0
click at [102, 626] on div at bounding box center [102, 632] width 30 height 30
click at [18, 637] on div at bounding box center [25, 631] width 22 height 22
click at [1037, 133] on div "hero . moveTo ( 6 ) hero . explore ( ) hero . moveTo ( 7 ) hero . explore ( ) h…" at bounding box center [1036, 279] width 189 height 491
type textarea "hero.explore()"
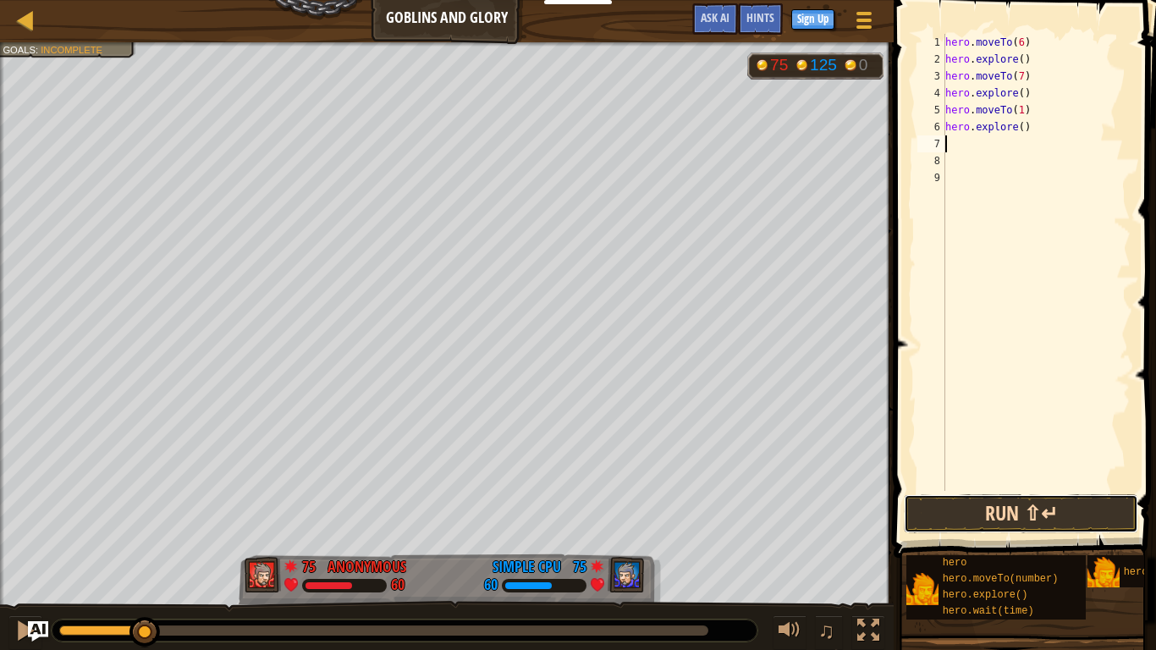
click at [1063, 515] on button "Run ⇧↵" at bounding box center [1021, 513] width 235 height 39
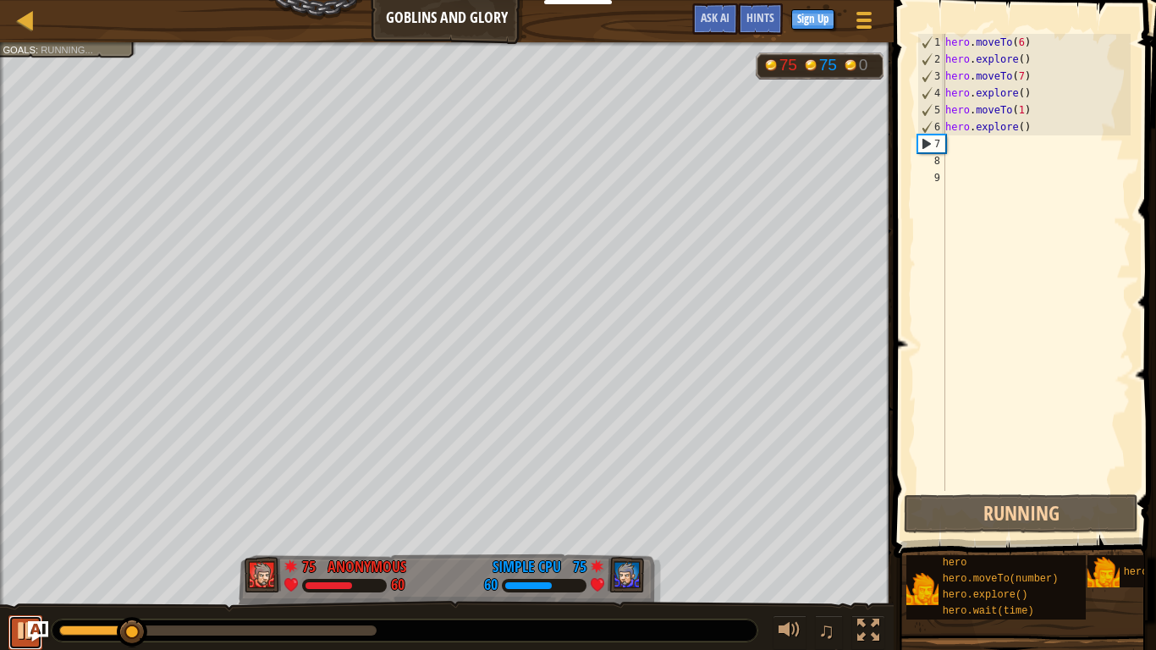
click at [25, 636] on div at bounding box center [25, 631] width 22 height 22
click at [1029, 126] on div "hero . moveTo ( 6 ) hero . explore ( ) hero . moveTo ( 7 ) hero . explore ( ) h…" at bounding box center [1036, 279] width 189 height 491
click at [1029, 128] on div "hero . moveTo ( 6 ) hero . explore ( ) hero . moveTo ( 7 ) hero . explore ( ) h…" at bounding box center [1036, 279] width 189 height 491
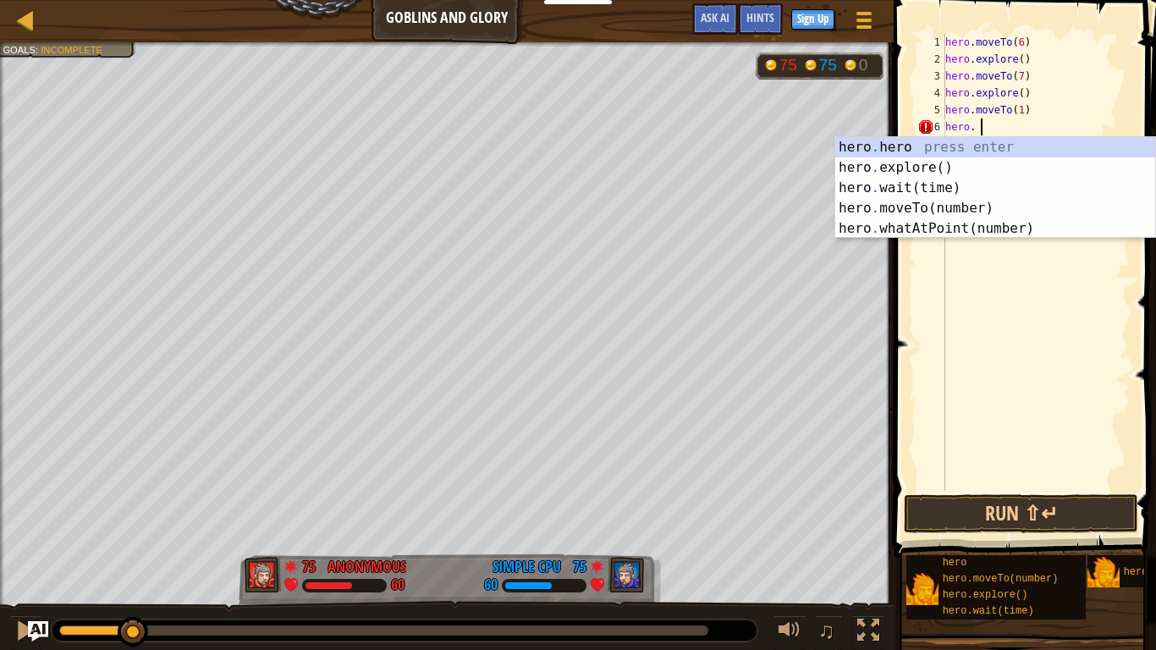
scroll to position [8, 5]
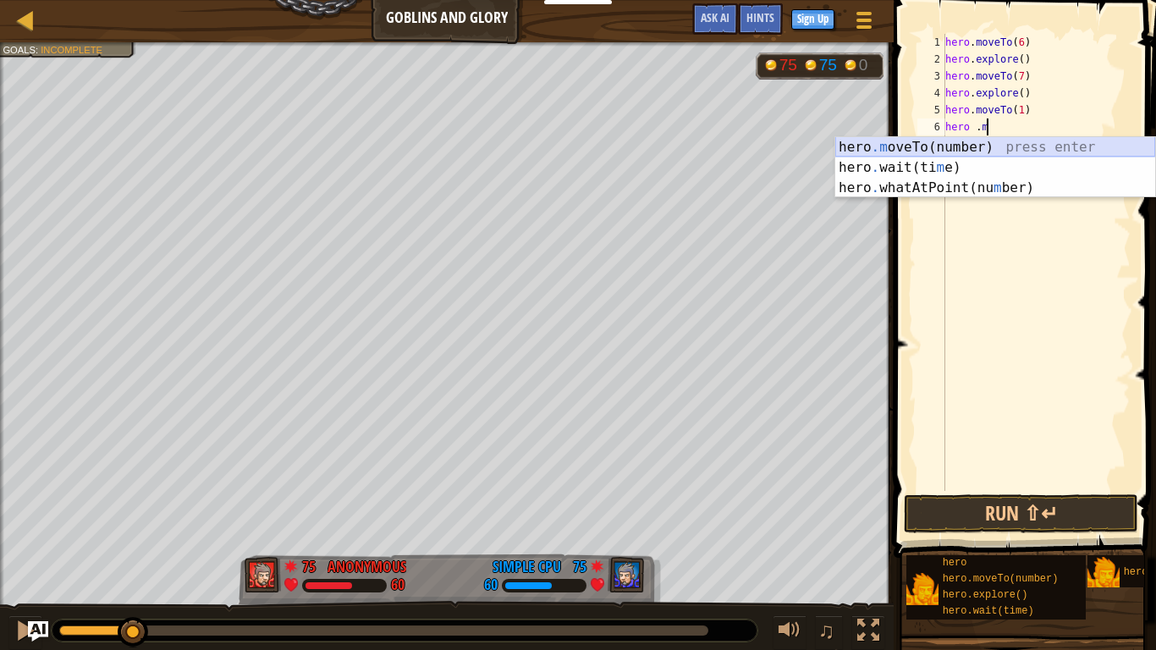
click at [996, 151] on div "hero .m oveTo(number) press enter hero . wait(ti m e) press enter hero . whatAt…" at bounding box center [996, 188] width 320 height 102
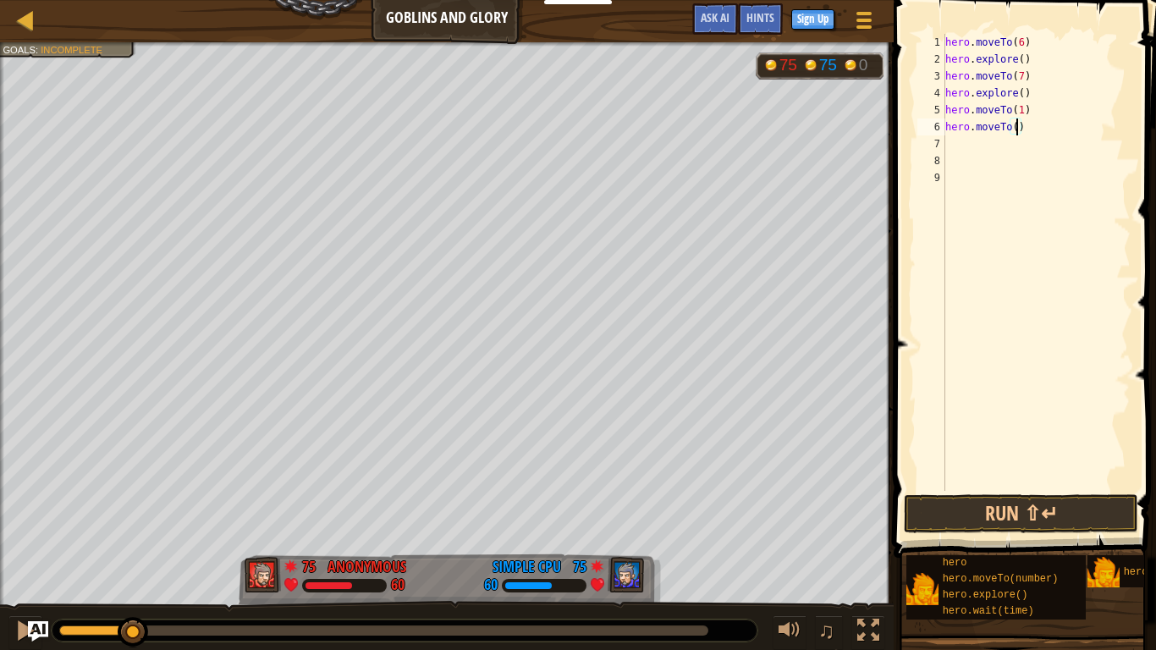
scroll to position [8, 11]
type textarea "hero.moveTo(2)"
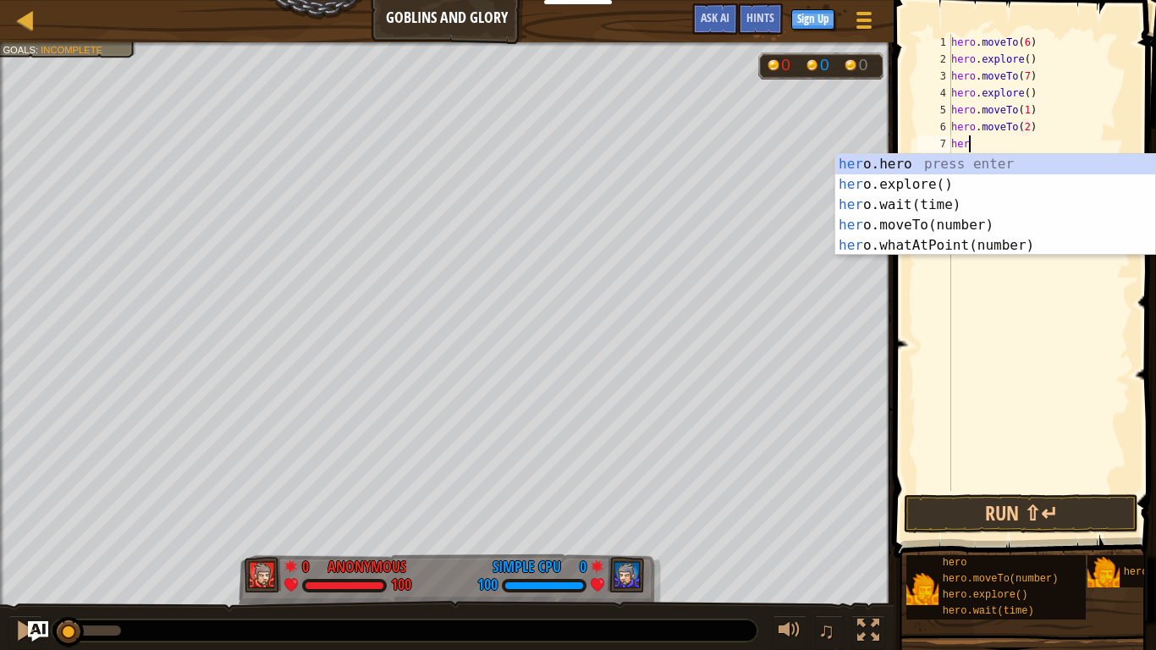
type textarea "hero"
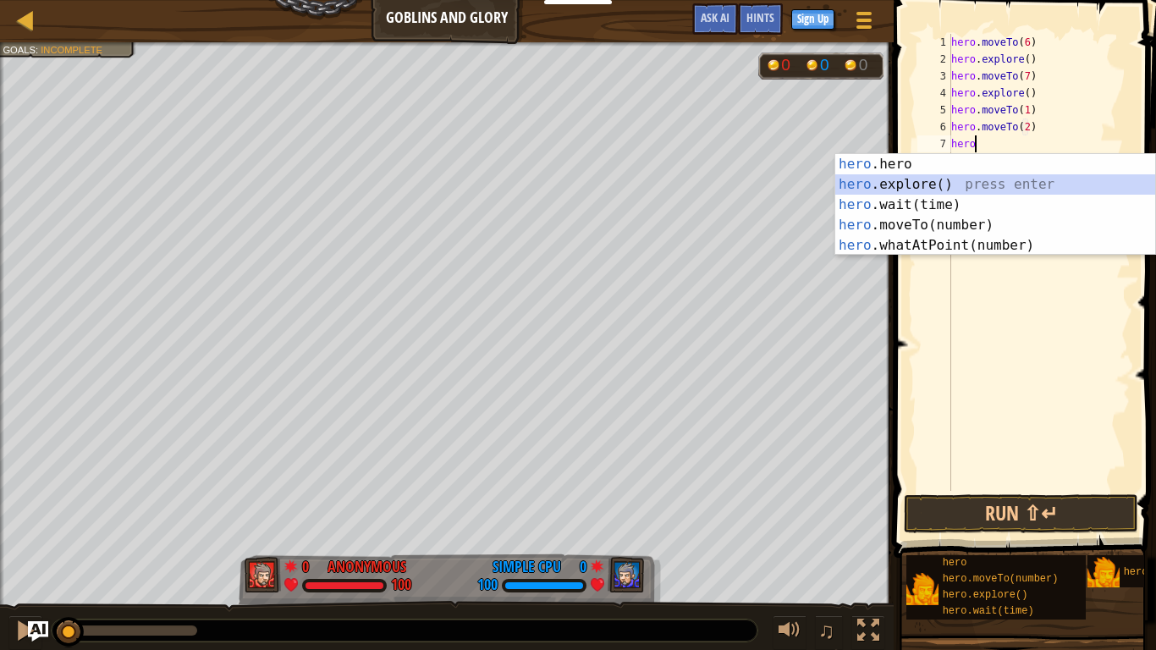
click at [920, 181] on div "hero .hero press enter hero .explore() press enter hero .wait(time) press enter…" at bounding box center [996, 225] width 320 height 142
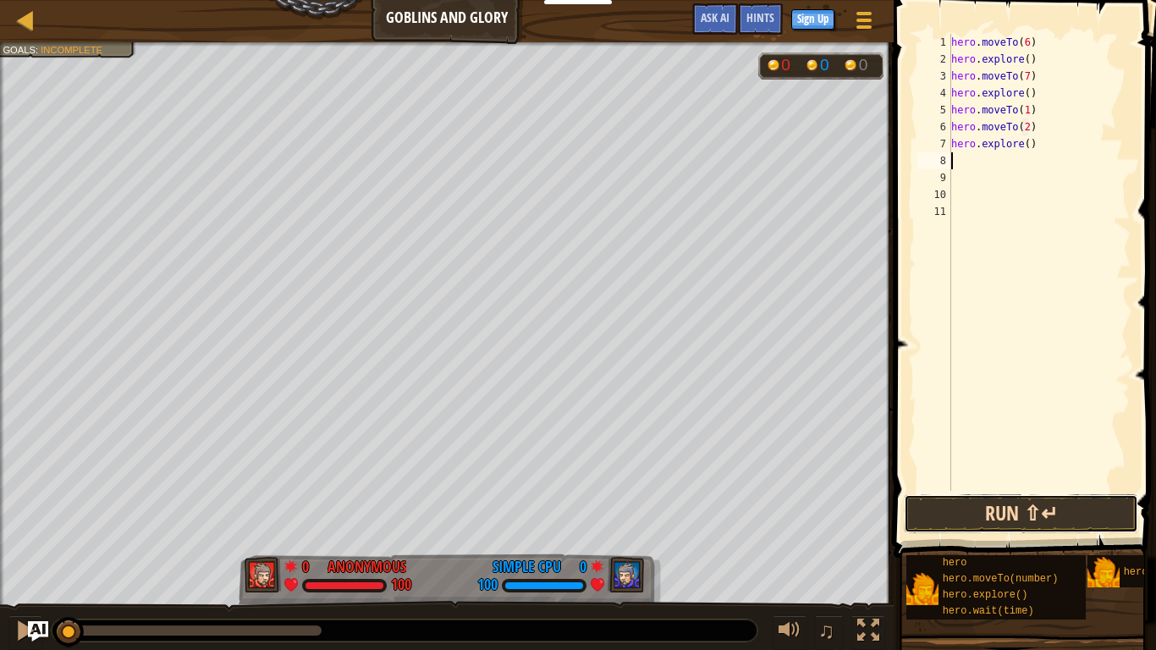
click at [936, 502] on button "Run ⇧↵" at bounding box center [1021, 513] width 235 height 39
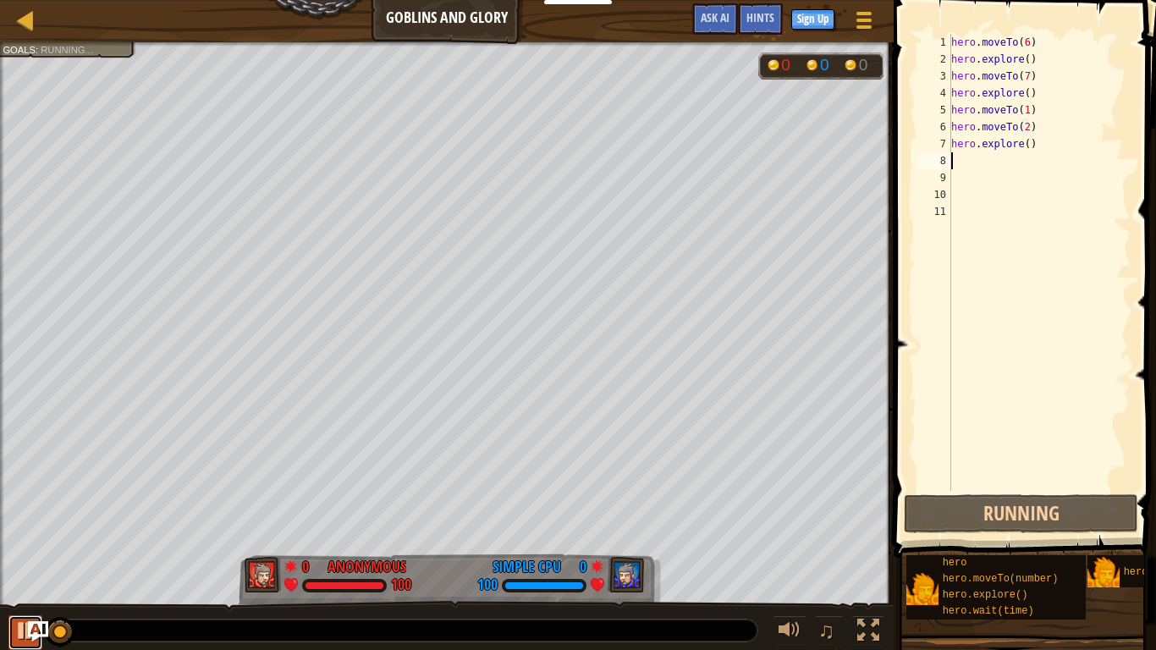
click at [24, 642] on div at bounding box center [25, 631] width 22 height 22
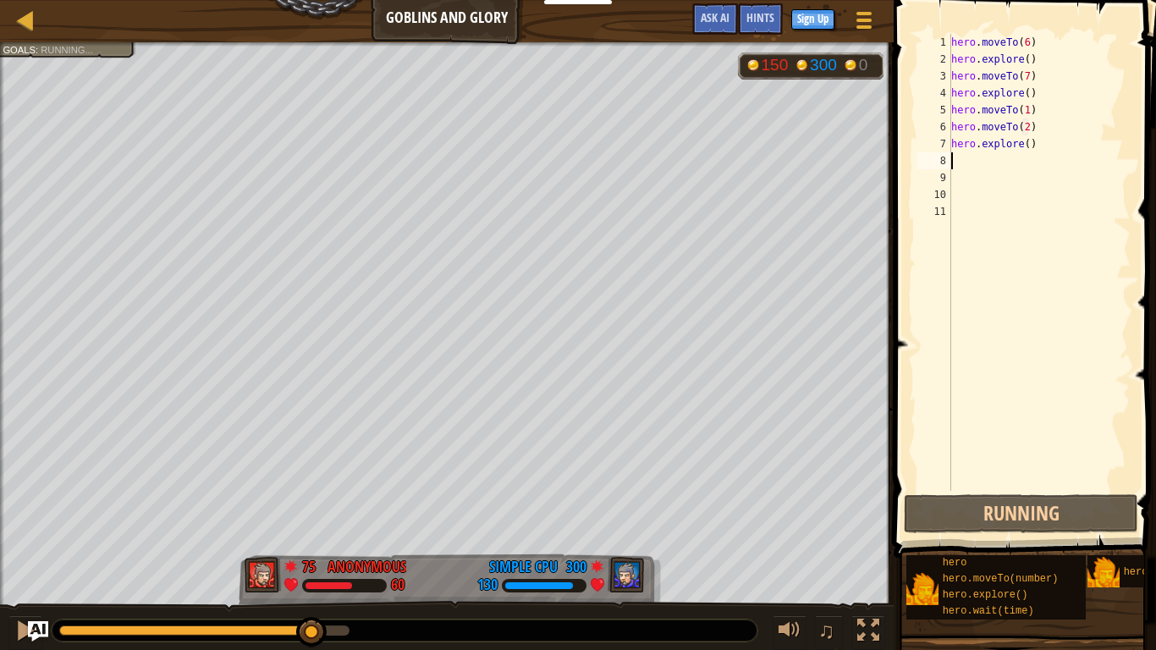
drag, startPoint x: 71, startPoint y: 641, endPoint x: 164, endPoint y: 649, distance: 93.5
click at [164, 649] on div "♫" at bounding box center [447, 626] width 894 height 51
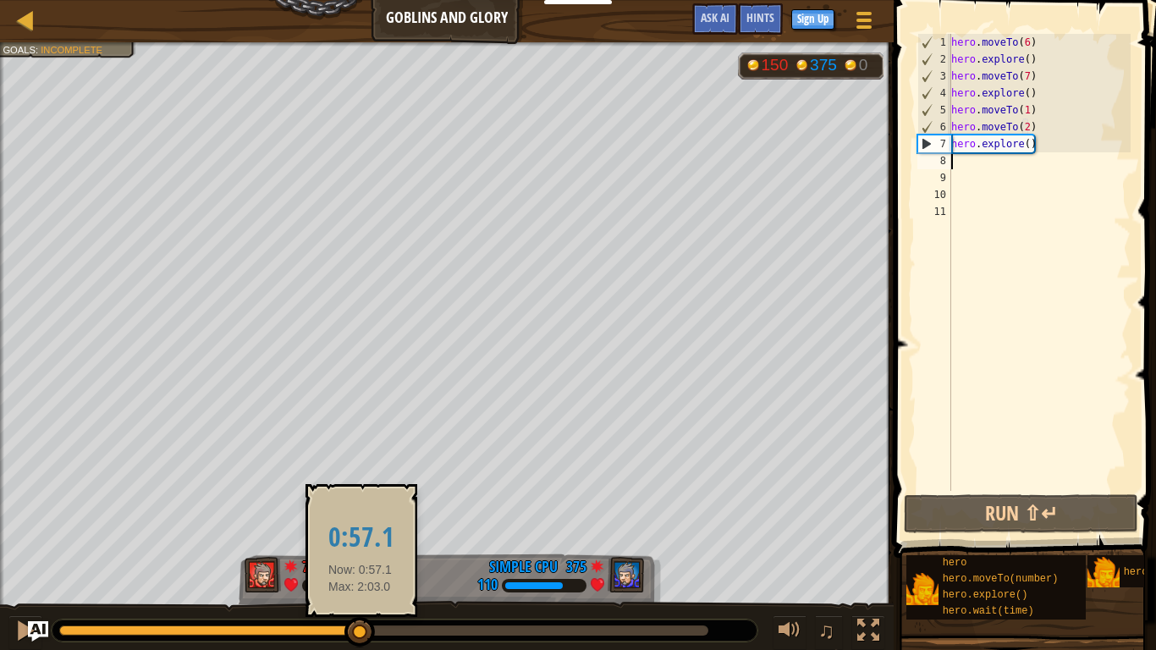
drag, startPoint x: 380, startPoint y: 641, endPoint x: 352, endPoint y: 632, distance: 29.4
click at [352, 632] on div at bounding box center [360, 632] width 30 height 30
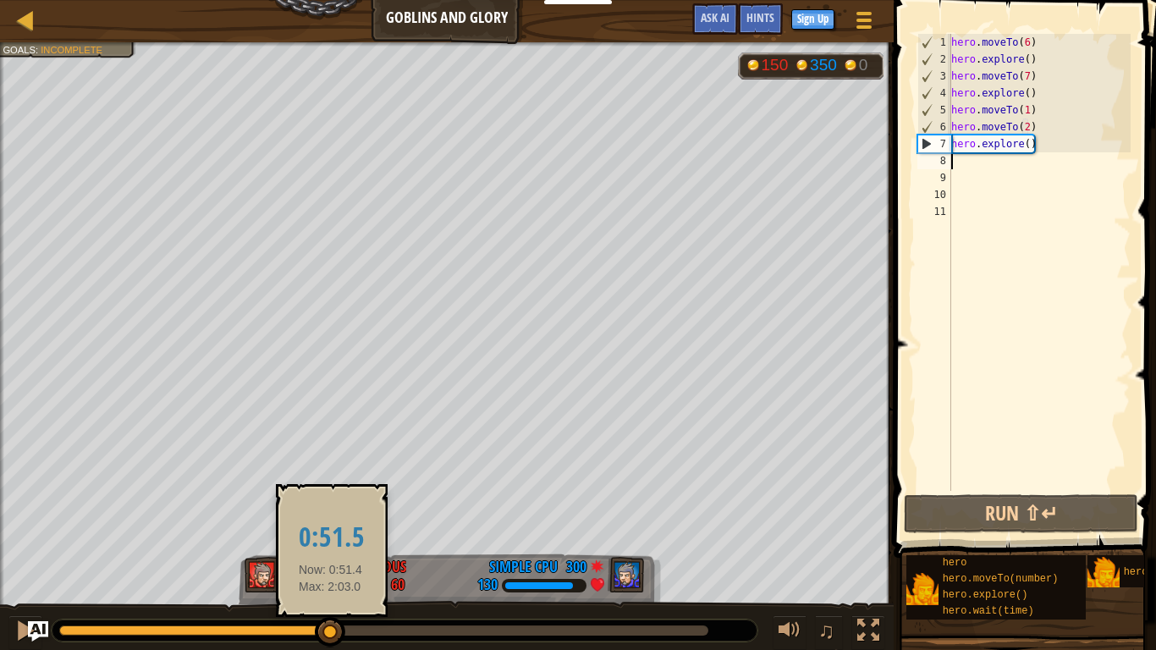
click at [331, 632] on div at bounding box center [195, 631] width 272 height 10
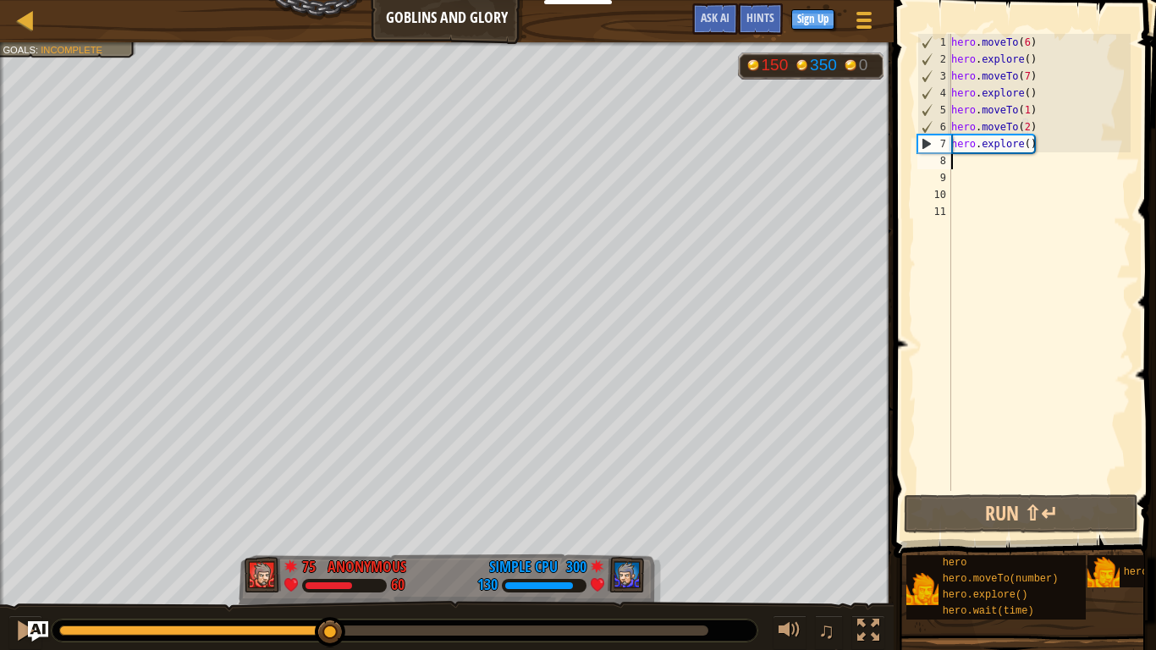
click at [301, 634] on div at bounding box center [195, 631] width 272 height 10
click at [252, 634] on div at bounding box center [180, 631] width 242 height 10
click at [201, 624] on div at bounding box center [405, 631] width 706 height 22
click at [196, 631] on div at bounding box center [140, 631] width 163 height 10
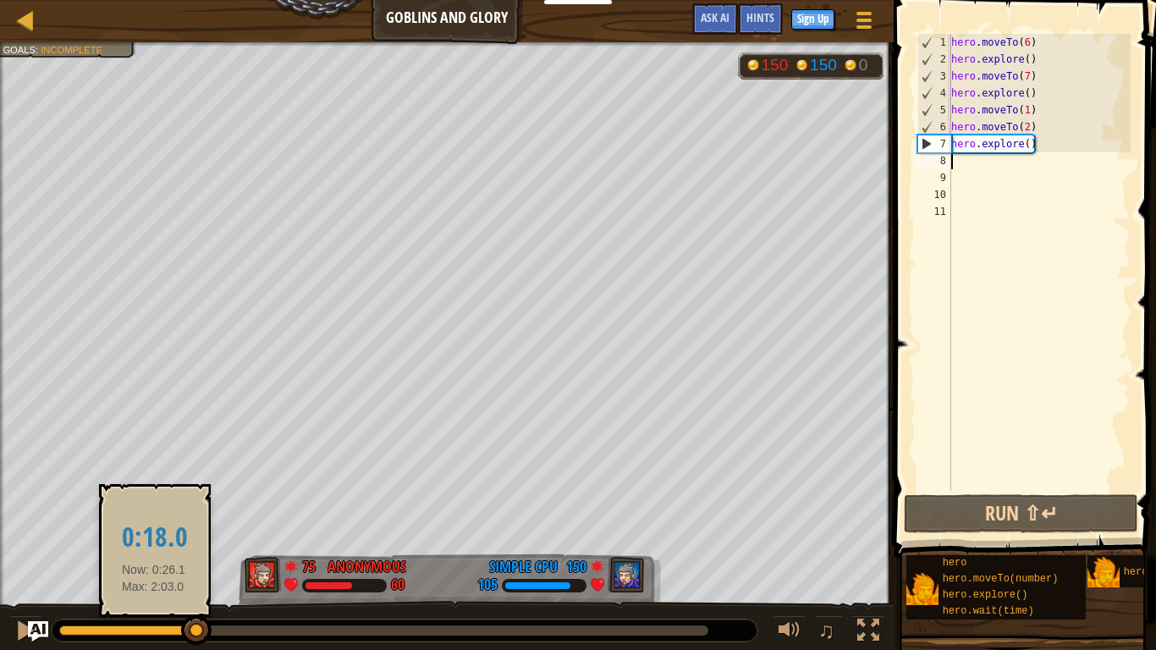
click at [152, 629] on div at bounding box center [128, 631] width 138 height 10
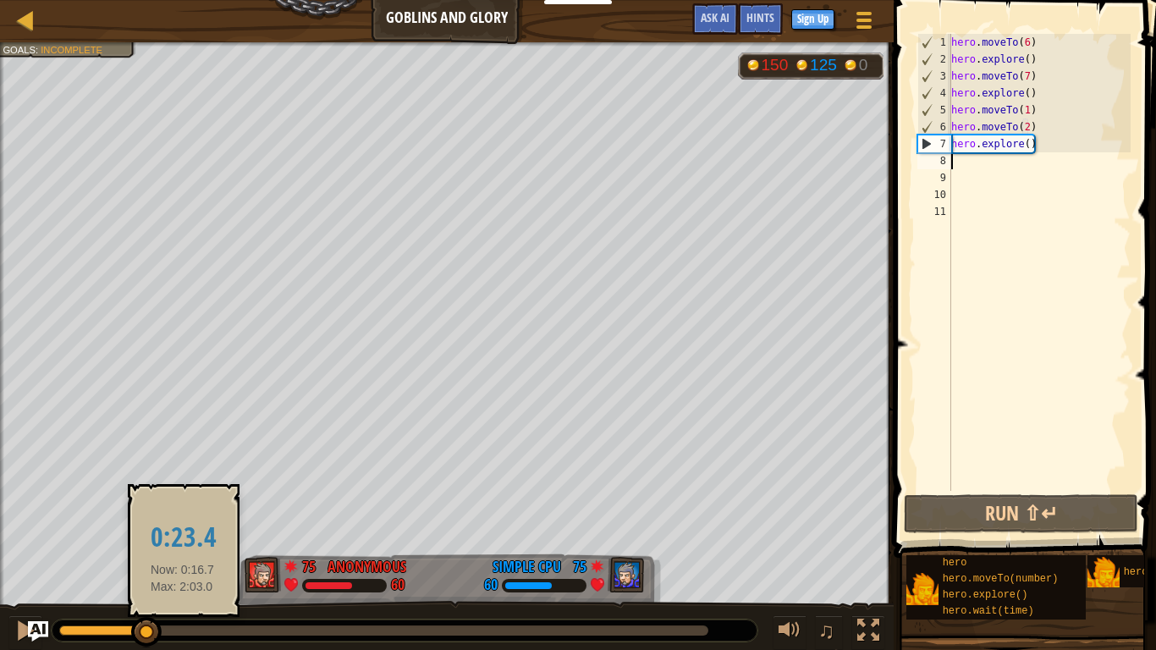
click at [185, 634] on div at bounding box center [383, 631] width 649 height 10
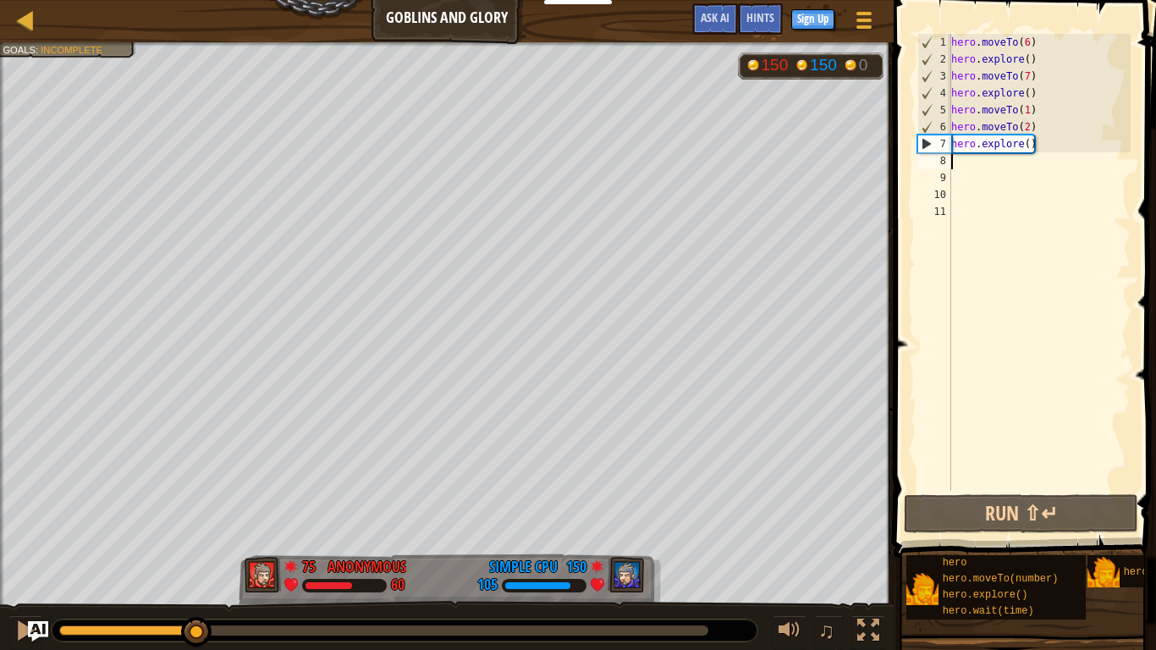
click at [1035, 145] on div "hero . moveTo ( 6 ) hero . explore ( ) hero . moveTo ( 7 ) hero . explore ( ) h…" at bounding box center [1039, 279] width 183 height 491
click at [1030, 145] on div "hero . moveTo ( 6 ) hero . explore ( ) hero . moveTo ( 7 ) hero . explore ( ) h…" at bounding box center [1039, 279] width 183 height 491
drag, startPoint x: 1046, startPoint y: 145, endPoint x: 955, endPoint y: 146, distance: 91.5
click at [955, 146] on div "hero . moveTo ( 6 ) hero . explore ( ) hero . moveTo ( 7 ) hero . explore ( ) h…" at bounding box center [1039, 279] width 183 height 491
type textarea "h"
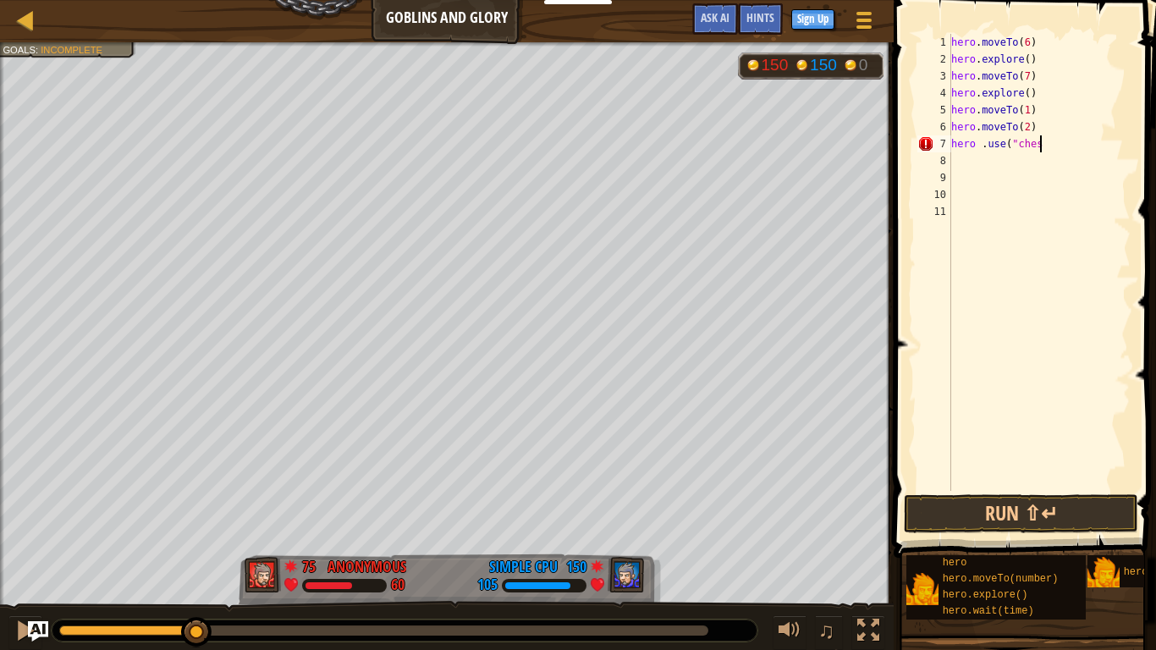
scroll to position [8, 13]
type textarea "hero .use("chest""
click at [1053, 141] on div "hero . moveTo ( 6 ) hero . explore ( ) hero . moveTo ( 7 ) hero . explore ( ) h…" at bounding box center [1039, 279] width 183 height 491
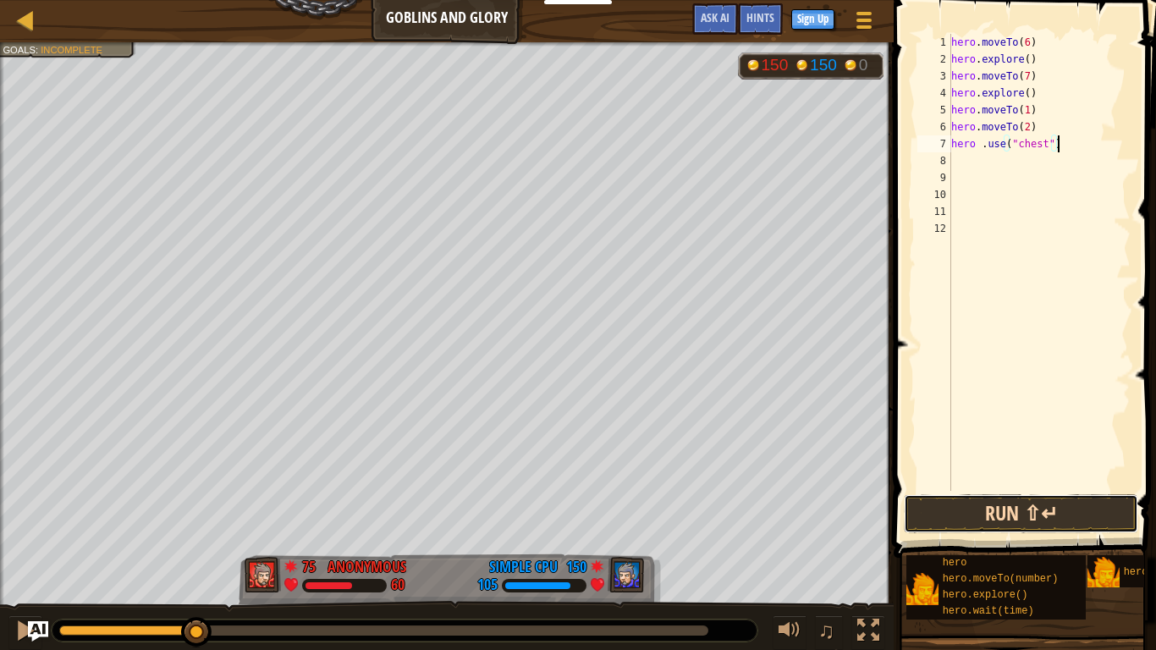
click at [1018, 507] on button "Run ⇧↵" at bounding box center [1021, 513] width 235 height 39
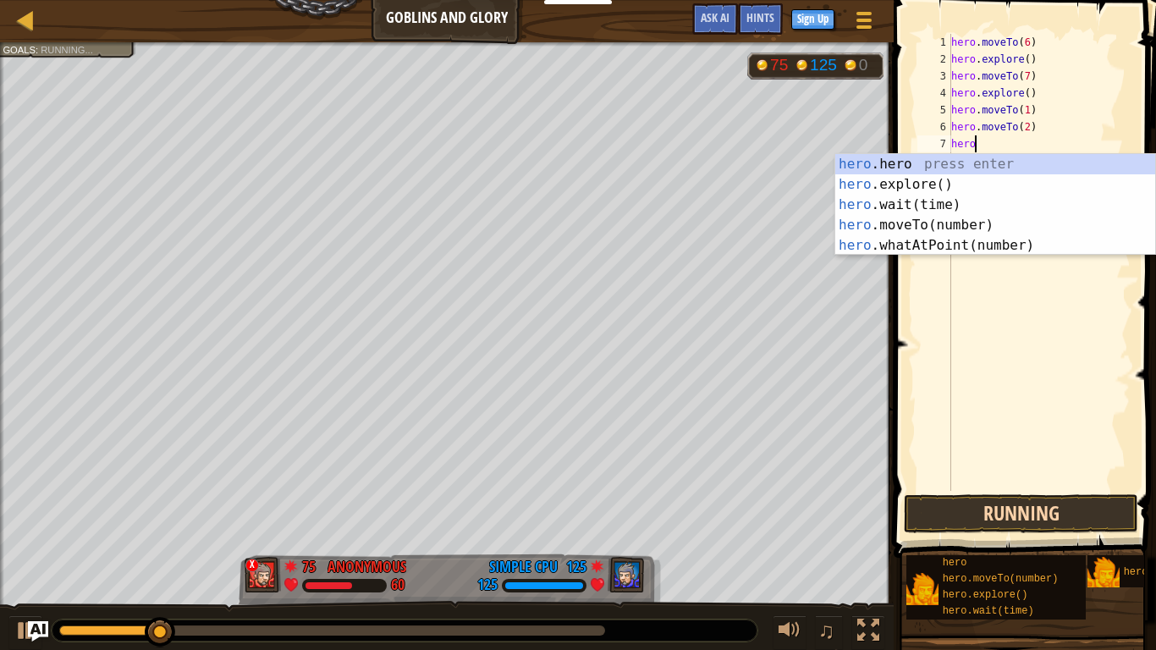
type textarea "hero"
click at [944, 190] on div "hero .hero press enter hero .explore() press enter hero .wait(time) press enter…" at bounding box center [996, 225] width 320 height 142
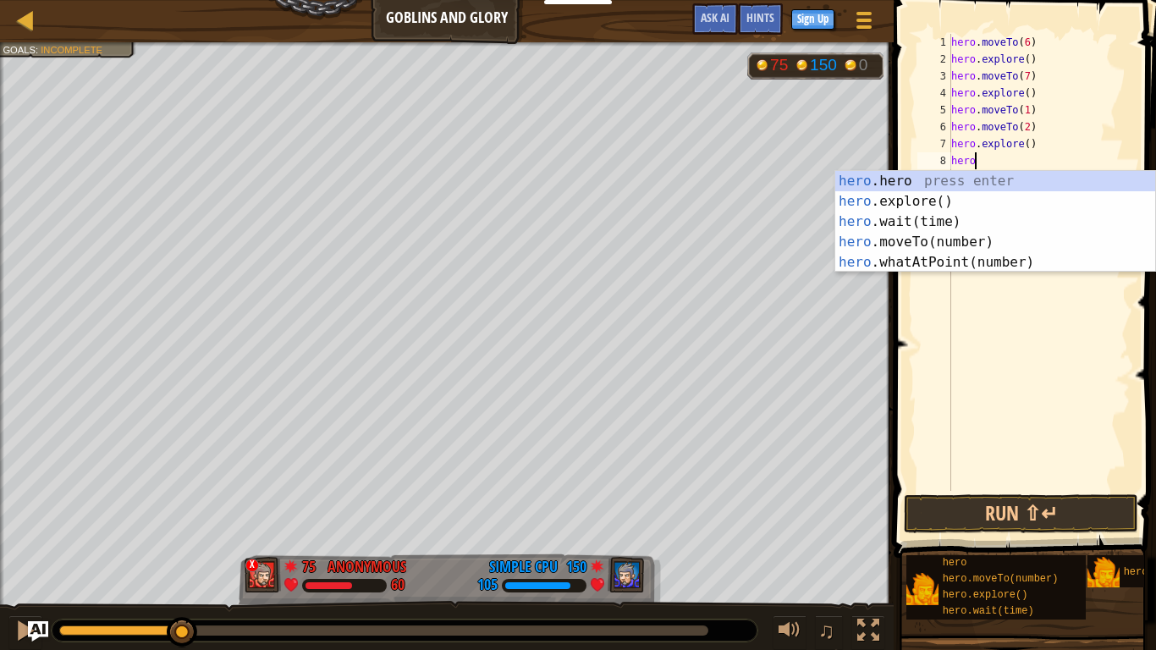
scroll to position [8, 3]
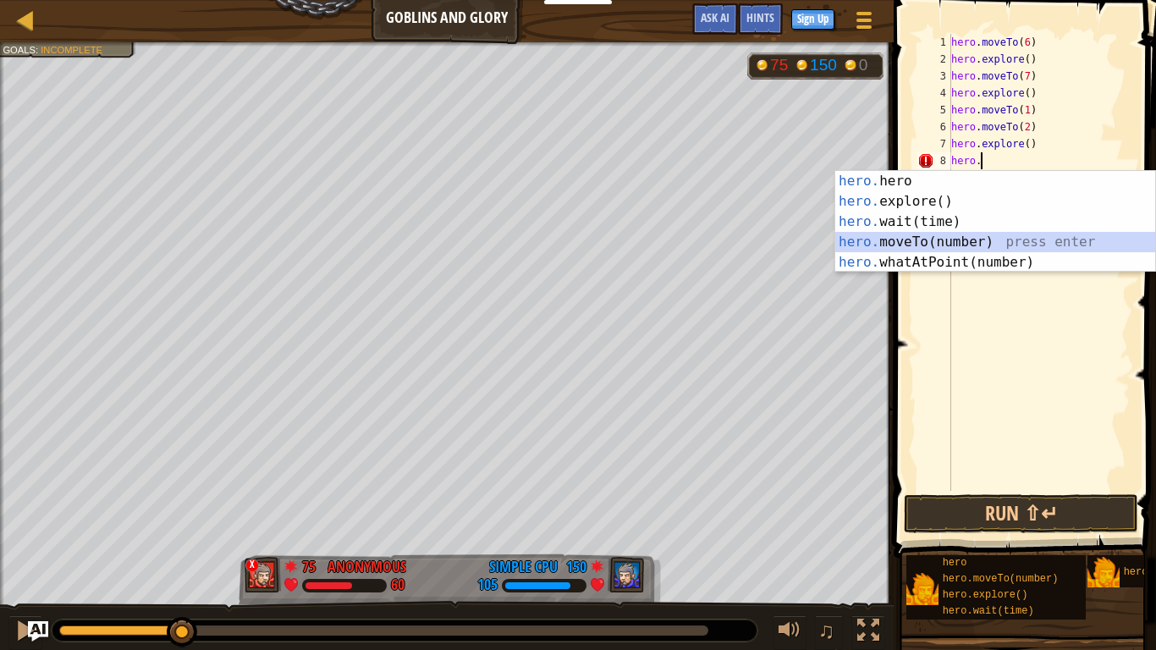
click at [989, 240] on div "hero. hero press enter hero. explore() press enter hero. wait(time) press enter…" at bounding box center [996, 242] width 320 height 142
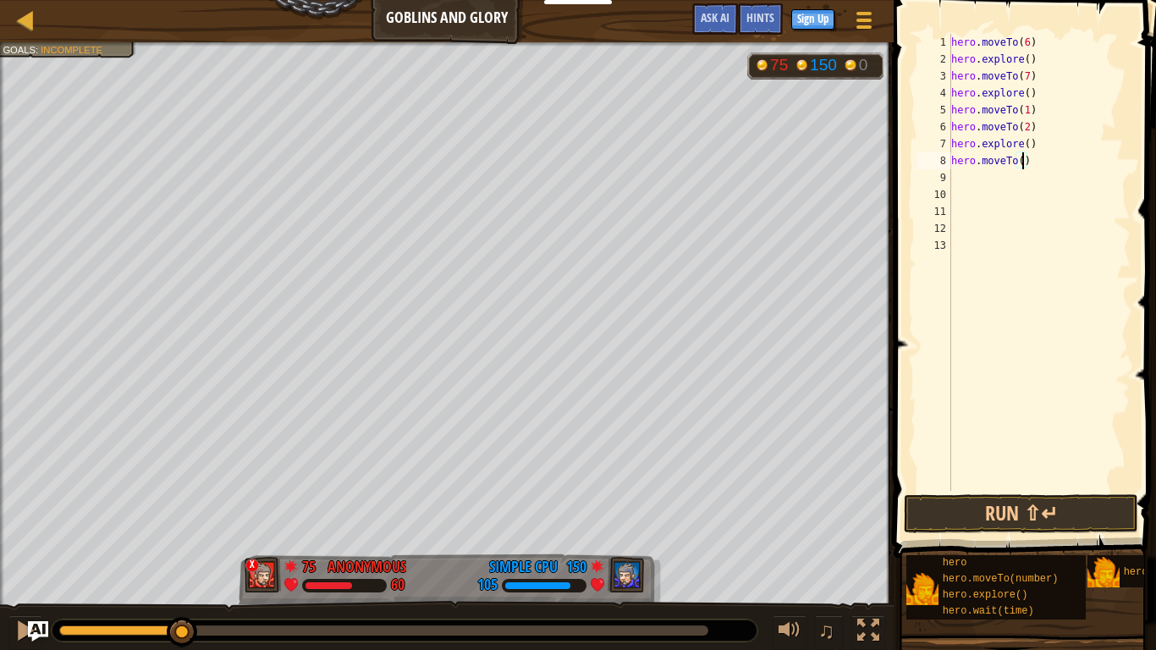
type textarea "hero.moveTo(3)"
click at [976, 178] on div "hero . moveTo ( 6 ) hero . explore ( ) hero . moveTo ( 7 ) hero . explore ( ) h…" at bounding box center [1039, 279] width 183 height 491
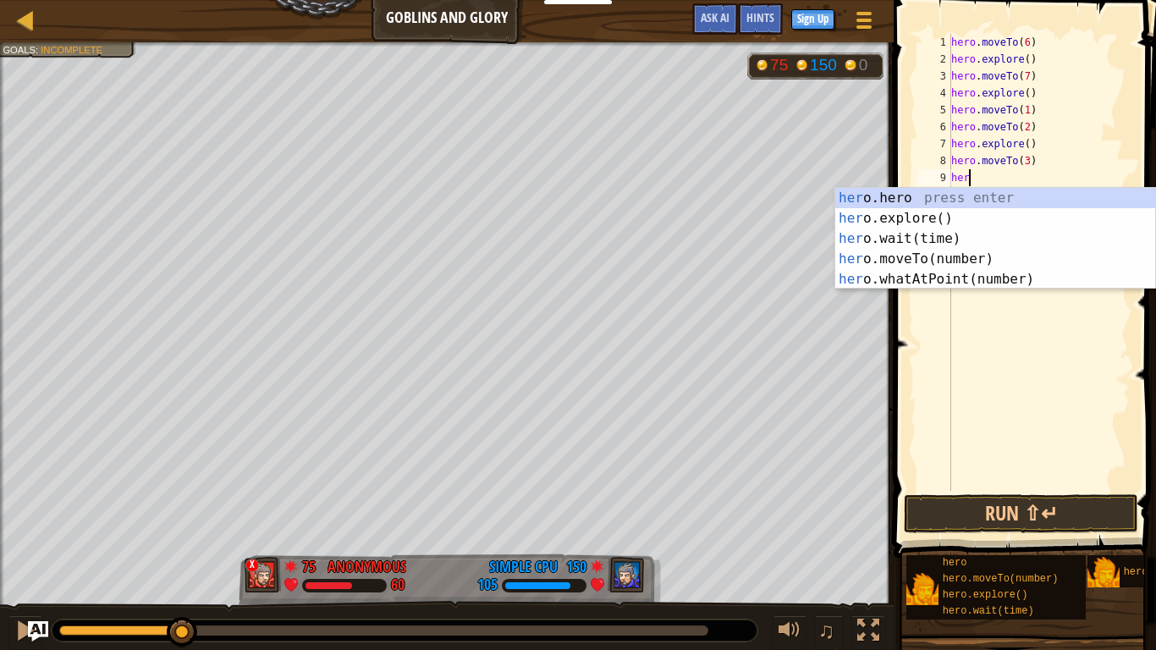
scroll to position [8, 3]
click at [950, 252] on div "hero .hero press enter hero .explore() press enter hero .wait(time) press enter…" at bounding box center [996, 259] width 320 height 142
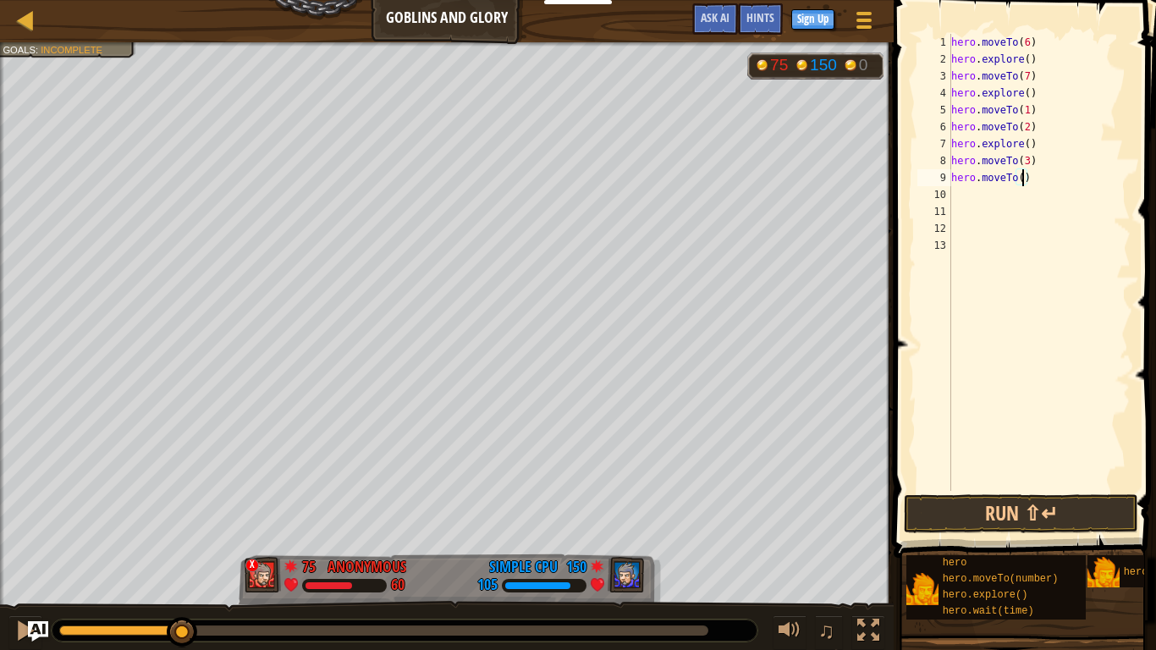
type textarea "hero.moveTo(9)"
click at [958, 196] on div "hero . moveTo ( 6 ) hero . explore ( ) hero . moveTo ( 7 ) hero . explore ( ) h…" at bounding box center [1039, 279] width 183 height 491
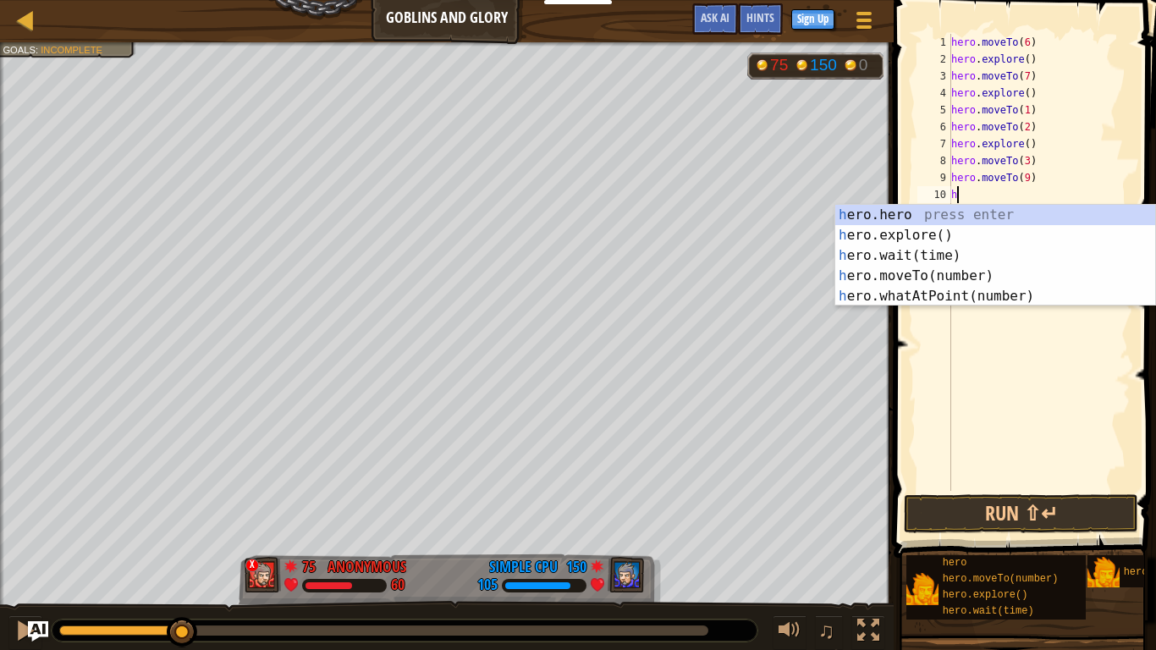
scroll to position [8, 0]
type textarea "hero"
click at [952, 237] on div "hero .hero press enter hero .explore() press enter hero .wait(time) press enter…" at bounding box center [996, 276] width 320 height 142
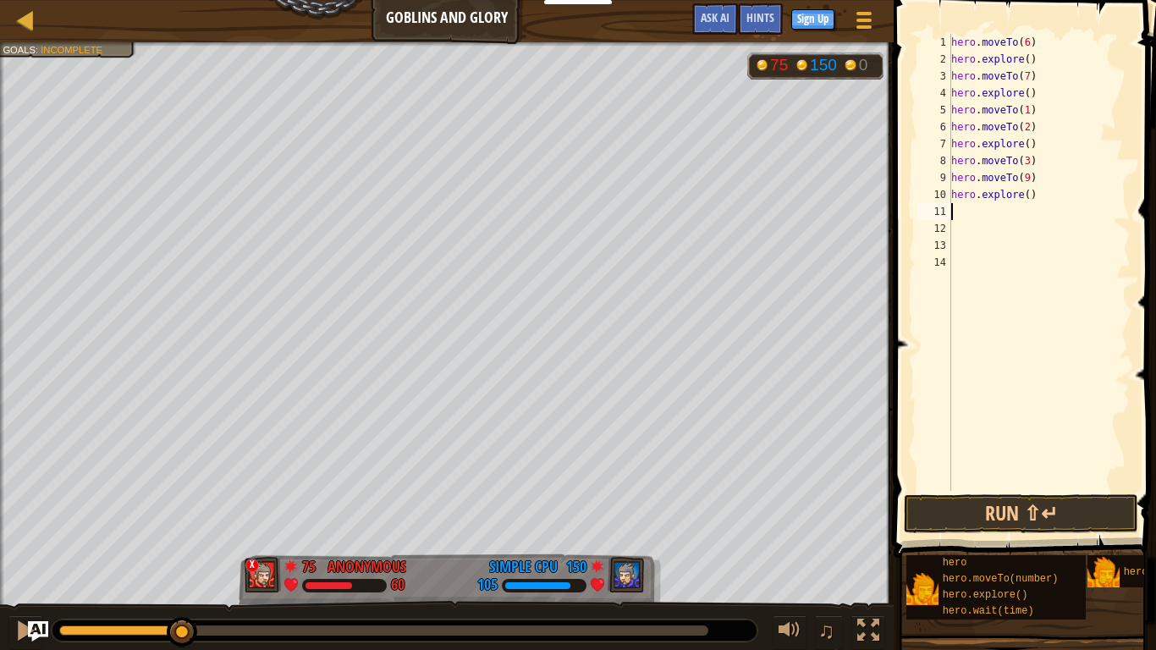
scroll to position [8, 0]
click at [1063, 509] on button "Run ⇧↵" at bounding box center [1021, 513] width 235 height 39
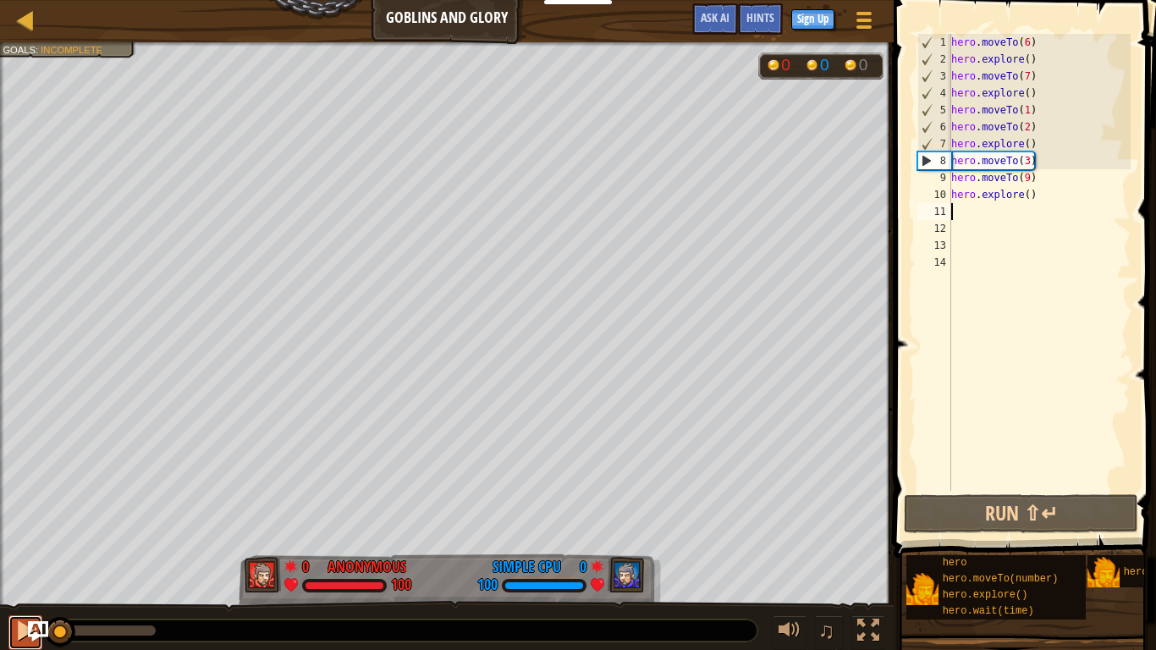
click at [19, 633] on div at bounding box center [25, 631] width 22 height 22
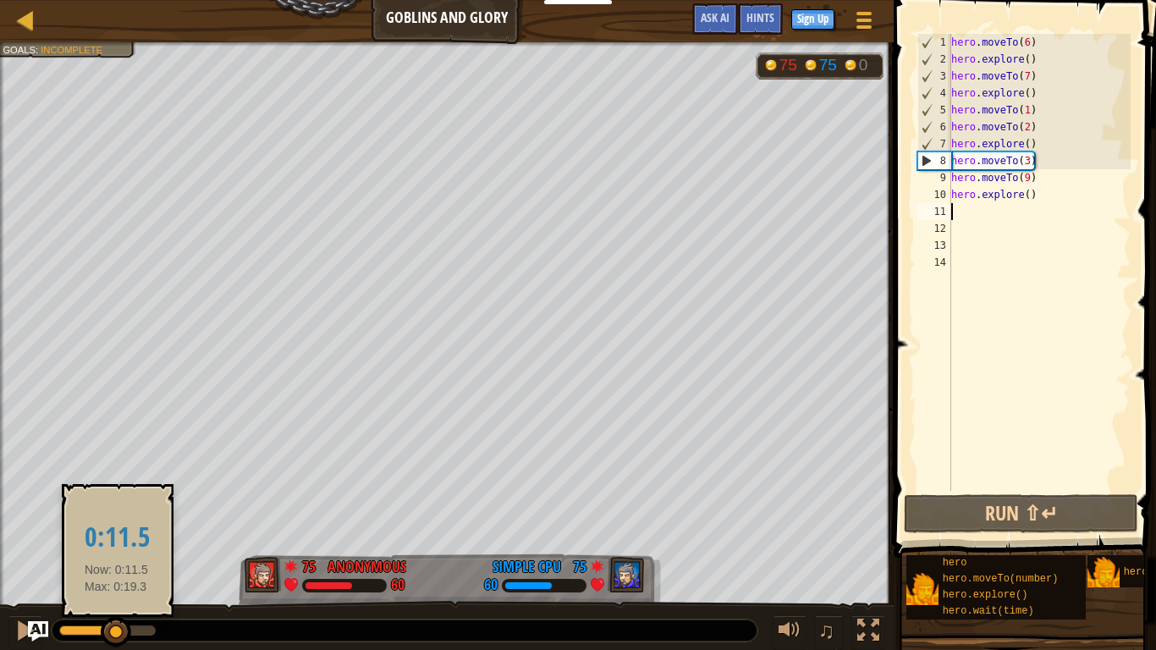
drag, startPoint x: 106, startPoint y: 633, endPoint x: 110, endPoint y: 620, distance: 14.2
click at [110, 620] on div at bounding box center [116, 632] width 30 height 30
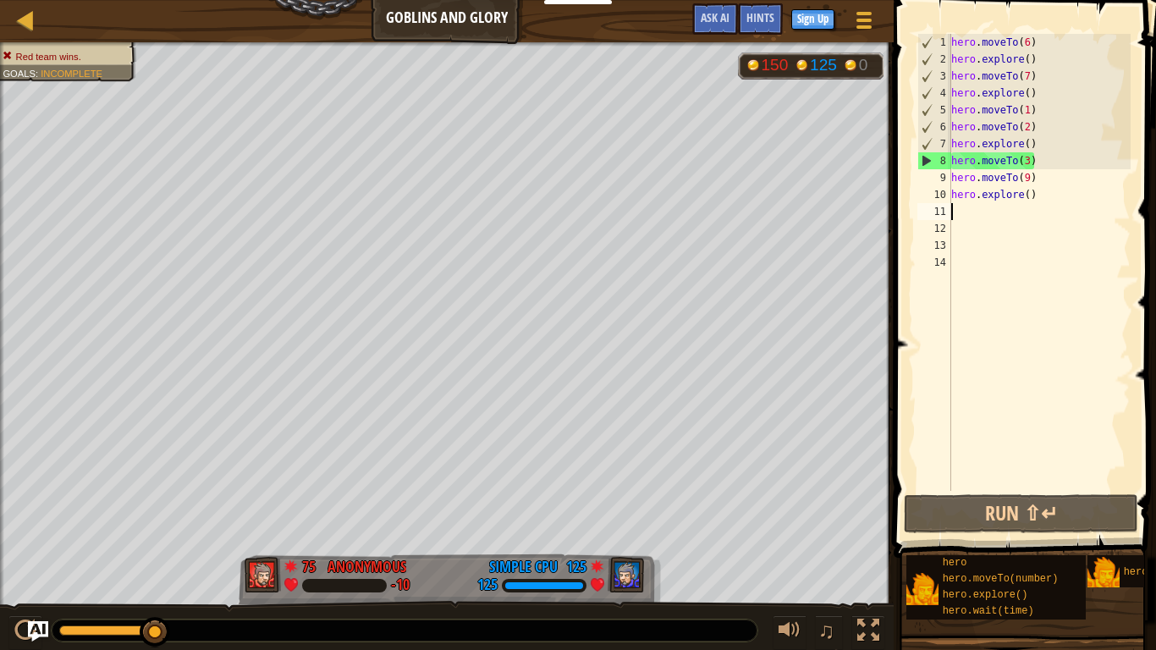
drag, startPoint x: 156, startPoint y: 635, endPoint x: 190, endPoint y: 612, distance: 41.6
click at [190, 612] on div "♫" at bounding box center [447, 626] width 894 height 51
click at [1027, 162] on div "hero . moveTo ( 6 ) hero . explore ( ) hero . moveTo ( 7 ) hero . explore ( ) h…" at bounding box center [1039, 279] width 183 height 491
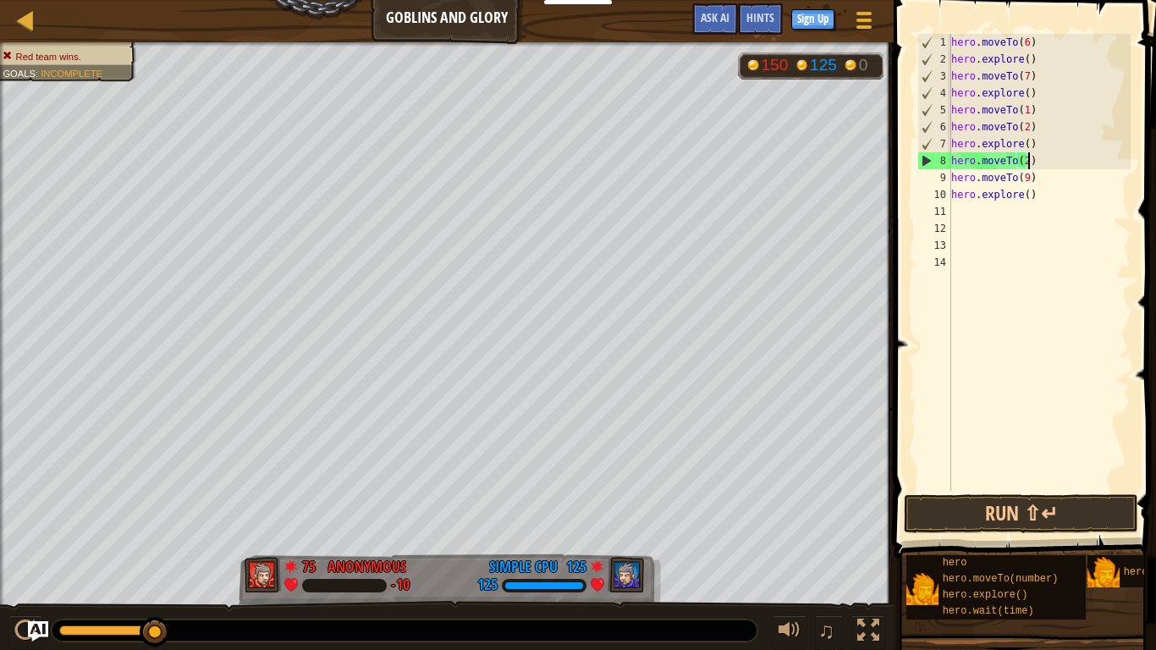
scroll to position [8, 11]
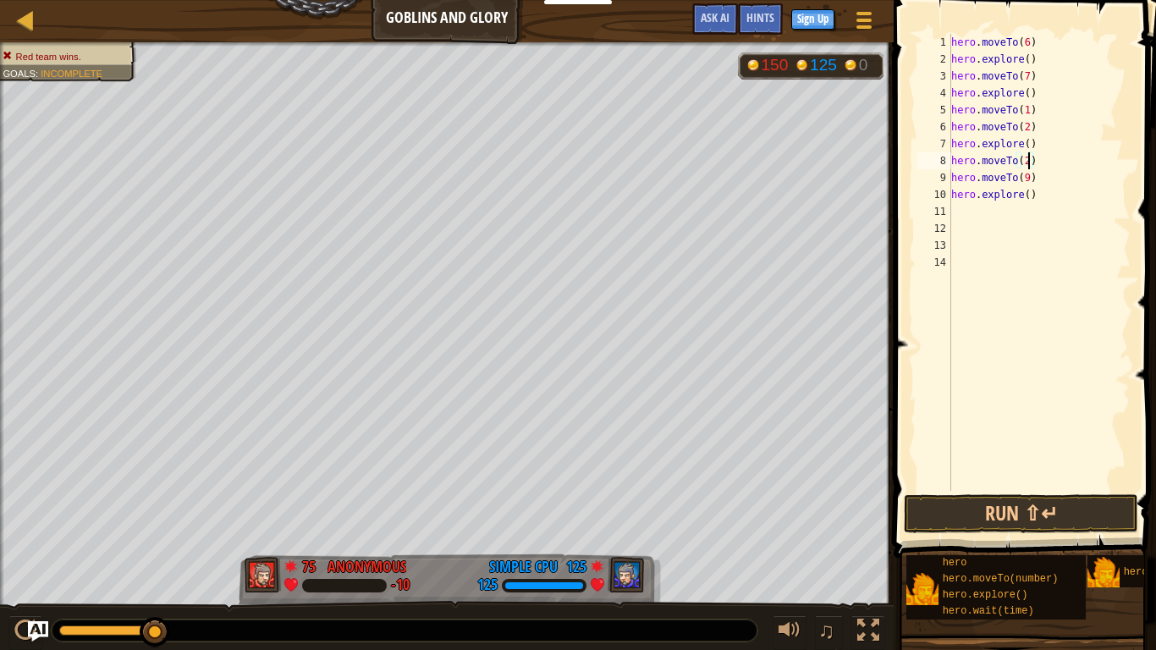
click at [1029, 179] on div "hero . moveTo ( 6 ) hero . explore ( ) hero . moveTo ( 7 ) hero . explore ( ) h…" at bounding box center [1039, 279] width 183 height 491
click at [983, 510] on button "Run ⇧↵" at bounding box center [1021, 513] width 235 height 39
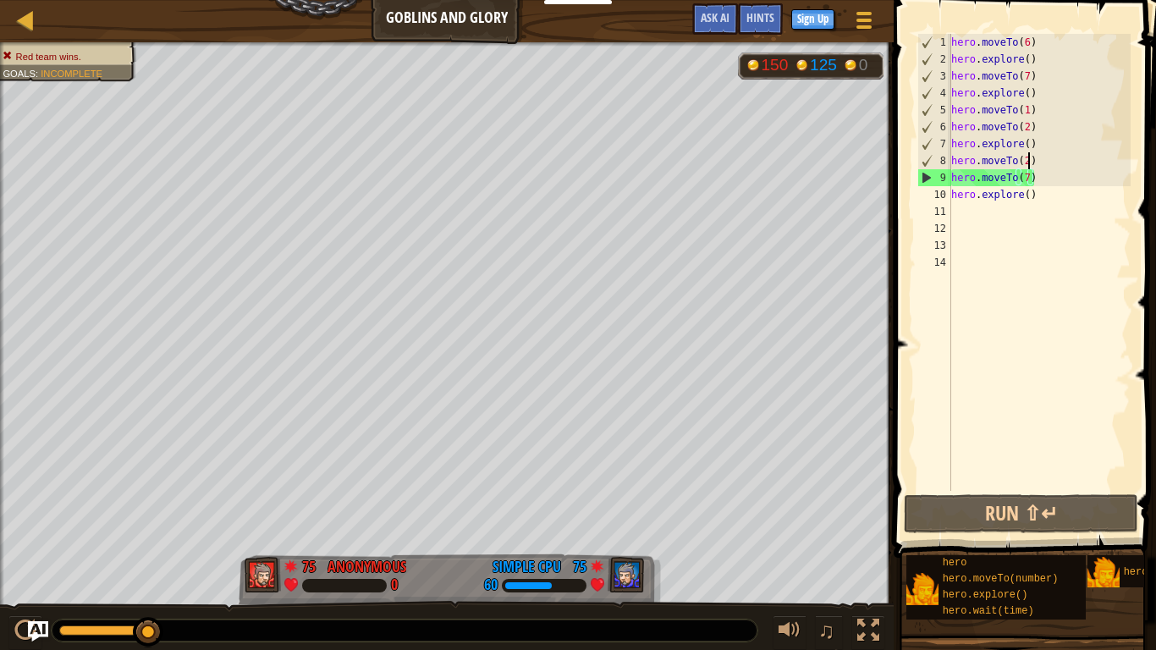
click at [1030, 160] on div "hero . moveTo ( 6 ) hero . explore ( ) hero . moveTo ( 7 ) hero . explore ( ) h…" at bounding box center [1039, 279] width 183 height 491
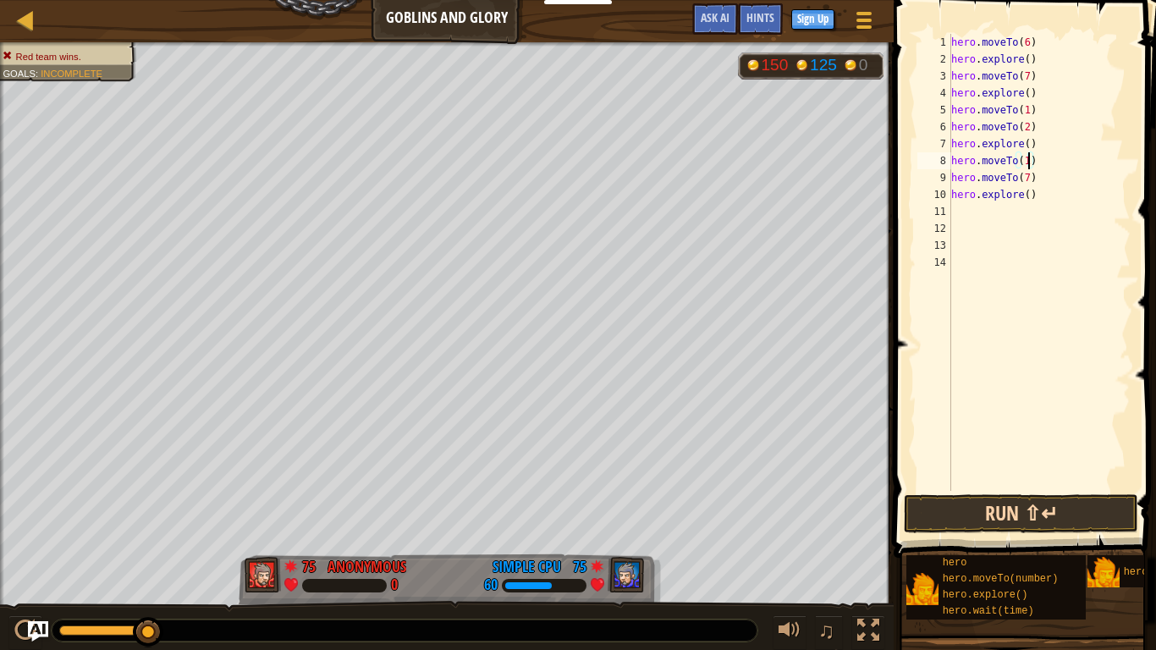
type textarea "hero.moveTo(1)"
click at [994, 515] on button "Run ⇧↵" at bounding box center [1021, 513] width 235 height 39
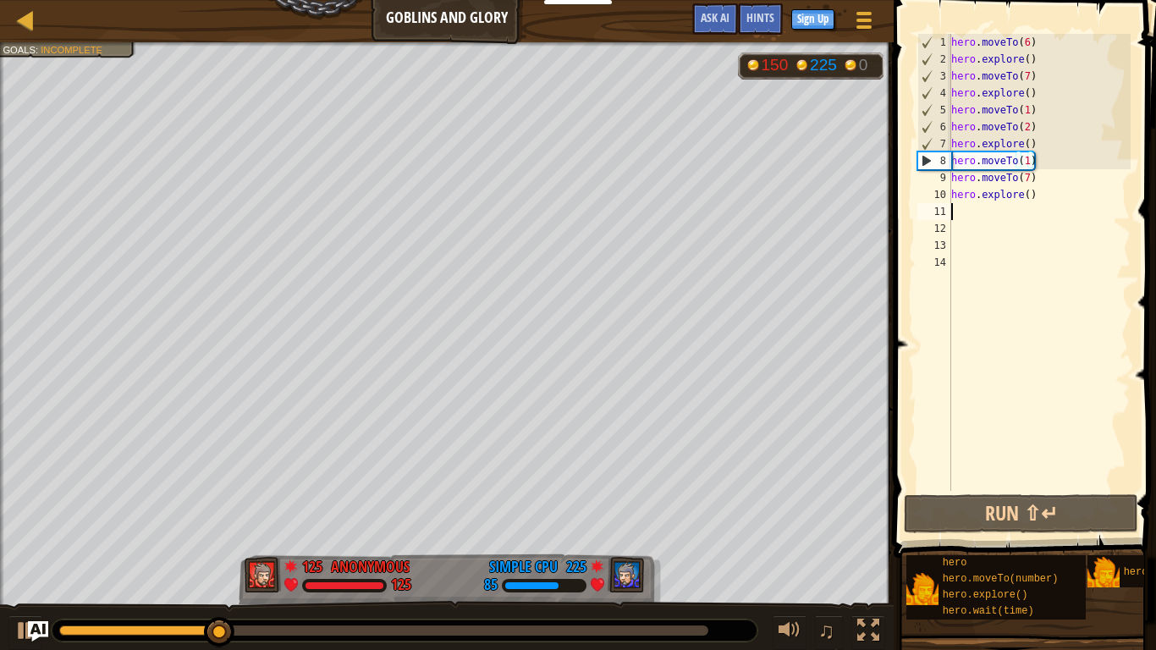
click at [1027, 207] on div "hero . moveTo ( 6 ) hero . explore ( ) hero . moveTo ( 7 ) hero . explore ( ) h…" at bounding box center [1039, 279] width 183 height 491
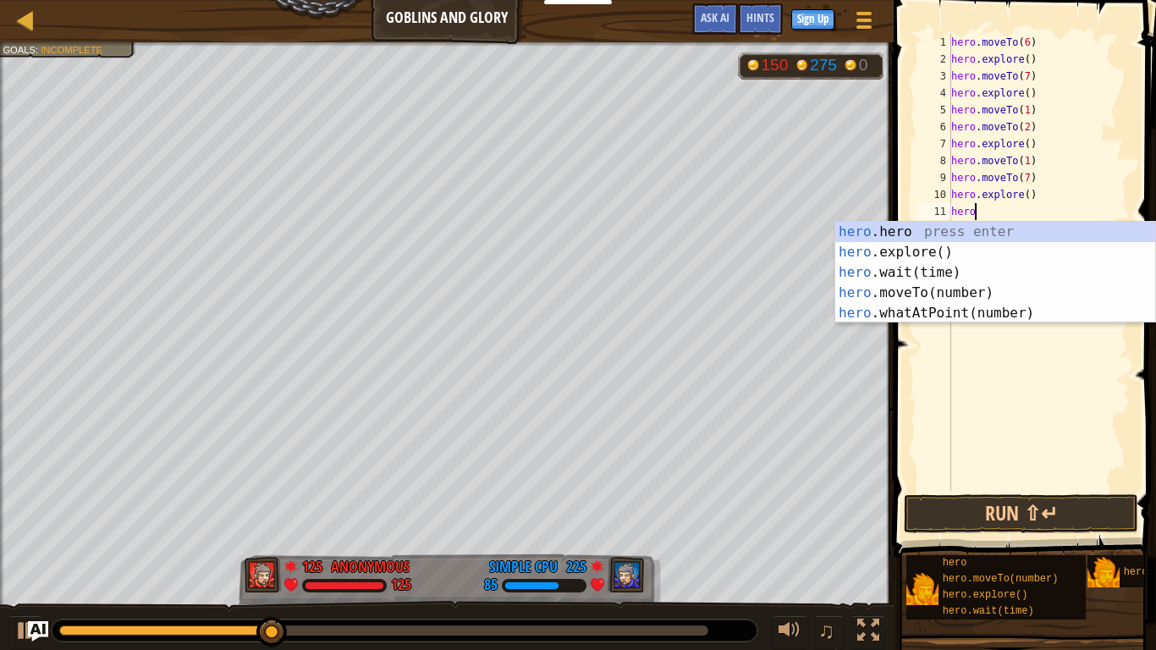
scroll to position [8, 3]
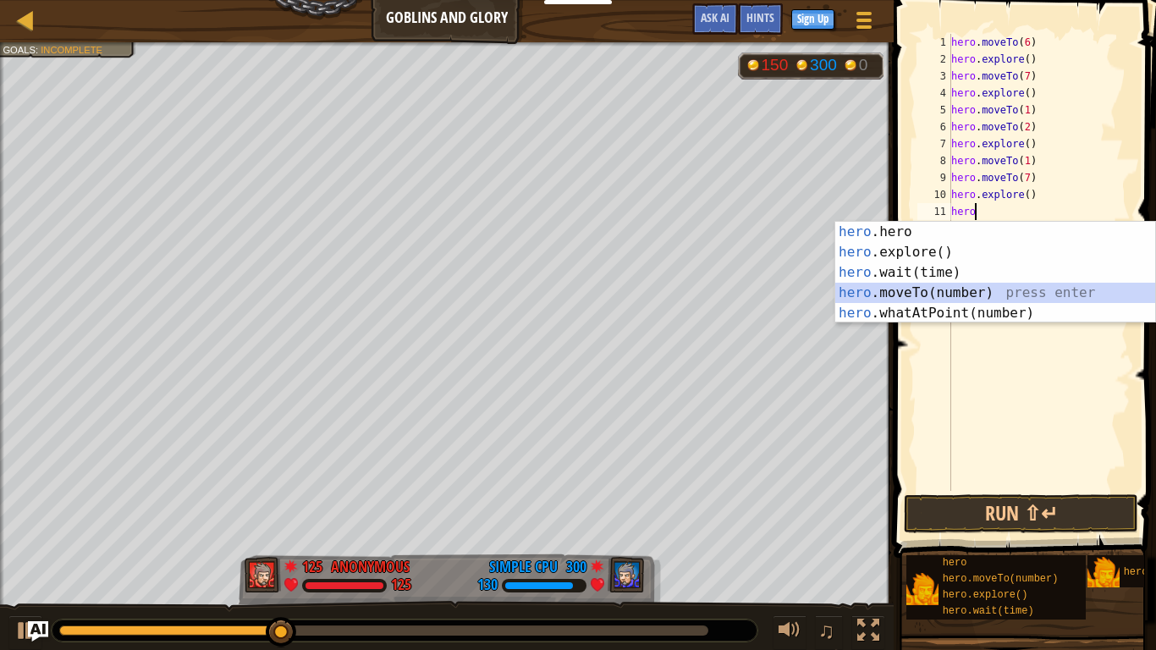
click at [957, 292] on div "hero .hero press enter hero .explore() press enter hero .wait(time) press enter…" at bounding box center [996, 293] width 320 height 142
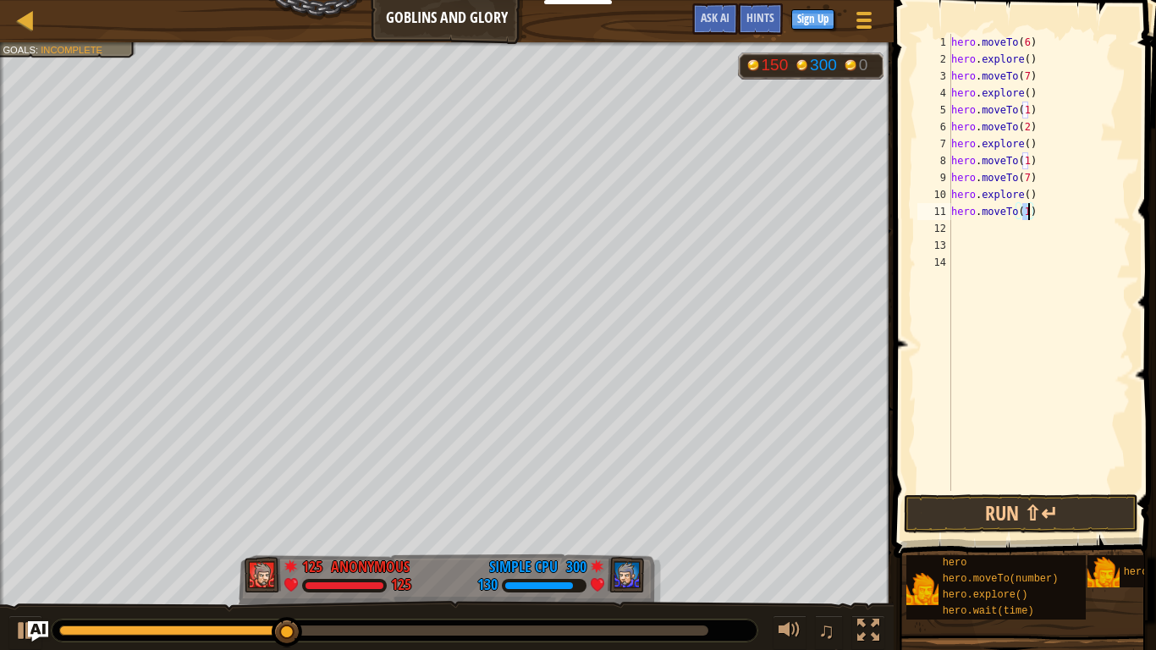
type textarea "hero.moveTo(6)"
click at [972, 231] on div "hero . moveTo ( 6 ) hero . explore ( ) hero . moveTo ( 7 ) hero . explore ( ) h…" at bounding box center [1039, 279] width 183 height 491
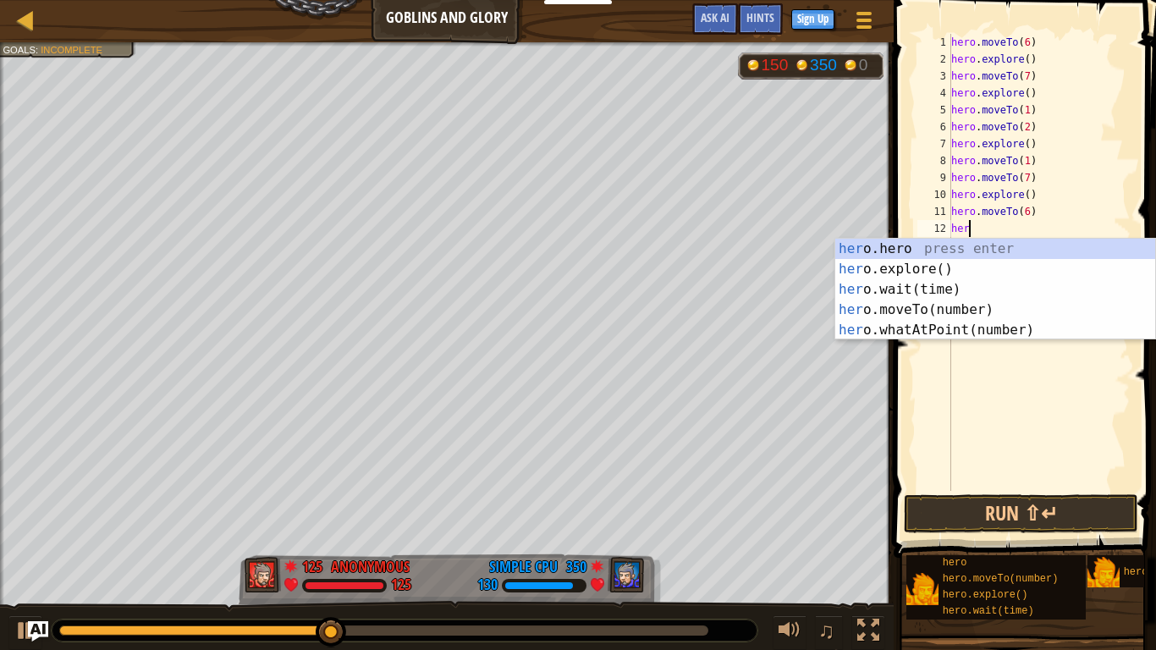
scroll to position [8, 3]
click at [988, 311] on div "hero .hero press enter hero .explore() press enter hero .wait(time) press enter…" at bounding box center [996, 310] width 320 height 142
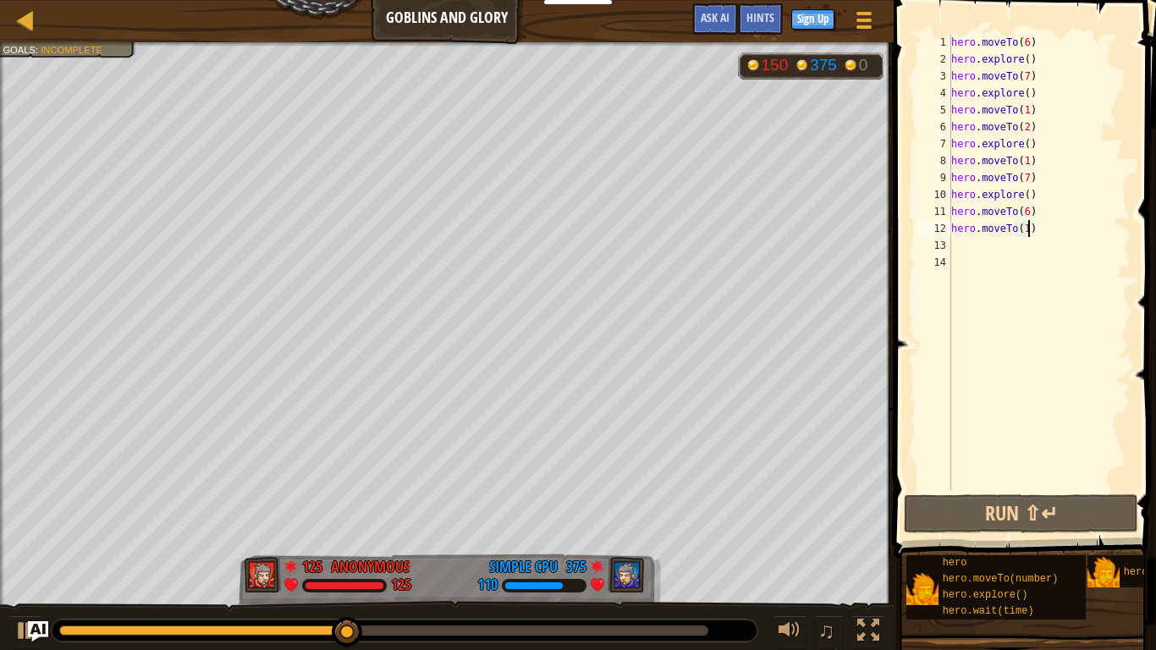
type textarea "hero.moveTo(12)"
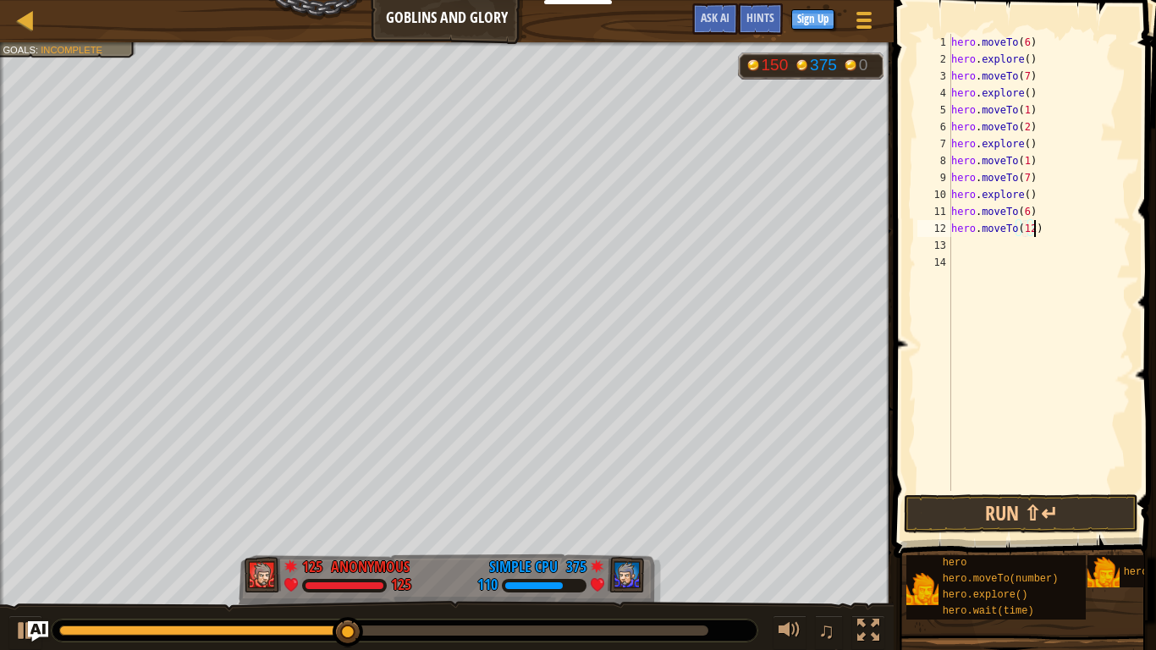
scroll to position [8, 12]
click at [974, 245] on div "hero . moveTo ( 6 ) hero . explore ( ) hero . moveTo ( 7 ) hero . explore ( ) h…" at bounding box center [1039, 279] width 183 height 491
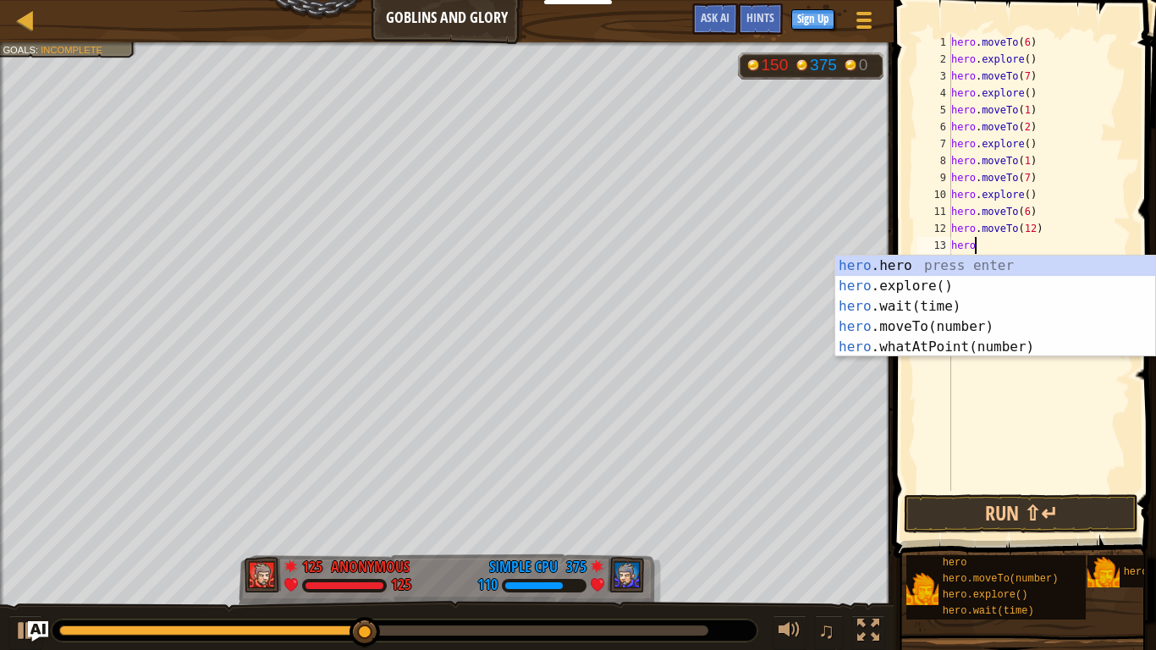
scroll to position [8, 3]
click at [963, 330] on div "hero .hero press enter hero .explore() press enter hero .wait(time) press enter…" at bounding box center [996, 327] width 320 height 142
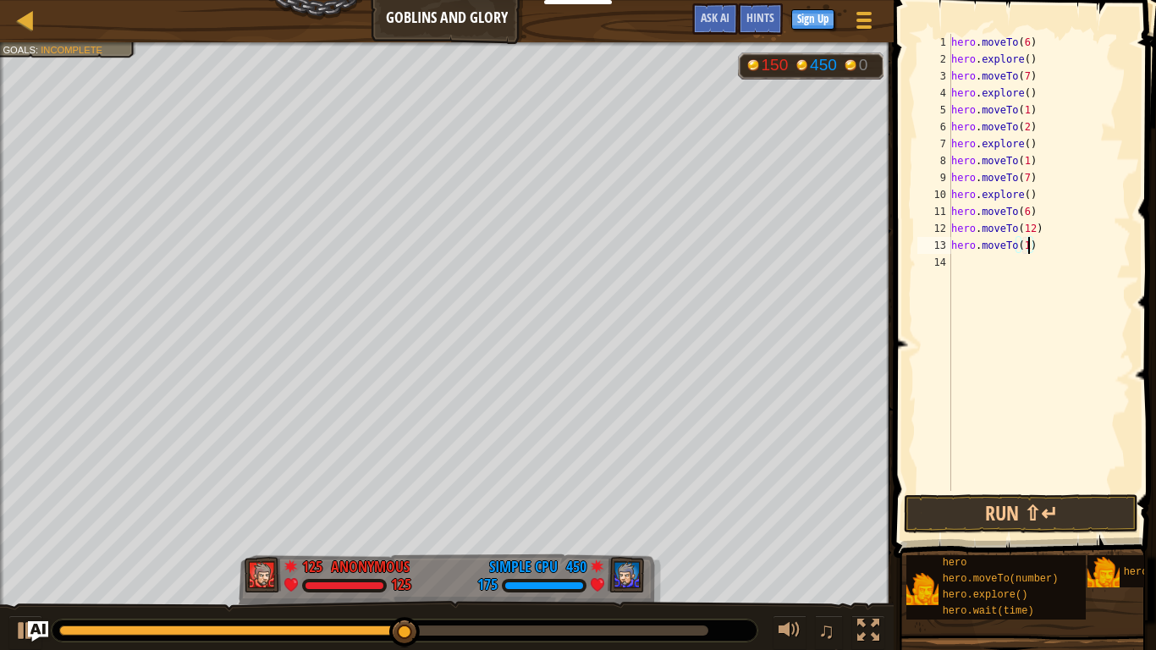
type textarea "hero.moveTo(18)"
click at [998, 268] on div "hero . moveTo ( 6 ) hero . explore ( ) hero . moveTo ( 7 ) hero . explore ( ) h…" at bounding box center [1039, 279] width 183 height 491
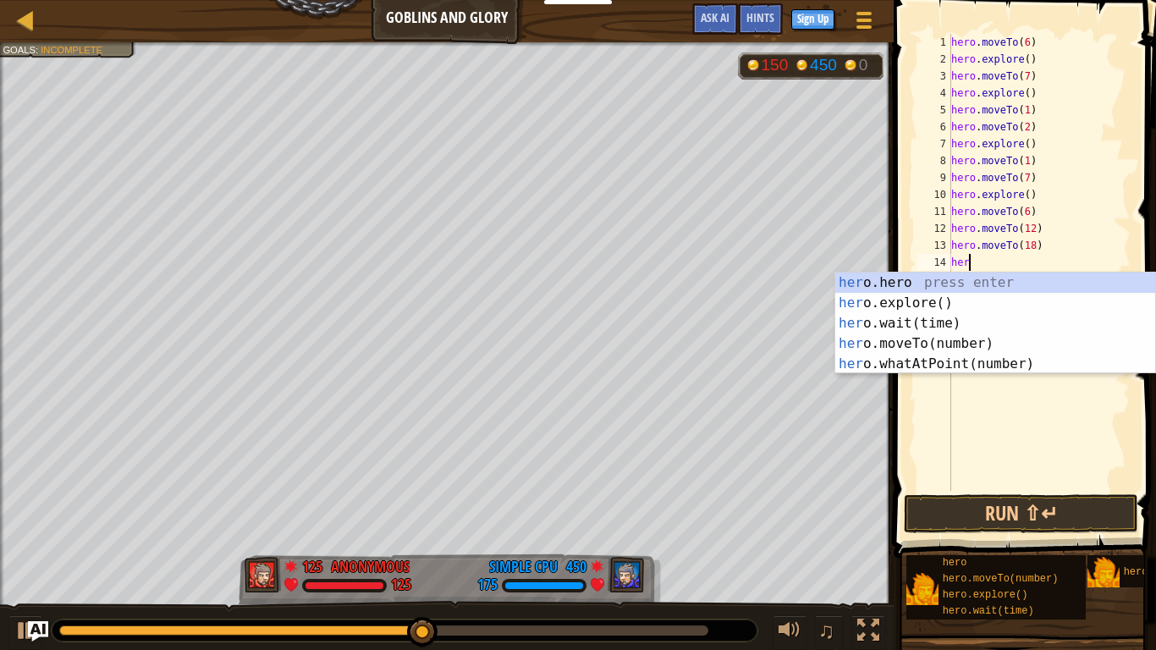
type textarea "hero"
click at [955, 305] on div "hero .hero press enter hero .explore() press enter hero .wait(time) press enter…" at bounding box center [996, 344] width 320 height 142
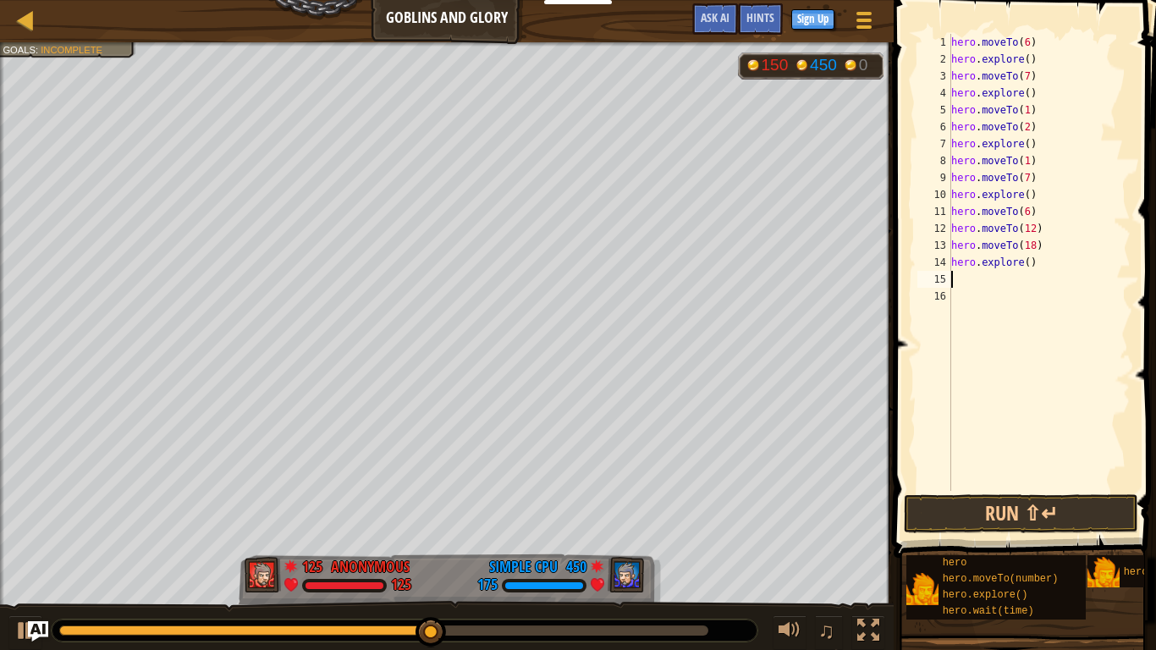
scroll to position [8, 0]
click at [955, 227] on div "hero . moveTo ( 6 ) hero . explore ( ) hero . moveTo ( 7 ) hero . explore ( ) h…" at bounding box center [1039, 279] width 183 height 491
type textarea "hero.moveTo(12)"
click at [952, 234] on div "hero . moveTo ( 6 ) hero . explore ( ) hero . moveTo ( 7 ) hero . explore ( ) h…" at bounding box center [1039, 279] width 183 height 491
click at [955, 227] on div "hero . moveTo ( 6 ) hero . explore ( ) hero . moveTo ( 7 ) hero . explore ( ) h…" at bounding box center [1039, 279] width 183 height 491
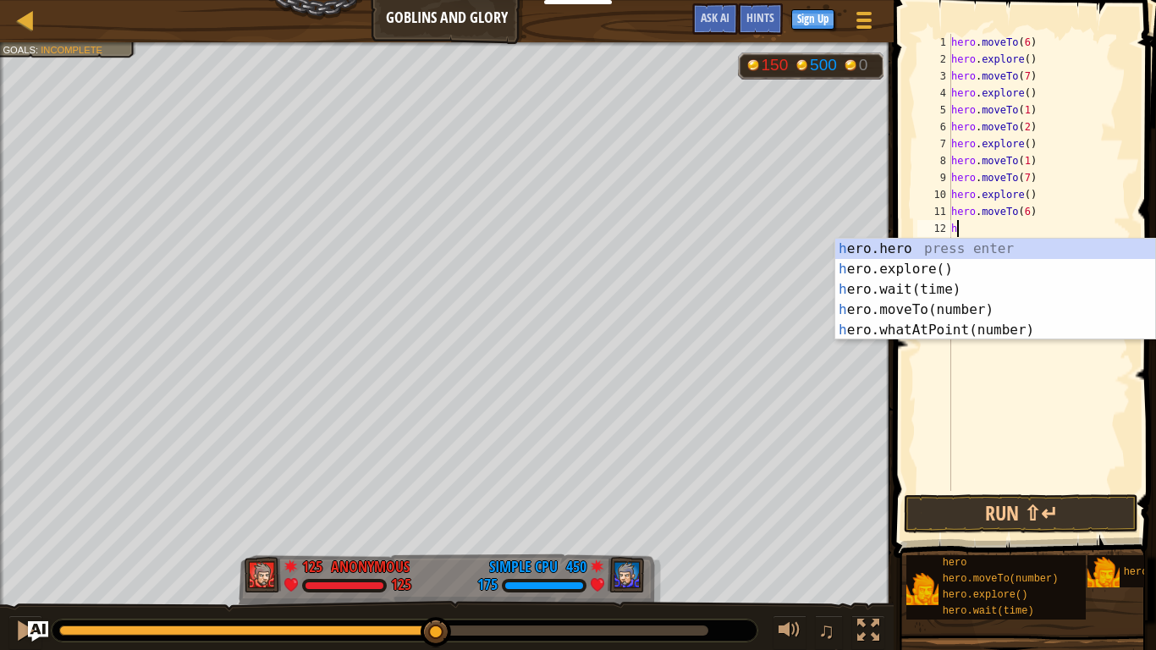
type textarea "he"
click at [963, 275] on div "he ro.hero press enter he ro.explore() press enter he ro.wait(time) press enter…" at bounding box center [996, 310] width 320 height 142
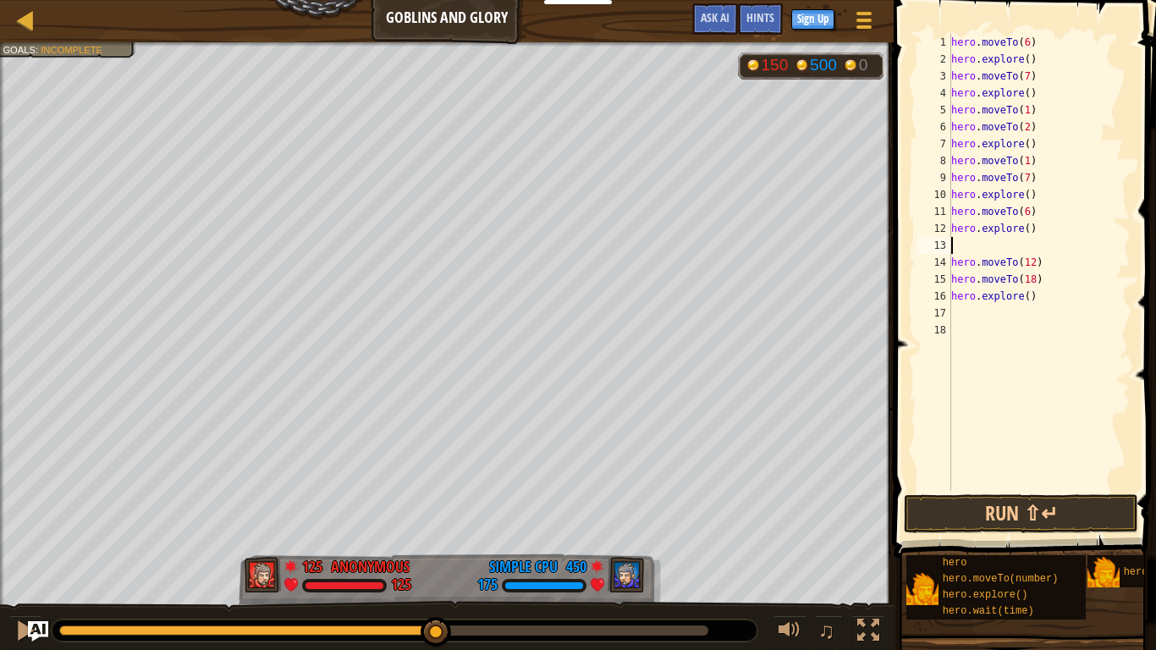
scroll to position [8, 0]
type textarea "hero.explore()"
click at [974, 518] on button "Run ⇧↵" at bounding box center [1021, 513] width 235 height 39
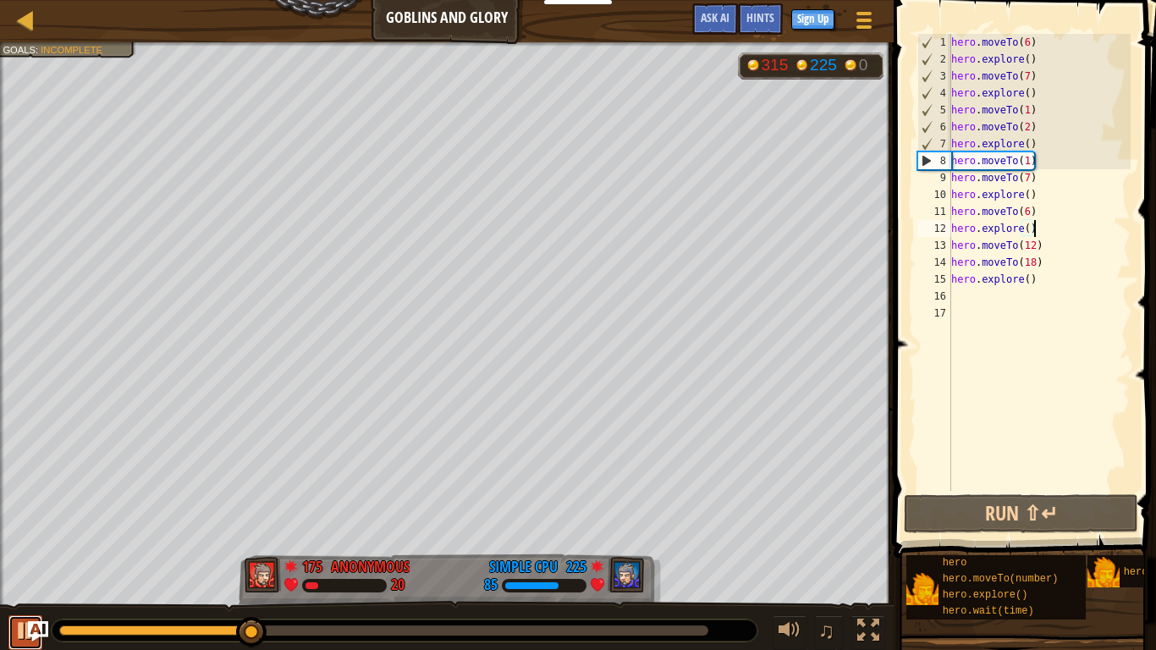
click at [17, 642] on div at bounding box center [25, 631] width 22 height 22
click at [975, 300] on div "hero . moveTo ( 6 ) hero . explore ( ) hero . moveTo ( 7 ) hero . explore ( ) h…" at bounding box center [1039, 279] width 183 height 491
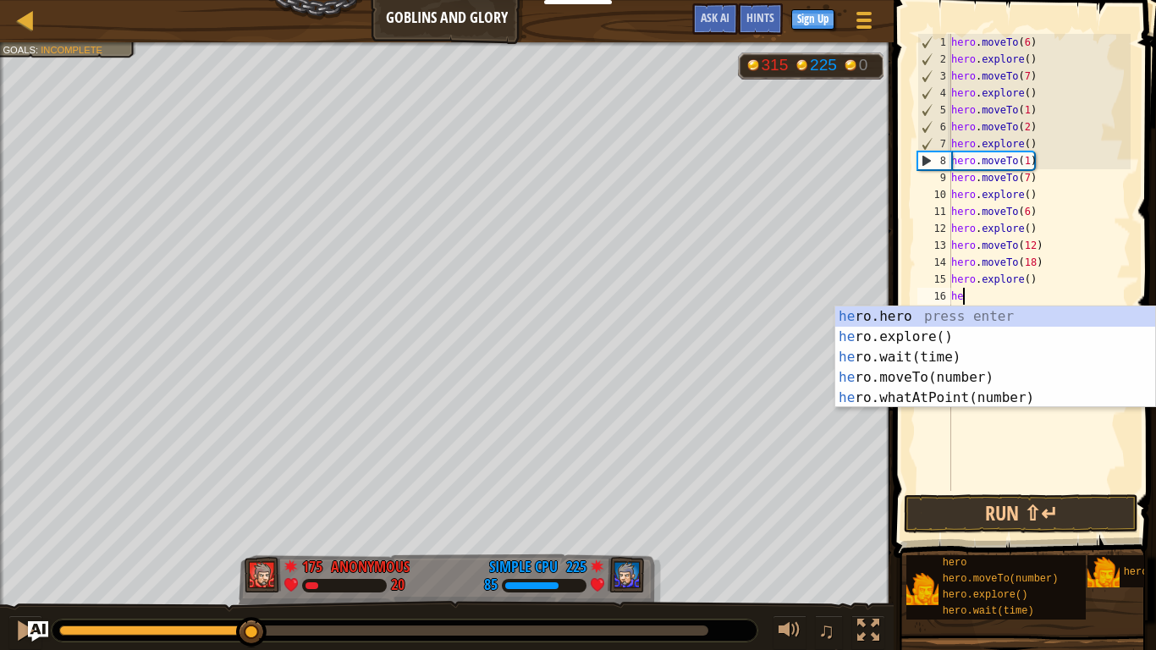
scroll to position [8, 1]
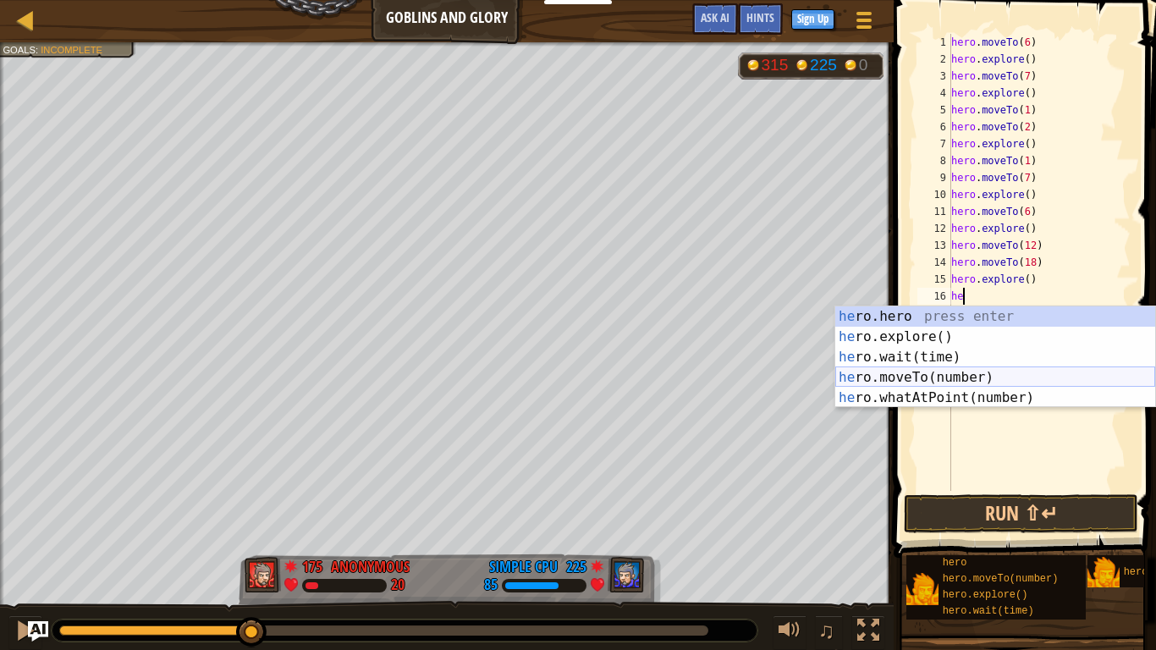
click at [999, 376] on div "he ro.hero press enter he ro.explore() press enter he ro.wait(time) press enter…" at bounding box center [996, 377] width 320 height 142
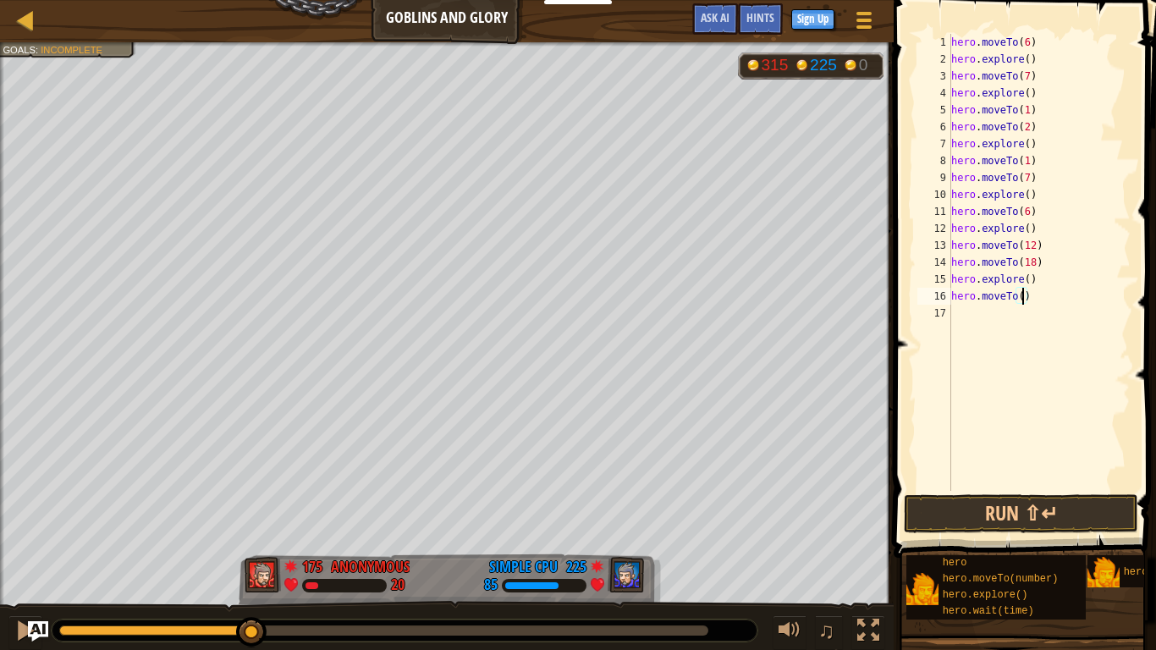
type textarea "hero.moveTo(6)"
click at [963, 320] on div "hero . moveTo ( 6 ) hero . explore ( ) hero . moveTo ( 7 ) hero . explore ( ) h…" at bounding box center [1039, 279] width 183 height 491
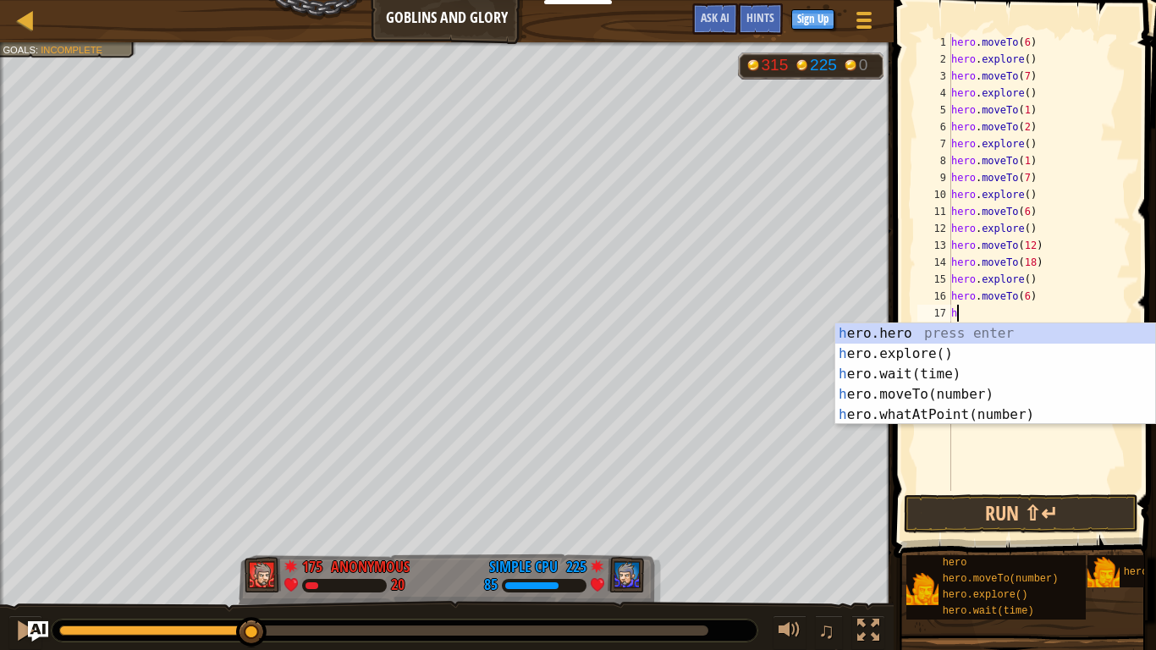
type textarea "hero"
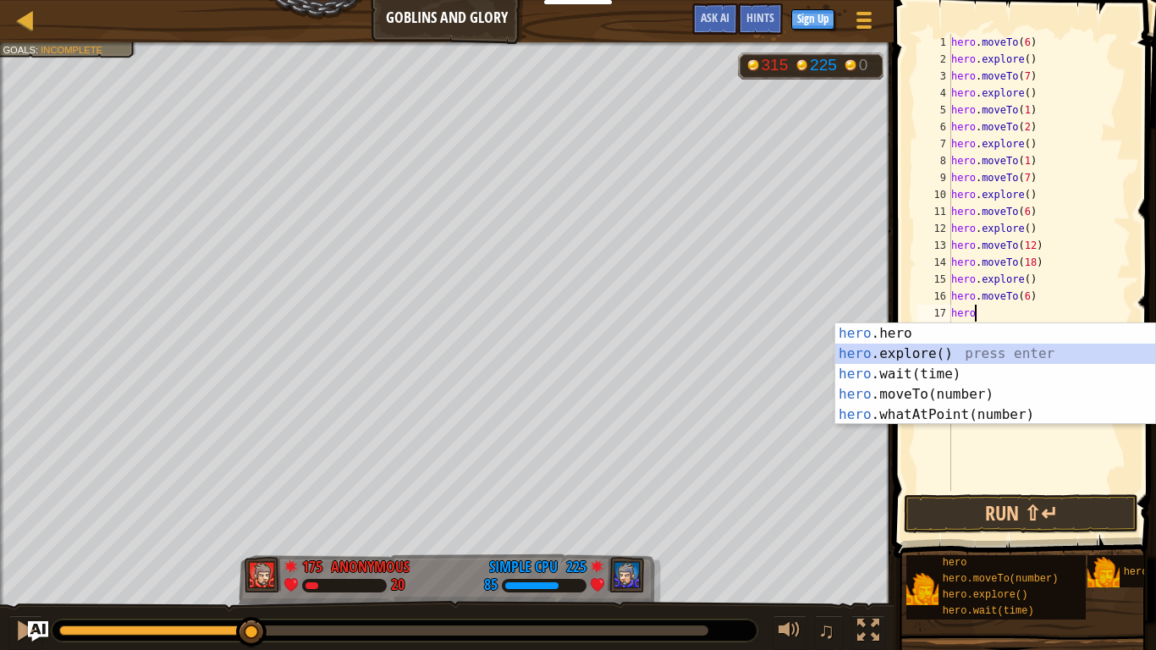
click at [965, 353] on div "hero .hero press enter hero .explore() press enter hero .wait(time) press enter…" at bounding box center [996, 394] width 320 height 142
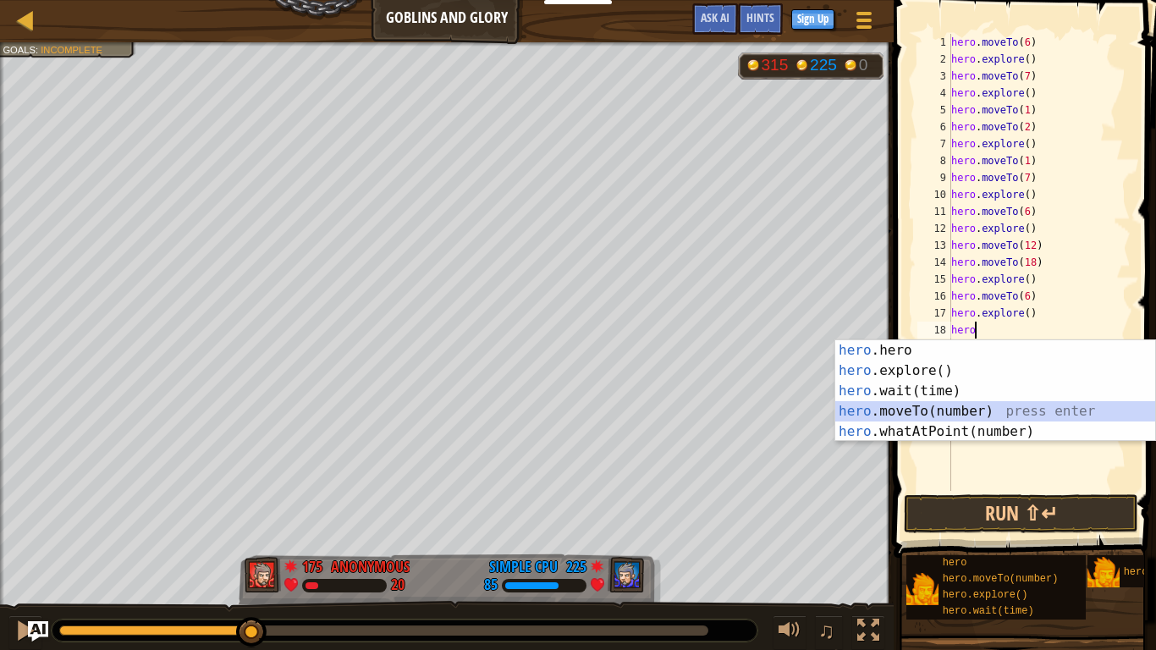
click at [984, 413] on div "hero .hero press enter hero .explore() press enter hero .wait(time) press enter…" at bounding box center [996, 411] width 320 height 142
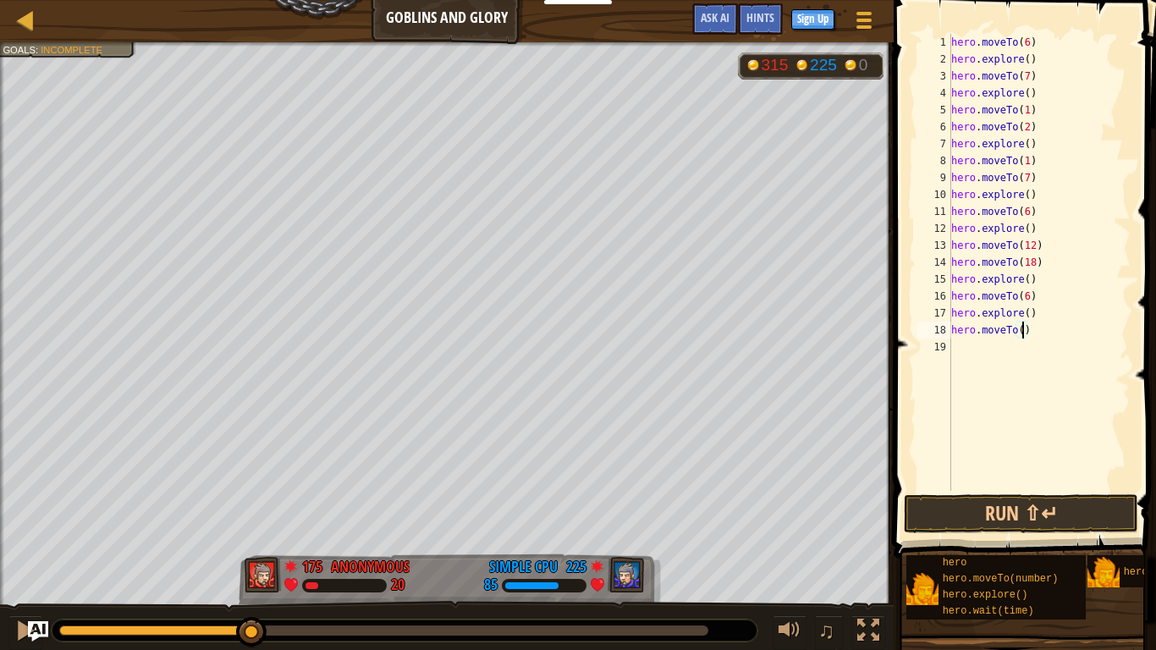
type textarea "hero.moveTo(7)"
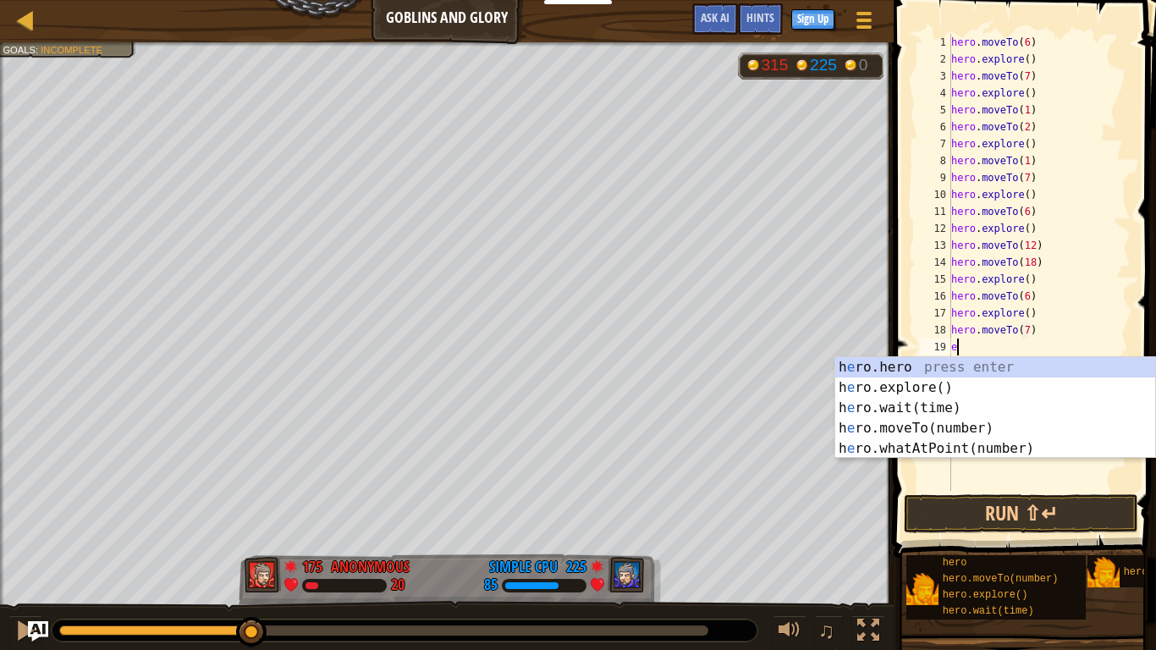
type textarea "e"
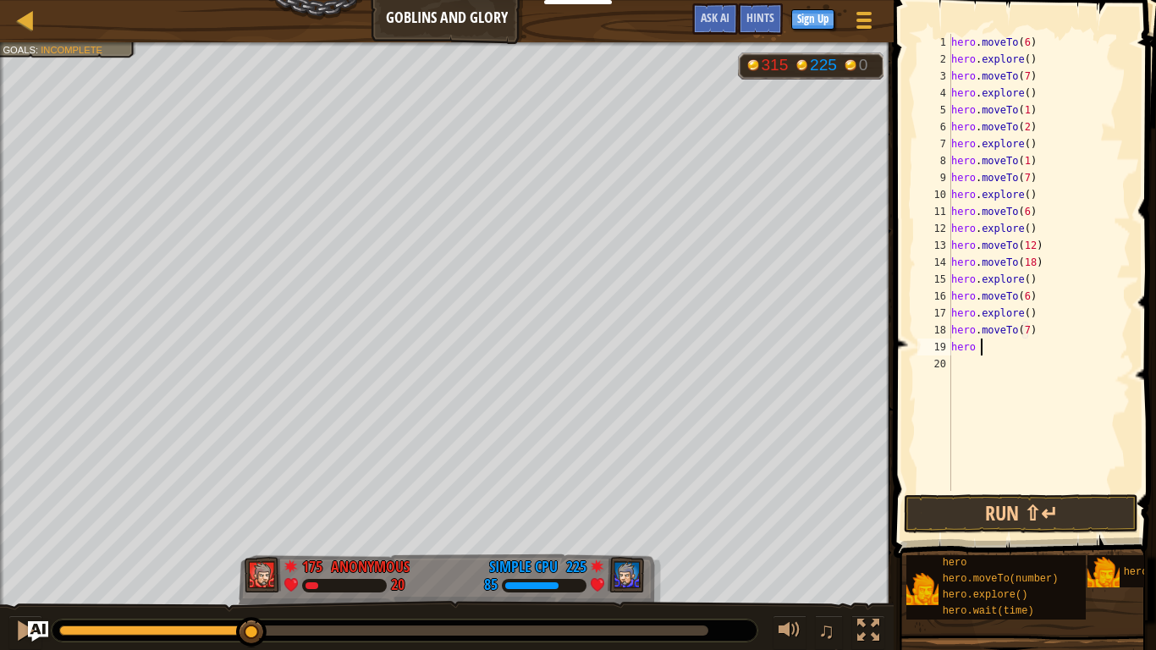
type textarea "hero"
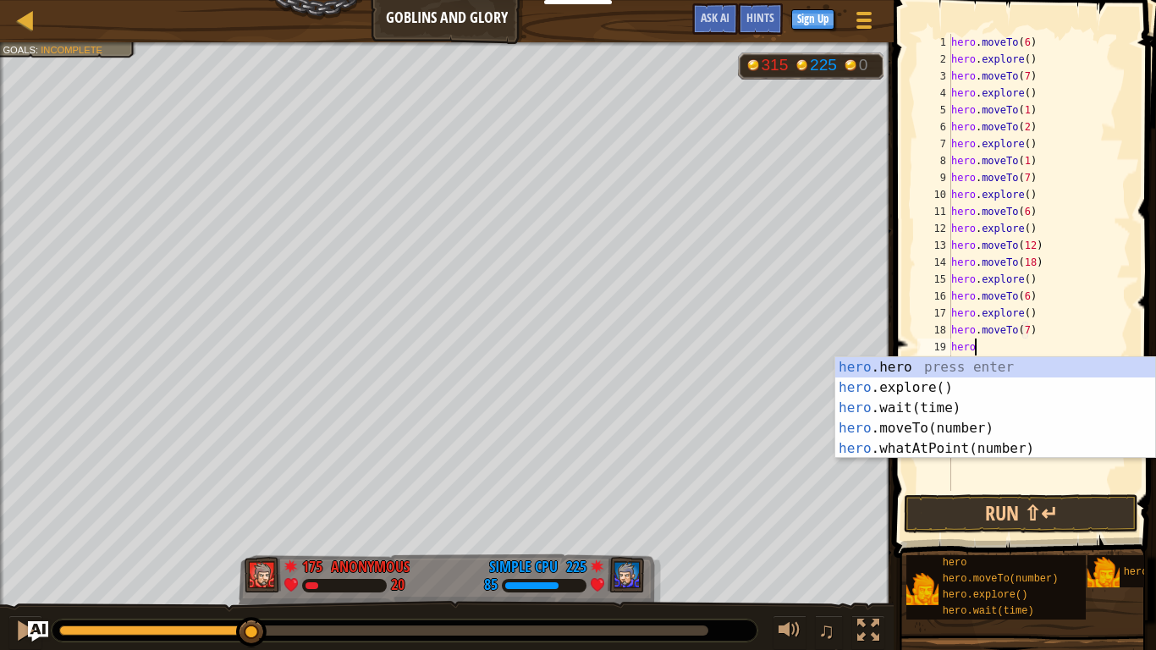
scroll to position [8, 3]
click at [952, 384] on div "hero .hero press enter hero .explore() press enter hero .wait(time) press enter…" at bounding box center [996, 428] width 320 height 142
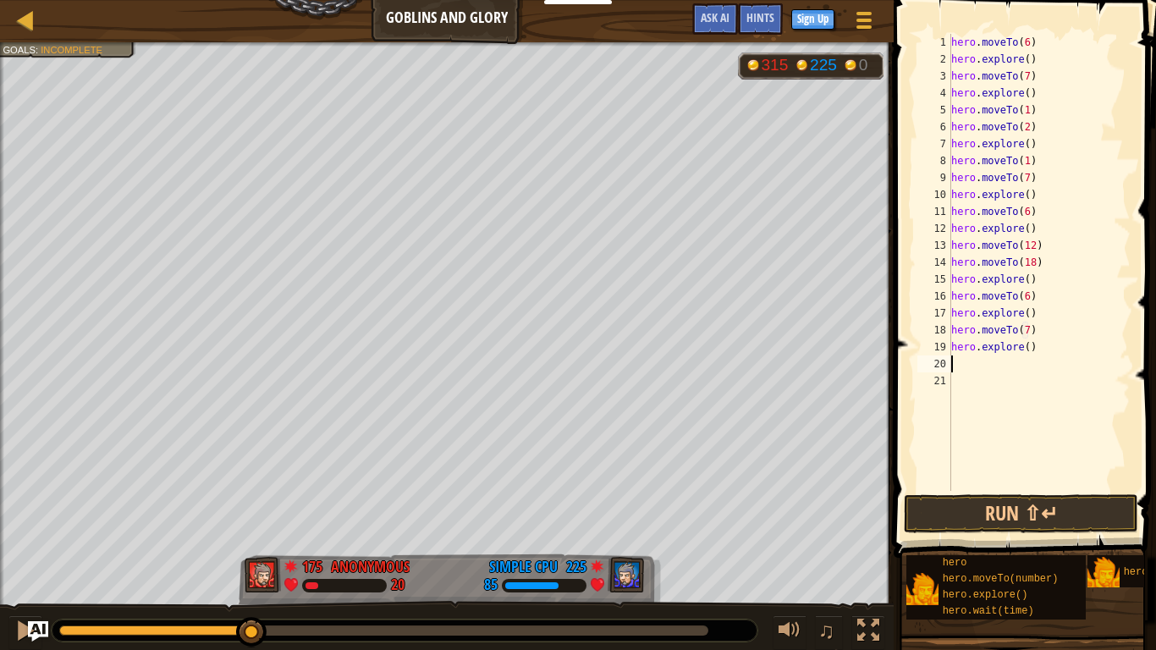
scroll to position [8, 0]
click at [1079, 500] on button "Run ⇧↵" at bounding box center [1021, 513] width 235 height 39
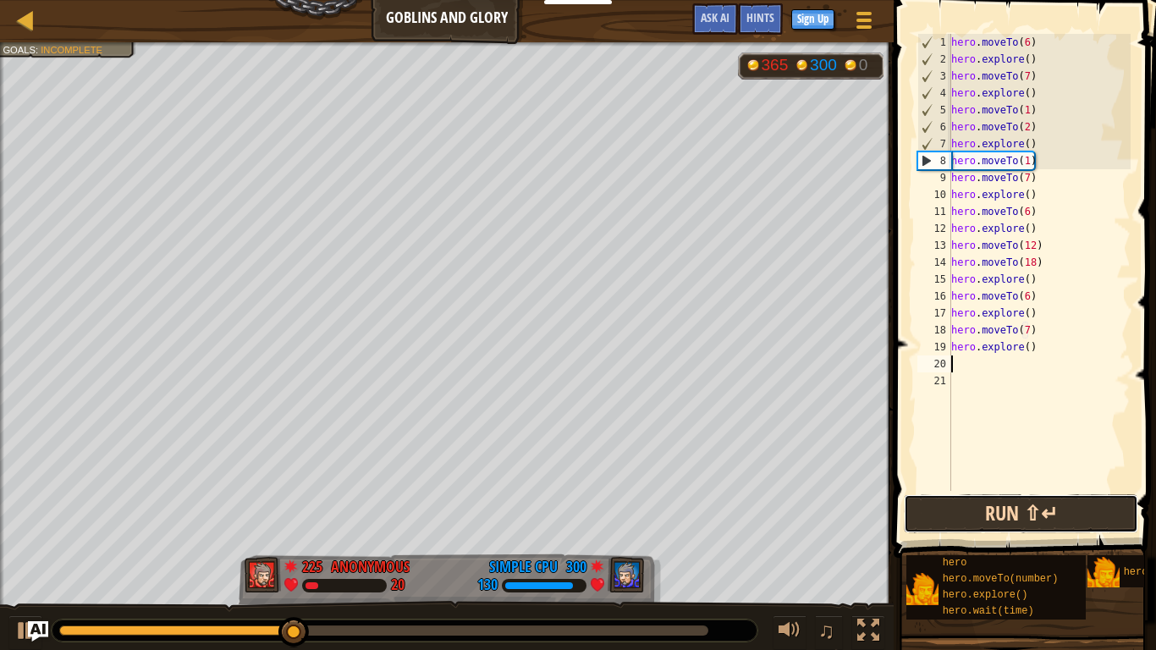
click at [1102, 511] on button "Run ⇧↵" at bounding box center [1021, 513] width 235 height 39
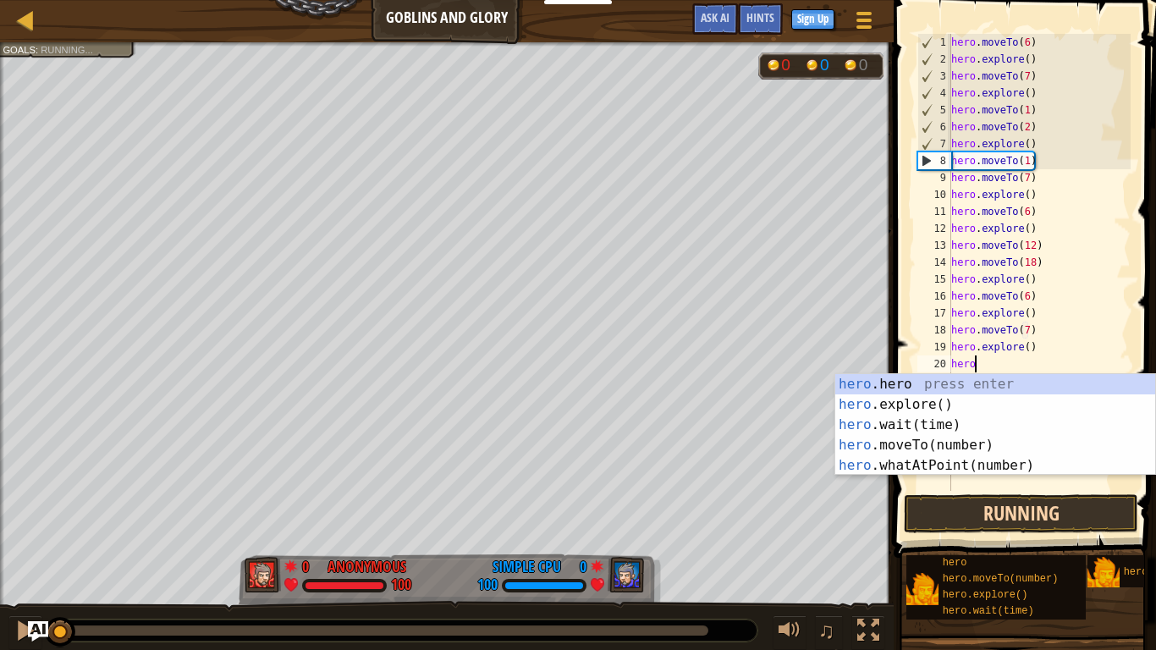
scroll to position [8, 3]
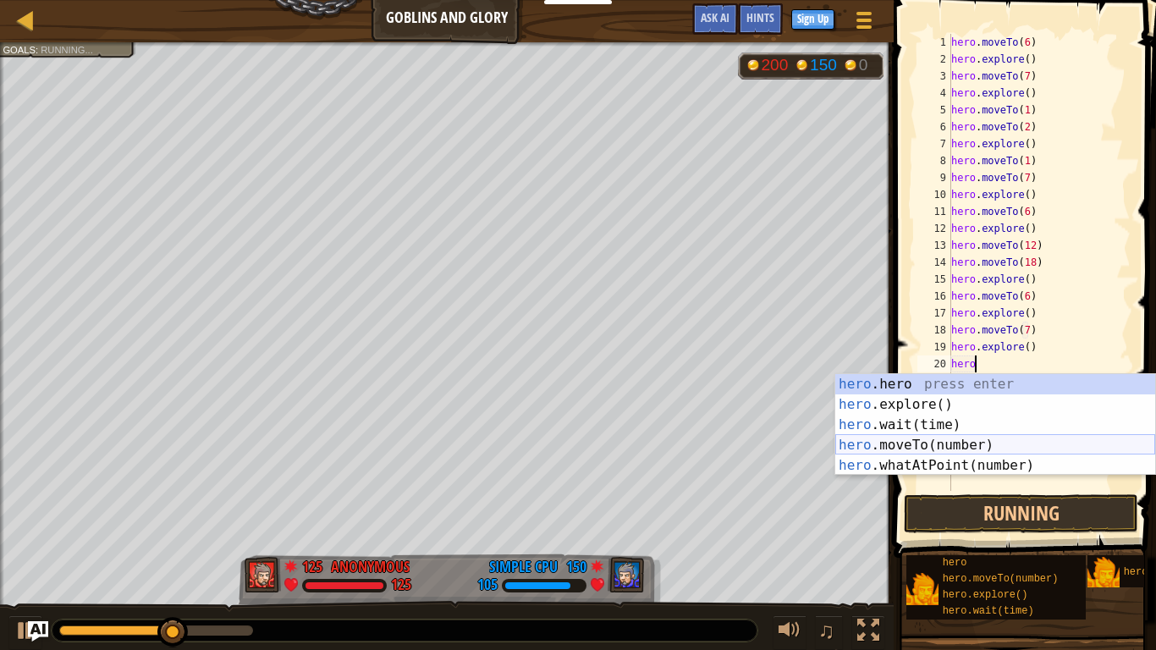
click at [1021, 448] on div "hero .hero press enter hero .explore() press enter hero .wait(time) press enter…" at bounding box center [996, 445] width 320 height 142
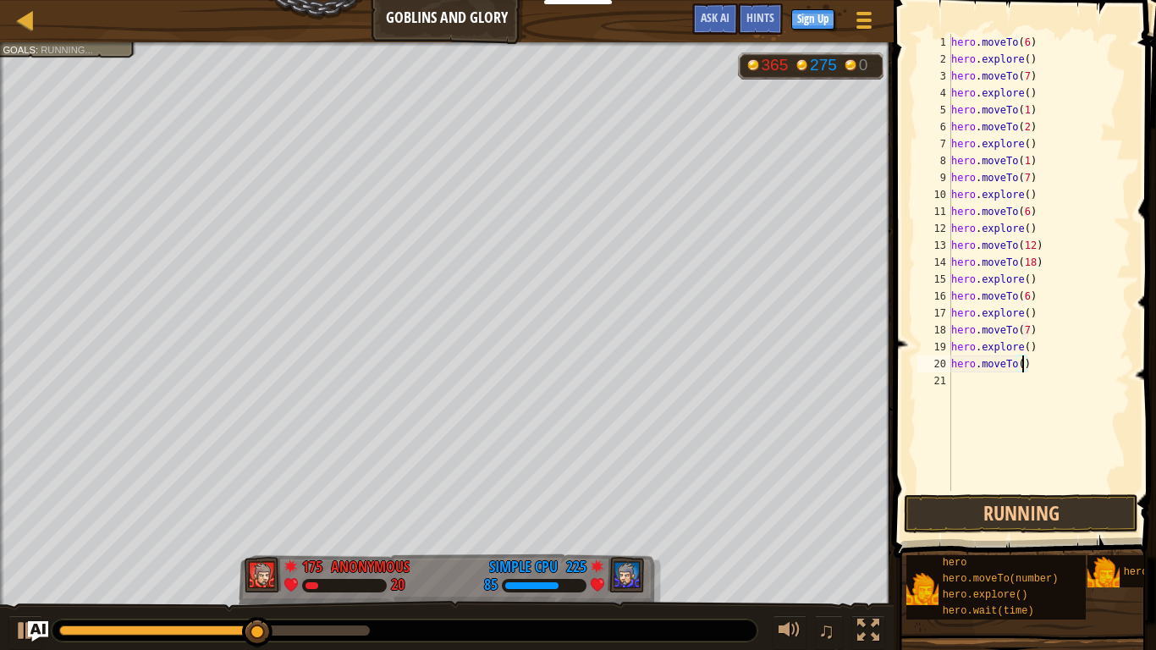
type textarea "hero.moveTo(6)"
click at [985, 378] on div "hero . moveTo ( 6 ) hero . explore ( ) hero . moveTo ( 7 ) hero . explore ( ) h…" at bounding box center [1039, 279] width 183 height 491
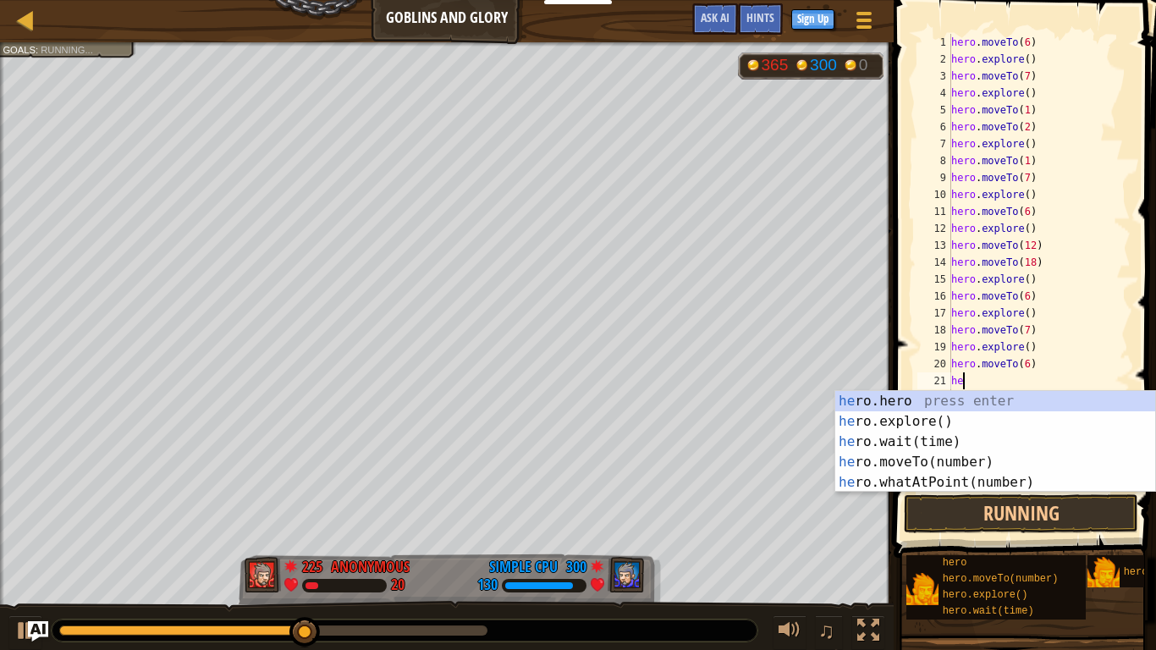
scroll to position [8, 2]
type textarea "her"
click at [935, 422] on div "her o.hero press enter her o.explore() press enter her o.wait(time) press enter…" at bounding box center [996, 462] width 320 height 142
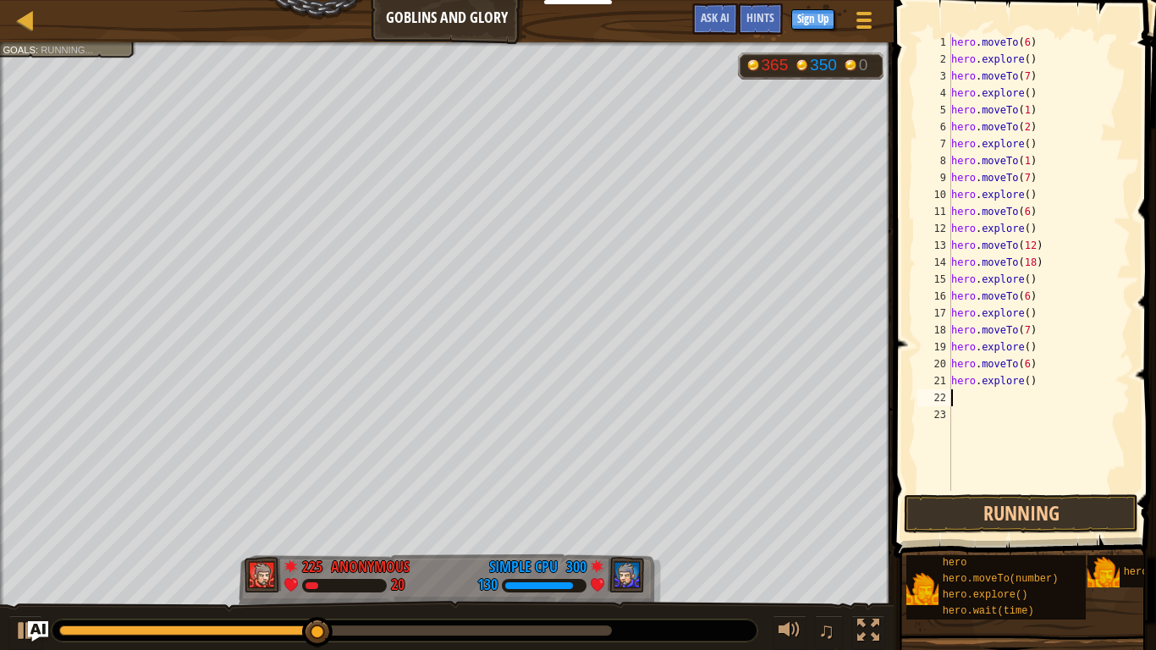
scroll to position [8, 0]
type textarea "6"
click at [996, 515] on button "Run ⇧↵" at bounding box center [1021, 513] width 235 height 39
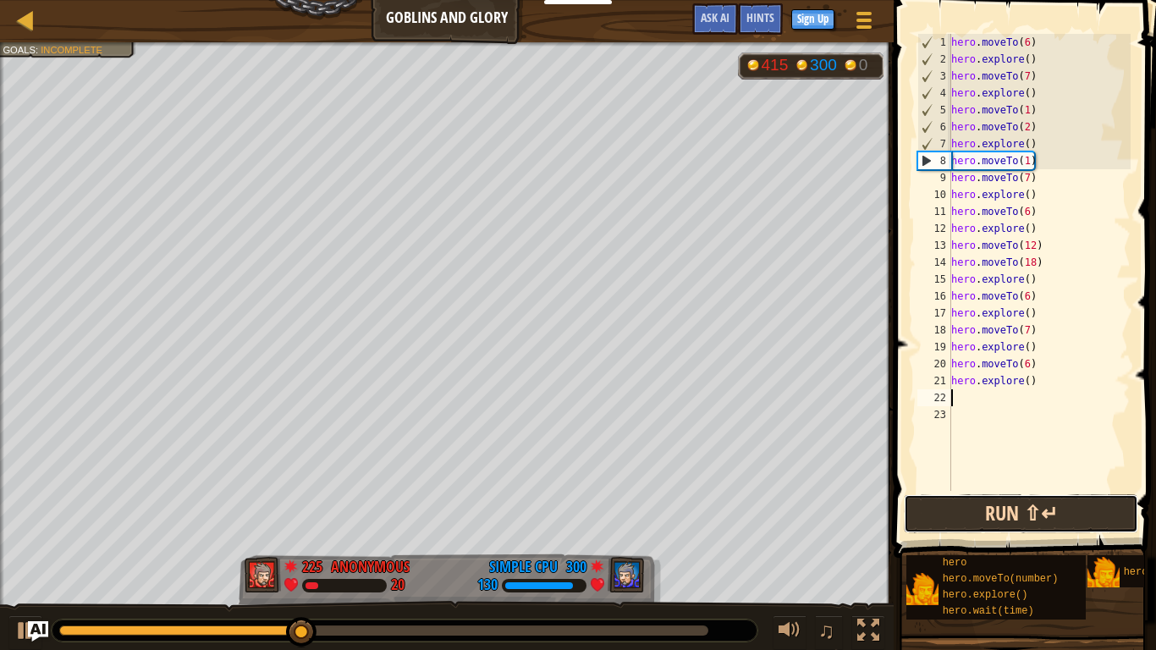
click at [996, 515] on button "Run ⇧↵" at bounding box center [1021, 513] width 235 height 39
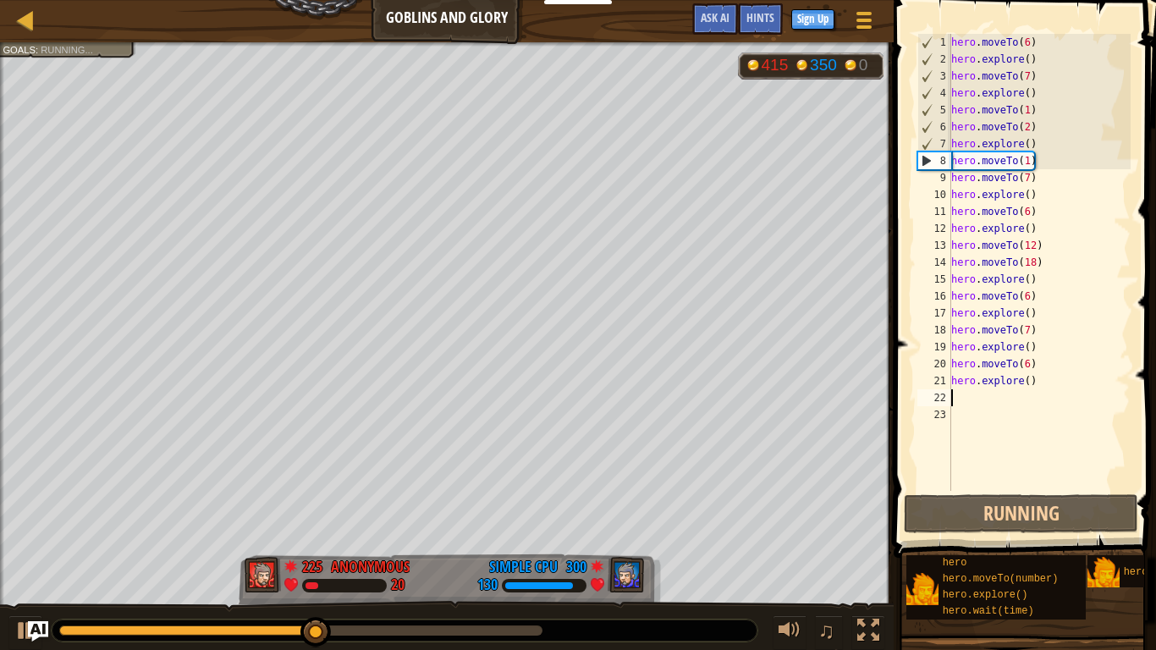
click at [291, 630] on div at bounding box center [187, 631] width 257 height 10
click at [18, 634] on div at bounding box center [25, 631] width 22 height 22
click at [266, 628] on div at bounding box center [185, 631] width 253 height 10
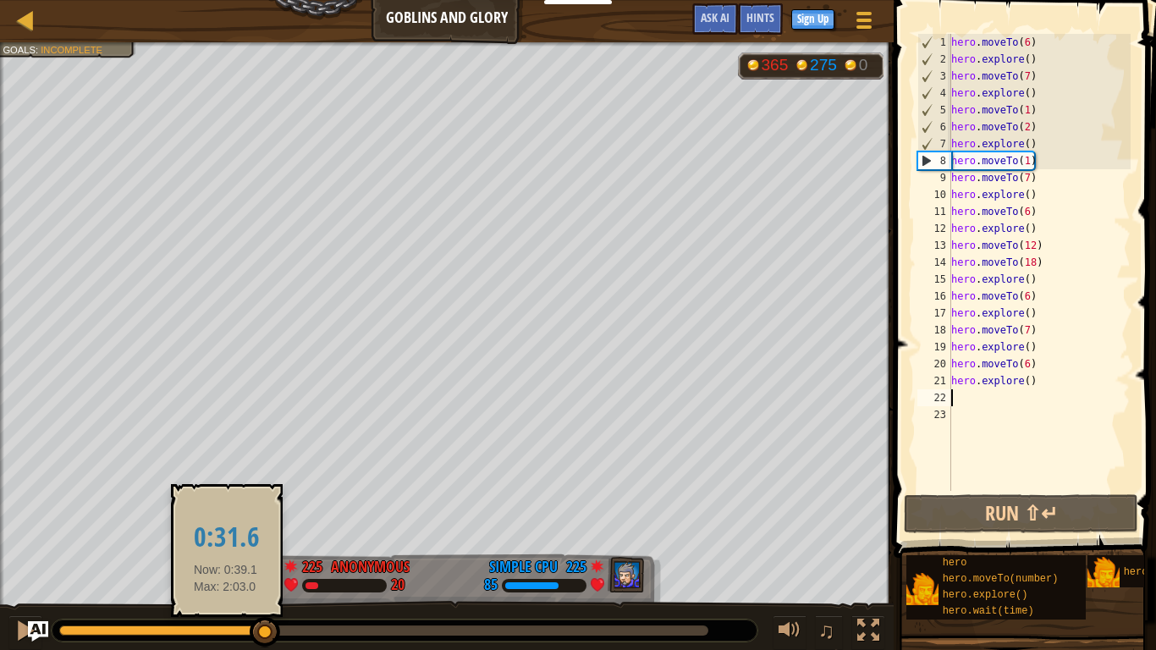
click at [224, 629] on div at bounding box center [162, 631] width 207 height 10
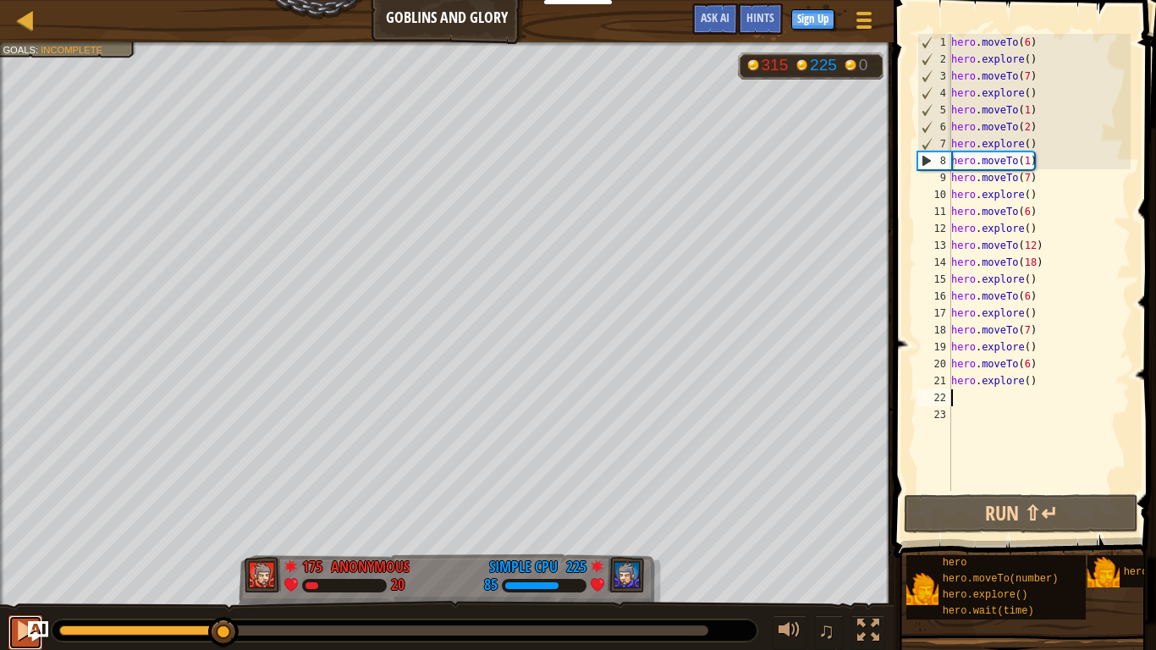
click at [9, 638] on button at bounding box center [25, 632] width 34 height 35
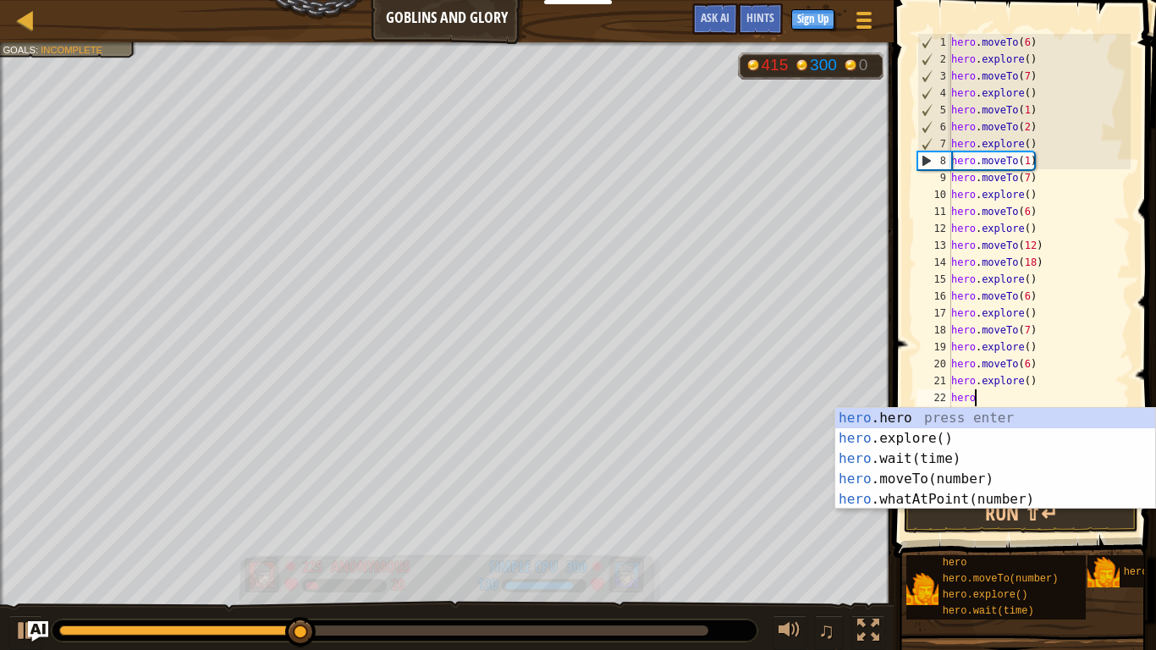
scroll to position [8, 3]
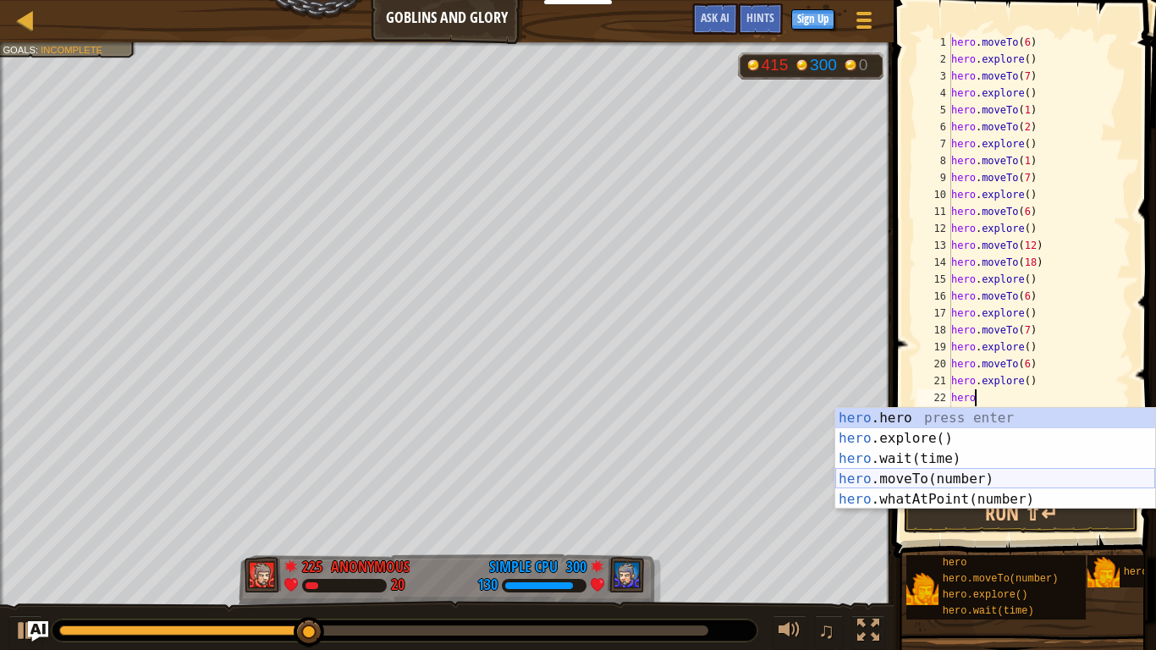
click at [892, 483] on div "hero .hero press enter hero .explore() press enter hero .wait(time) press enter…" at bounding box center [996, 479] width 320 height 142
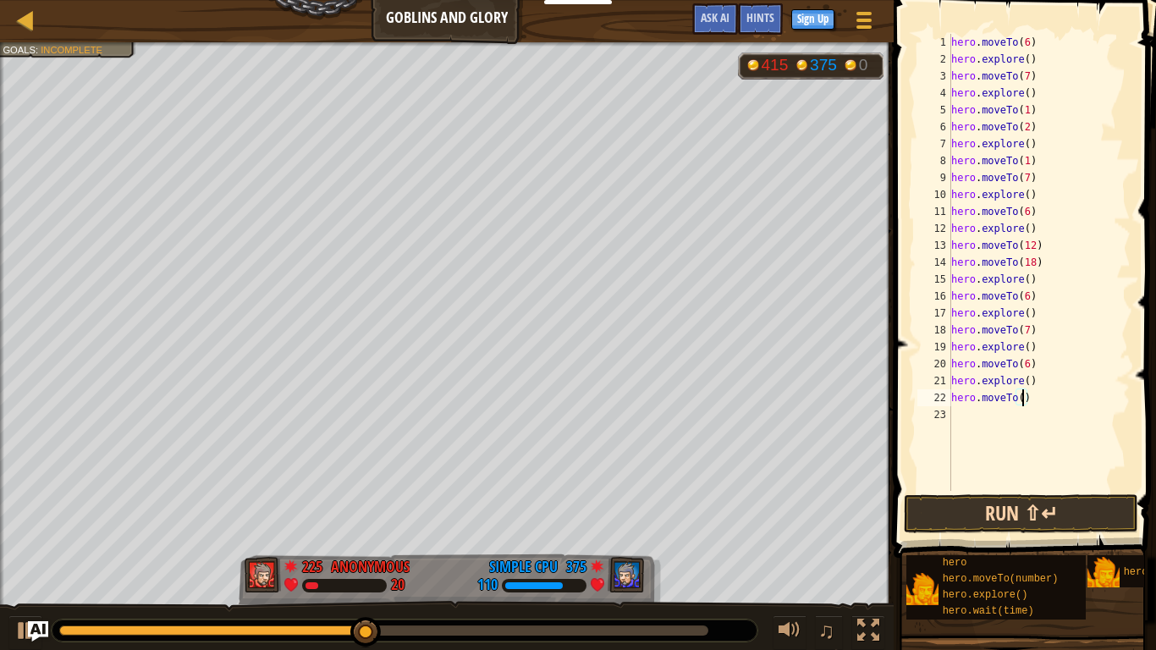
type textarea "hero.moveTo(7)"
click at [1006, 417] on div "hero . moveTo ( 6 ) hero . explore ( ) hero . moveTo ( 7 ) hero . explore ( ) h…" at bounding box center [1039, 279] width 183 height 491
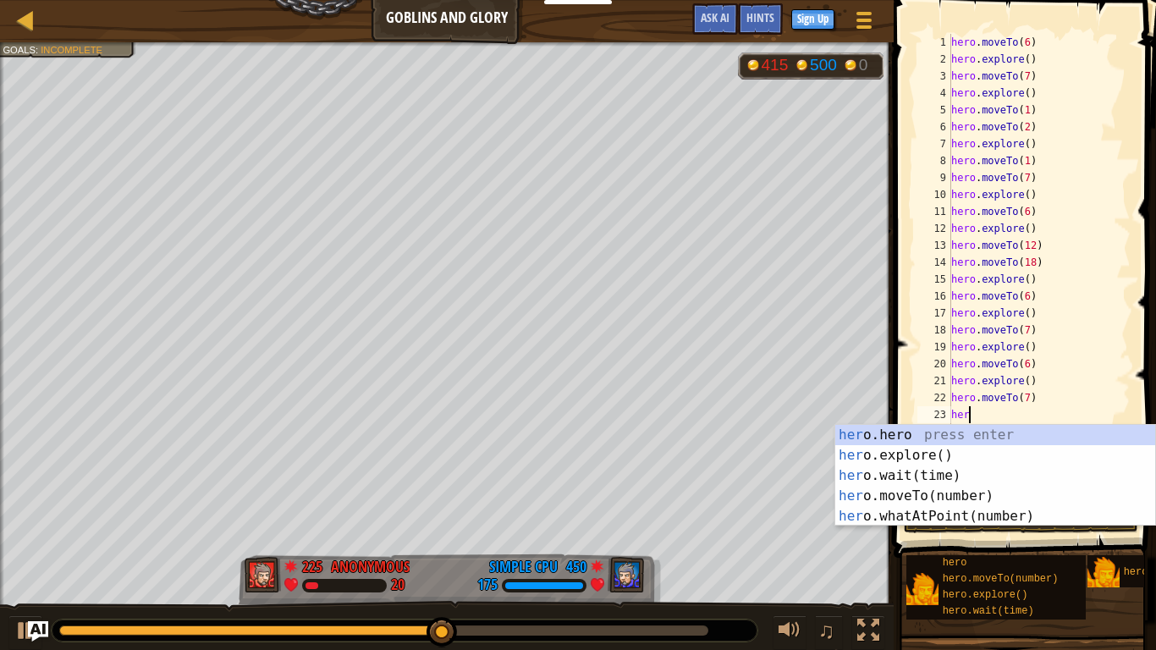
scroll to position [8, 2]
type textarea "hero"
click at [988, 456] on div "hero .hero press enter hero .explore() press enter hero .wait(time) press enter…" at bounding box center [996, 496] width 320 height 142
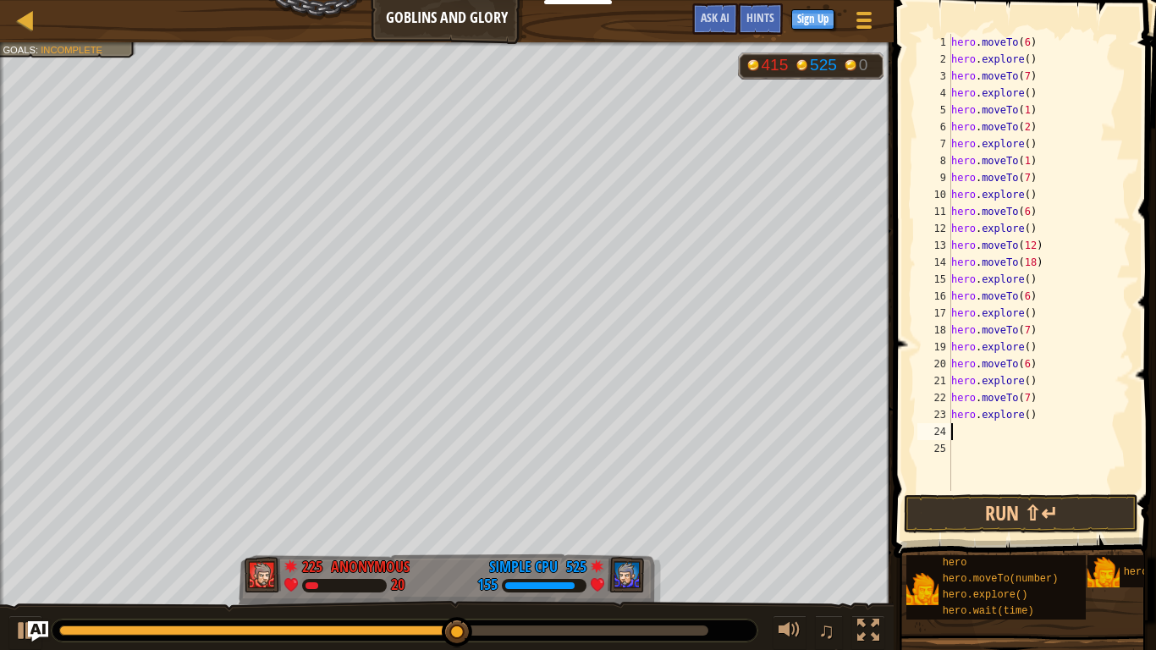
scroll to position [8, 0]
click at [996, 511] on button "Run ⇧↵" at bounding box center [1021, 513] width 235 height 39
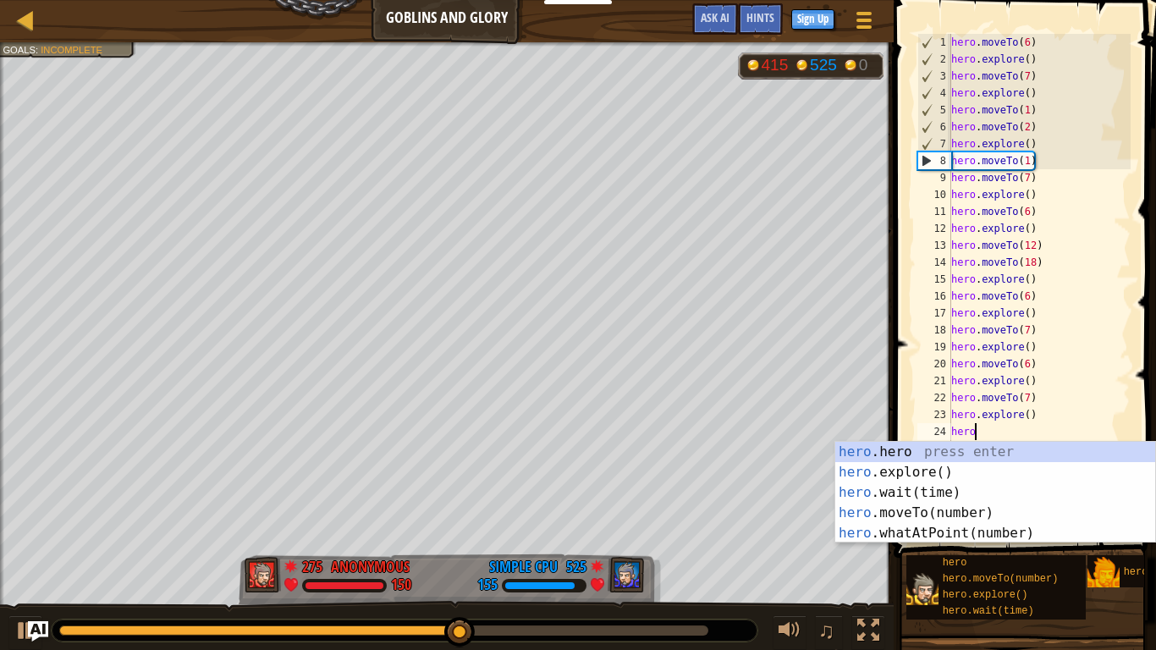
scroll to position [8, 3]
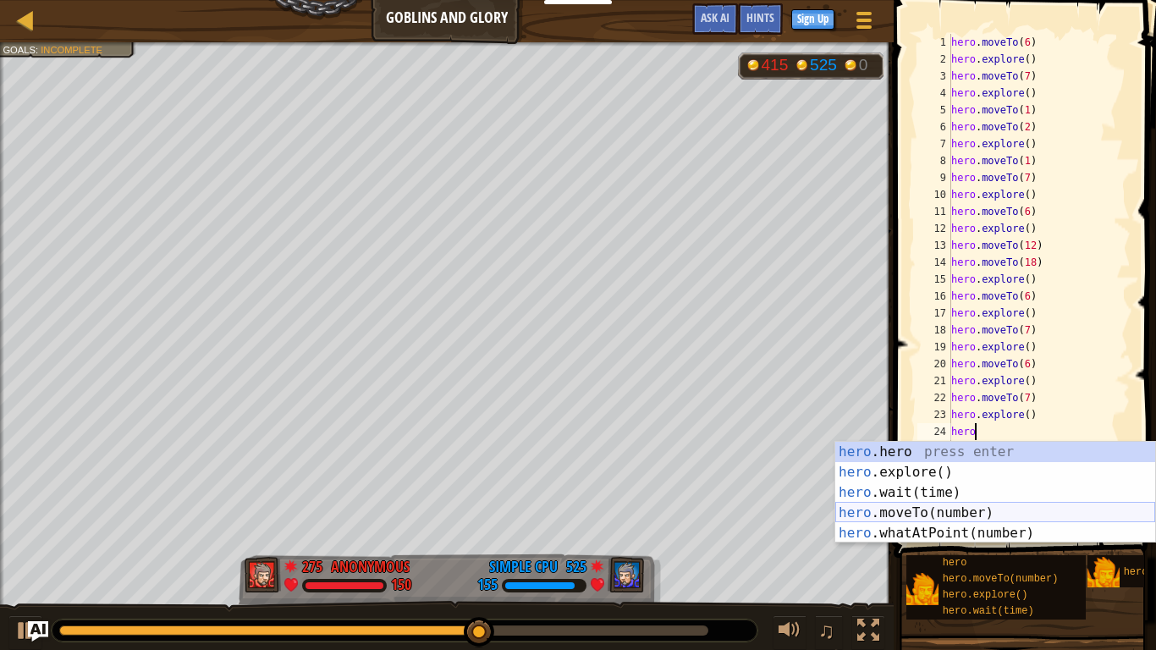
click at [912, 511] on div "hero .hero press enter hero .explore() press enter hero .wait(time) press enter…" at bounding box center [996, 513] width 320 height 142
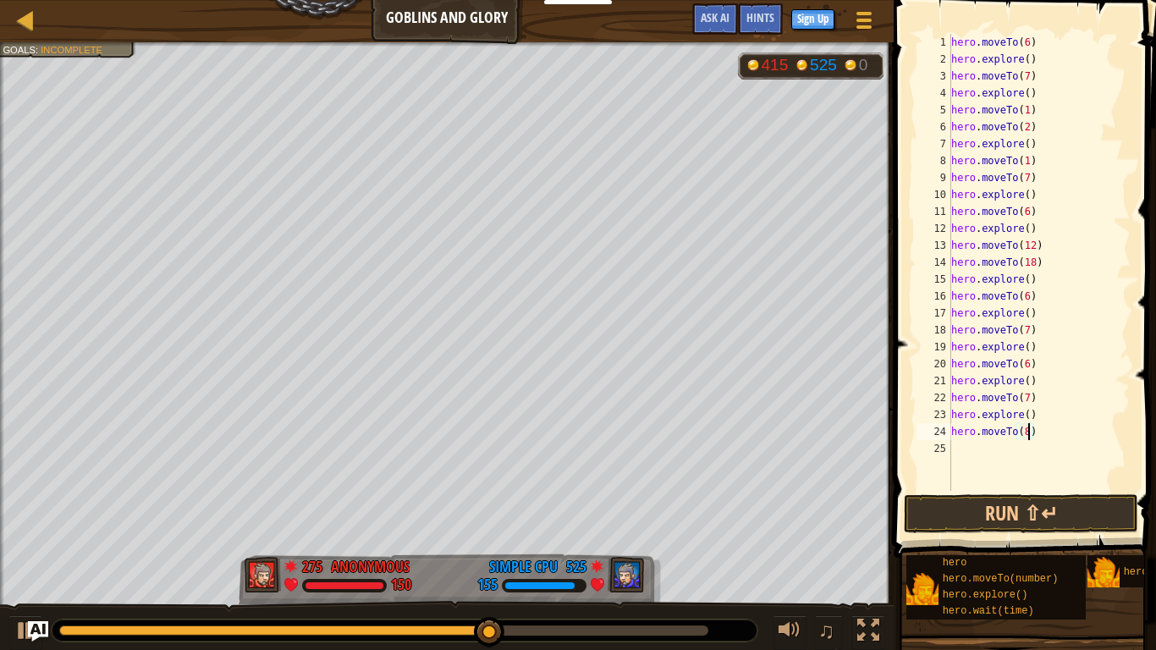
type textarea "hero.moveTo(8)"
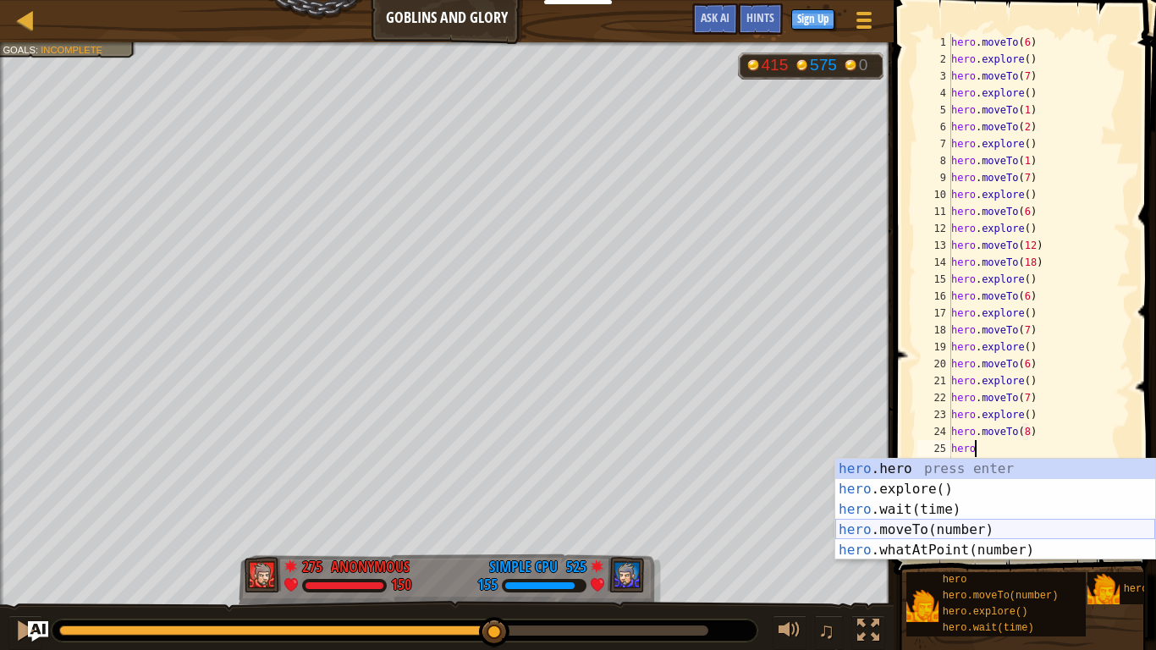
click at [1010, 532] on div "hero .hero press enter hero .explore() press enter hero .wait(time) press enter…" at bounding box center [996, 530] width 320 height 142
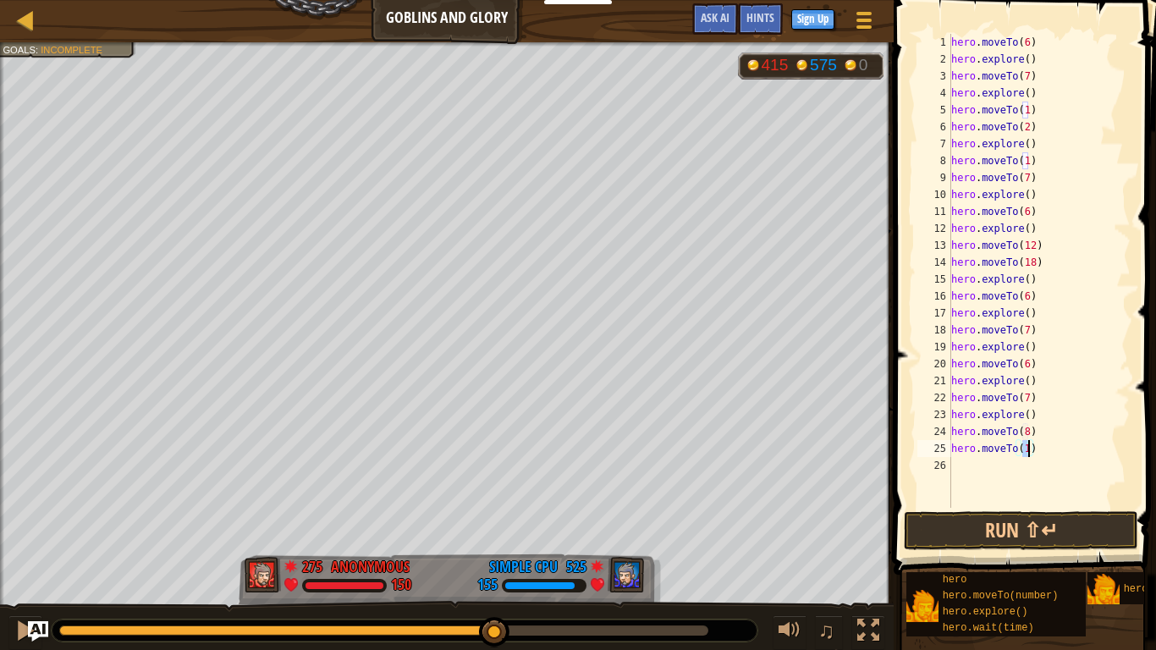
click at [1029, 431] on div "hero . moveTo ( 6 ) hero . explore ( ) hero . moveTo ( 7 ) hero . explore ( ) h…" at bounding box center [1039, 288] width 183 height 508
click at [1029, 450] on div "hero . moveTo ( 6 ) hero . explore ( ) hero . moveTo ( 7 ) hero . explore ( ) h…" at bounding box center [1039, 288] width 183 height 508
type textarea "hero.moveTo(2)"
click at [1068, 452] on div "hero . moveTo ( 6 ) hero . explore ( ) hero . moveTo ( 7 ) hero . explore ( ) h…" at bounding box center [1039, 288] width 183 height 508
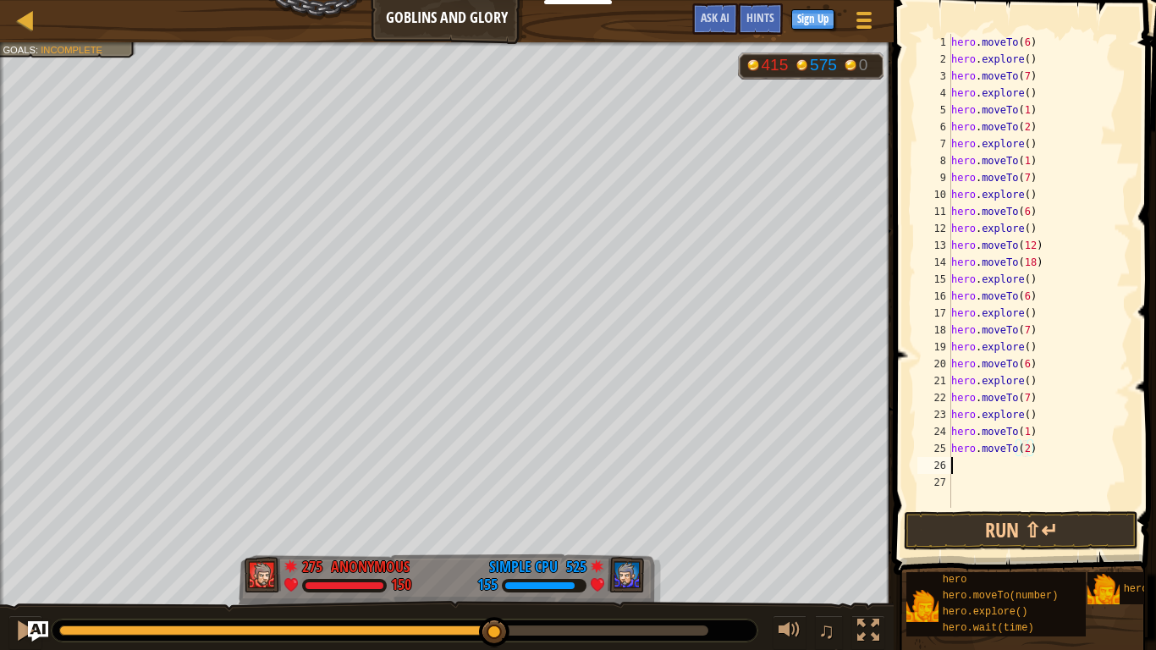
scroll to position [8, 0]
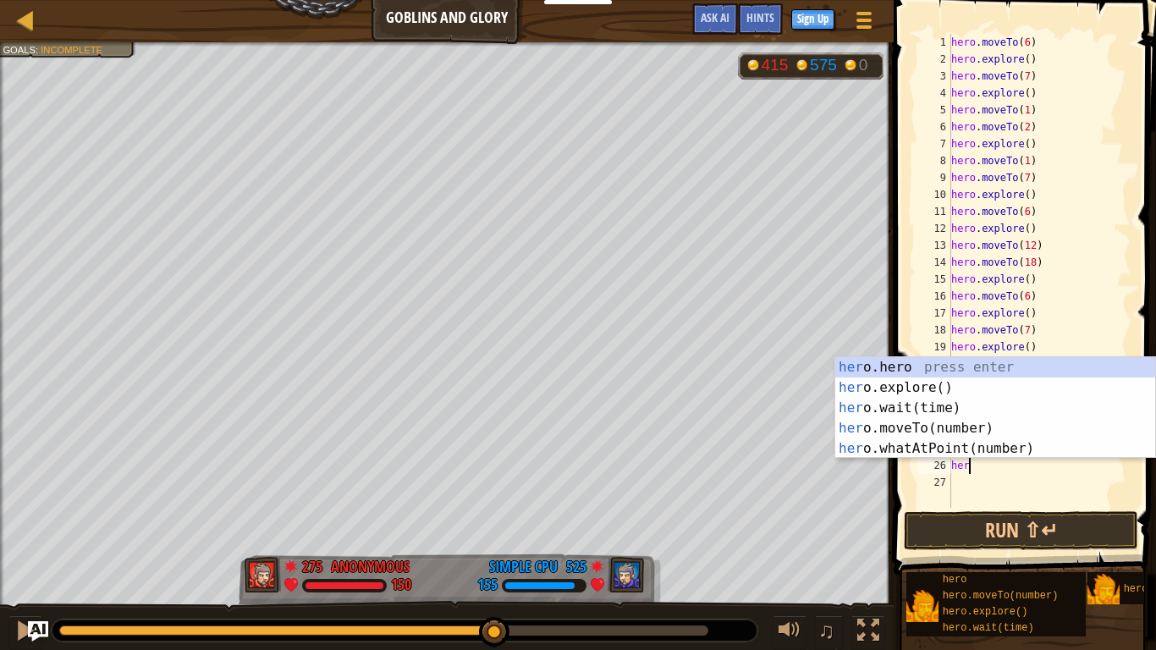
type textarea "hero"
click at [1044, 483] on div "hero . moveTo ( 6 ) hero . explore ( ) hero . moveTo ( 7 ) hero . explore ( ) h…" at bounding box center [1039, 288] width 183 height 508
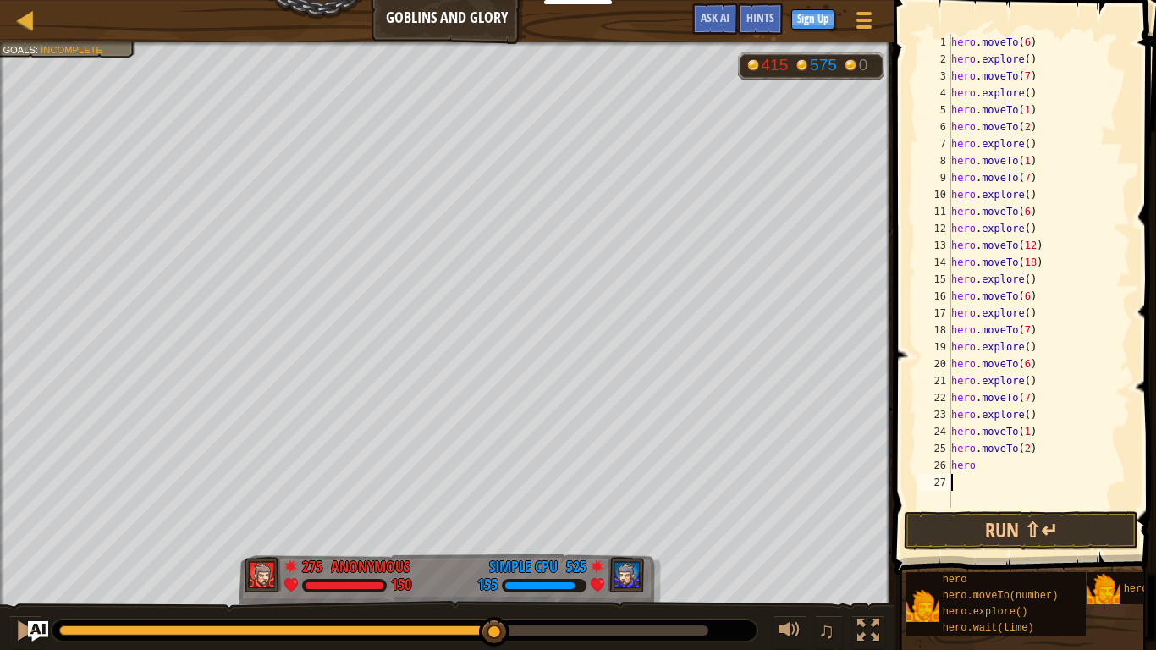
scroll to position [8, 0]
click at [1034, 469] on div "hero . moveTo ( 6 ) hero . explore ( ) hero . moveTo ( 7 ) hero . explore ( ) h…" at bounding box center [1039, 288] width 183 height 508
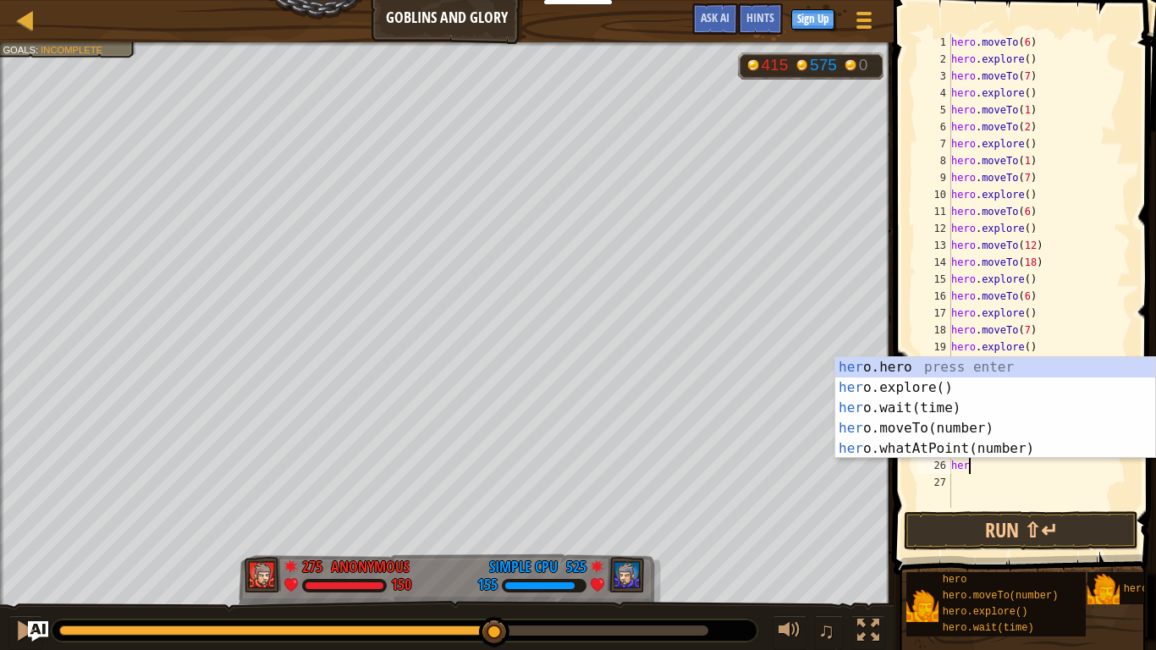
type textarea "hero"
click at [969, 387] on div "hero .hero press enter hero .explore() press enter hero .wait(time) press enter…" at bounding box center [996, 428] width 320 height 142
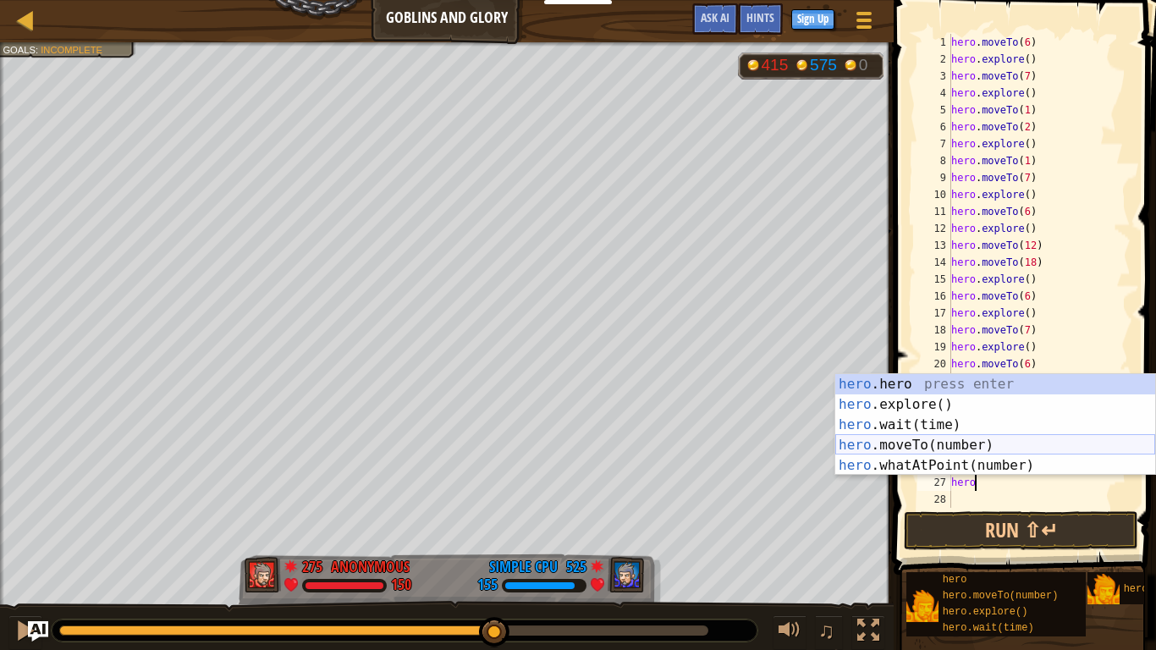
click at [984, 447] on div "hero .hero press enter hero .explore() press enter hero .wait(time) press enter…" at bounding box center [996, 445] width 320 height 142
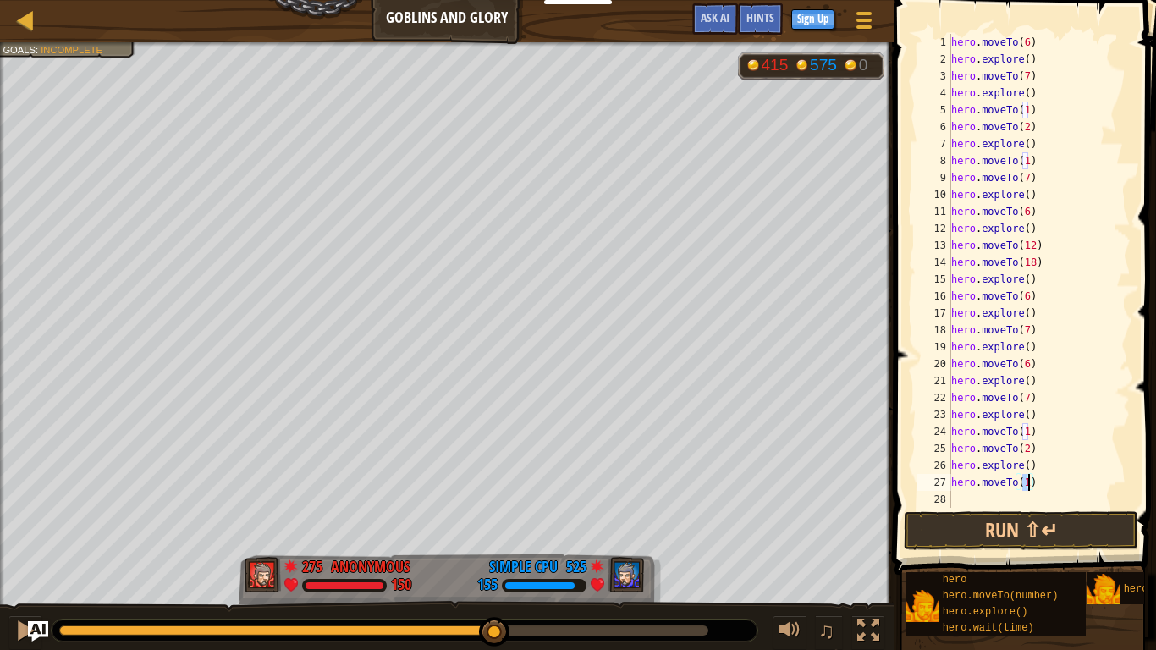
type textarea "hero.moveTo(7)"
click at [989, 498] on div "hero . moveTo ( 6 ) hero . explore ( ) hero . moveTo ( 7 ) hero . explore ( ) h…" at bounding box center [1039, 288] width 183 height 508
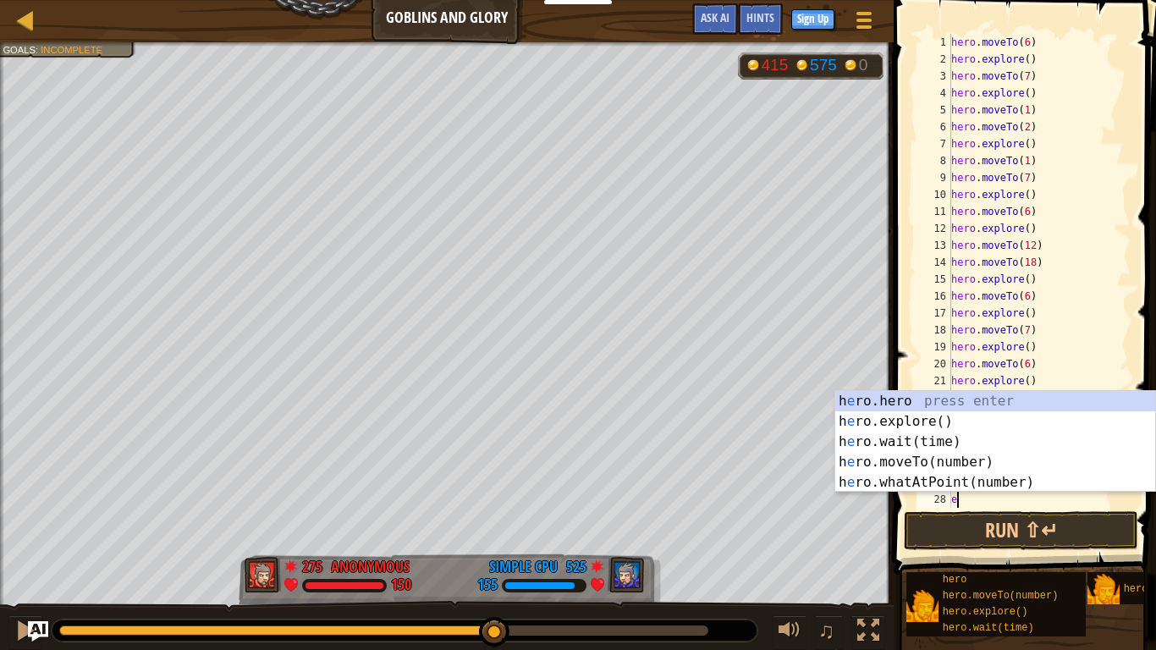
type textarea "explor"
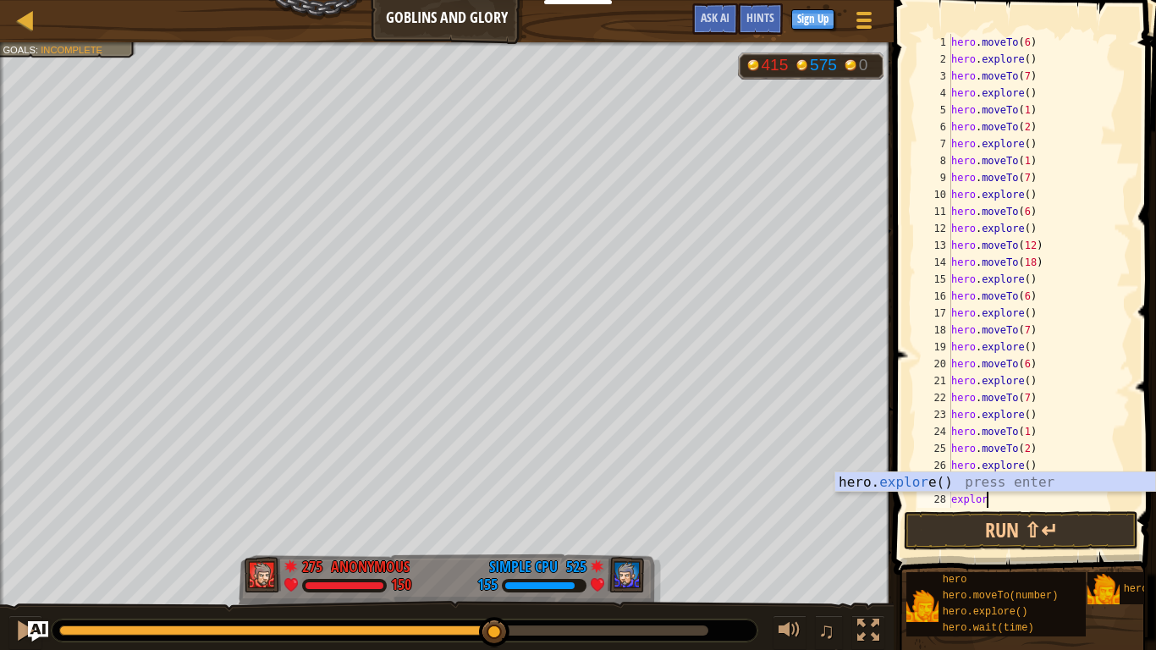
scroll to position [8, 4]
click at [978, 477] on div "hero. explor e() press enter" at bounding box center [996, 502] width 320 height 61
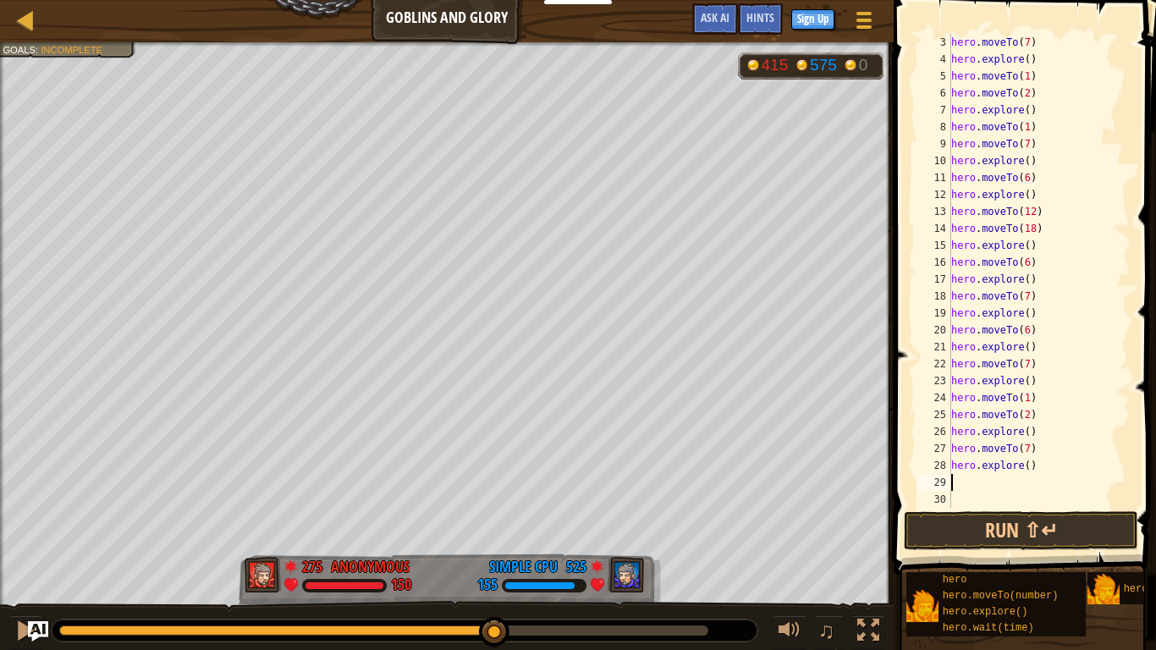
scroll to position [34, 0]
click at [996, 537] on button "Run ⇧↵" at bounding box center [1021, 530] width 235 height 39
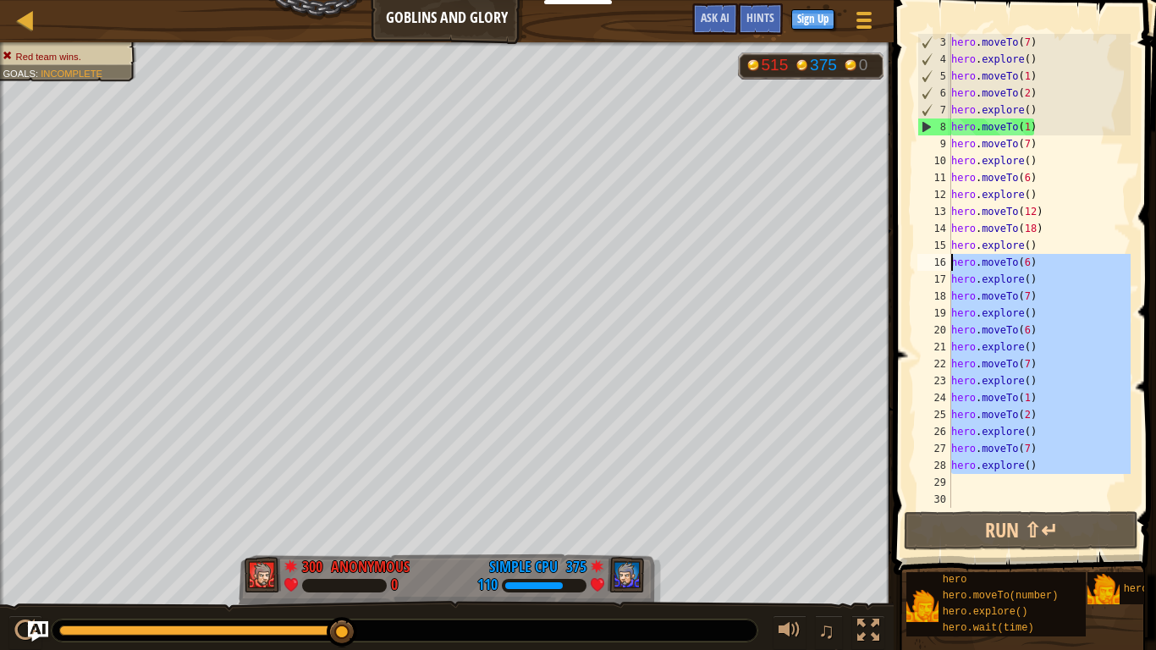
drag, startPoint x: 1051, startPoint y: 483, endPoint x: 944, endPoint y: 262, distance: 246.1
click at [944, 262] on div "3 4 5 6 7 8 9 10 11 12 13 14 15 16 17 18 19 20 21 22 23 24 25 26 27 28 29 30 he…" at bounding box center [1022, 271] width 217 height 474
type textarea "hero.moveTo(6) hero.explore()"
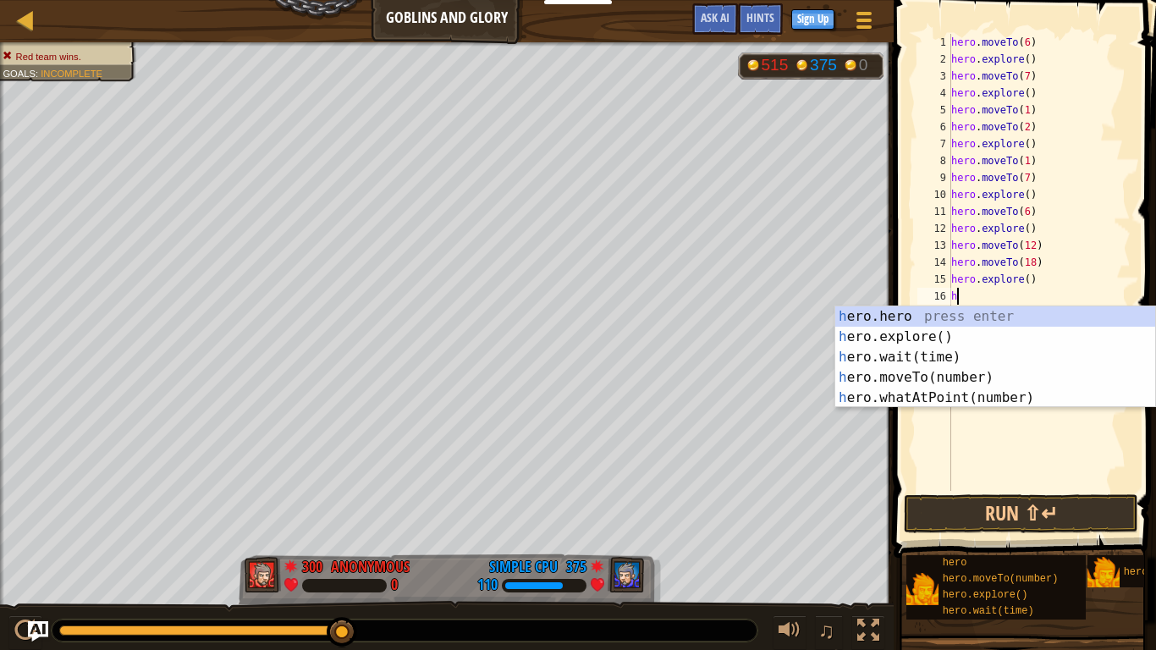
scroll to position [8, 1]
click at [961, 378] on div "he ro.hero press enter he ro.explore() press enter he ro.wait(time) press enter…" at bounding box center [996, 377] width 320 height 142
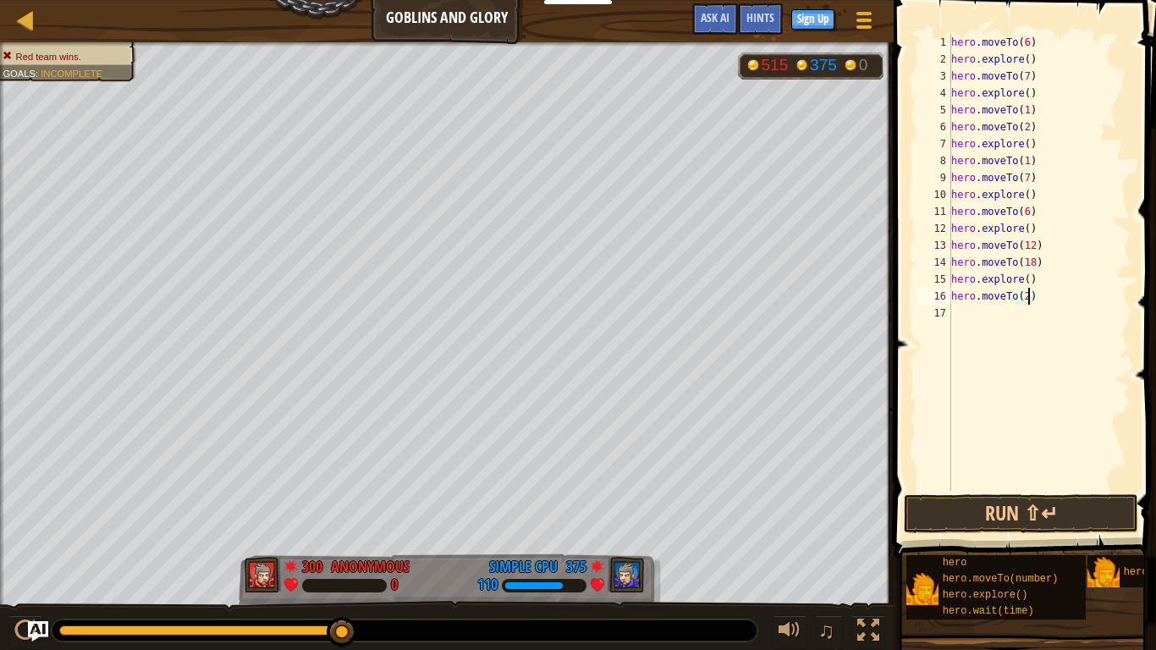
type textarea "hero.moveTo(24)"
click at [1067, 304] on div "hero . moveTo ( 6 ) hero . explore ( ) hero . moveTo ( 7 ) hero . explore ( ) h…" at bounding box center [1039, 279] width 183 height 491
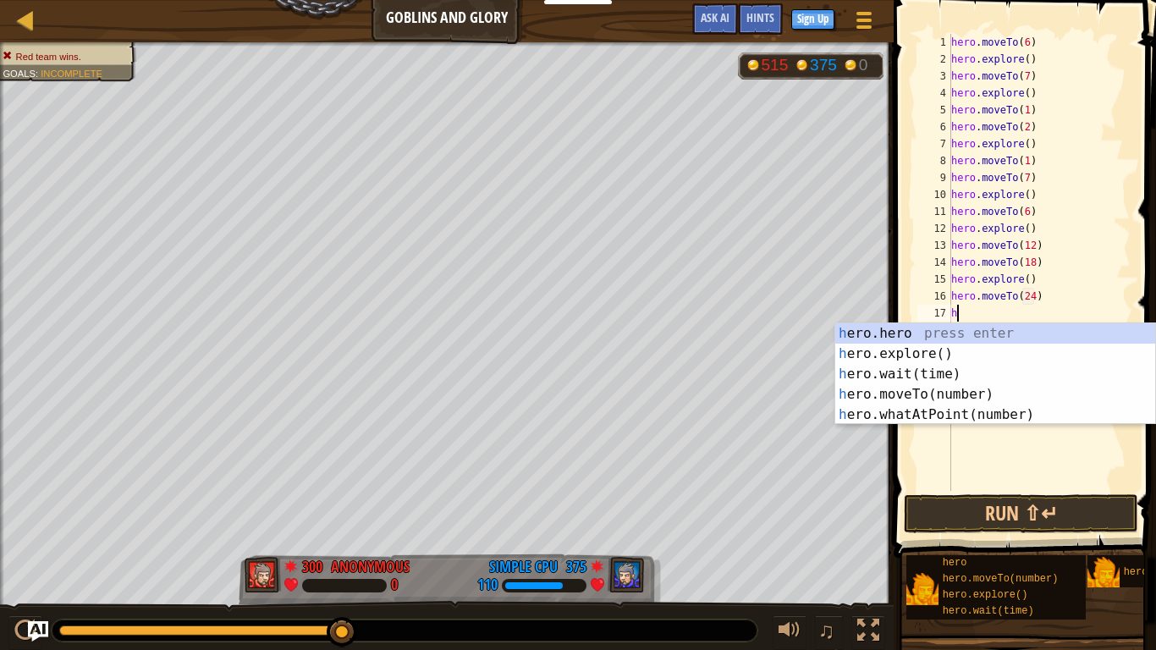
type textarea "he"
click at [1029, 360] on div "he ro.hero press enter he ro.explore() press enter he ro.wait(time) press enter…" at bounding box center [996, 394] width 320 height 142
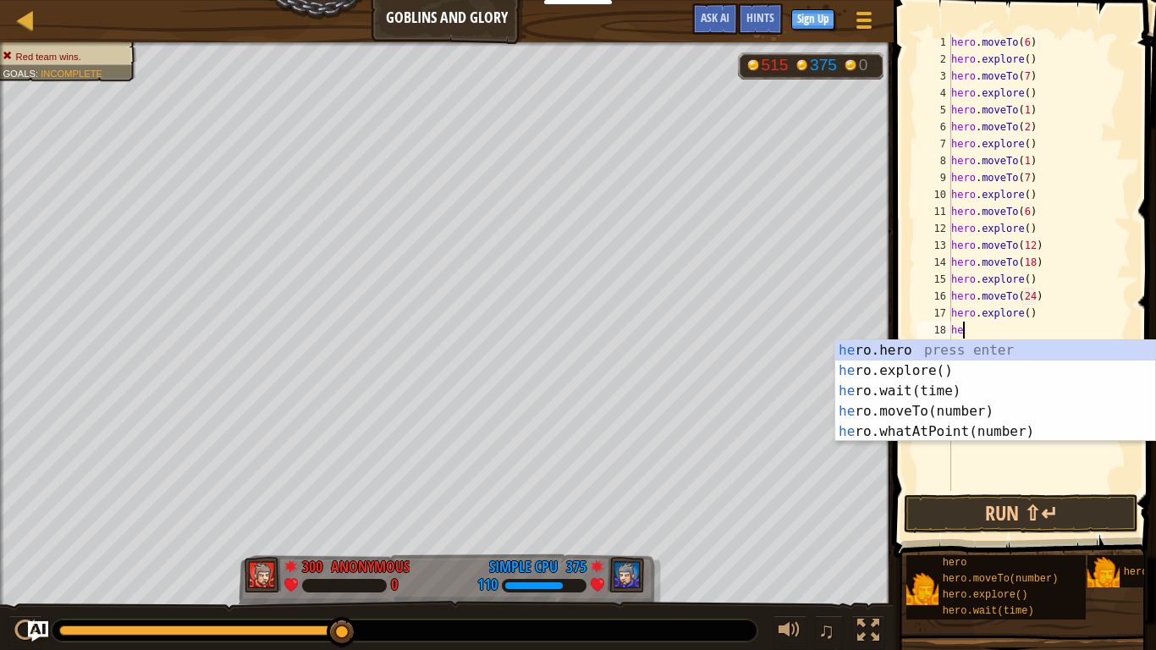
scroll to position [8, 2]
click at [965, 414] on div "her o.hero press enter her o.explore() press enter her o.wait(time) press enter…" at bounding box center [996, 411] width 320 height 142
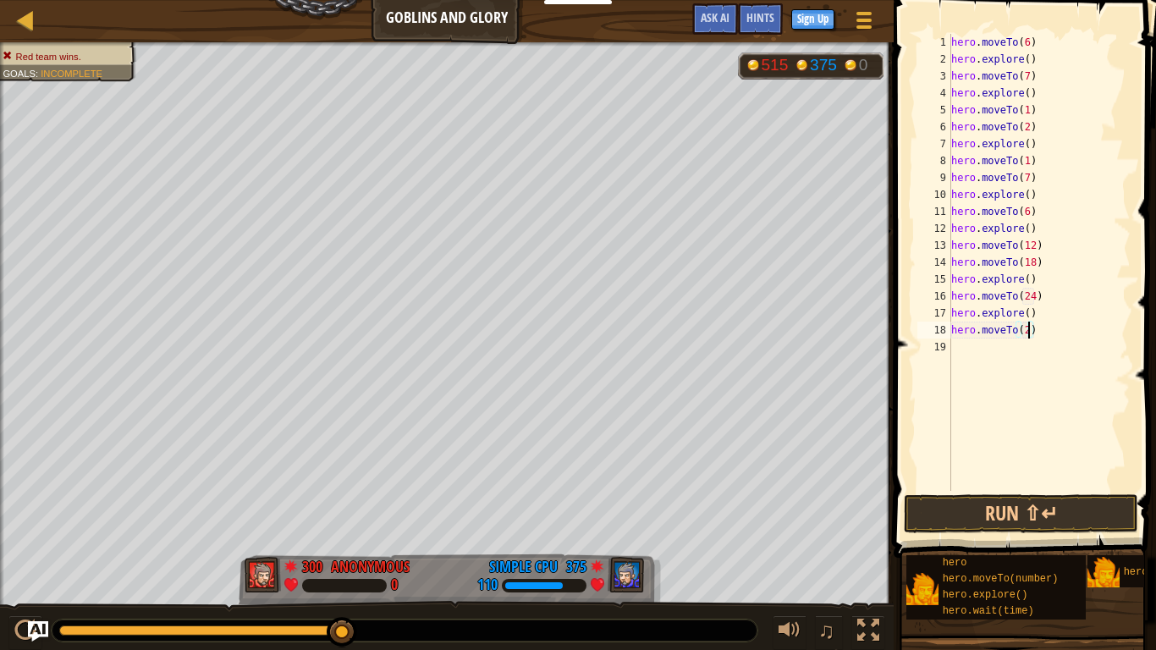
type textarea "hero.moveTo(25)"
click at [990, 350] on div "hero . moveTo ( 6 ) hero . explore ( ) hero . moveTo ( 7 ) hero . explore ( ) h…" at bounding box center [1039, 279] width 183 height 491
type textarea "he"
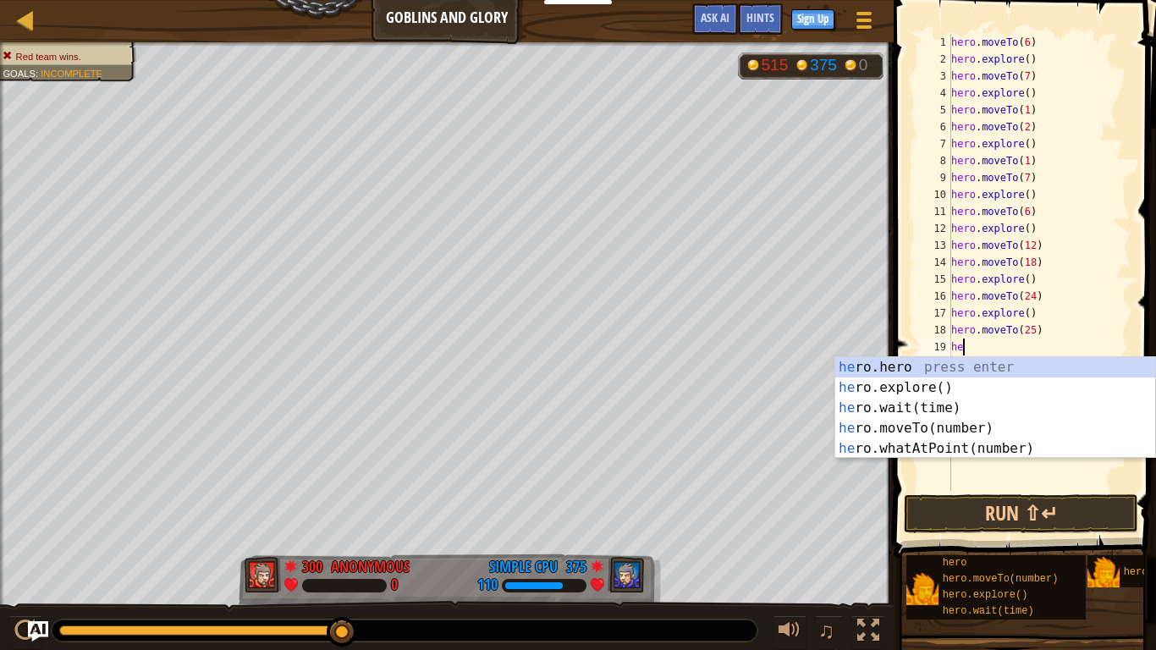
scroll to position [8, 1]
click at [985, 392] on div "he ro.hero press enter he ro.explore() press enter he ro.wait(time) press enter…" at bounding box center [996, 428] width 320 height 142
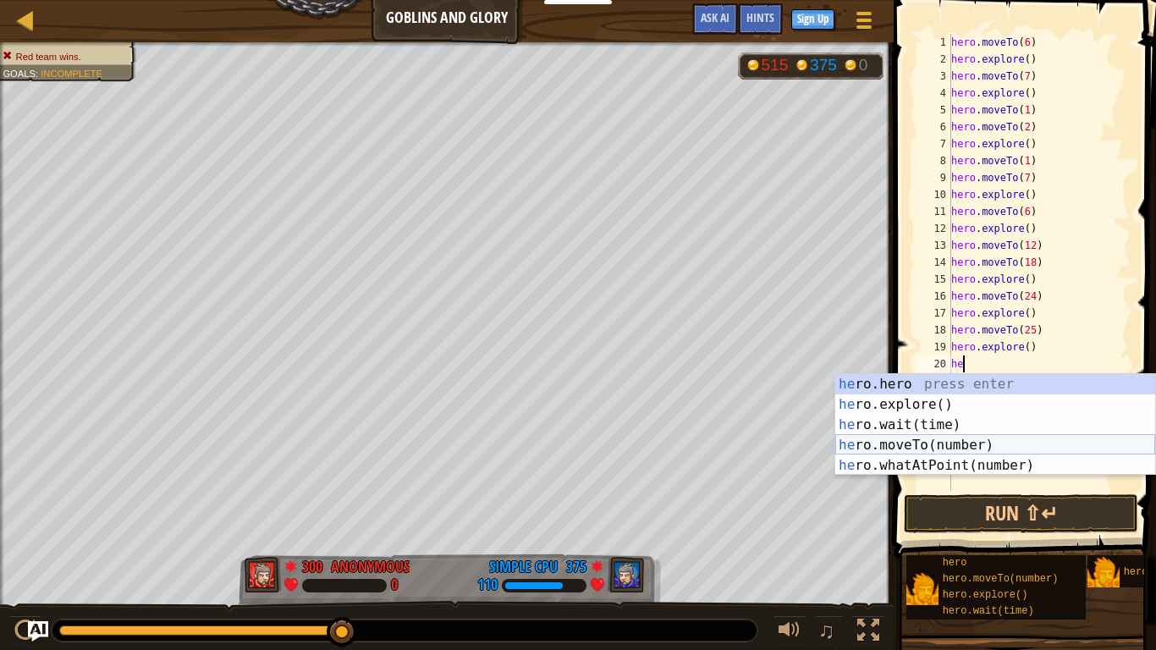
click at [1026, 444] on div "he ro.hero press enter he ro.explore() press enter he ro.wait(time) press enter…" at bounding box center [996, 445] width 320 height 142
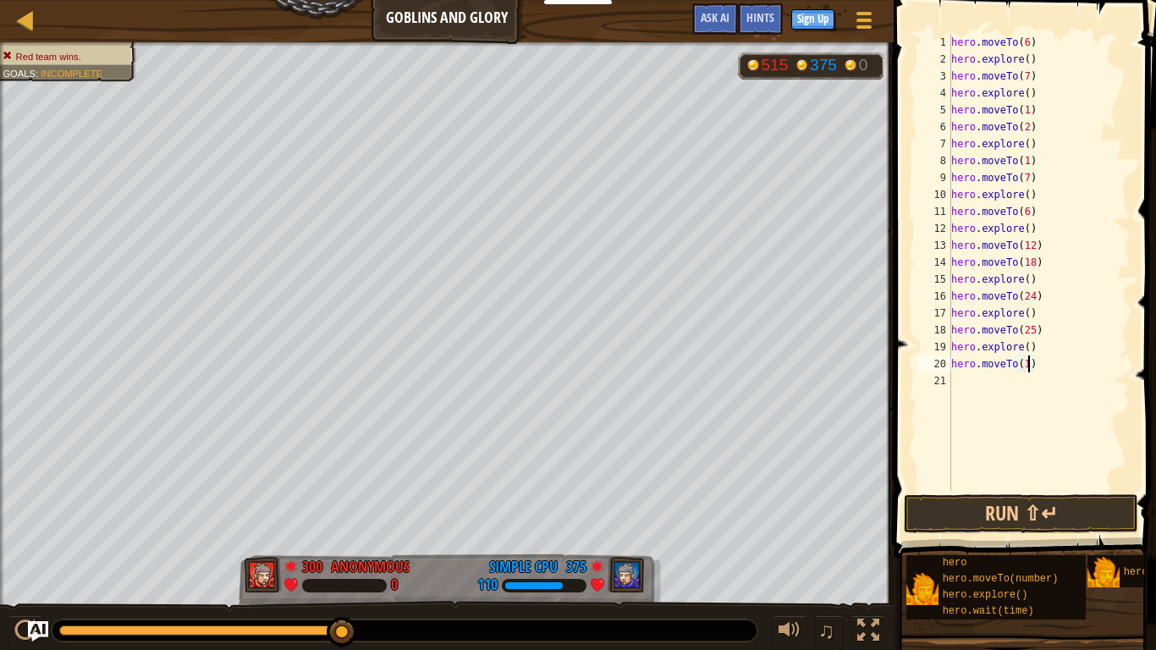
type textarea "hero.moveTo(19)"
click at [1007, 385] on div "hero . moveTo ( 6 ) hero . explore ( ) hero . moveTo ( 7 ) hero . explore ( ) h…" at bounding box center [1039, 279] width 183 height 491
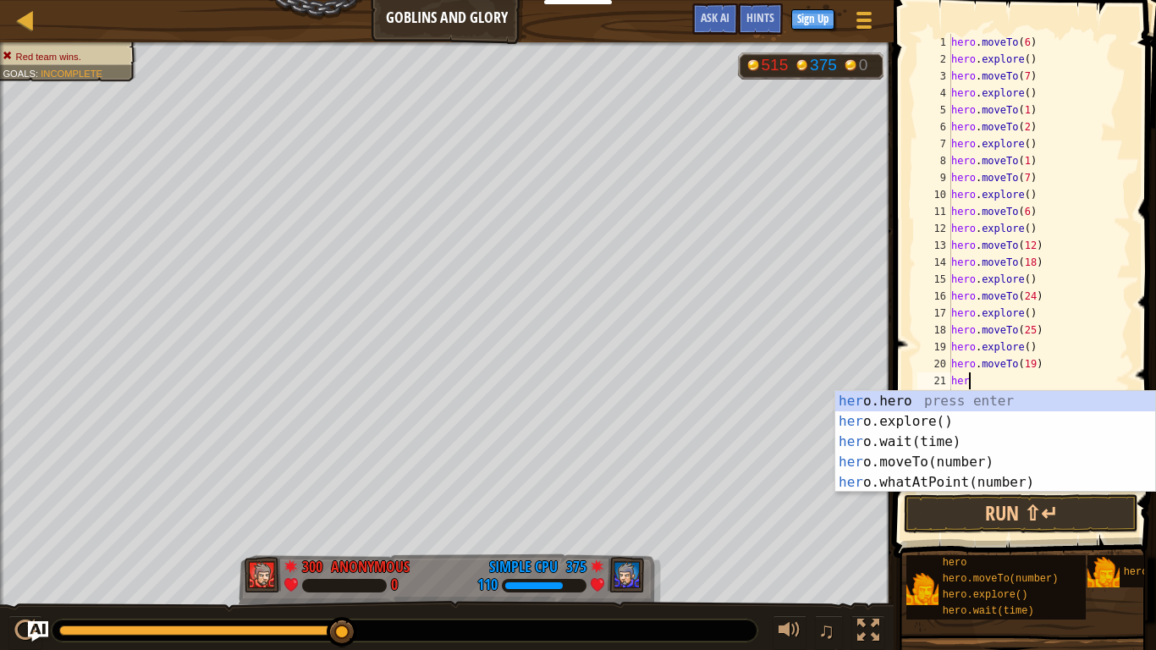
scroll to position [8, 3]
click at [970, 466] on div "hero .hero press enter hero .explore() press enter hero .wait(time) press enter…" at bounding box center [996, 462] width 320 height 142
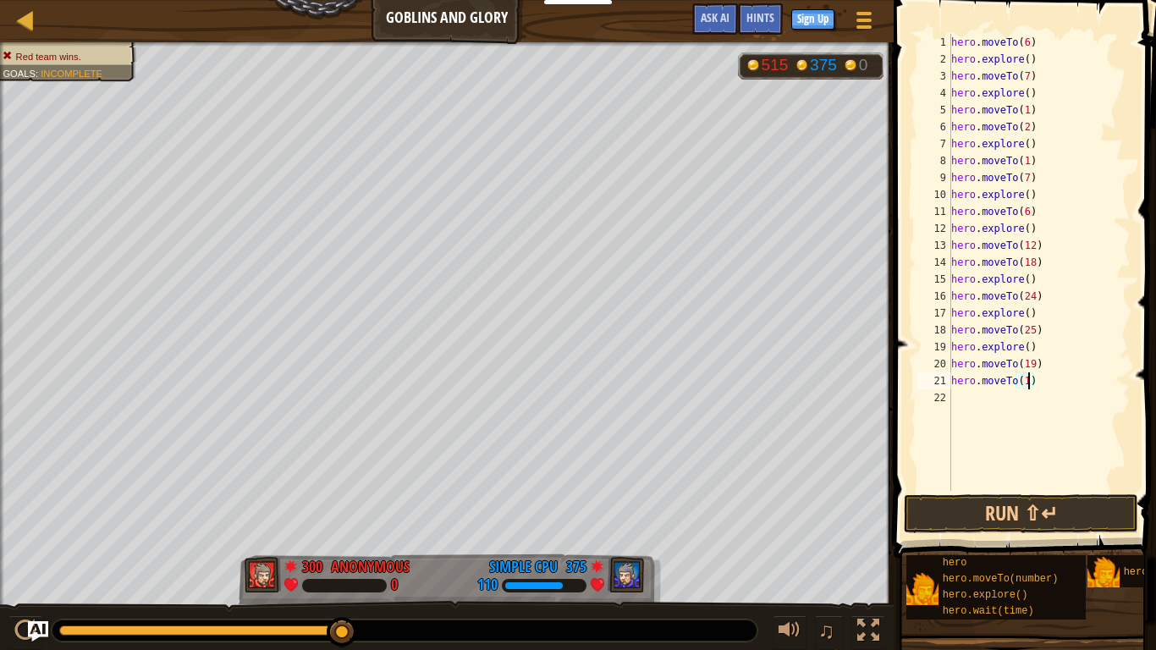
type textarea "hero.moveTo(18)"
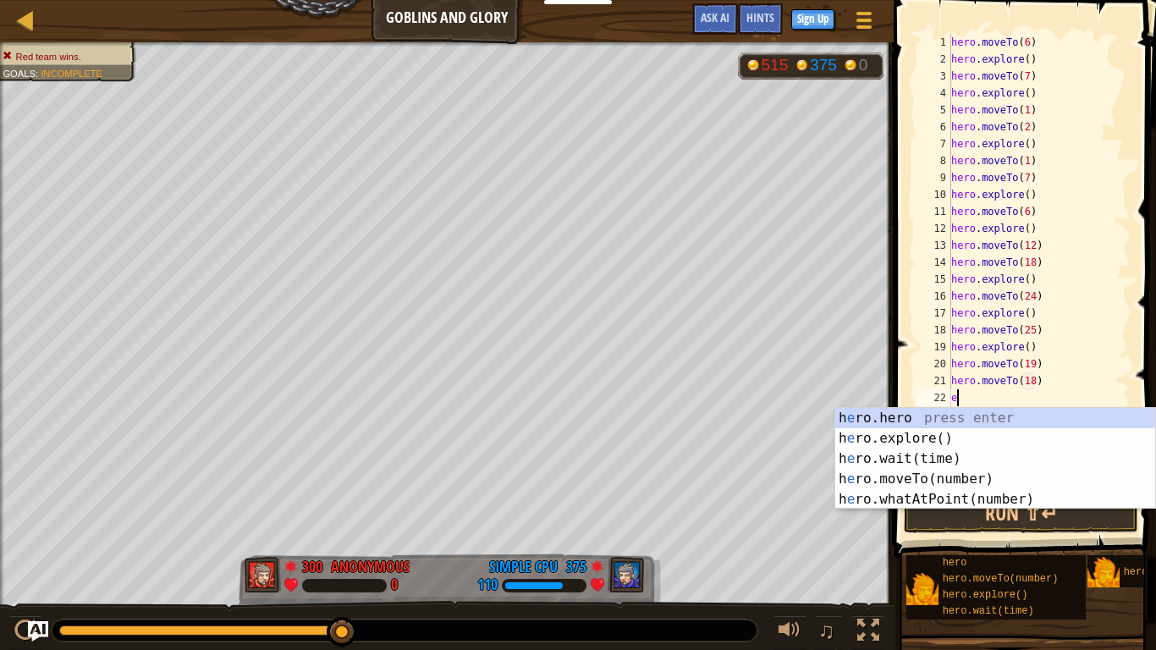
type textarea "ex"
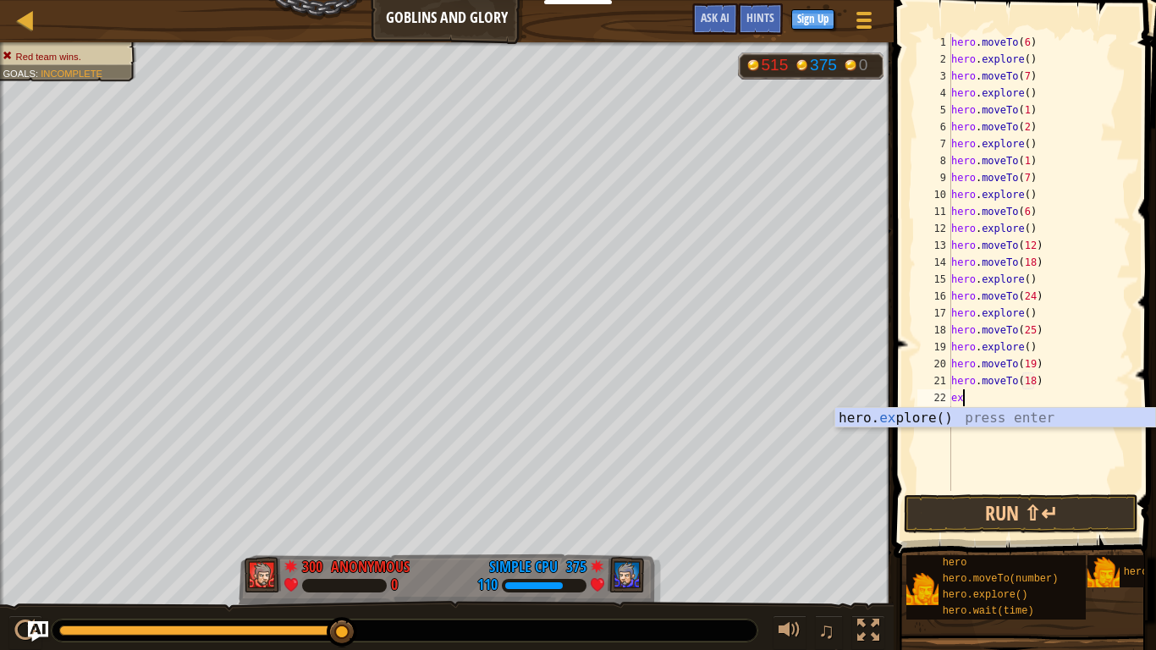
scroll to position [8, 1]
click at [970, 417] on div "hero. ex plore() press enter" at bounding box center [996, 438] width 320 height 61
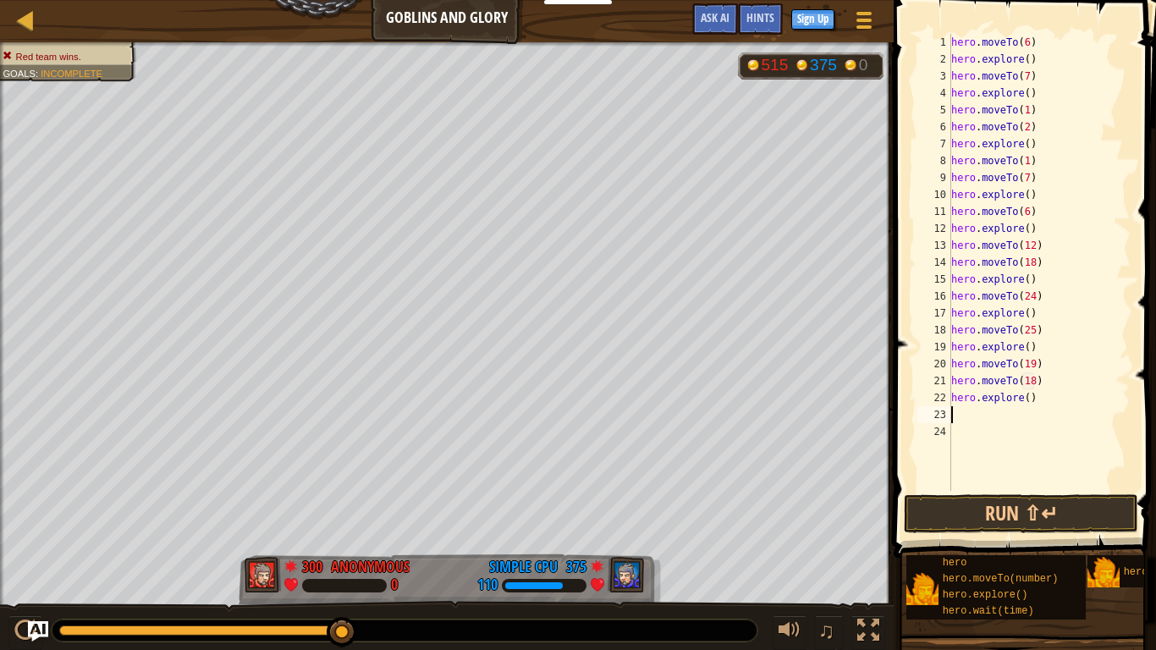
scroll to position [8, 0]
click at [1014, 508] on button "Run ⇧↵" at bounding box center [1021, 513] width 235 height 39
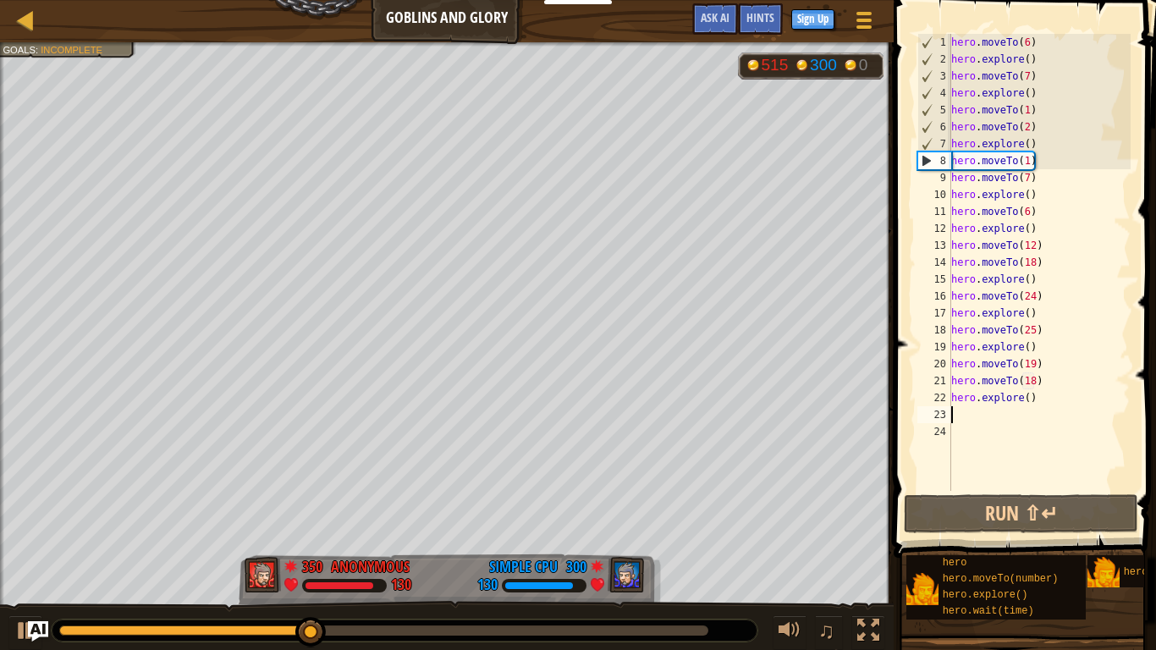
type textarea "h"
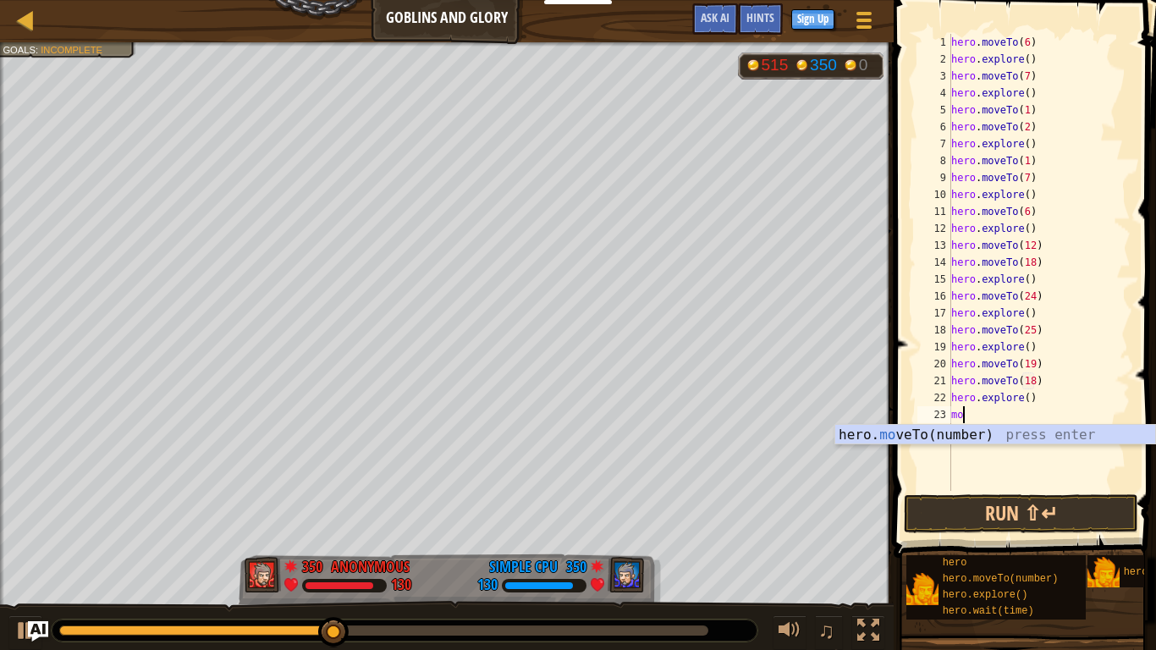
scroll to position [8, 1]
click at [1008, 433] on div "hero. mo veTo(number) press enter" at bounding box center [996, 455] width 320 height 61
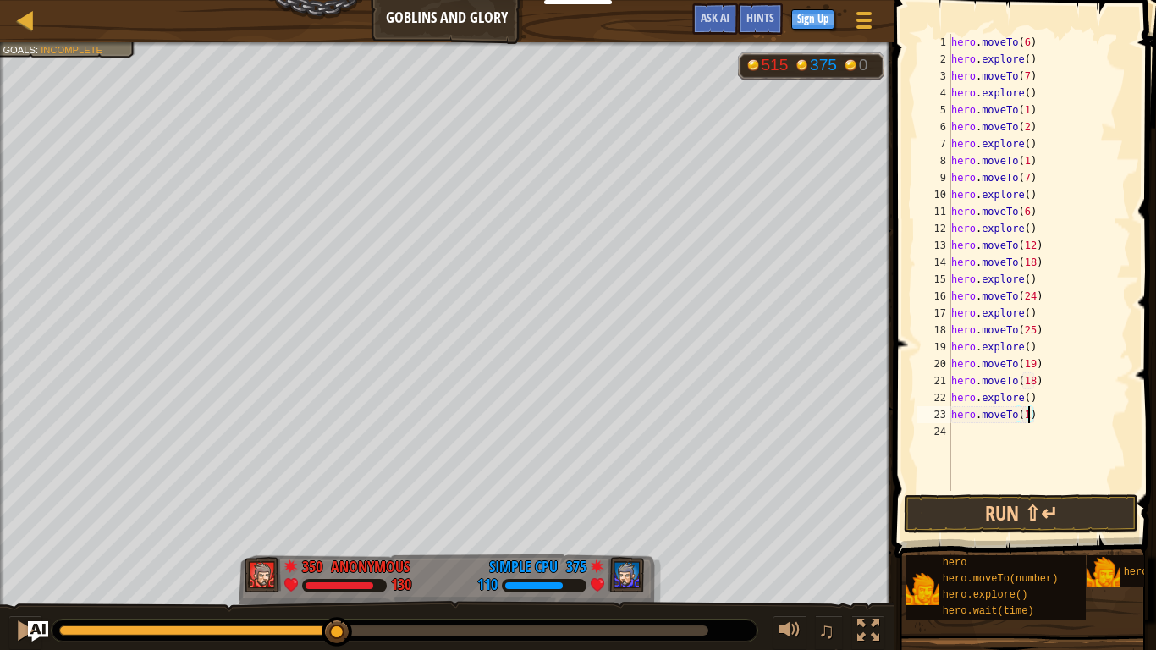
type textarea "hero.moveTo(12)"
click at [980, 438] on div "hero . moveTo ( 6 ) hero . explore ( ) hero . moveTo ( 7 ) hero . explore ( ) h…" at bounding box center [1039, 279] width 183 height 491
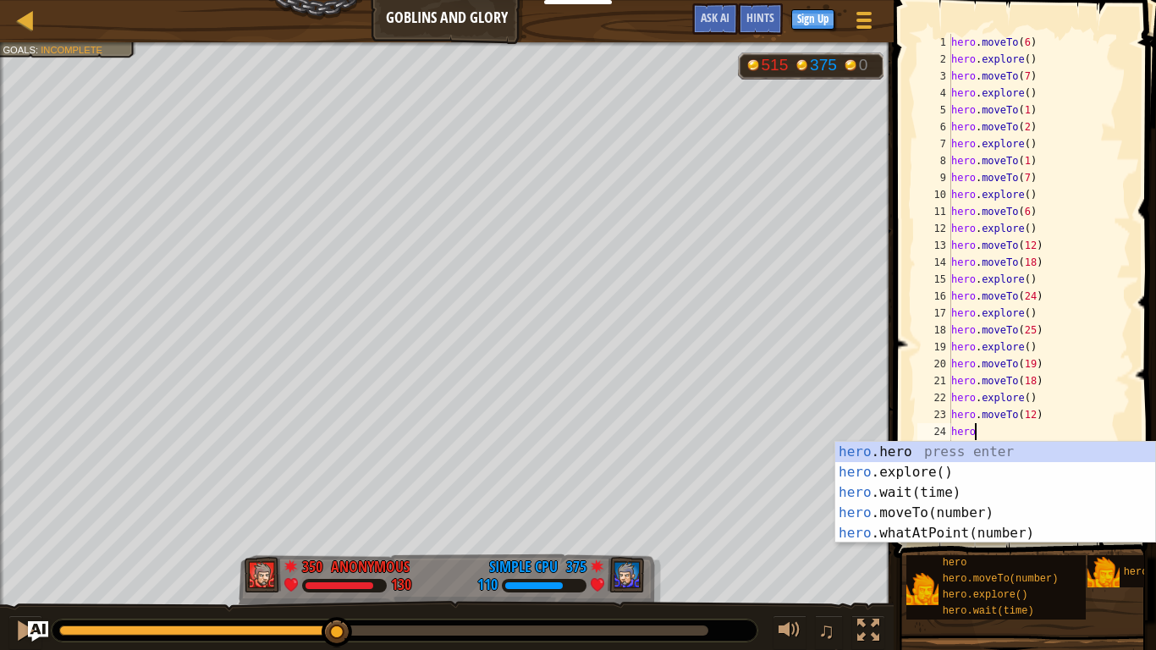
scroll to position [8, 3]
click at [977, 514] on div "hero .hero press enter hero .explore() press enter hero .wait(time) press enter…" at bounding box center [996, 513] width 320 height 142
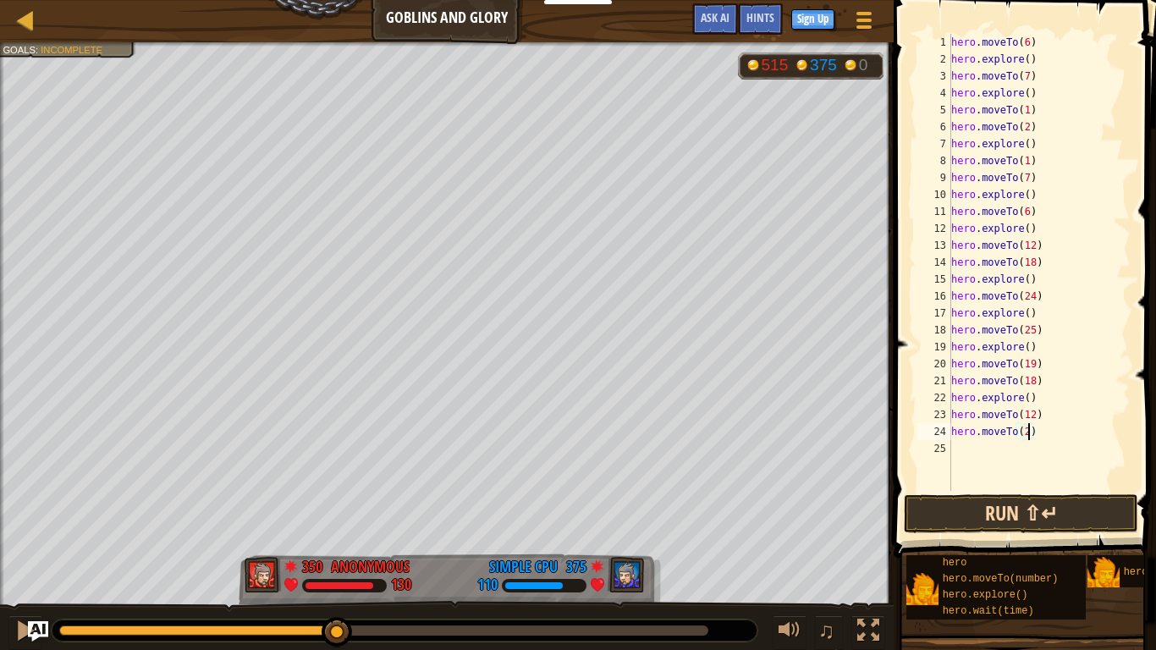
type textarea "hero.moveTo(24)"
click at [1020, 453] on div "hero . moveTo ( 6 ) hero . explore ( ) hero . moveTo ( 7 ) hero . explore ( ) h…" at bounding box center [1039, 279] width 183 height 491
type textarea "e"
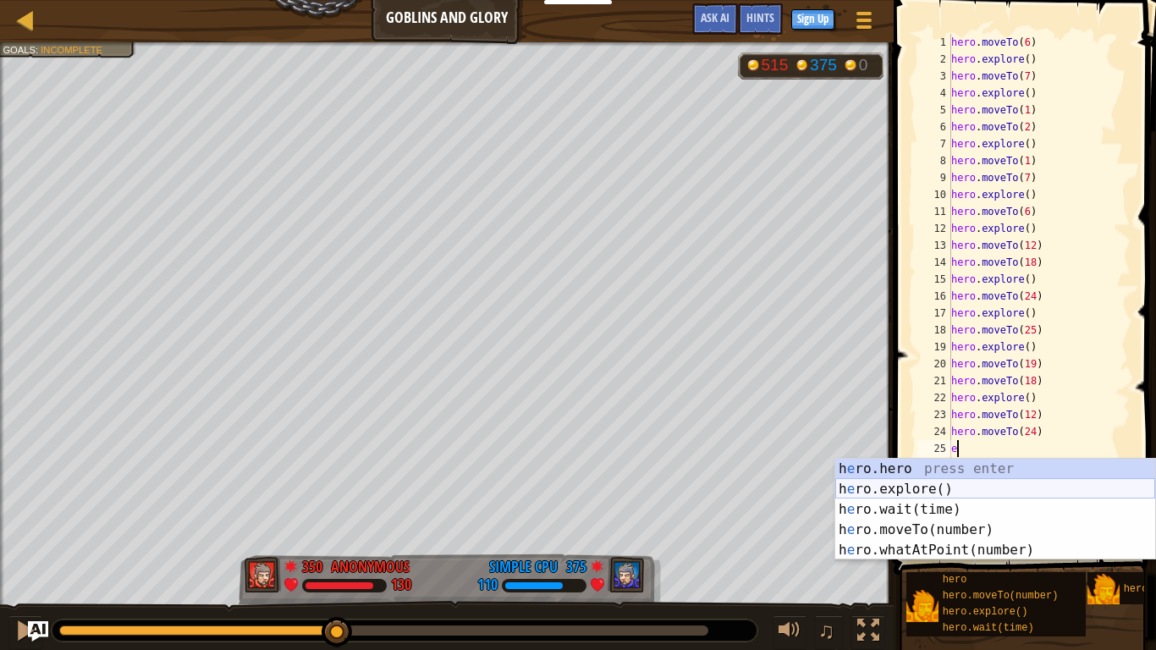
click at [969, 489] on div "h e ro.hero press enter h e ro.explore() press enter h e ro.wait(time) press en…" at bounding box center [996, 530] width 320 height 142
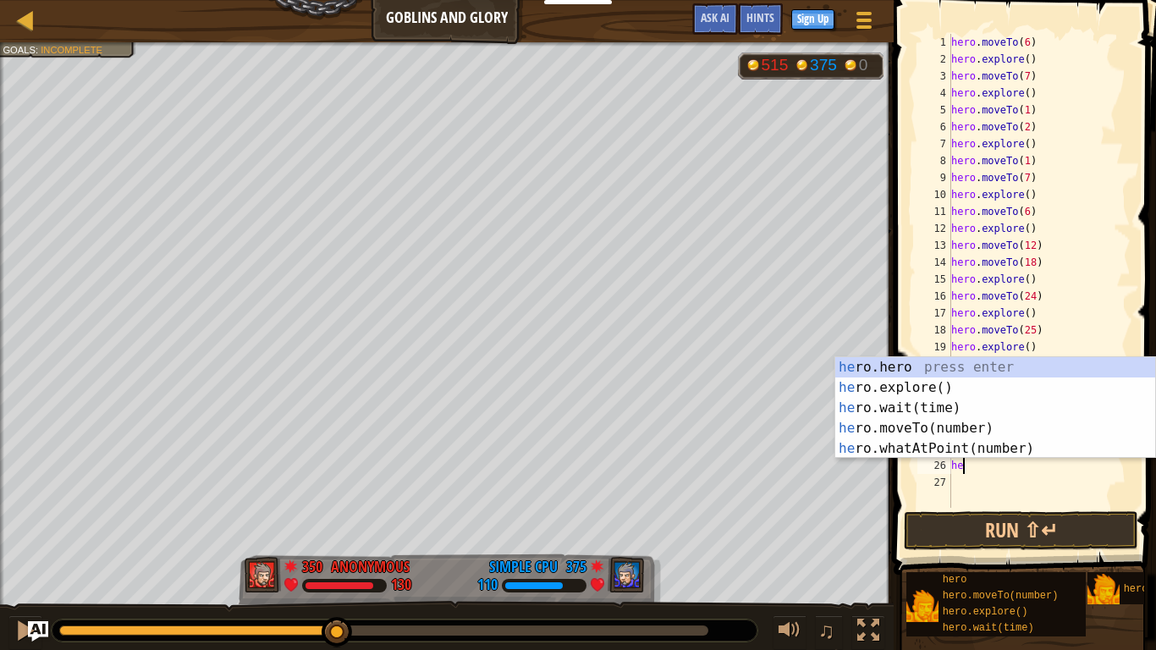
scroll to position [8, 1]
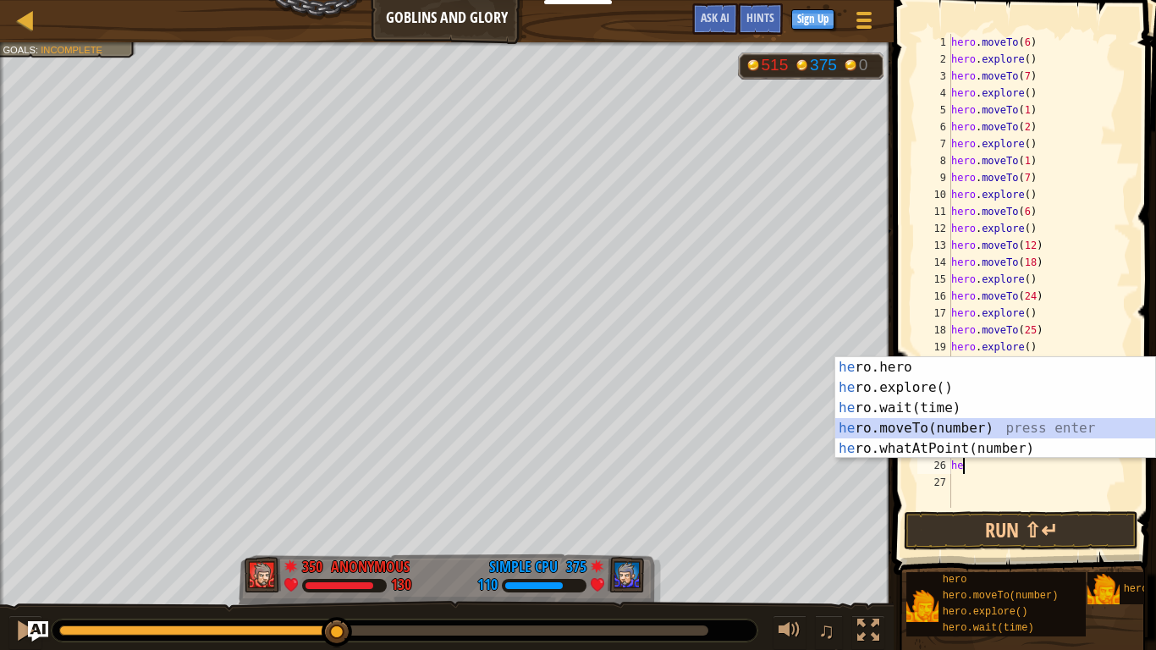
click at [928, 428] on div "he ro.hero press enter he ro.explore() press enter he ro.wait(time) press enter…" at bounding box center [996, 428] width 320 height 142
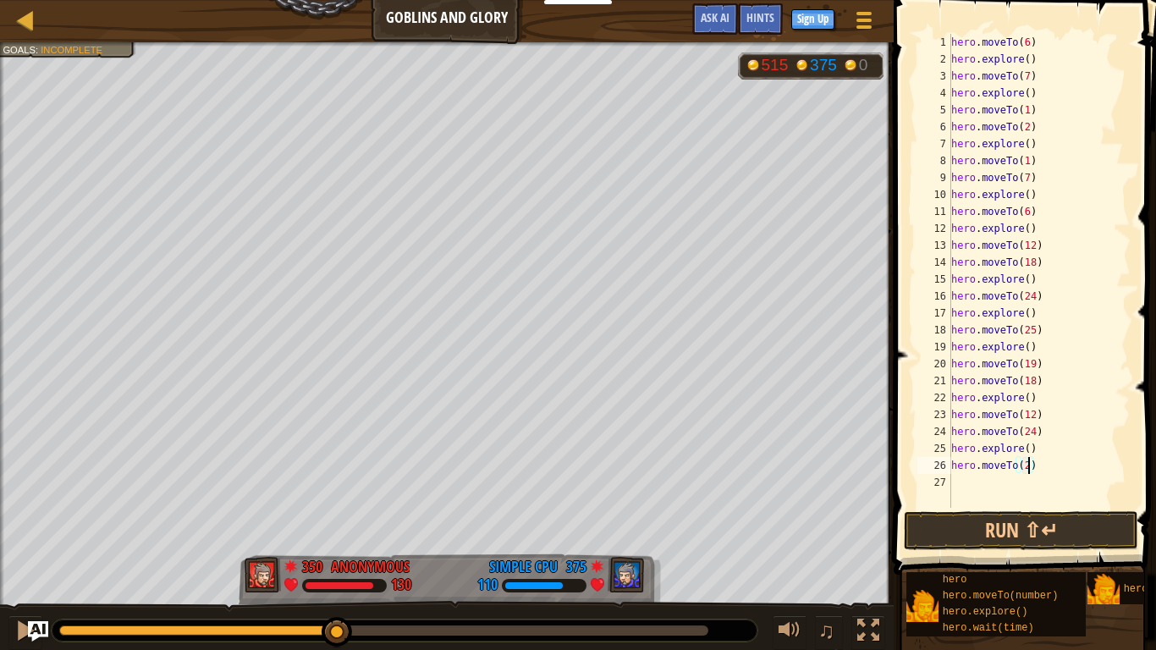
scroll to position [8, 11]
click at [1034, 432] on div "hero . moveTo ( 6 ) hero . explore ( ) hero . moveTo ( 7 ) hero . explore ( ) h…" at bounding box center [1039, 288] width 183 height 508
click at [1029, 465] on div "hero . moveTo ( 6 ) hero . explore ( ) hero . moveTo ( 7 ) hero . explore ( ) h…" at bounding box center [1039, 288] width 183 height 508
type textarea "hero.moveTo(24)"
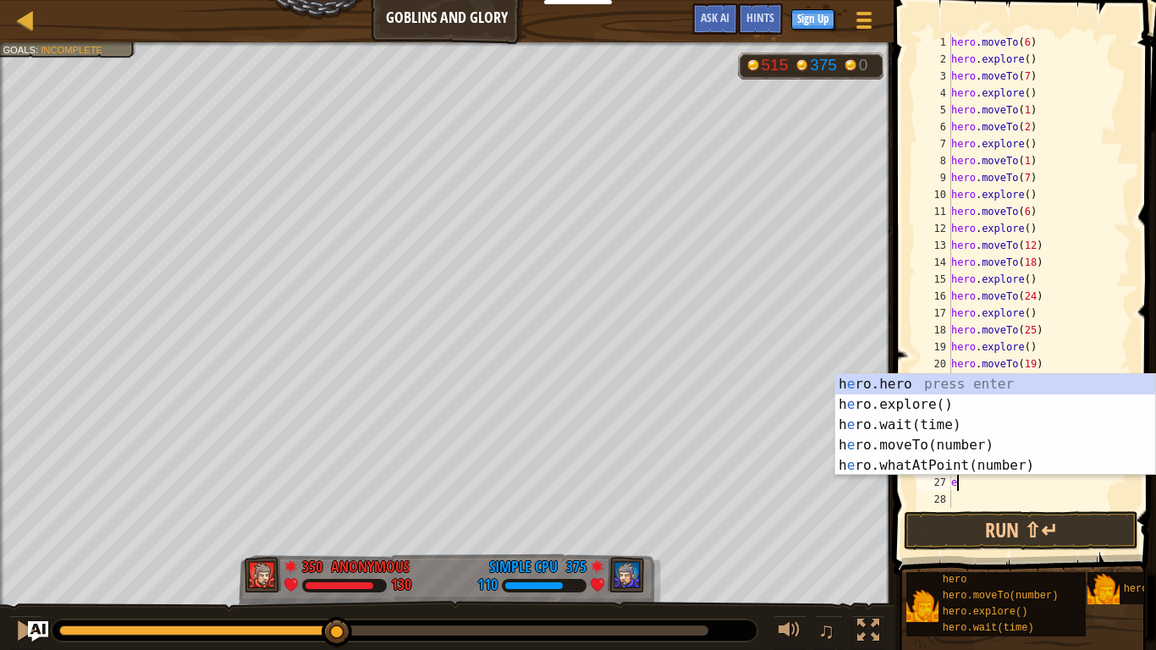
scroll to position [8, 0]
type textarea "ep"
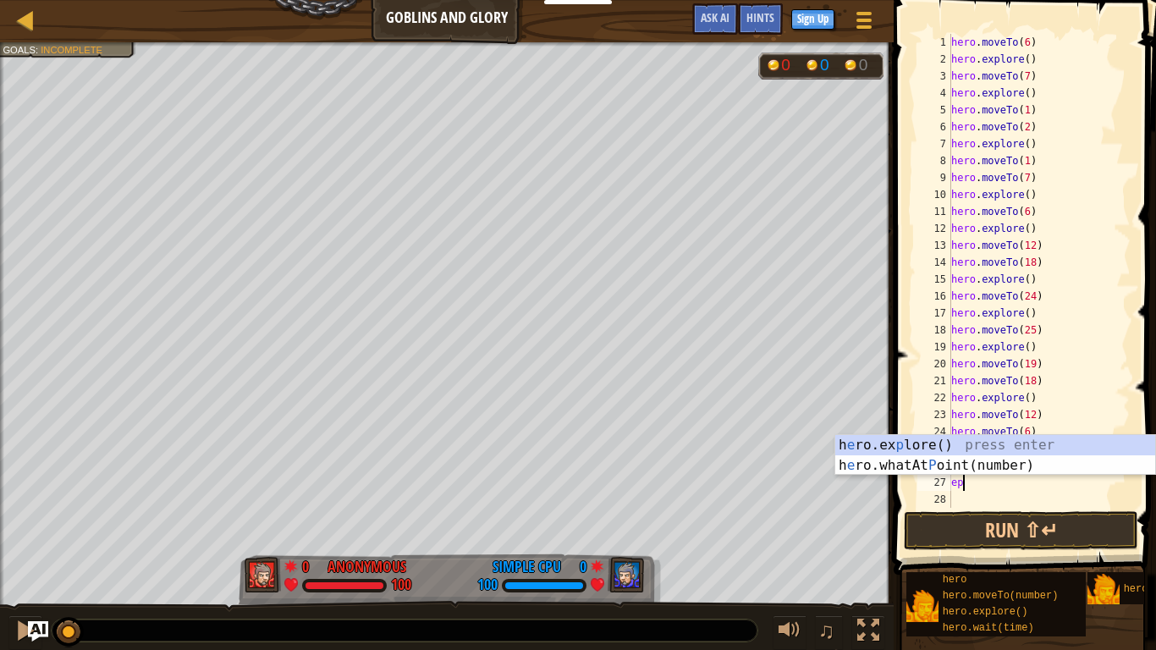
scroll to position [8, 1]
click at [930, 448] on div "h e ro.ex p lore() press enter h e ro.whatAt P oint(number) press enter" at bounding box center [996, 475] width 320 height 81
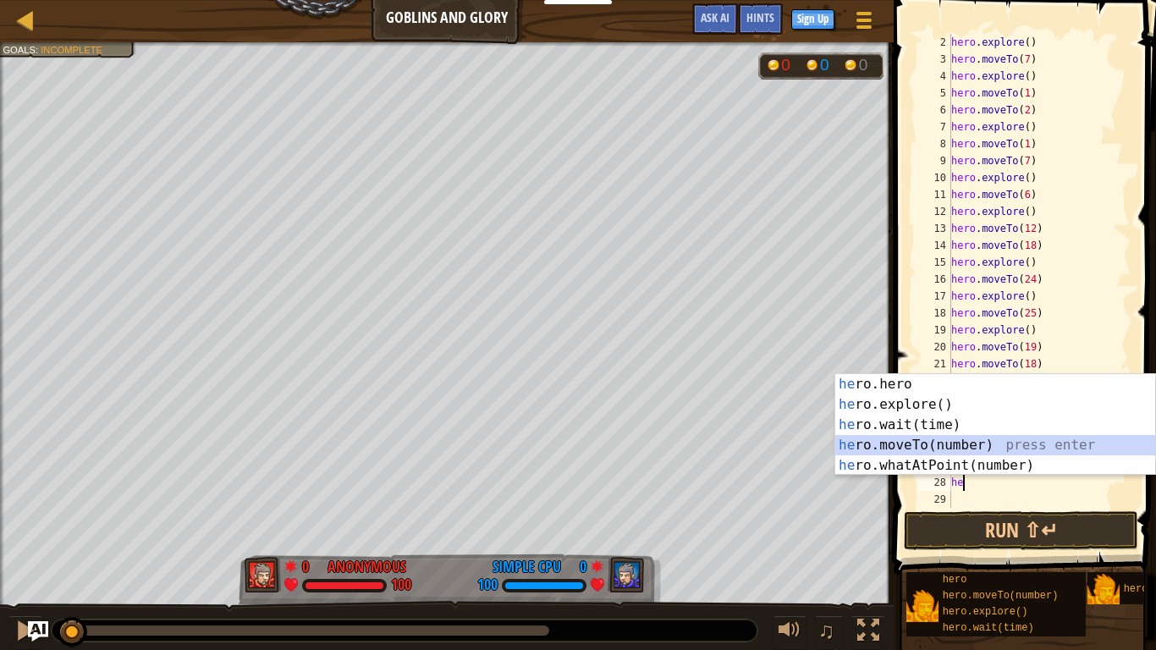
click at [968, 446] on div "he ro.hero press enter he ro.explore() press enter he ro.wait(time) press enter…" at bounding box center [996, 445] width 320 height 142
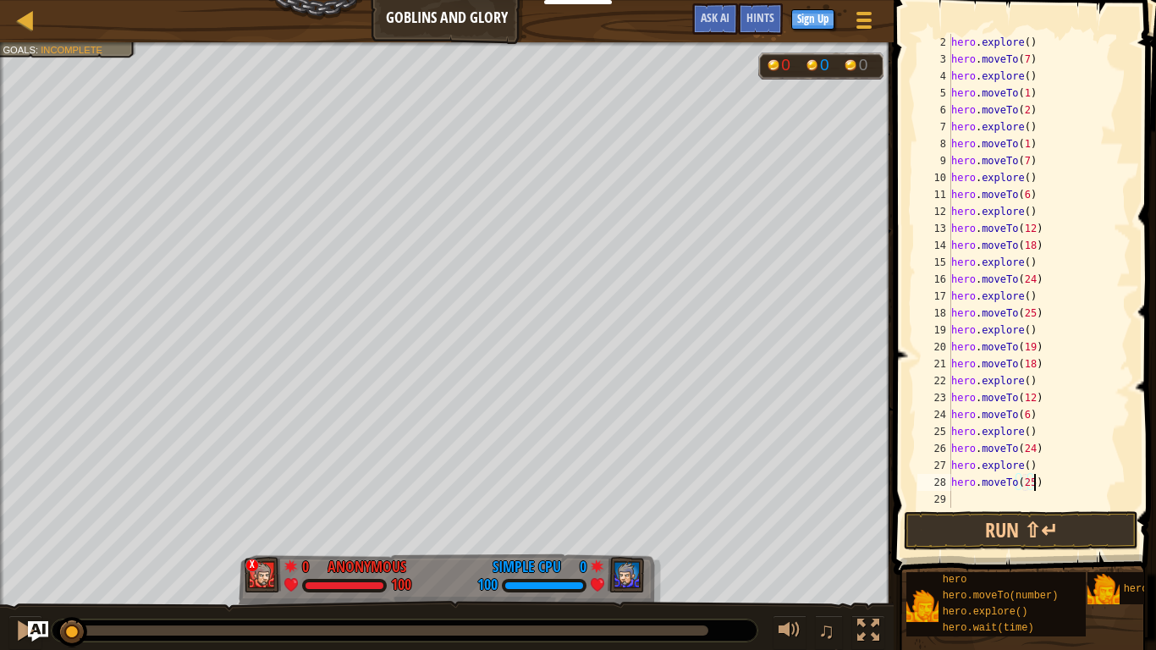
scroll to position [8, 12]
click at [1040, 429] on div "hero . explore ( ) hero . moveTo ( 7 ) hero . explore ( ) hero . moveTo ( 1 ) h…" at bounding box center [1039, 288] width 183 height 508
type textarea "hero.explore()"
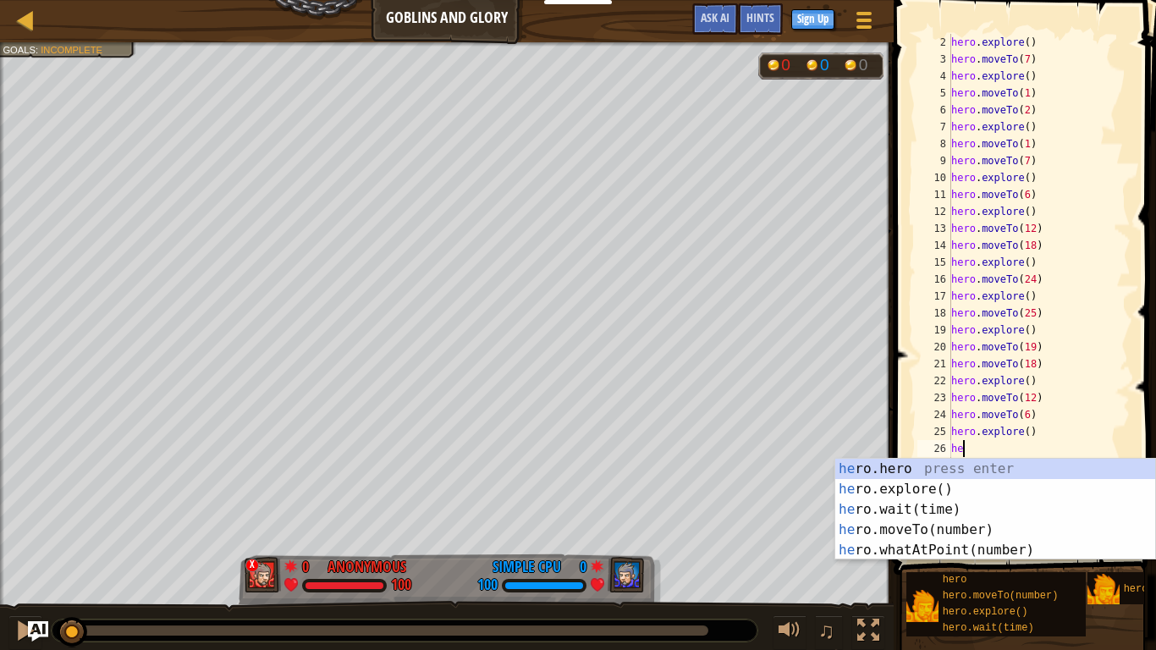
scroll to position [8, 2]
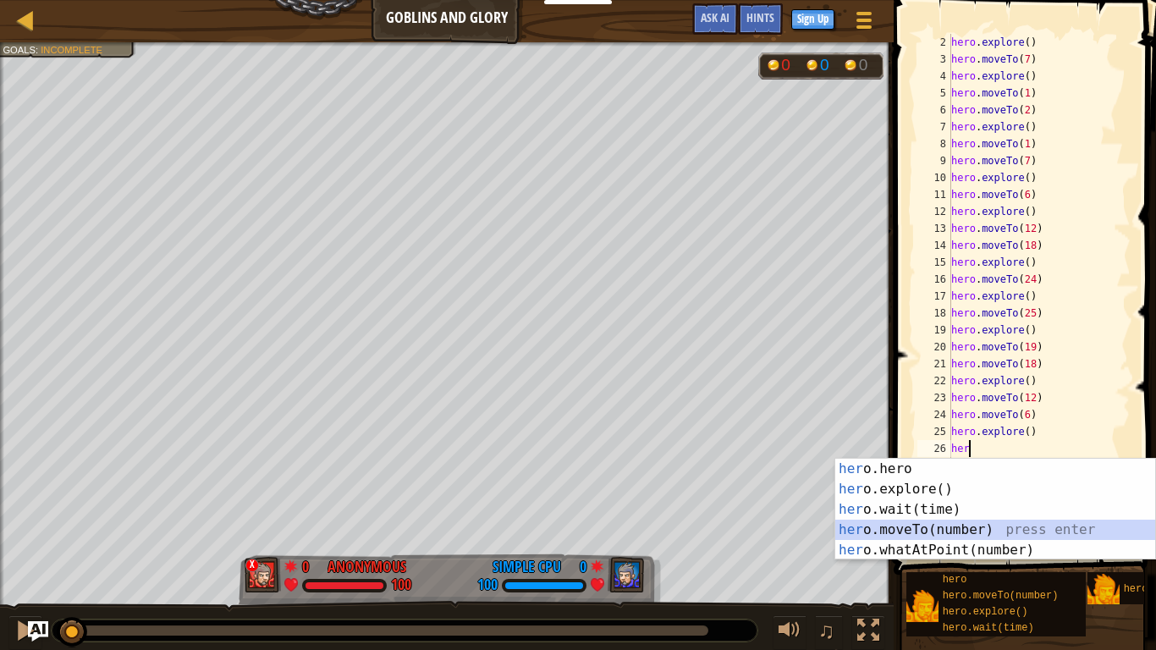
click at [996, 529] on div "her o.hero press enter her o.explore() press enter her o.wait(time) press enter…" at bounding box center [996, 530] width 320 height 142
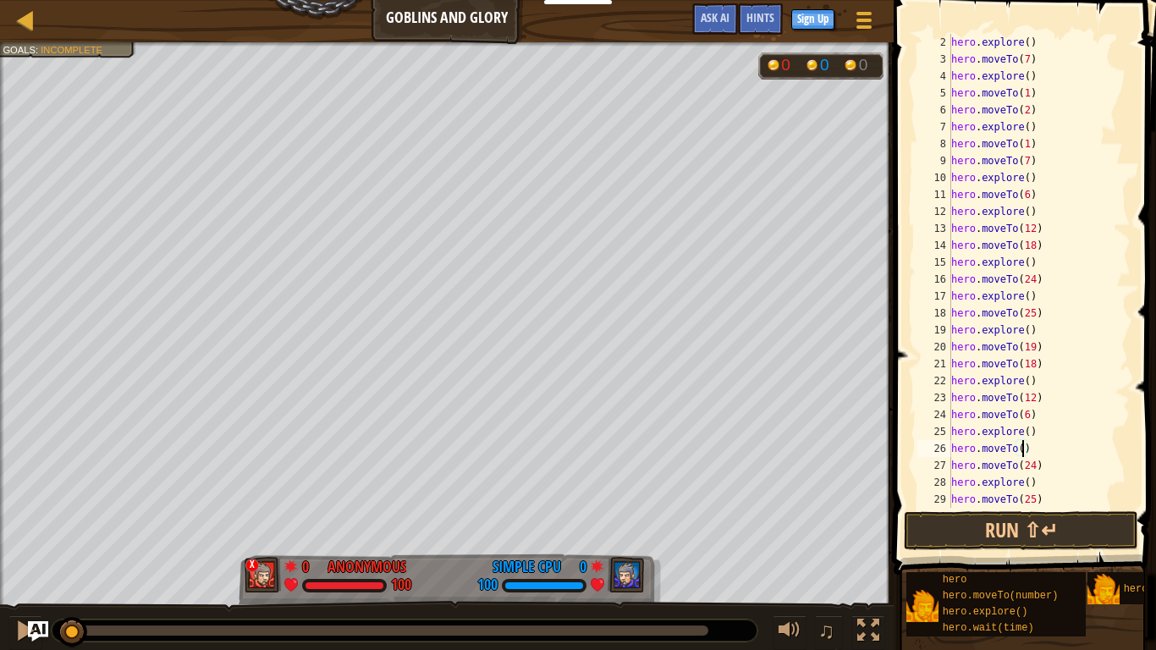
scroll to position [8, 11]
type textarea "hero.moveTo(28)"
type textarea "hero.moveTo(18"
type textarea "hero.moveTo(18)"
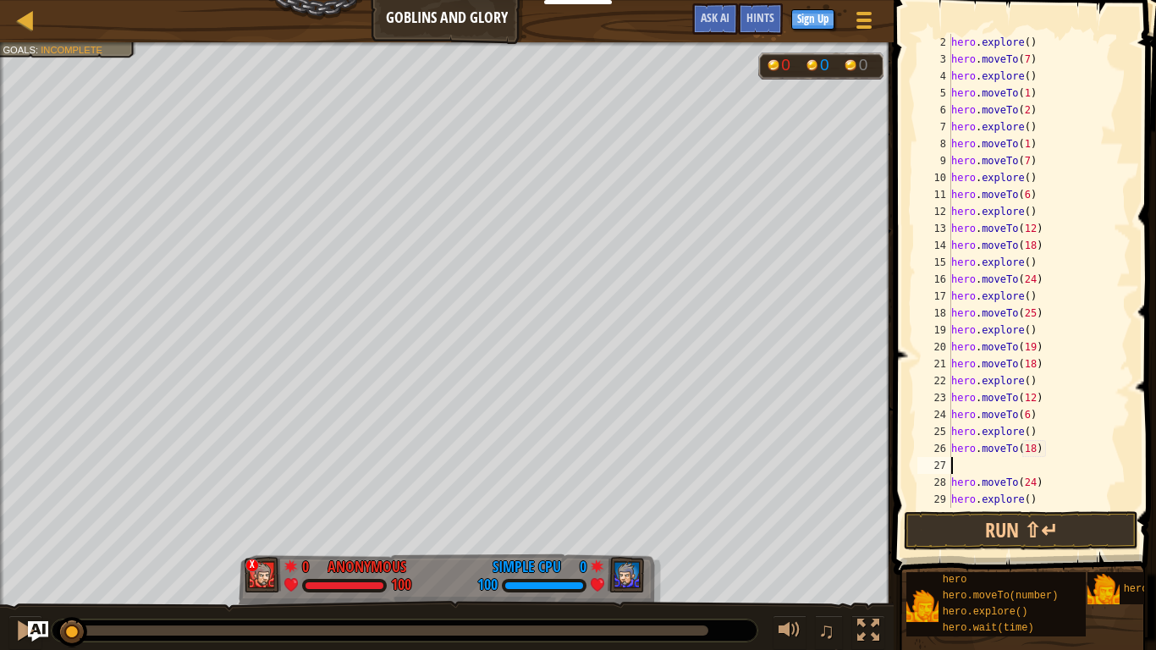
type textarea "e"
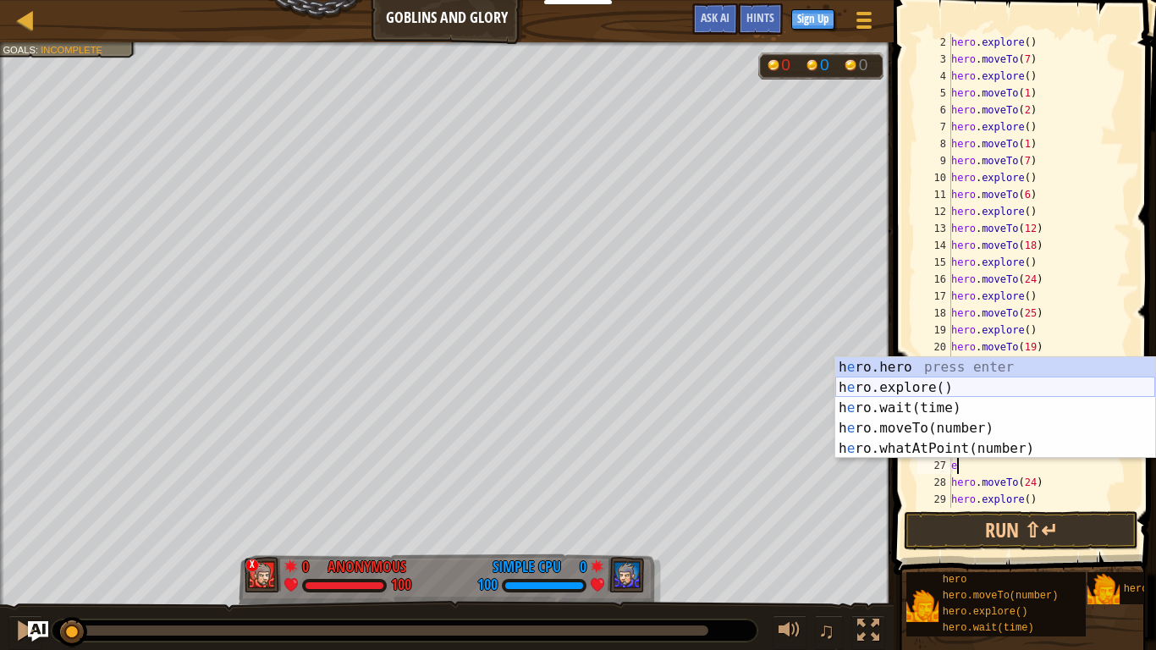
click at [963, 389] on div "h e ro.hero press enter h e ro.explore() press enter h e ro.wait(time) press en…" at bounding box center [996, 428] width 320 height 142
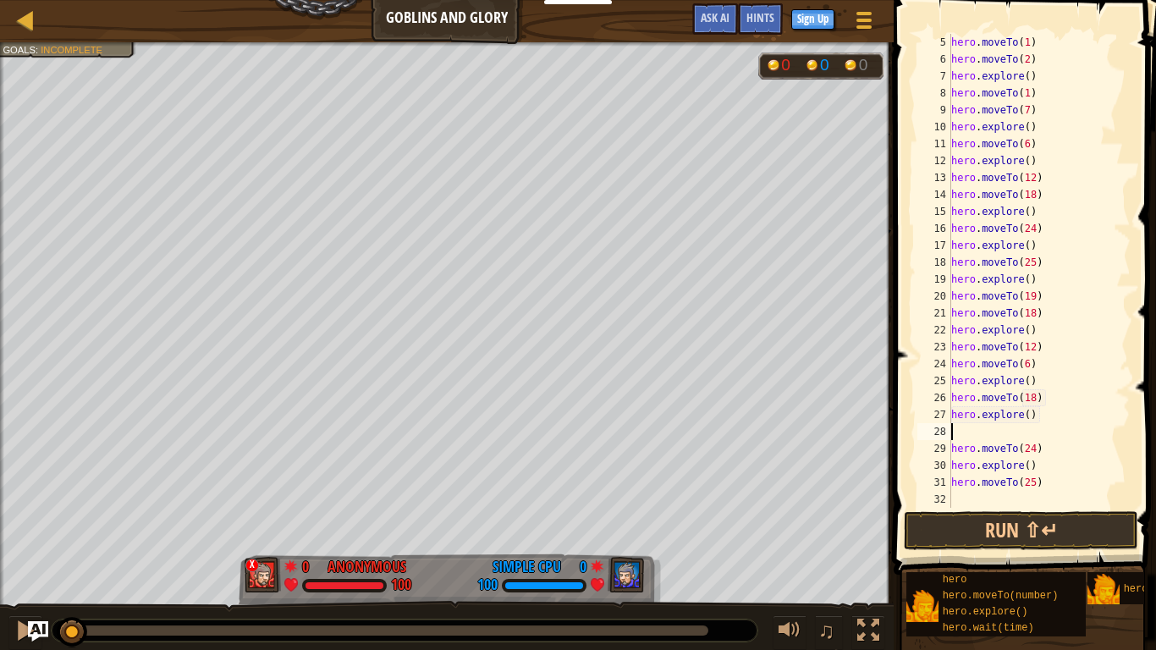
scroll to position [68, 0]
type textarea "hero.explore()"
click at [969, 500] on div "hero . explore ( ) hero . moveTo ( 1 ) hero . moveTo ( 2 ) hero . explore ( ) h…" at bounding box center [1039, 288] width 183 height 508
type textarea "h"
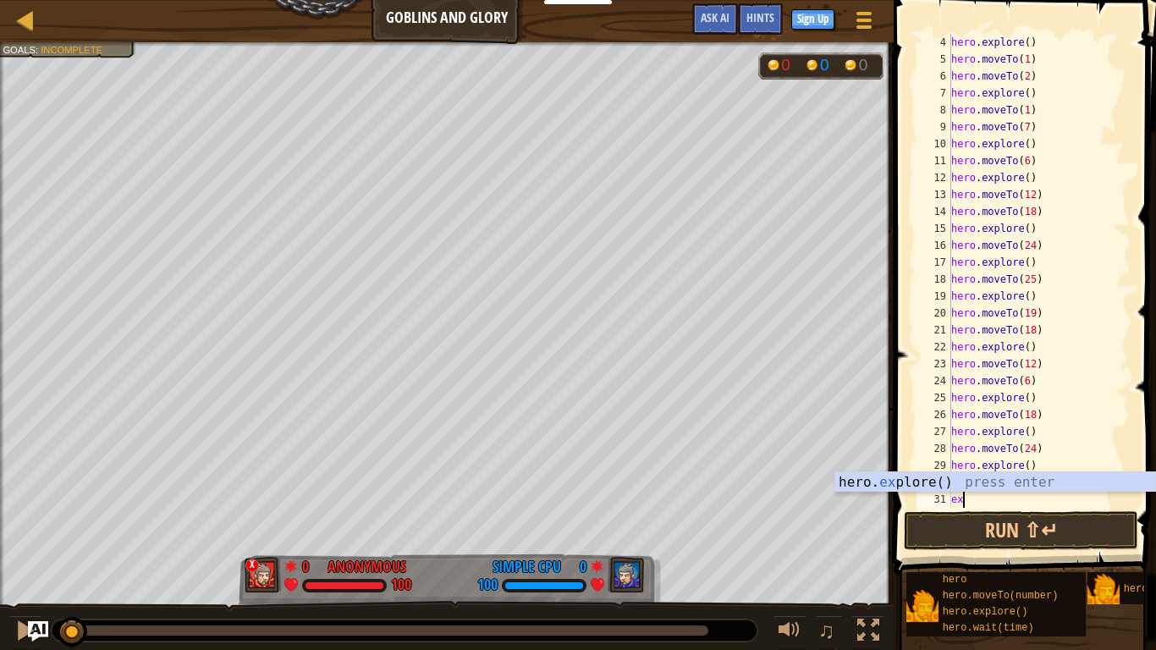
type textarea "exp"
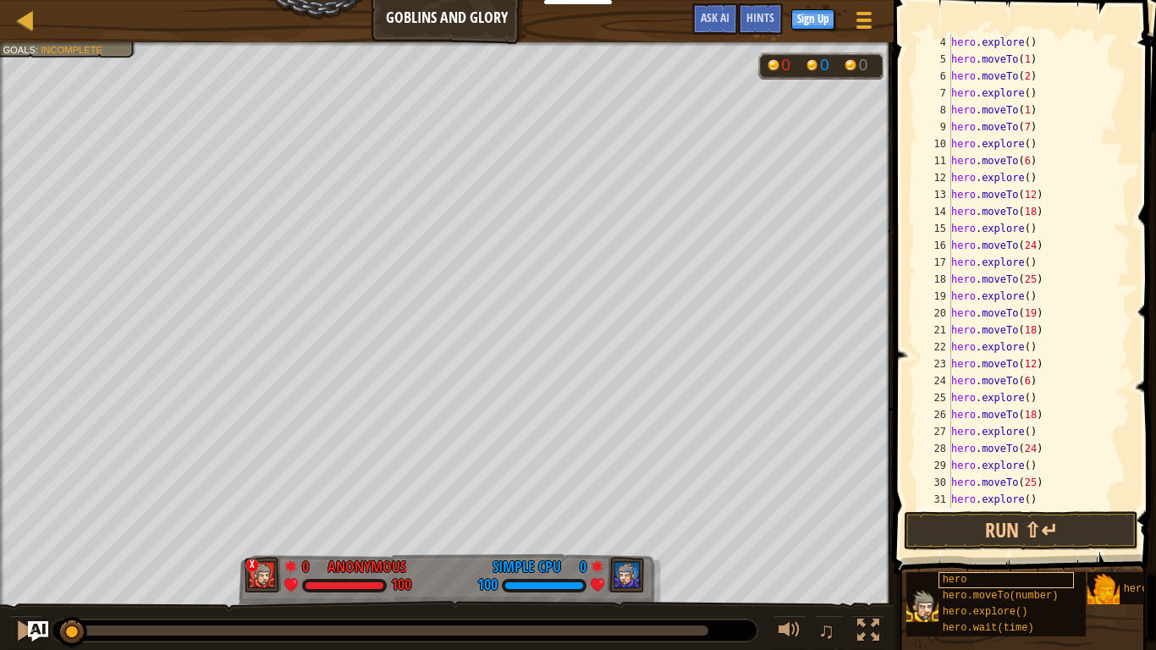
scroll to position [8, 0]
click at [970, 541] on button "Run ⇧↵" at bounding box center [1021, 530] width 235 height 39
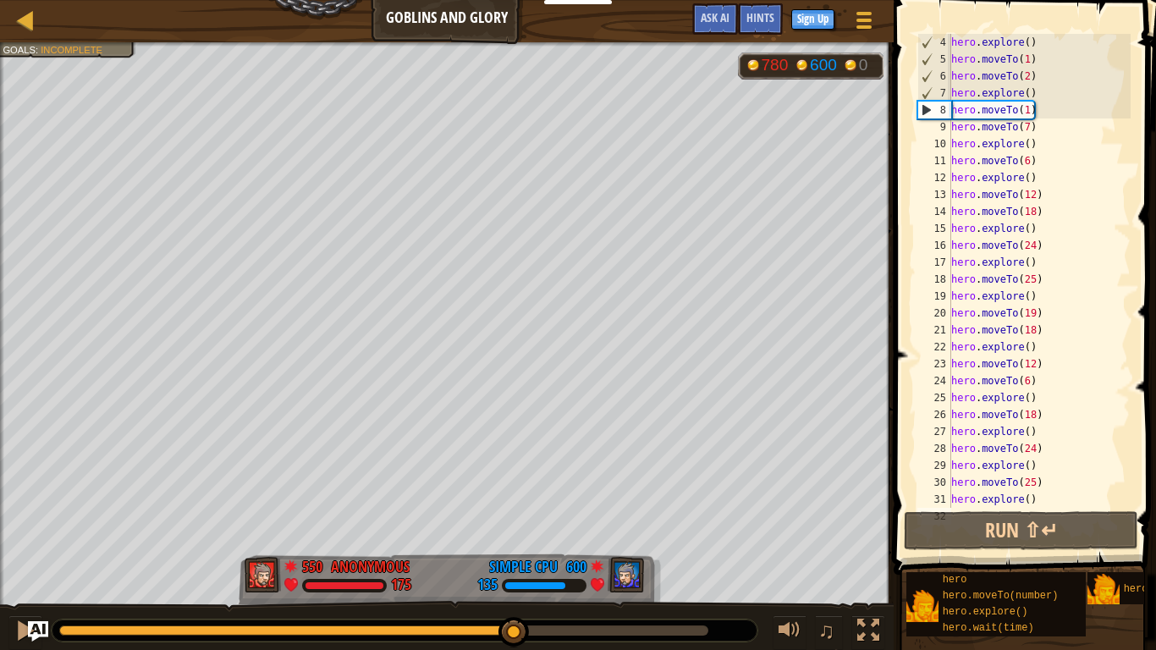
drag, startPoint x: 97, startPoint y: 633, endPoint x: 247, endPoint y: 640, distance: 150.0
click at [247, 640] on div at bounding box center [405, 631] width 706 height 22
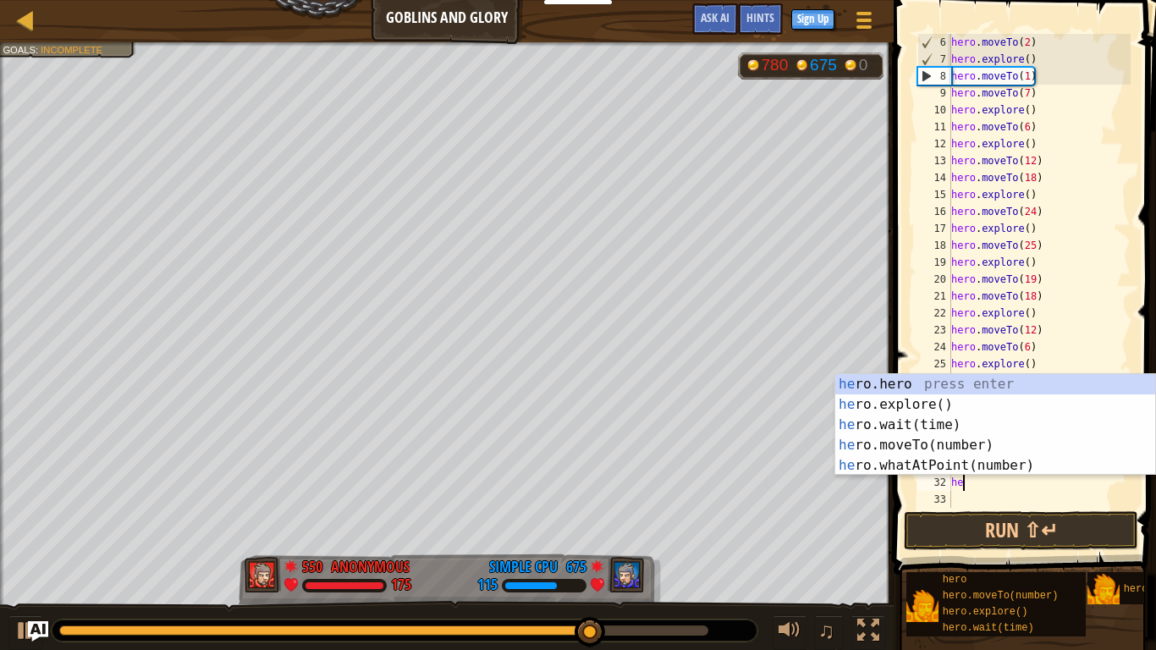
scroll to position [8, 2]
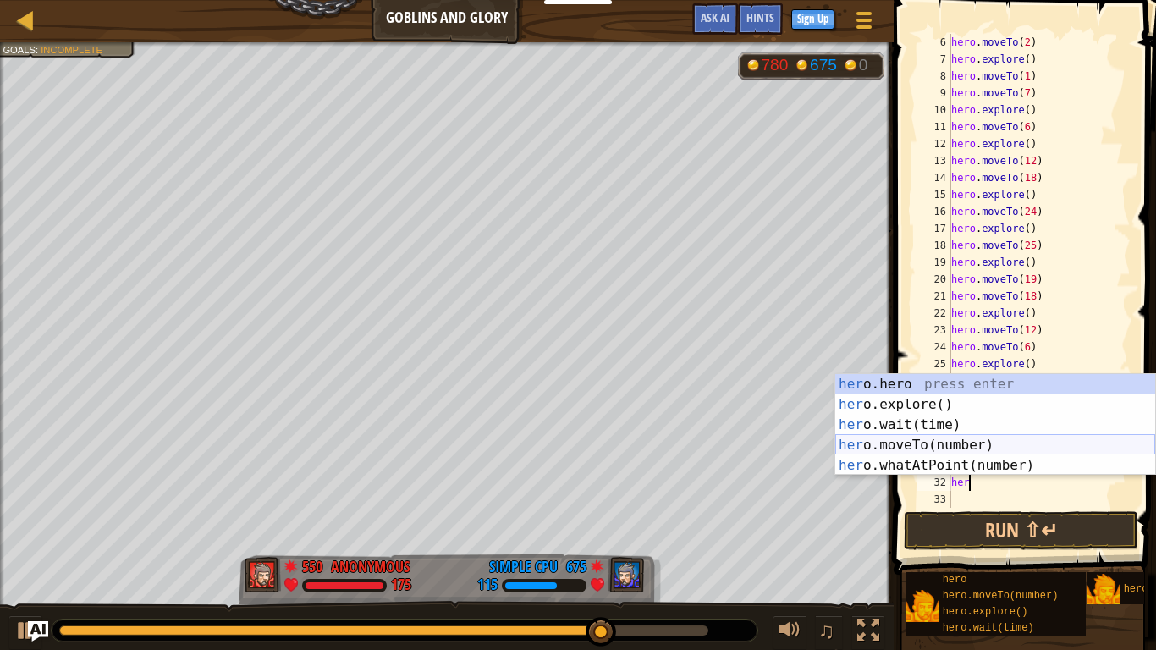
click at [960, 444] on div "her o.hero press enter her o.explore() press enter her o.wait(time) press enter…" at bounding box center [996, 445] width 320 height 142
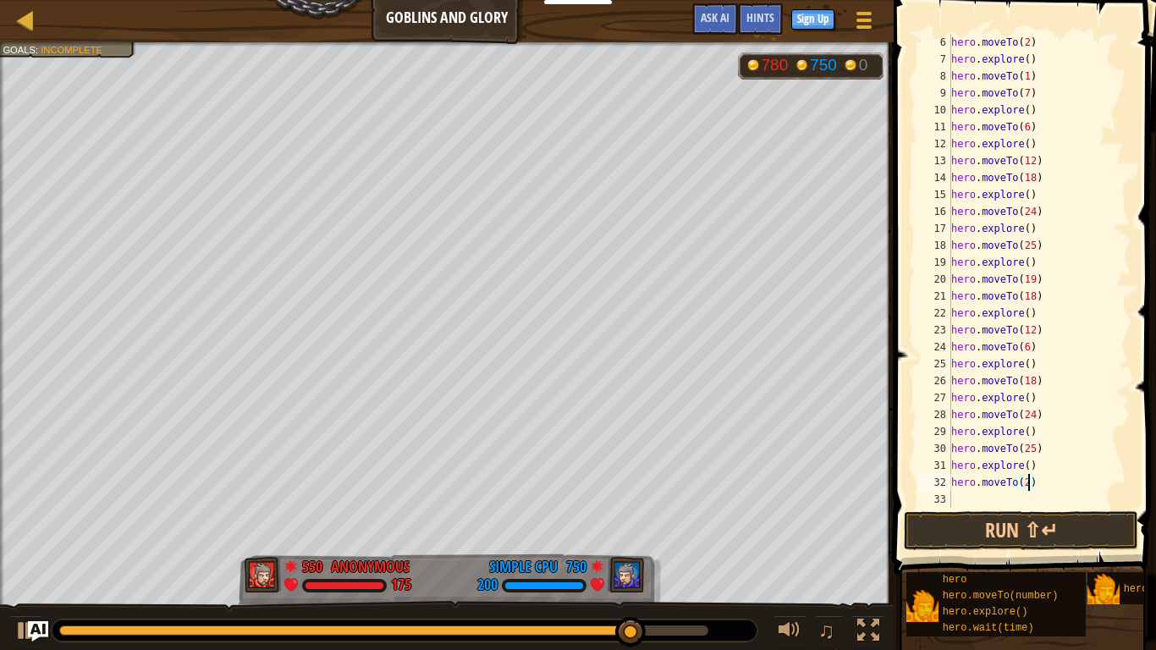
scroll to position [8, 11]
type textarea "hero.moveTo(27)"
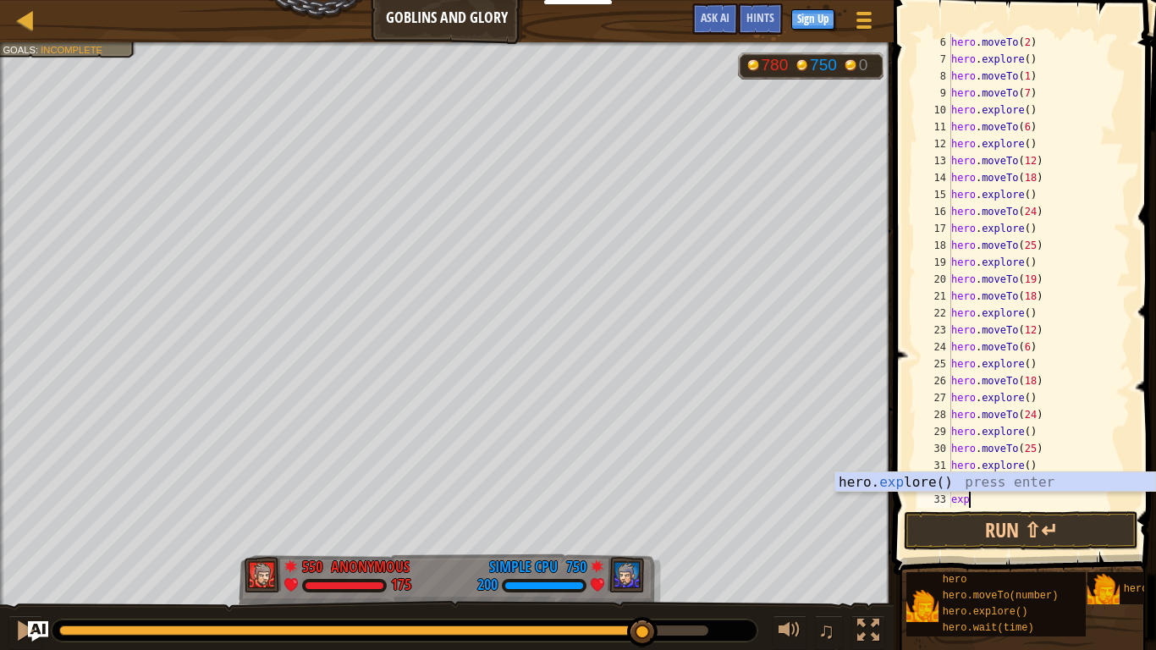
type textarea "expl"
click at [996, 485] on div "hero. expl ore() press enter" at bounding box center [996, 502] width 320 height 61
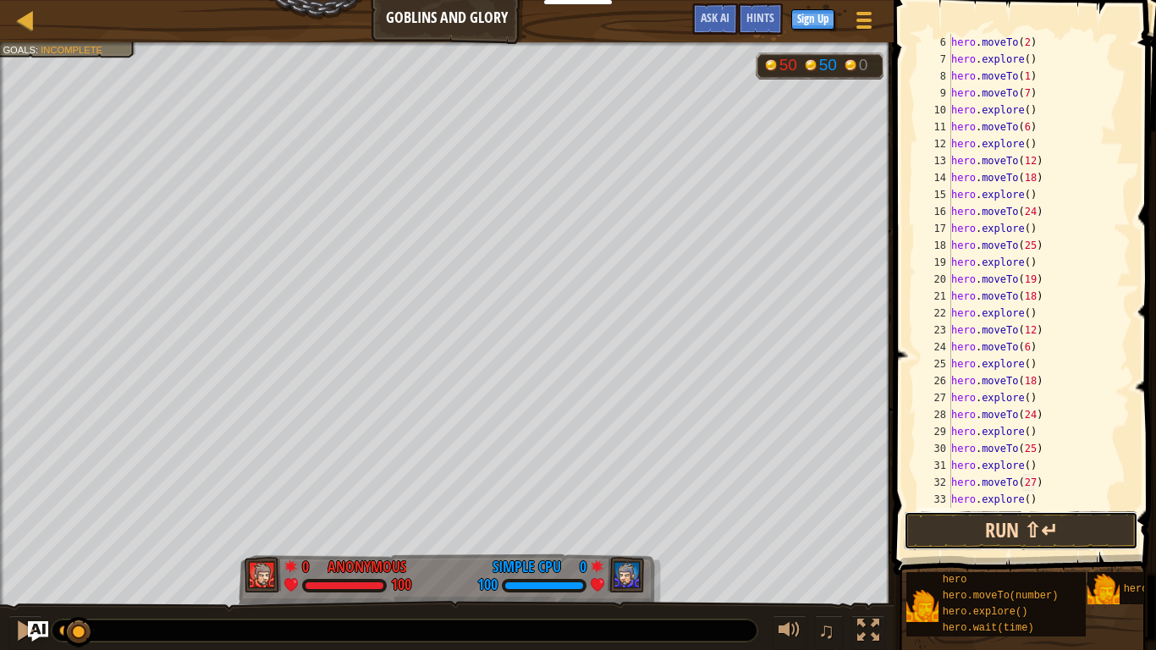
click at [958, 529] on button "Run ⇧↵" at bounding box center [1021, 530] width 235 height 39
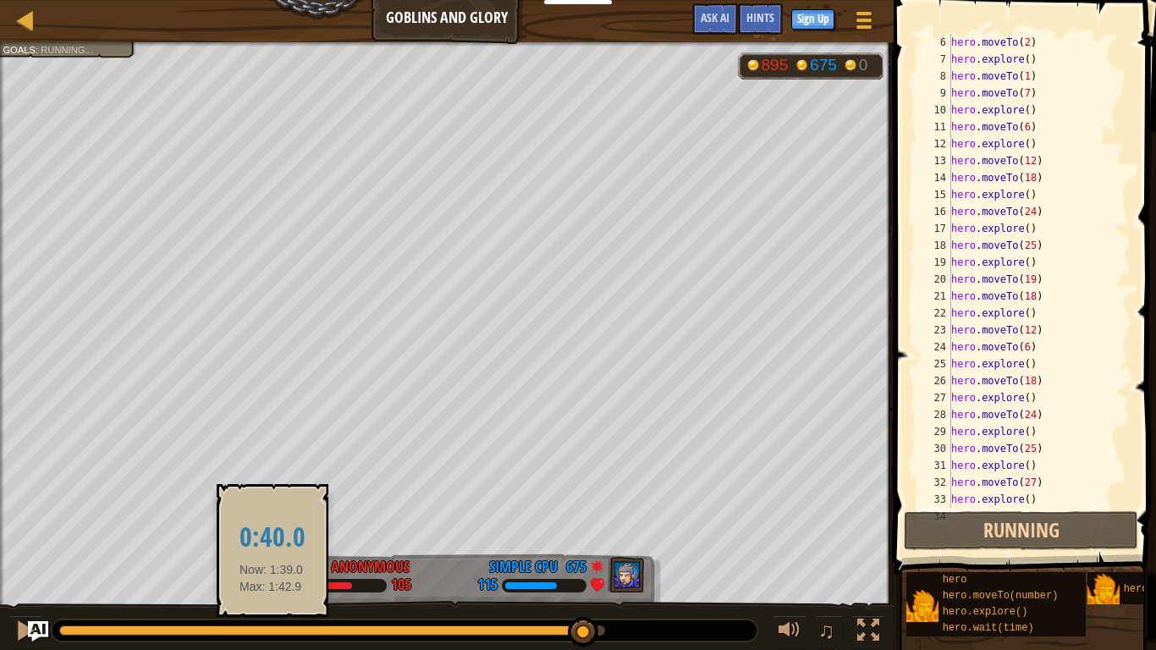
drag, startPoint x: 97, startPoint y: 630, endPoint x: 272, endPoint y: 632, distance: 175.3
click at [272, 632] on div at bounding box center [321, 631] width 525 height 10
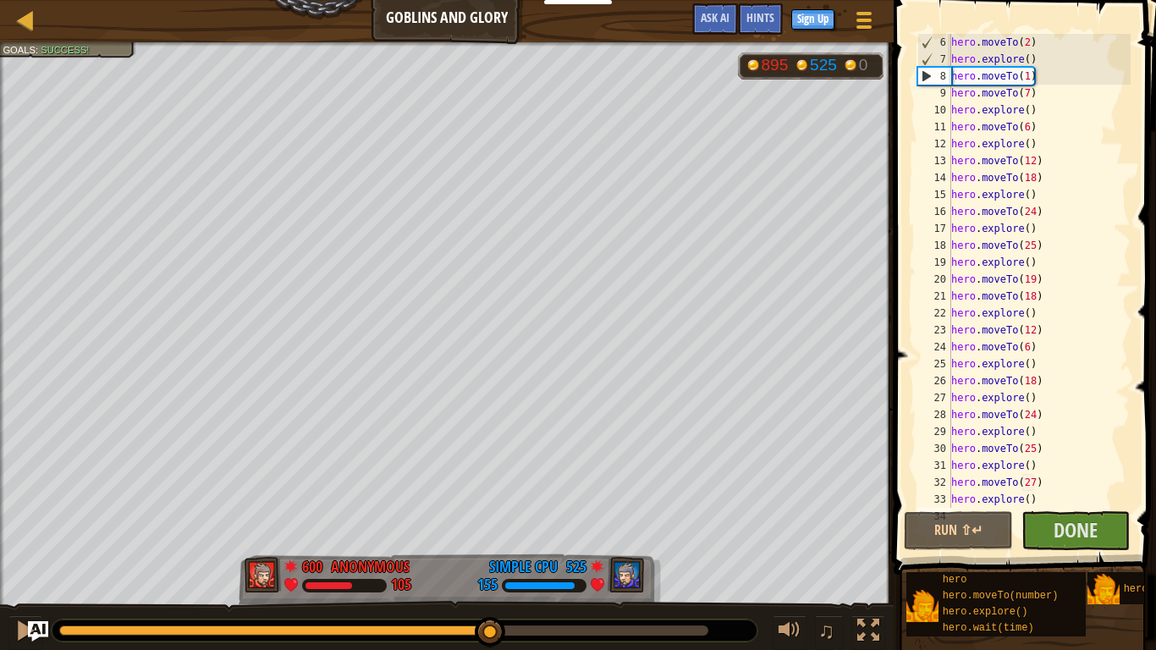
click at [490, 0] on body "Educators Create Free Account School & District Solutions Teacher Toolkit Previ…" at bounding box center [578, 0] width 1156 height 0
drag, startPoint x: 489, startPoint y: 631, endPoint x: 389, endPoint y: 615, distance: 101.2
click at [389, 615] on div "♫" at bounding box center [447, 626] width 894 height 51
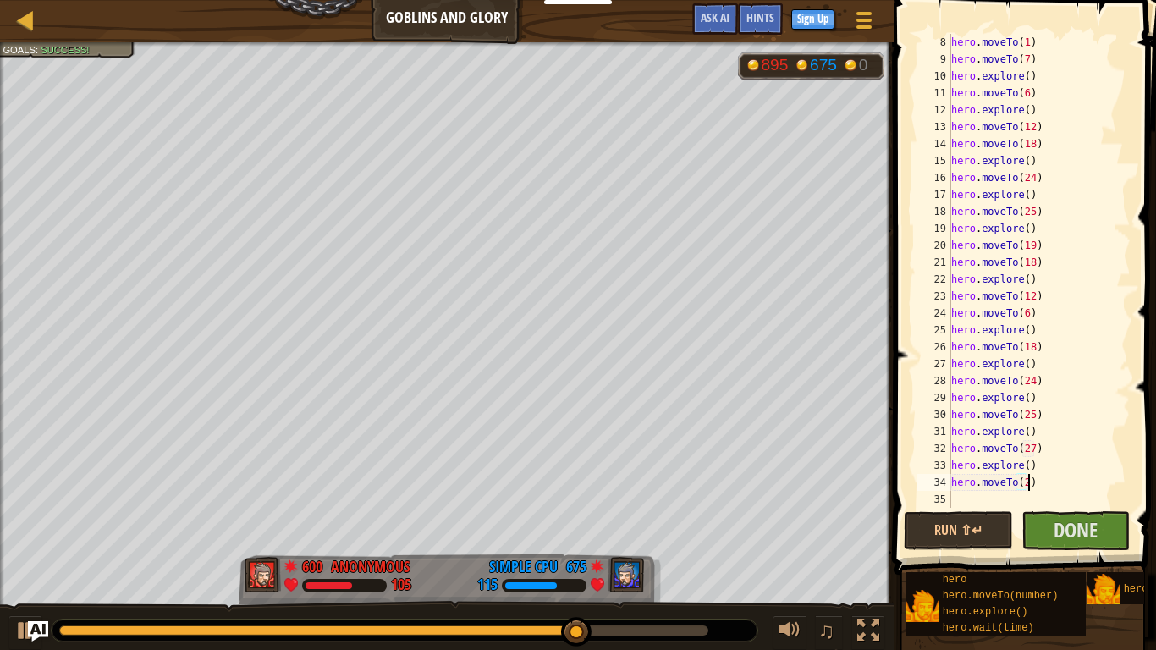
scroll to position [8, 11]
type textarea "hero.moveTo(25)"
type textarea "e"
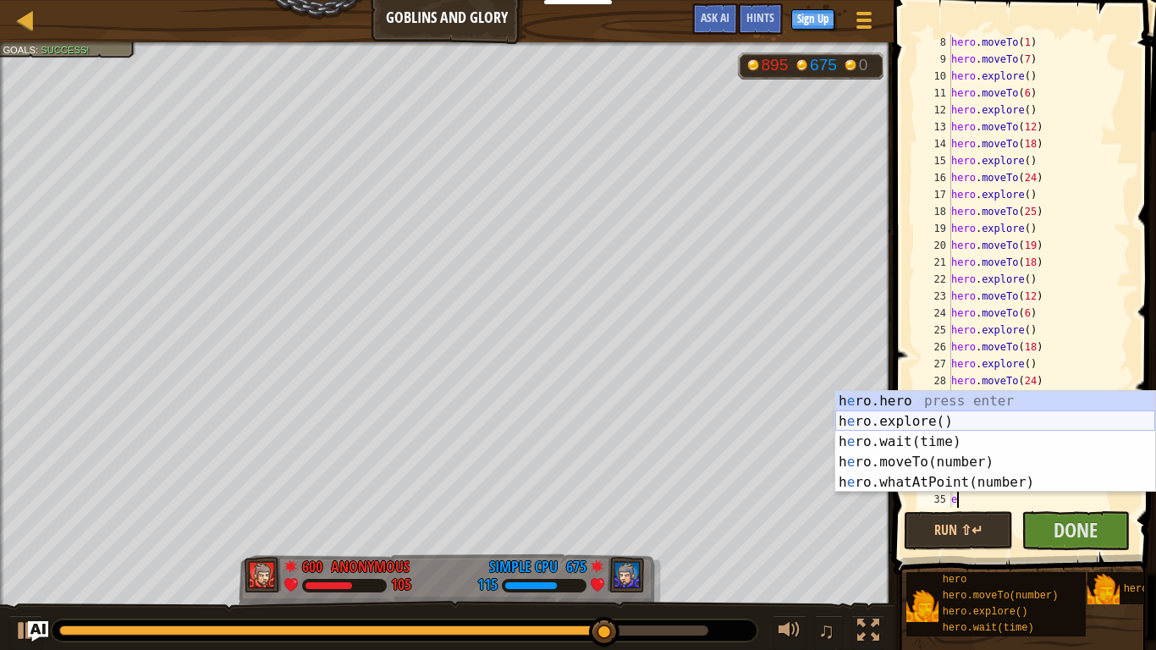
click at [1096, 425] on div "h e ro.hero press enter h e ro.explore() press enter h e ro.wait(time) press en…" at bounding box center [996, 462] width 320 height 142
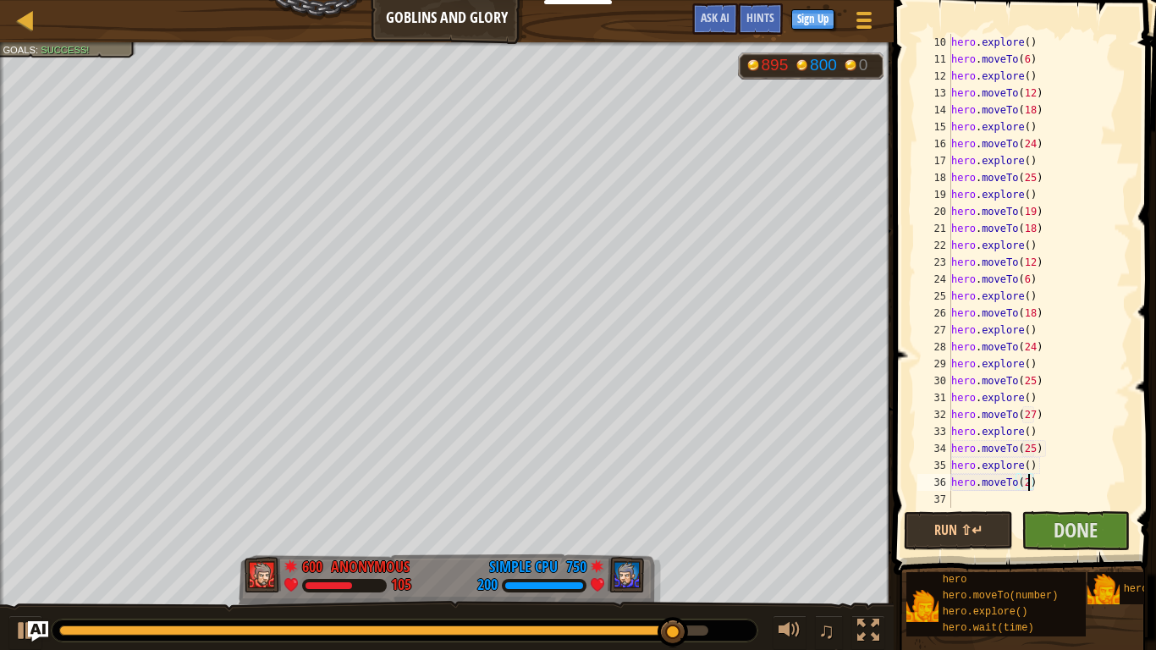
scroll to position [8, 11]
type textarea "hero.moveTo(24)"
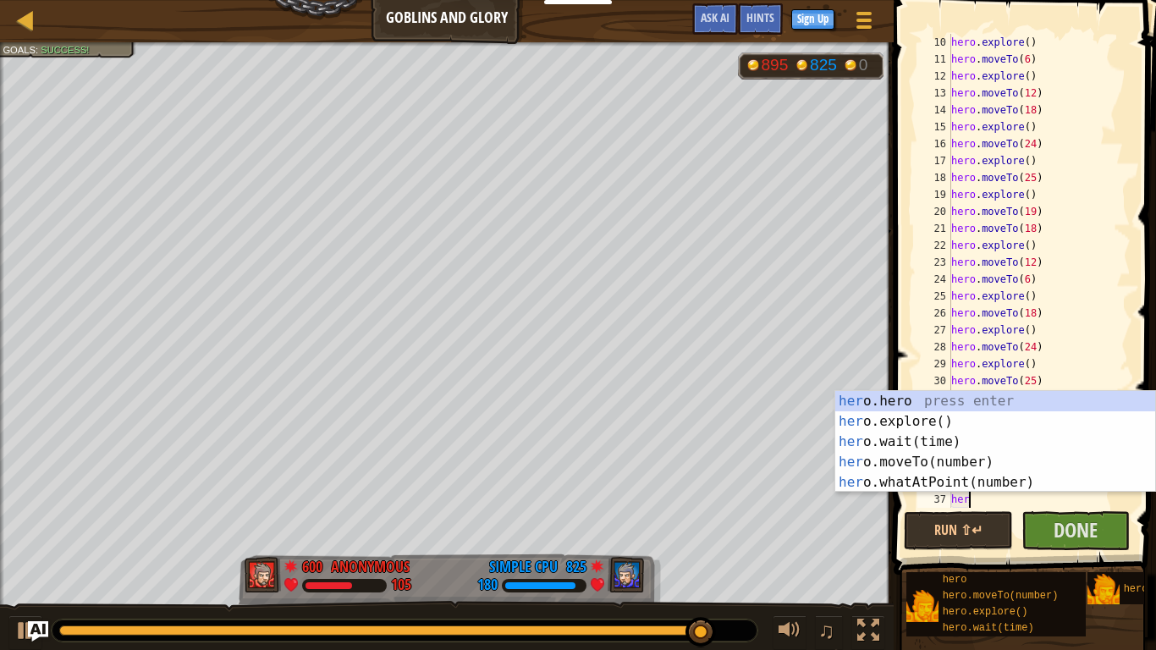
scroll to position [8, 2]
type textarea "h"
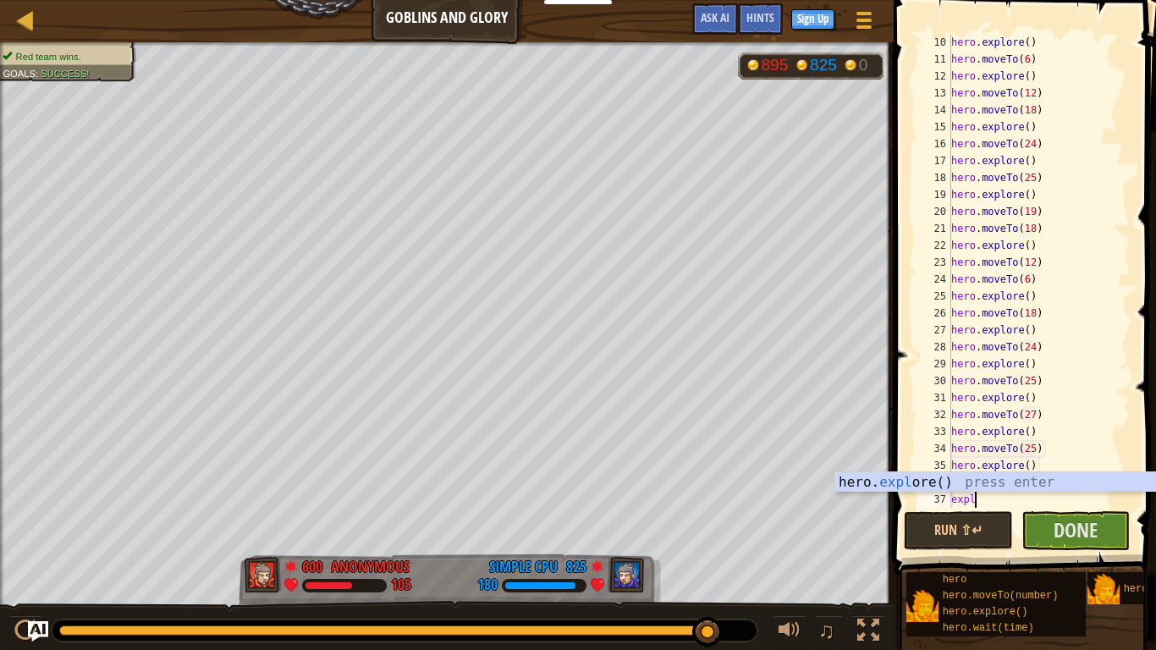
type textarea "explo"
click at [1059, 483] on div "hero. explo re() press enter" at bounding box center [996, 502] width 320 height 61
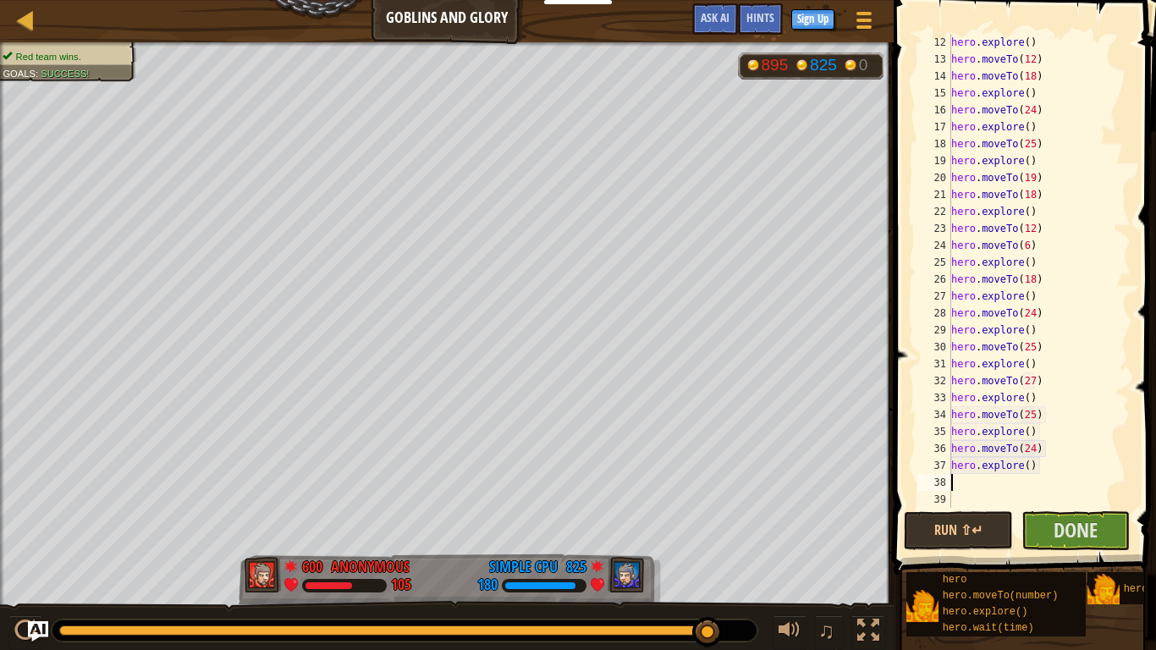
scroll to position [186, 0]
click at [1048, 464] on div "hero . explore ( ) hero . moveTo ( 12 ) hero . moveTo ( 18 ) hero . explore ( )…" at bounding box center [1039, 288] width 183 height 508
type textarea "hero.explore()"
click at [921, 527] on button "Run ⇧↵" at bounding box center [958, 530] width 109 height 39
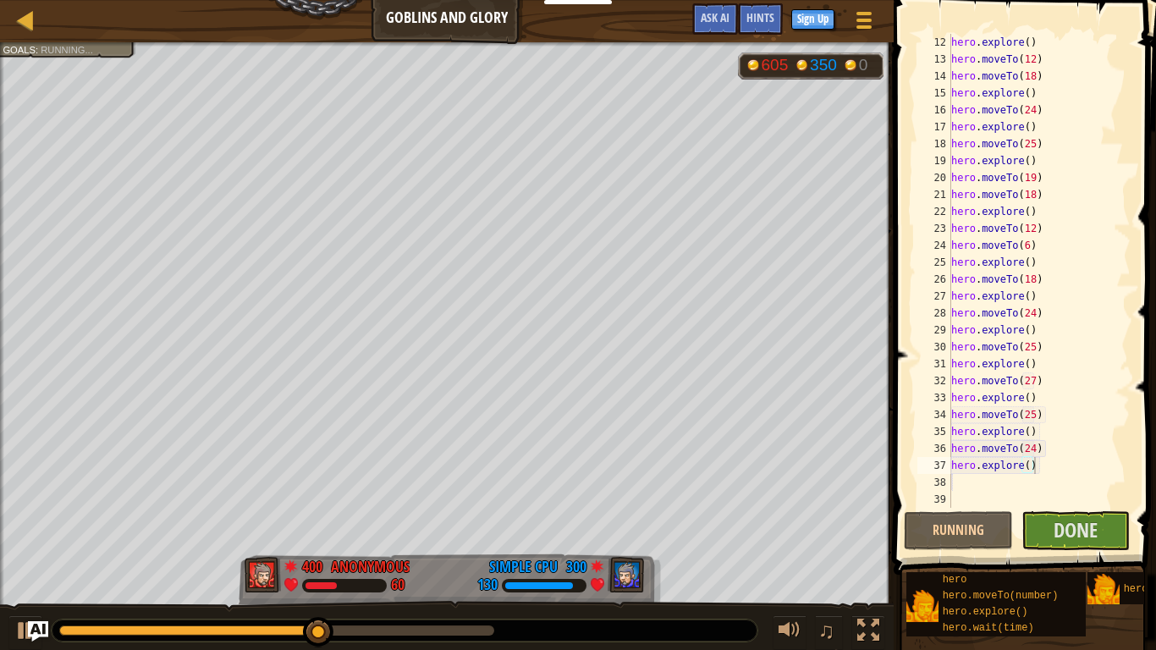
drag, startPoint x: 225, startPoint y: 623, endPoint x: 332, endPoint y: 630, distance: 106.9
click at [332, 630] on div at bounding box center [405, 631] width 706 height 22
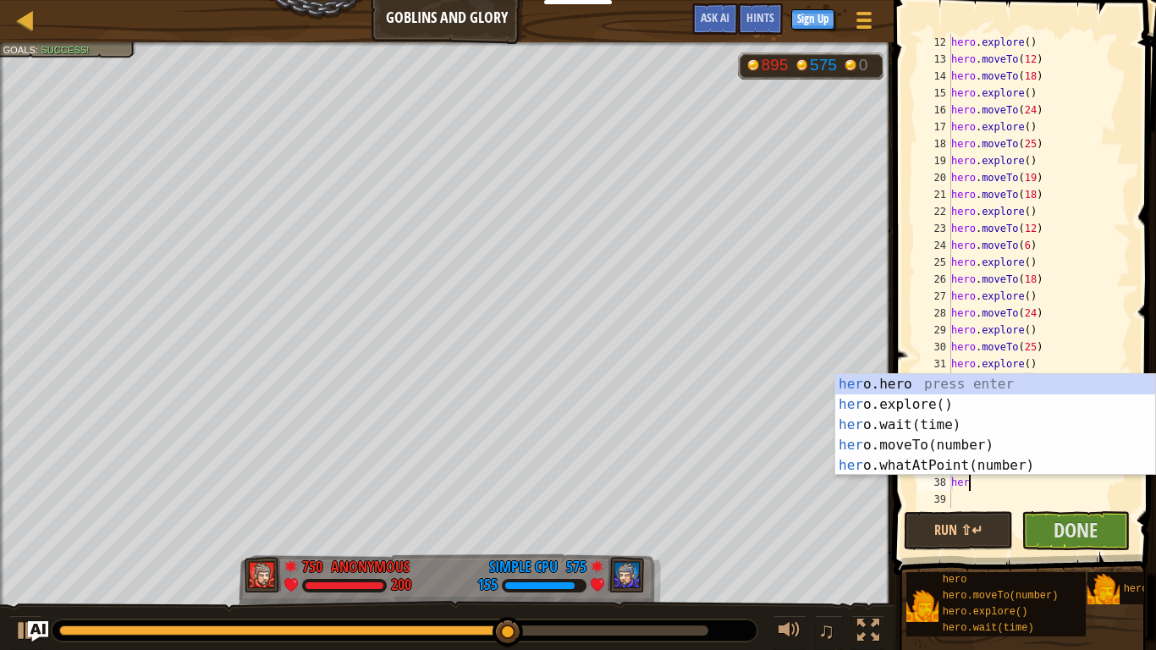
scroll to position [8, 2]
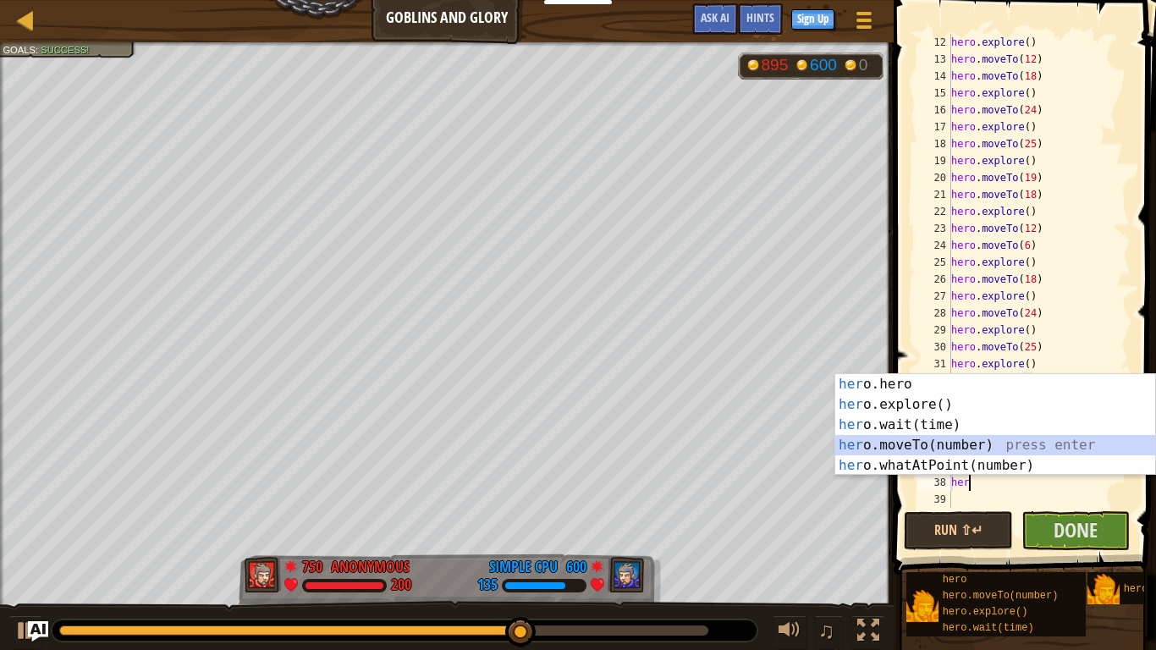
click at [985, 447] on div "her o.hero press enter her o.explore() press enter her o.wait(time) press enter…" at bounding box center [996, 445] width 320 height 142
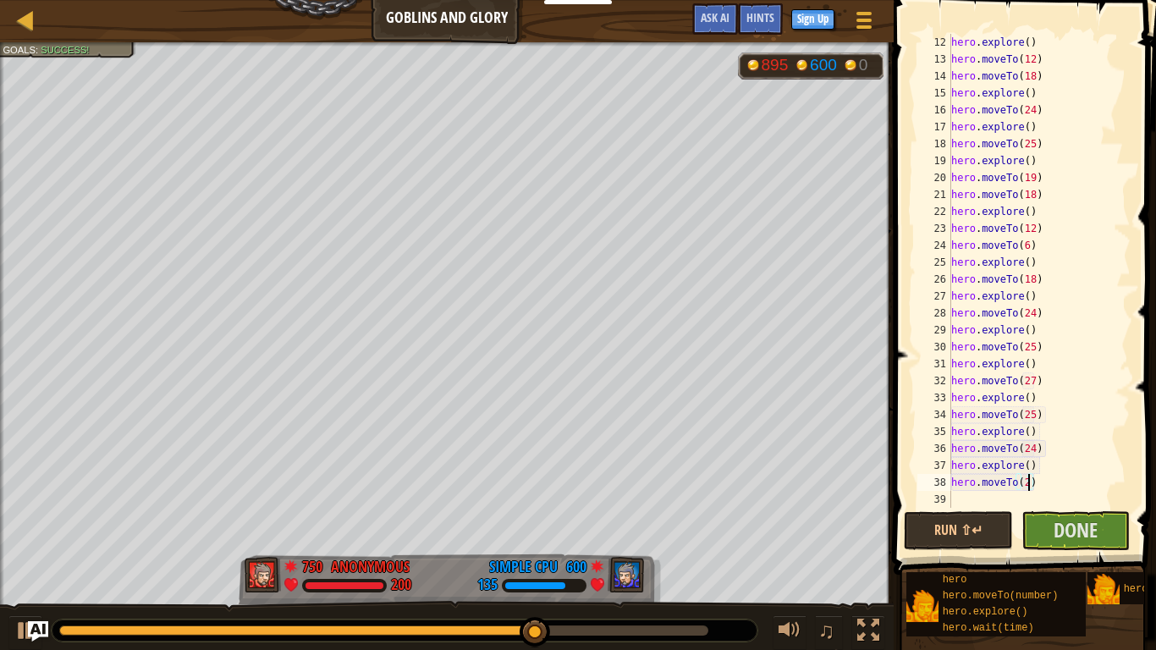
type textarea "hero.moveTo(25)"
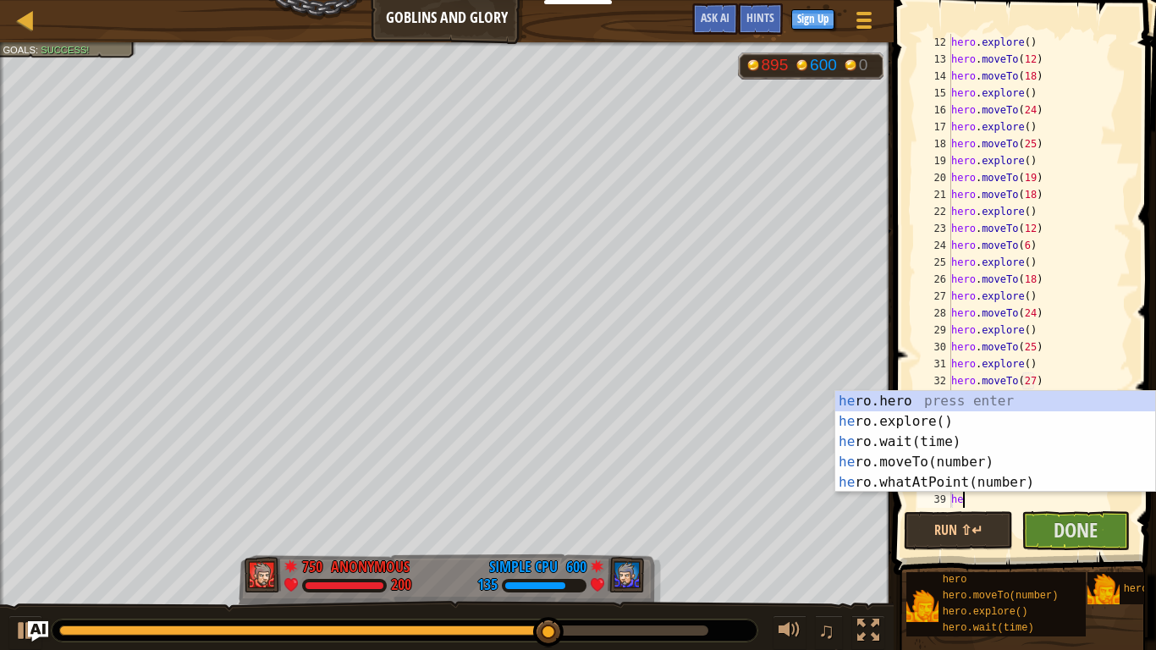
type textarea "her"
click at [1034, 424] on div "her o.hero press enter her o.explore() press enter her o.wait(time) press enter…" at bounding box center [996, 462] width 320 height 142
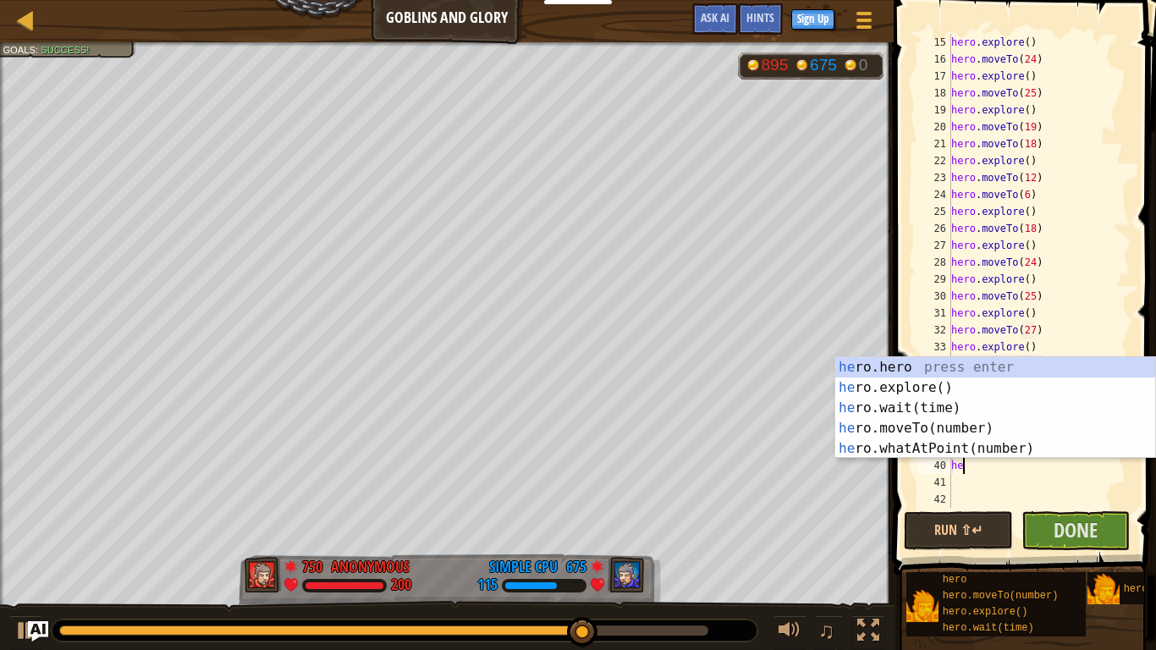
scroll to position [8, 3]
click at [1030, 428] on div "hero .hero press enter hero .explore() press enter hero .wait(time) press enter…" at bounding box center [996, 428] width 320 height 142
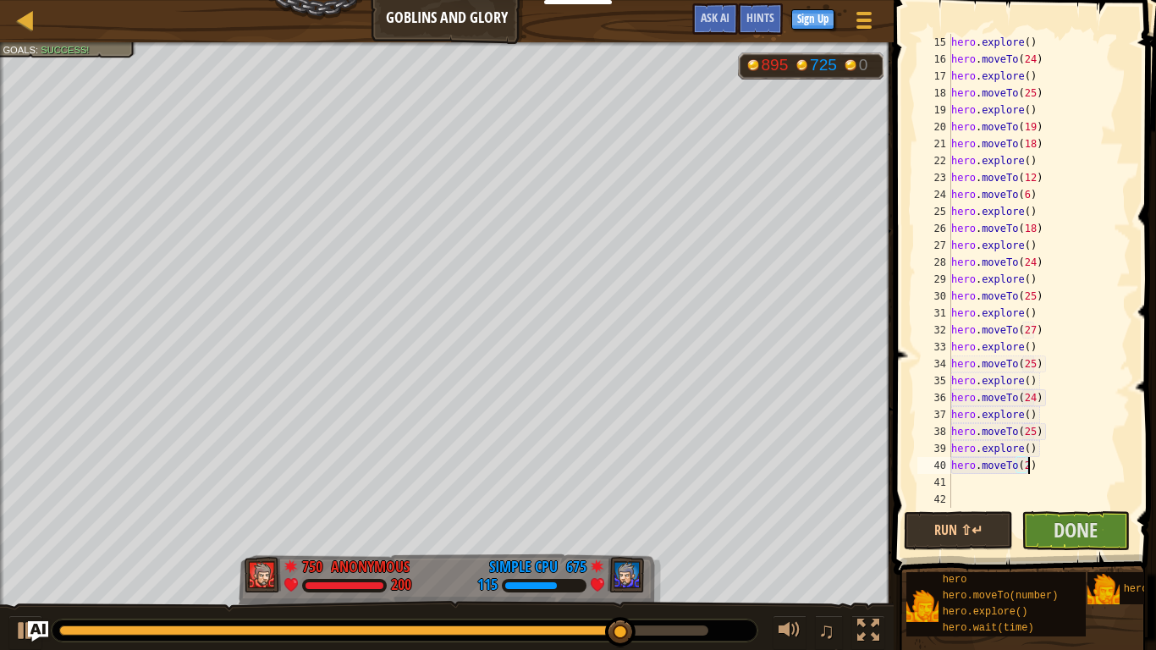
type textarea "hero.moveTo(27)"
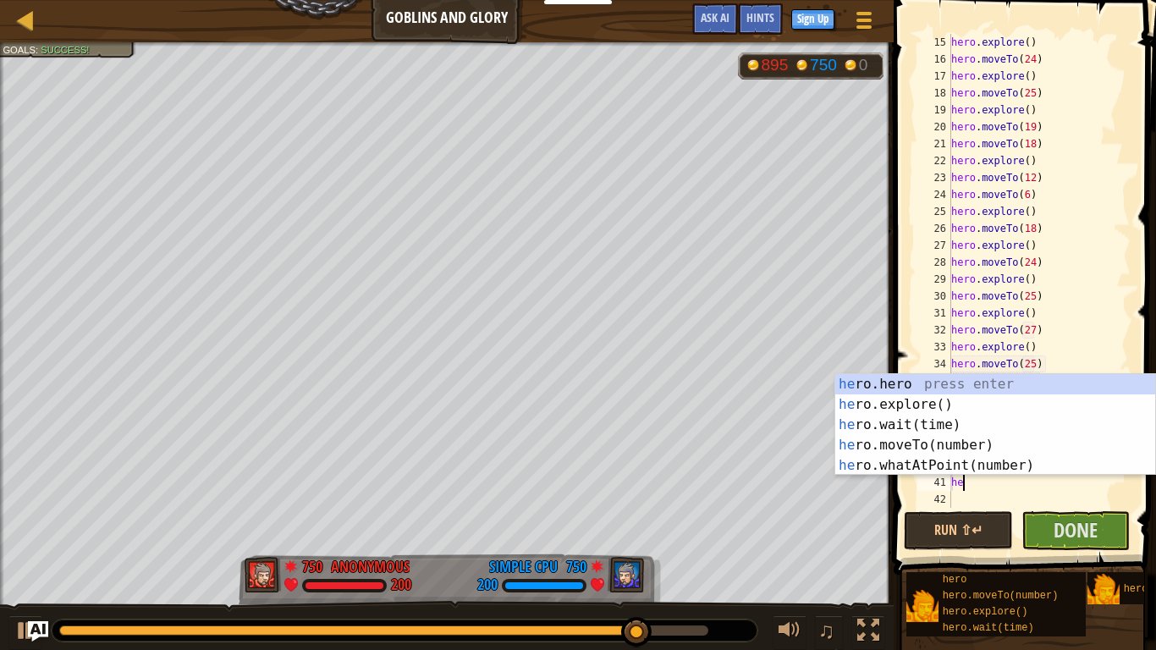
type textarea "hero"
click at [1028, 408] on div "hero .hero press enter hero .explore() press enter hero .wait(time) press enter…" at bounding box center [996, 445] width 320 height 142
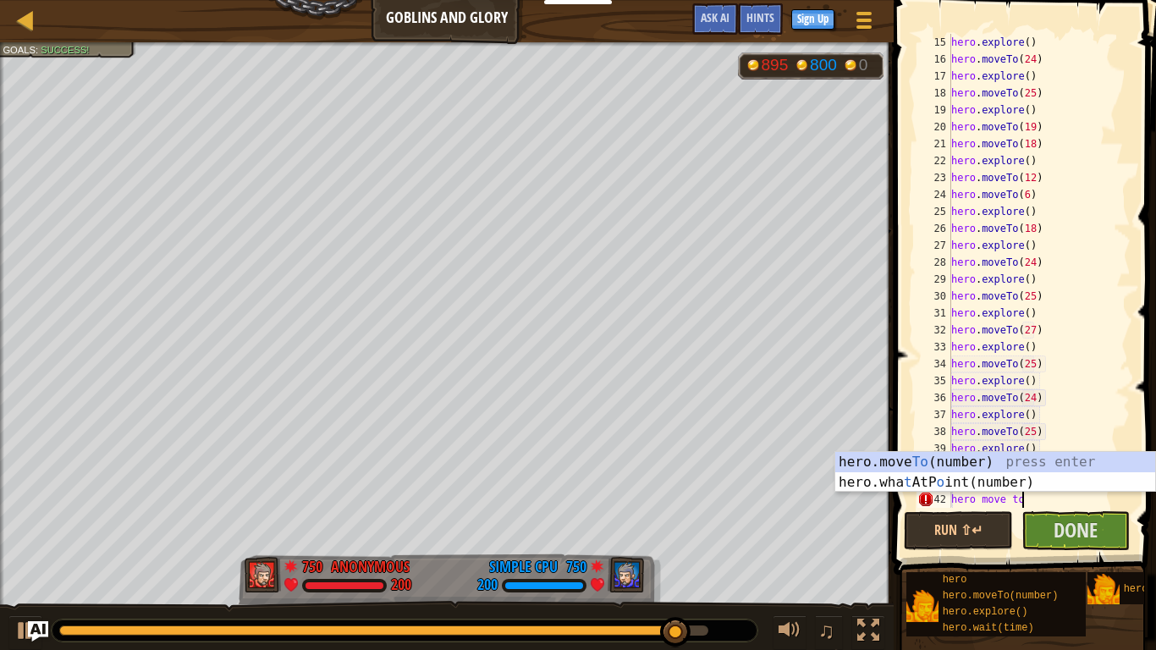
scroll to position [8, 9]
click at [1051, 458] on div "hero.move To (number) press enter hero.wha t AtP o int(number) press enter" at bounding box center [996, 492] width 320 height 81
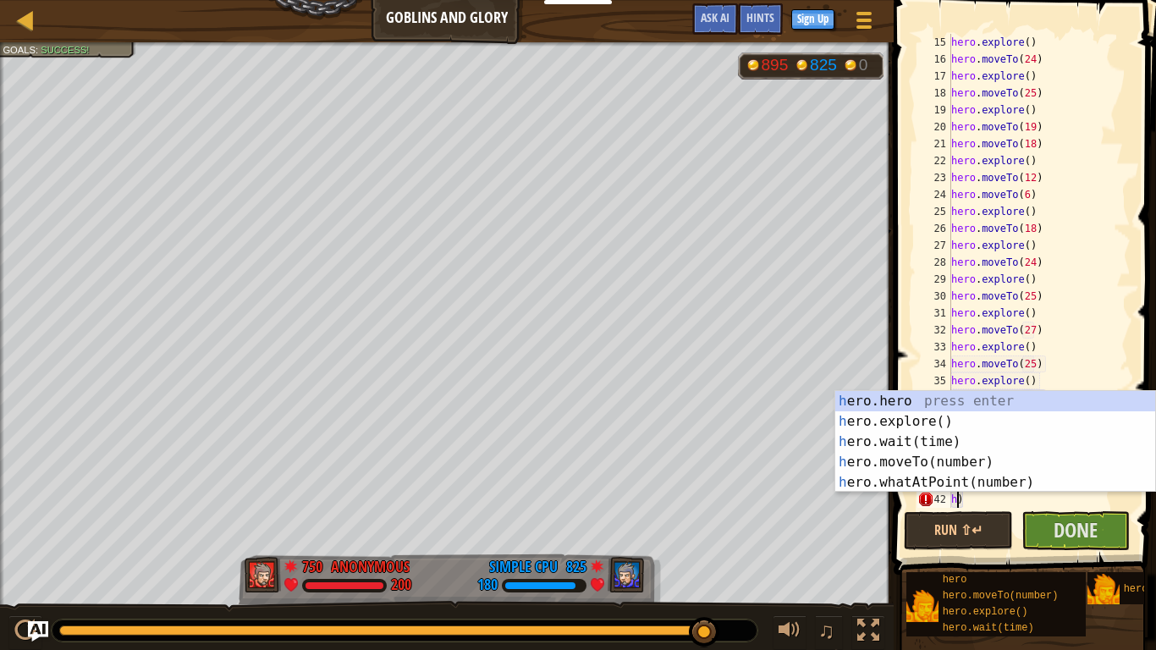
scroll to position [8, 1]
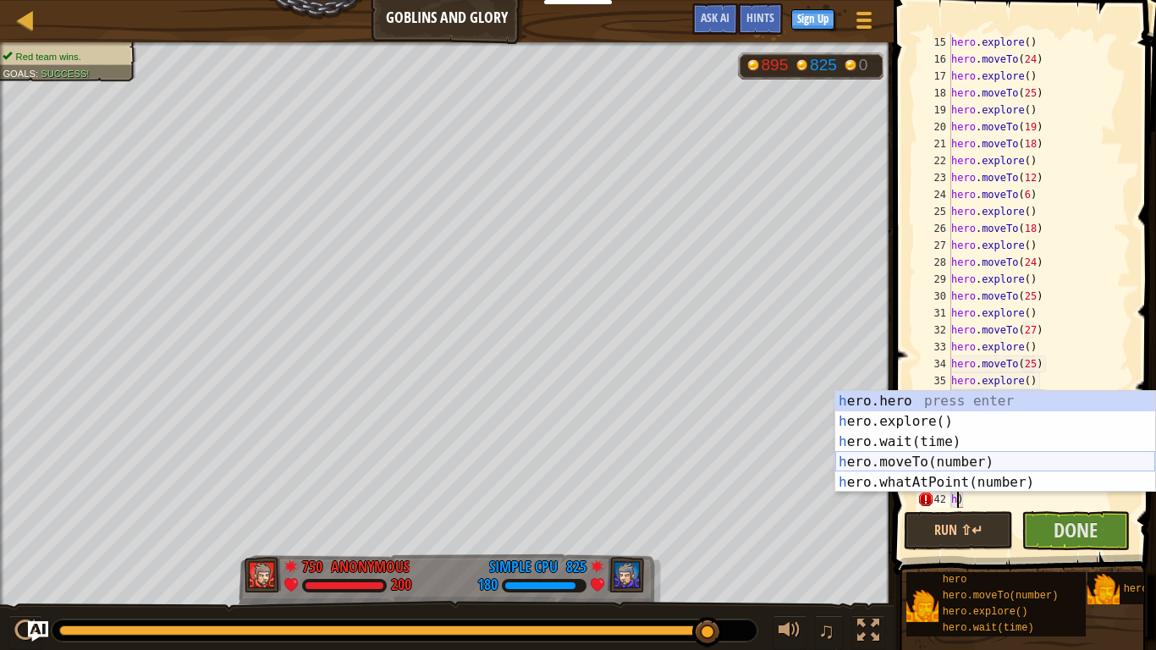
click at [1041, 461] on div "h ero.hero press enter h ero.explore() press enter h ero.wait(time) press enter…" at bounding box center [996, 462] width 320 height 142
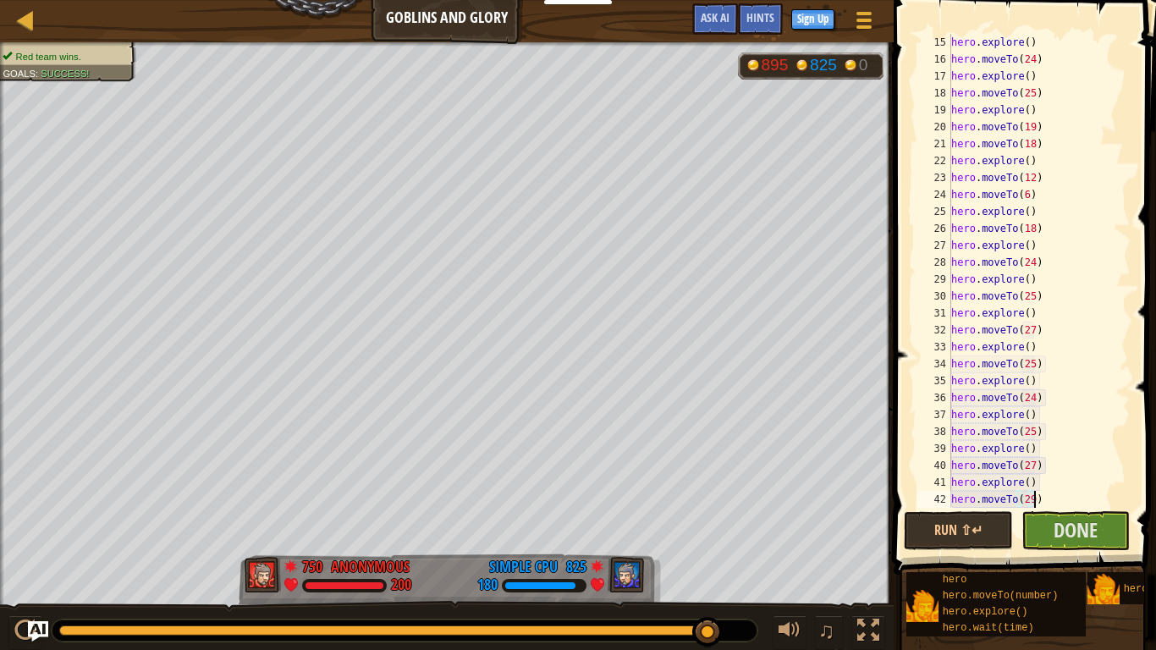
scroll to position [8, 12]
type textarea "hero.moveTo(29)"
click at [1072, 526] on span "Done" at bounding box center [1076, 529] width 44 height 27
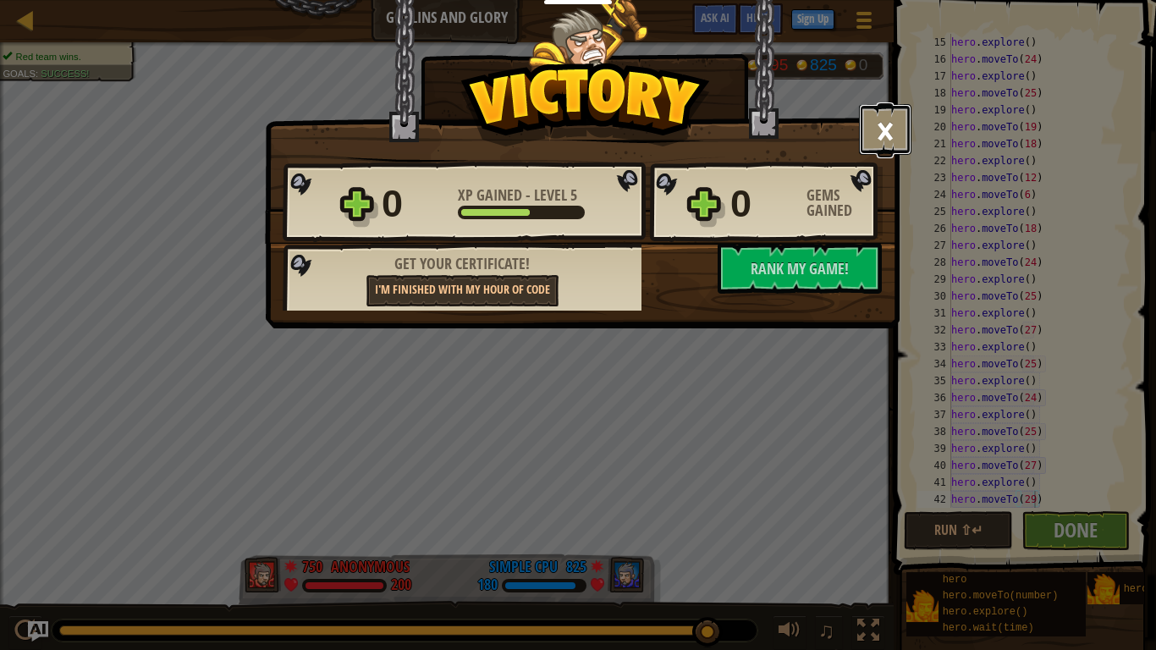
click at [886, 130] on button "×" at bounding box center [885, 129] width 52 height 51
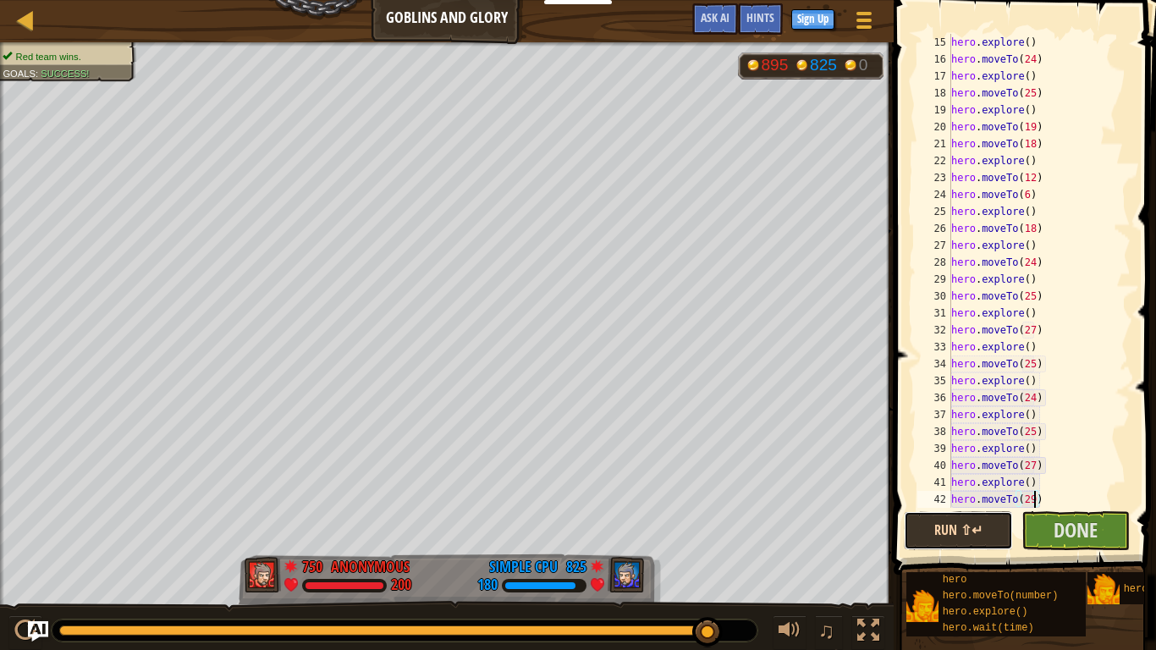
click at [942, 527] on button "Run ⇧↵" at bounding box center [958, 530] width 109 height 39
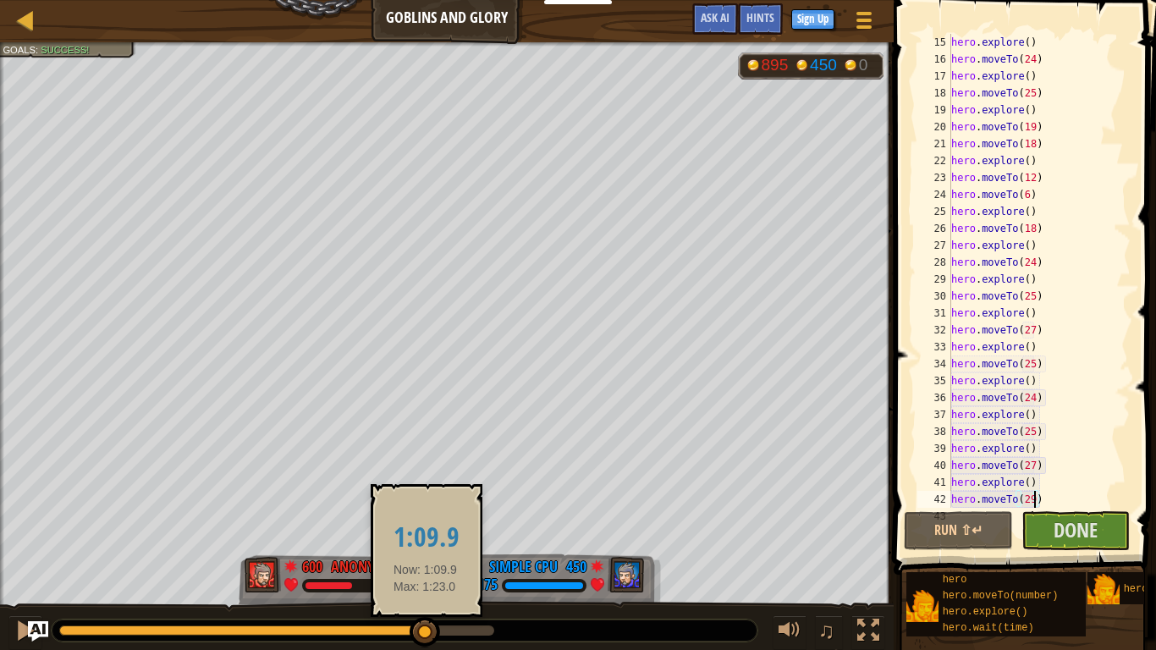
drag, startPoint x: 483, startPoint y: 637, endPoint x: 426, endPoint y: 635, distance: 57.6
click at [426, 635] on div at bounding box center [425, 632] width 30 height 30
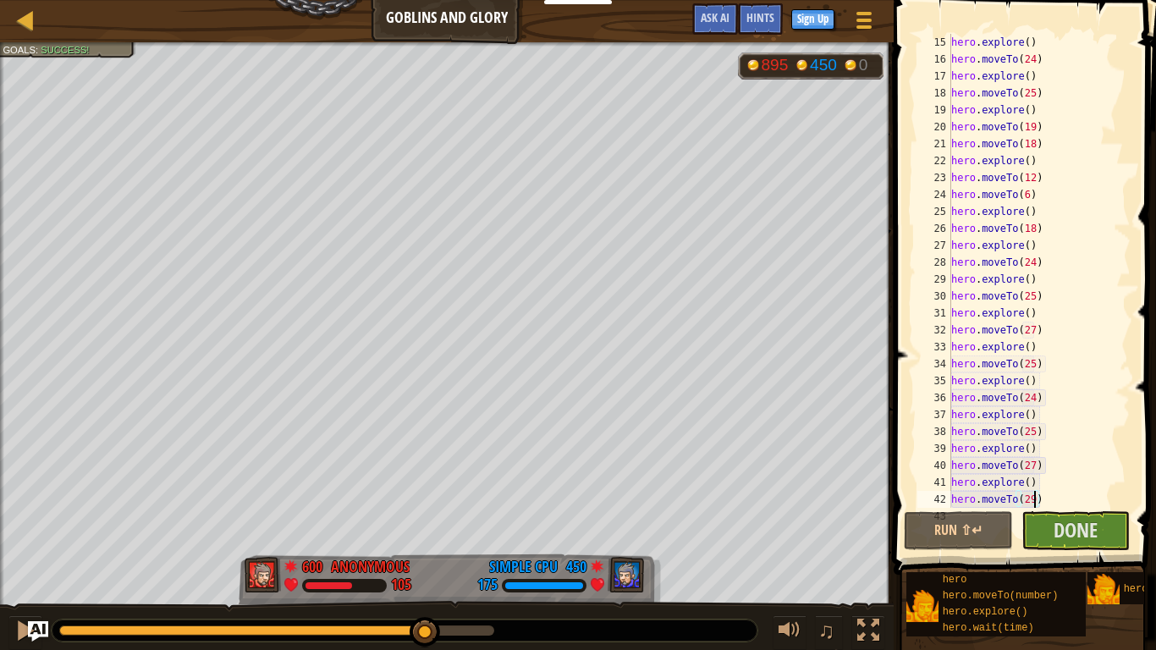
click at [517, 630] on div at bounding box center [405, 631] width 706 height 22
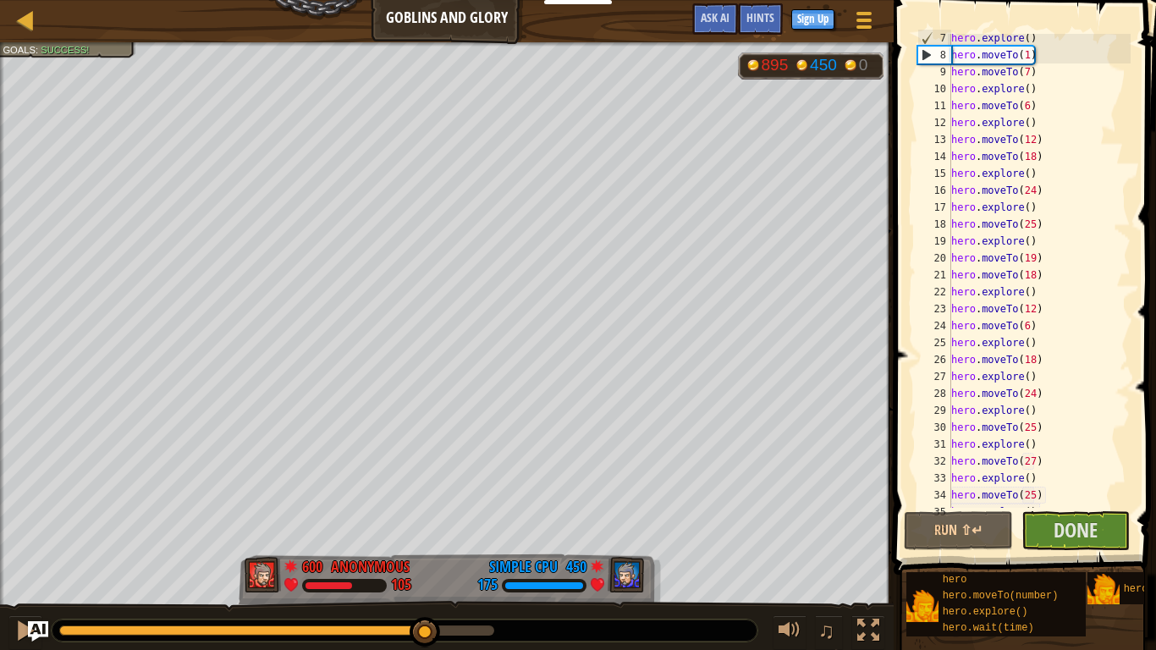
scroll to position [271, 0]
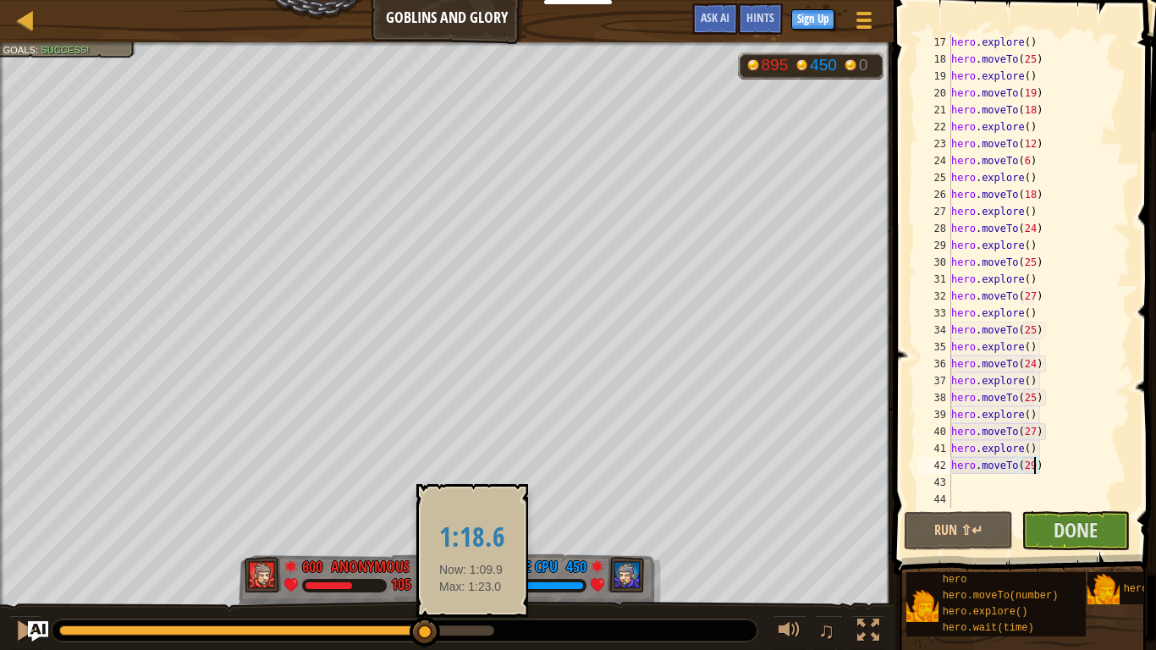
click at [472, 634] on div at bounding box center [276, 631] width 435 height 10
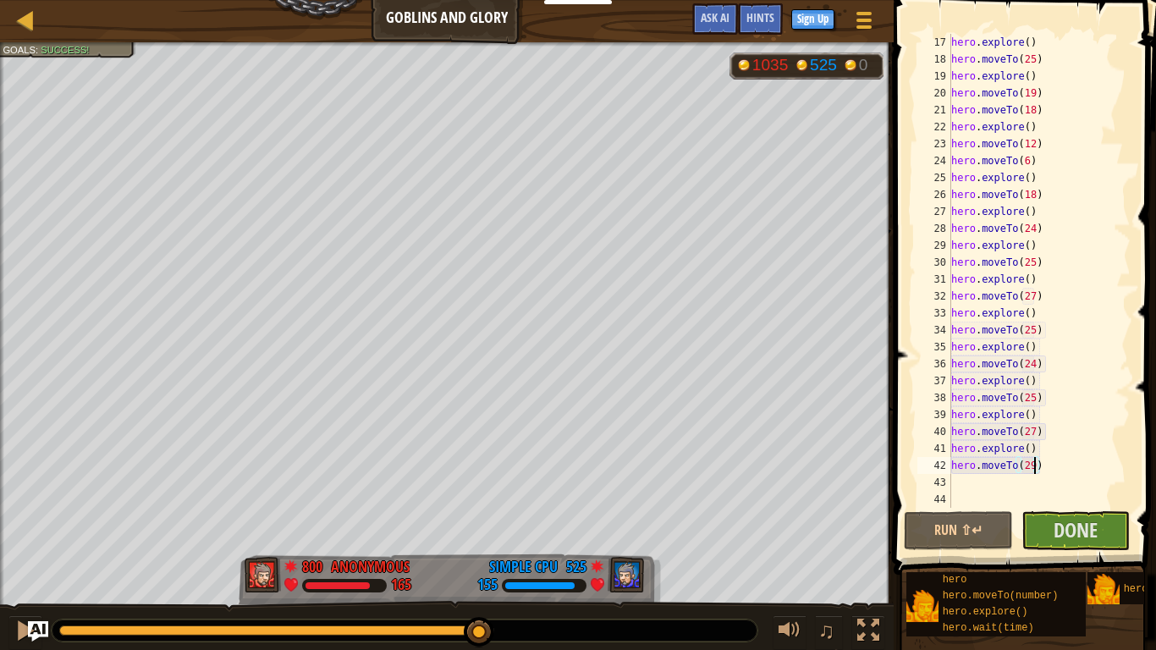
click at [499, 636] on div at bounding box center [405, 631] width 706 height 22
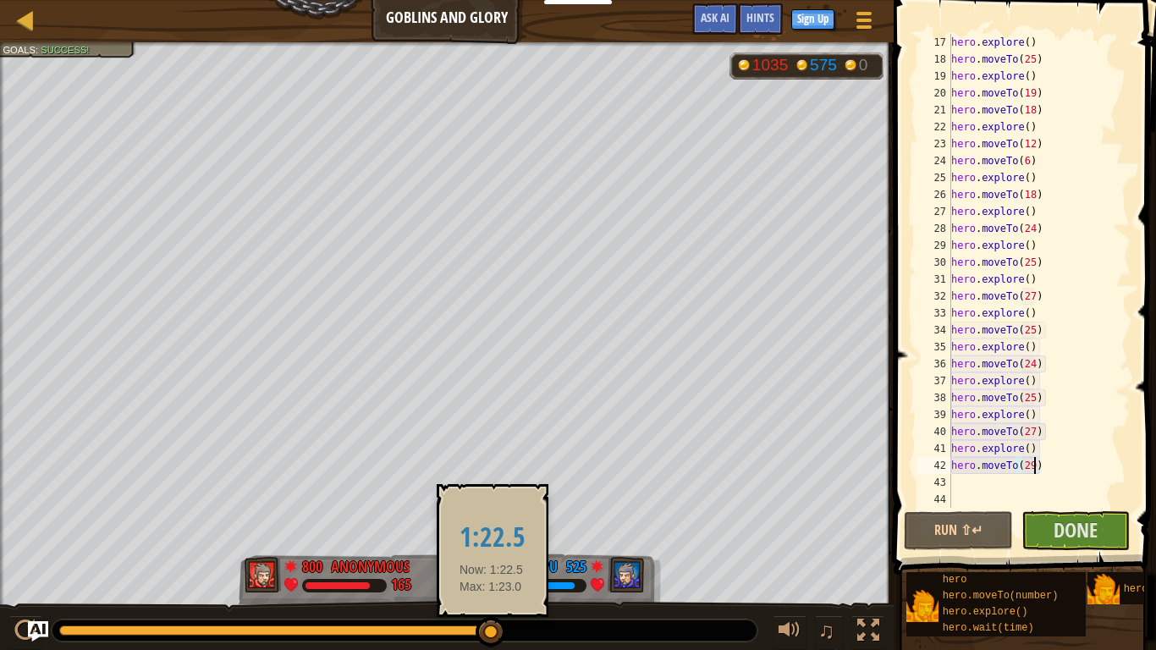
drag, startPoint x: 475, startPoint y: 632, endPoint x: 492, endPoint y: 635, distance: 17.1
click at [492, 635] on div at bounding box center [491, 632] width 30 height 30
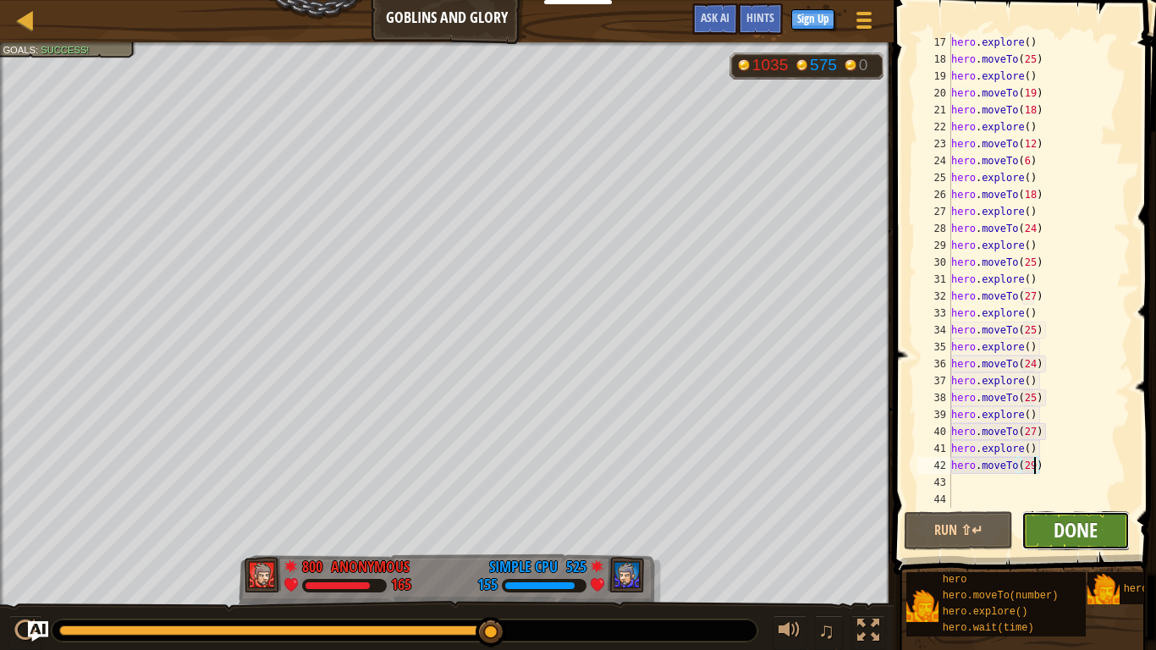
click at [1068, 530] on span "Done" at bounding box center [1076, 529] width 44 height 27
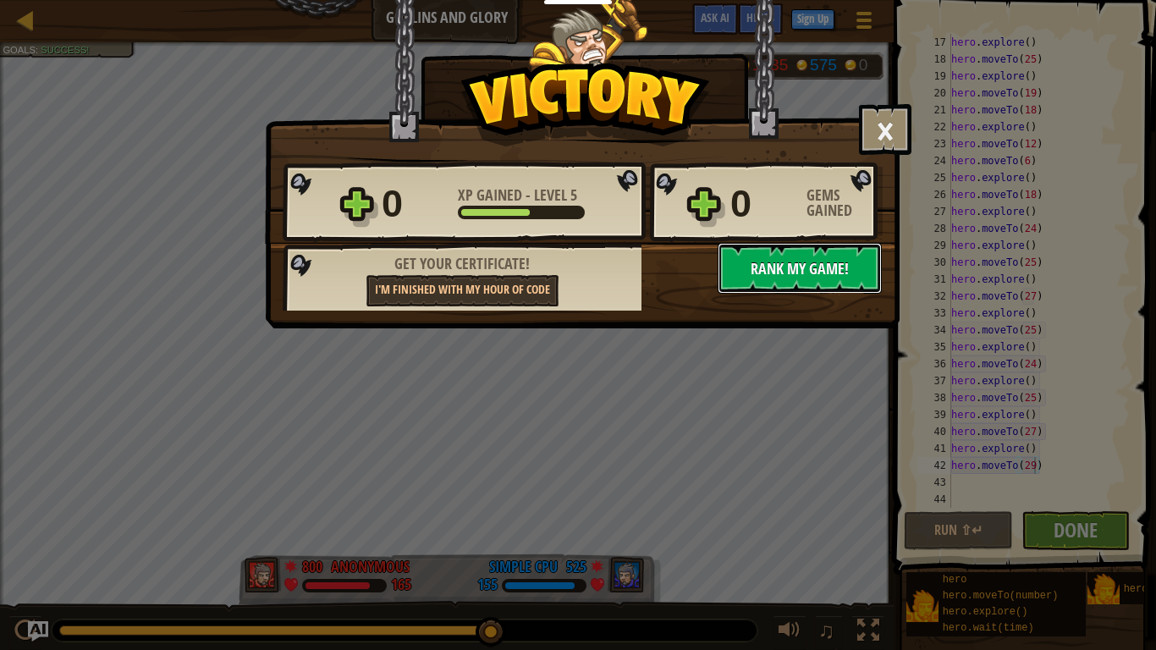
click at [750, 280] on button "No New Code to Rank Rank My Game! Submitting... Submitted for Ranking Failed to…" at bounding box center [800, 268] width 164 height 51
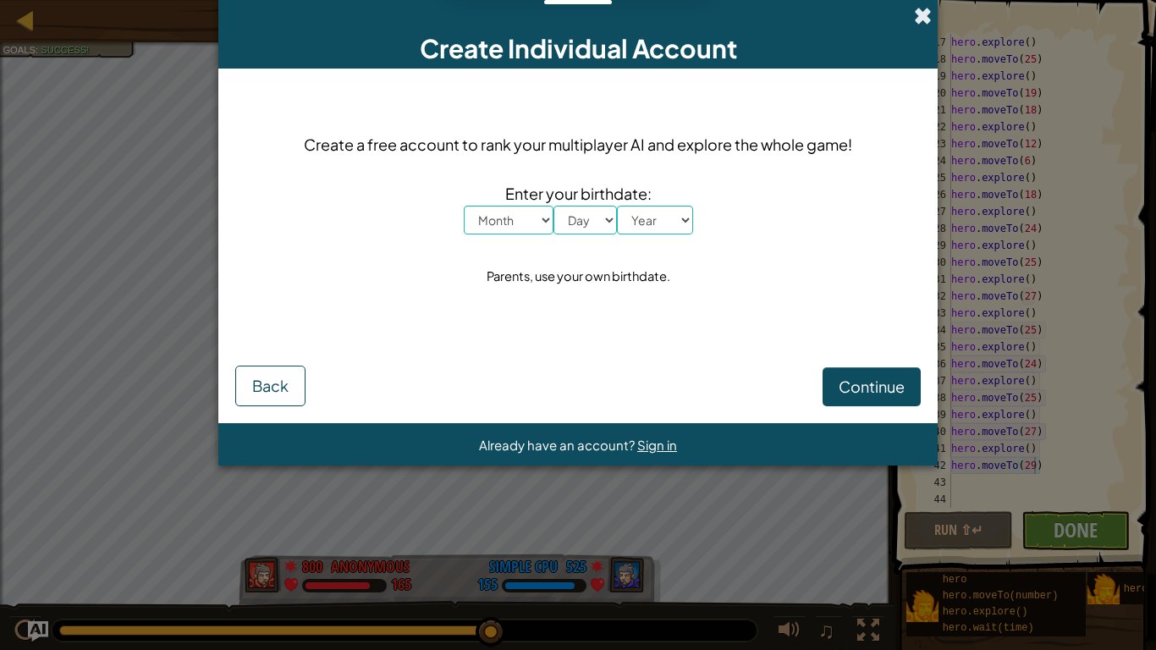
click at [922, 12] on span at bounding box center [923, 16] width 18 height 18
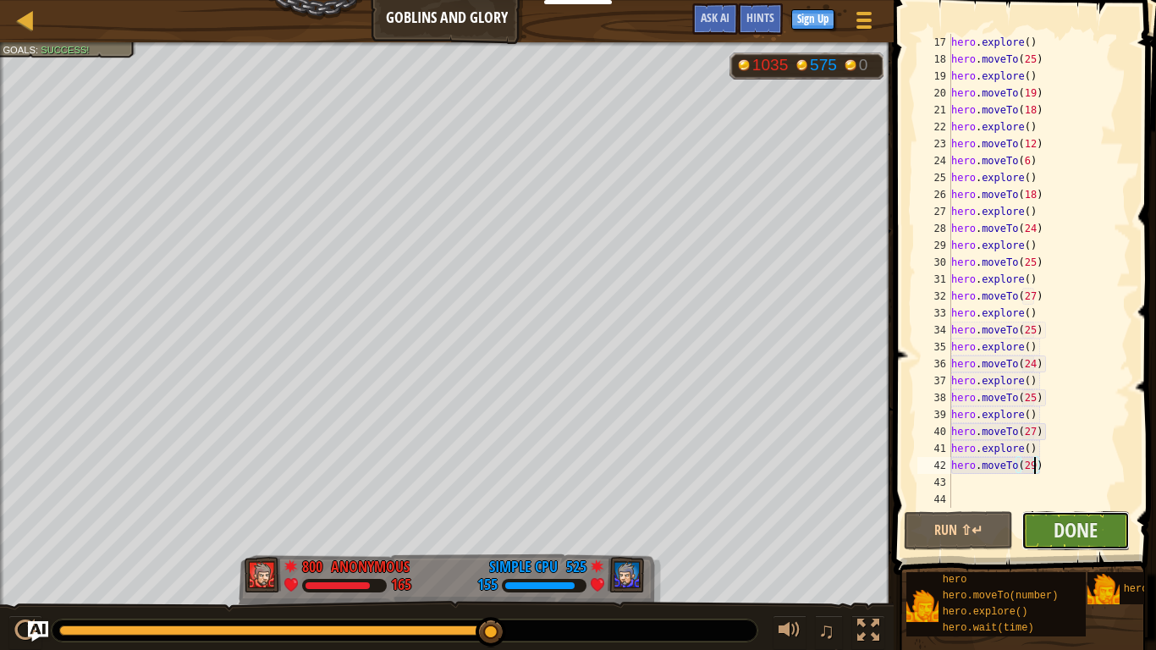
click at [1049, 540] on button "Done" at bounding box center [1076, 530] width 109 height 39
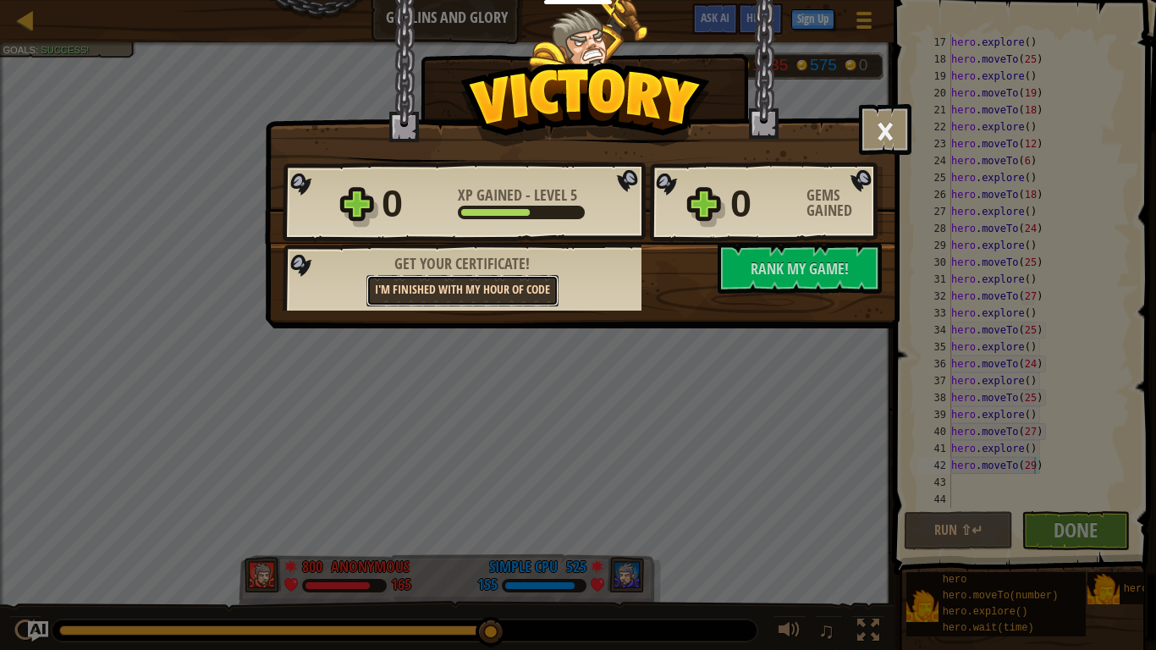
click at [484, 297] on link "I'm finished with my Hour of Code" at bounding box center [463, 290] width 192 height 31
click at [767, 208] on div "0" at bounding box center [764, 204] width 66 height 54
click at [736, 206] on div "0" at bounding box center [764, 204] width 66 height 54
